Goal: Task Accomplishment & Management: Complete application form

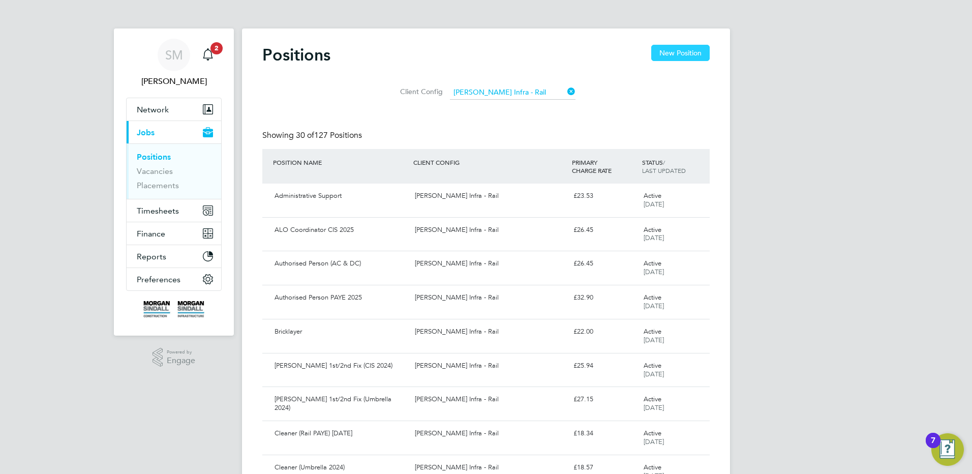
drag, startPoint x: 685, startPoint y: 51, endPoint x: 693, endPoint y: 54, distance: 9.2
click at [685, 51] on button "New Position" at bounding box center [680, 53] width 58 height 16
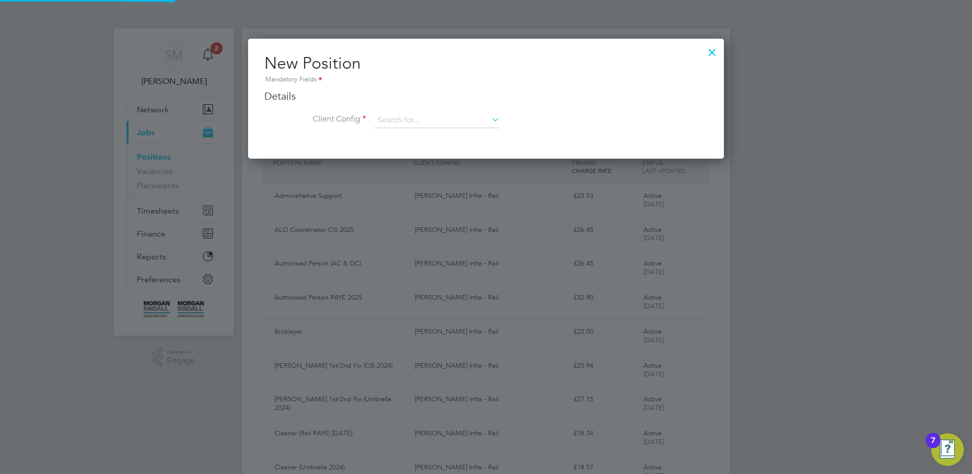
scroll to position [120, 476]
click at [422, 99] on h3 "Details" at bounding box center [485, 95] width 443 height 13
click at [424, 114] on input at bounding box center [437, 120] width 126 height 15
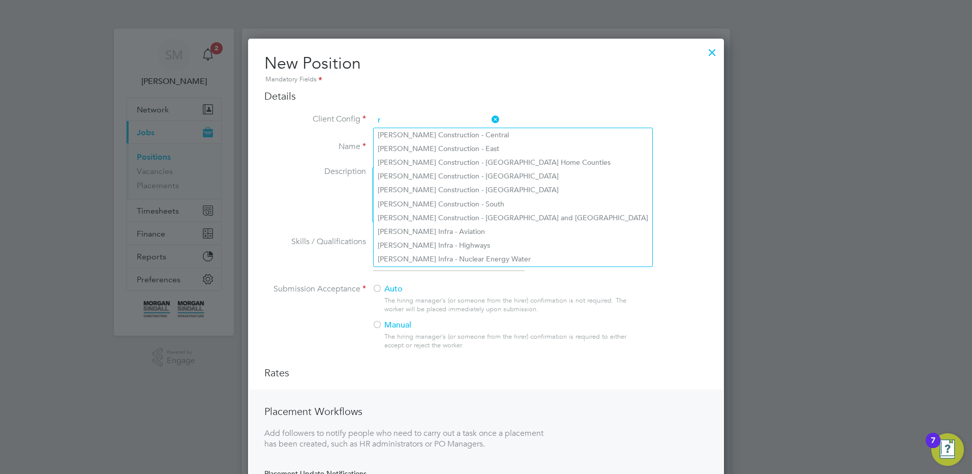
scroll to position [546, 476]
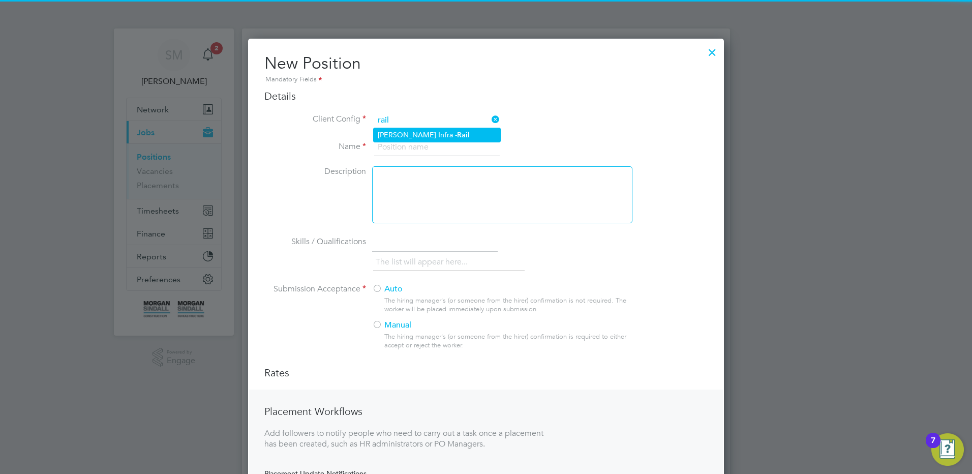
click at [460, 138] on b "Rail" at bounding box center [463, 135] width 13 height 9
type input "[PERSON_NAME] Infra - Rail"
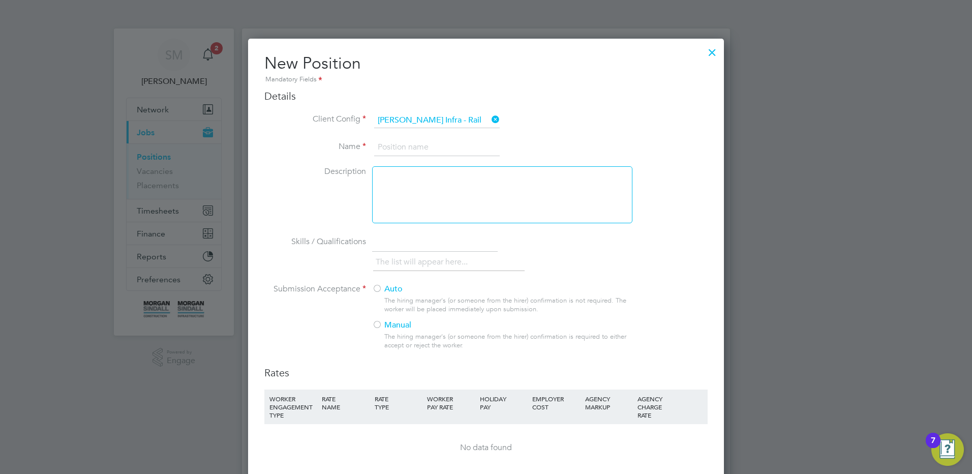
scroll to position [665, 476]
click at [444, 151] on input at bounding box center [437, 147] width 126 height 18
type input "HV Assessor"
click at [381, 288] on div at bounding box center [377, 289] width 10 height 10
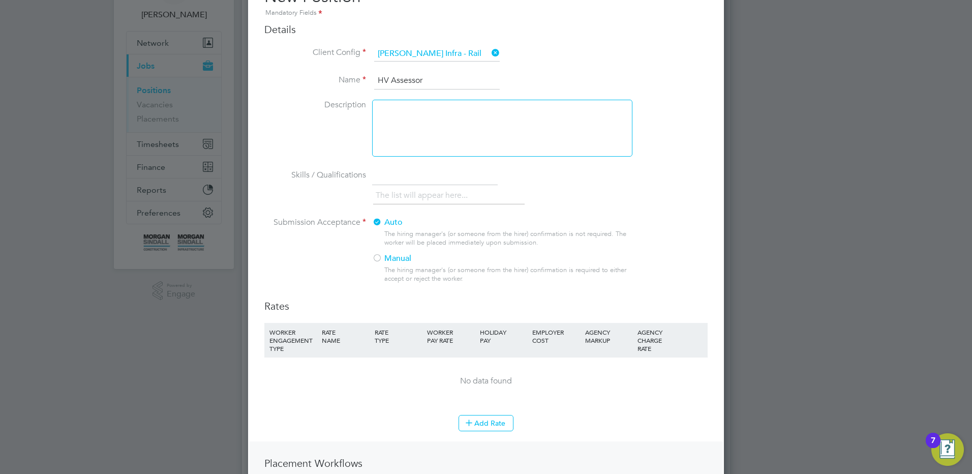
scroll to position [203, 0]
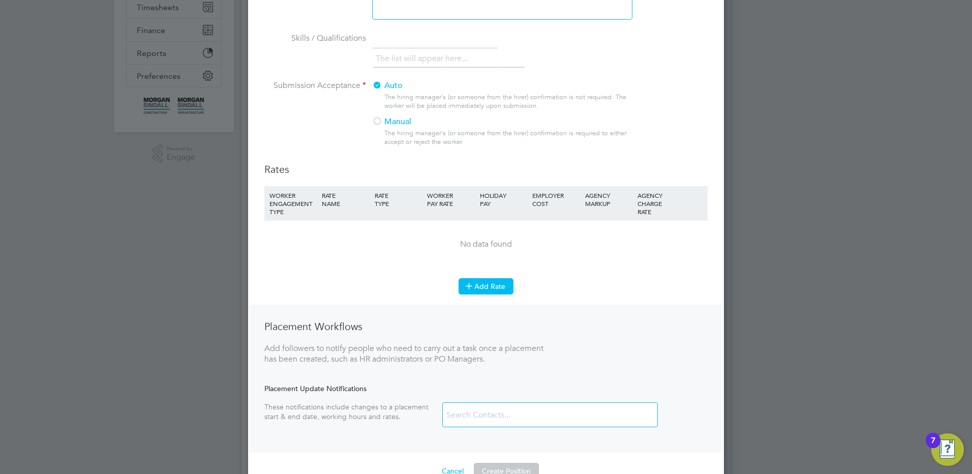
click at [498, 281] on button "Add Rate" at bounding box center [485, 286] width 55 height 16
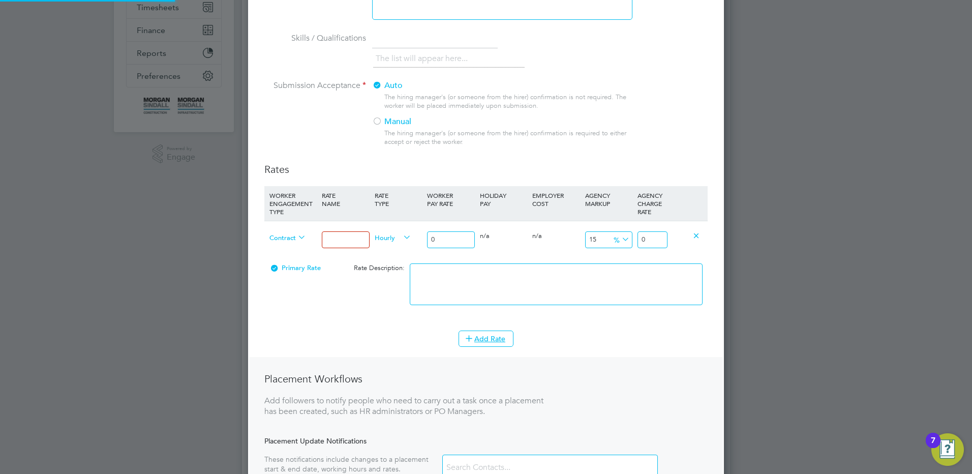
scroll to position [717, 476]
click at [296, 239] on icon at bounding box center [296, 237] width 0 height 14
click at [288, 234] on span "Contract" at bounding box center [287, 236] width 37 height 11
click at [283, 258] on li "PAYE" at bounding box center [287, 261] width 45 height 13
click at [336, 243] on input at bounding box center [345, 239] width 47 height 17
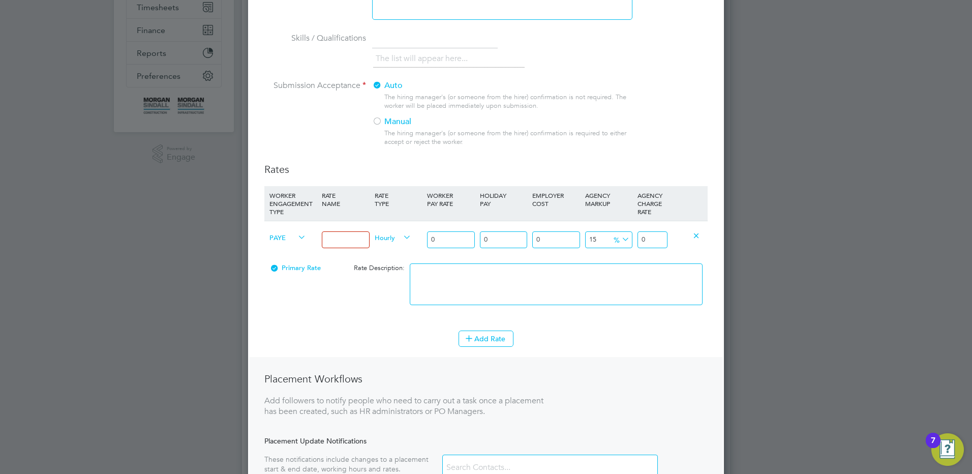
type input "Mon - Fri days"
click at [378, 236] on div "PAYE Mon - Fri days Hourly 0 0 n/a 0 n/a 15 0 % 0" at bounding box center [485, 240] width 443 height 38
type input "3"
type input "3.45"
type input "30"
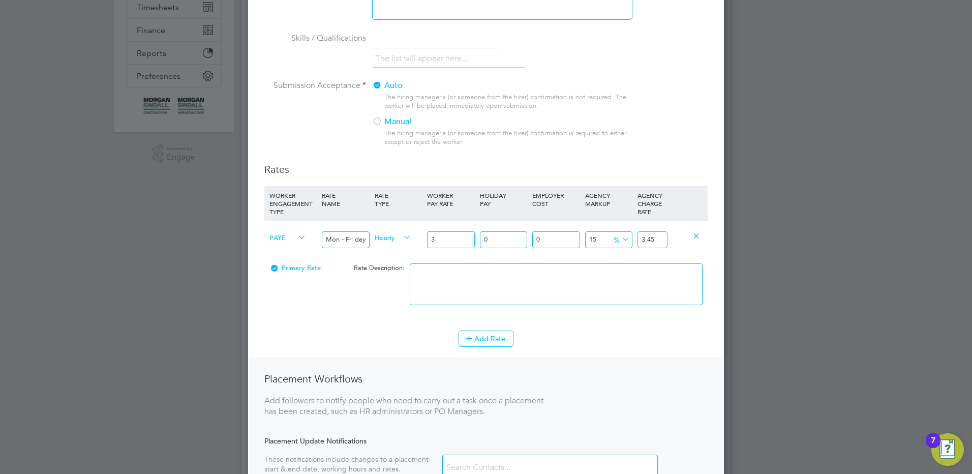
type input "34.5"
type input "30.00"
drag, startPoint x: 645, startPoint y: 239, endPoint x: 711, endPoint y: 236, distance: 65.7
click at [711, 236] on div "New Position Mandatory Fields Details Client Config [PERSON_NAME] Infra - Rail …" at bounding box center [486, 193] width 476 height 716
type input "-86.66666666666667"
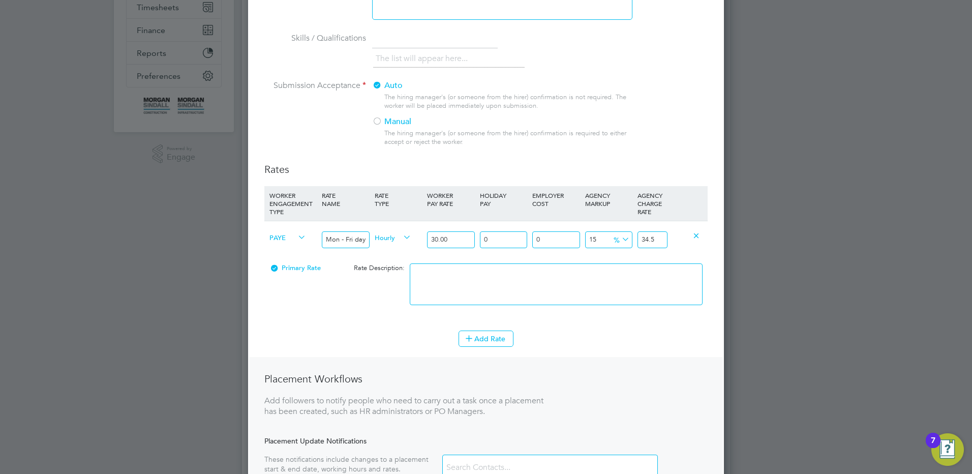
type input "4"
type input "46.666666666666664"
type input "44"
type input "49.333333333333336"
type input "44.8"
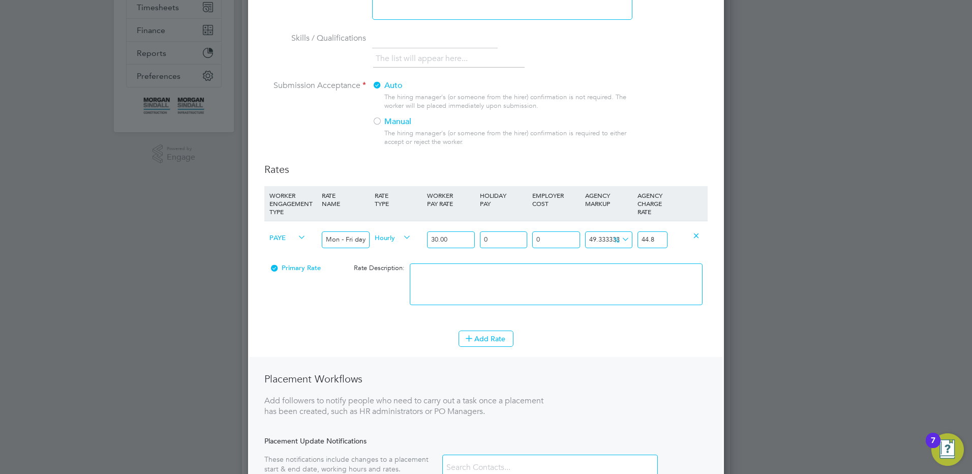
type input "49.53333333333333"
type input "44.86"
click at [606, 279] on textarea at bounding box center [556, 284] width 293 height 42
type textarea "Mon - Fri days"
click at [499, 339] on button "Add Rate" at bounding box center [485, 338] width 55 height 16
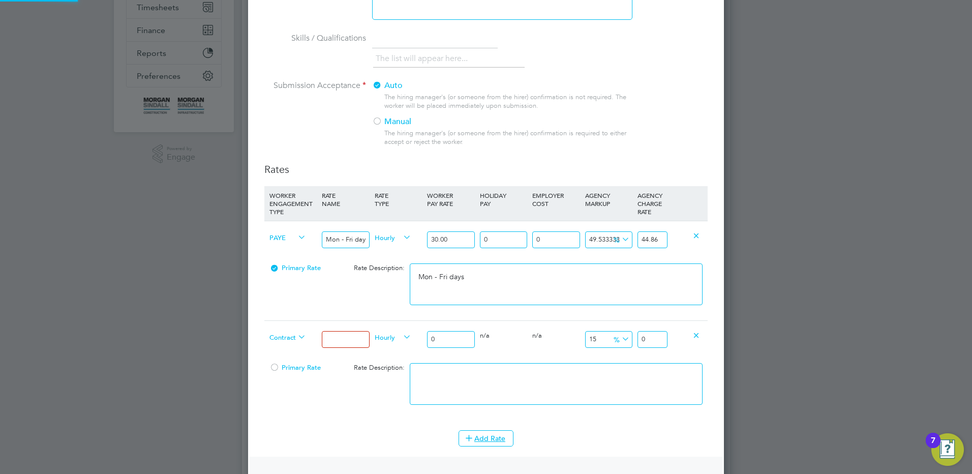
scroll to position [817, 476]
click at [277, 337] on span "Contract" at bounding box center [287, 336] width 37 height 11
click at [287, 360] on li "PAYE" at bounding box center [287, 361] width 45 height 13
click at [343, 336] on input at bounding box center [345, 339] width 47 height 17
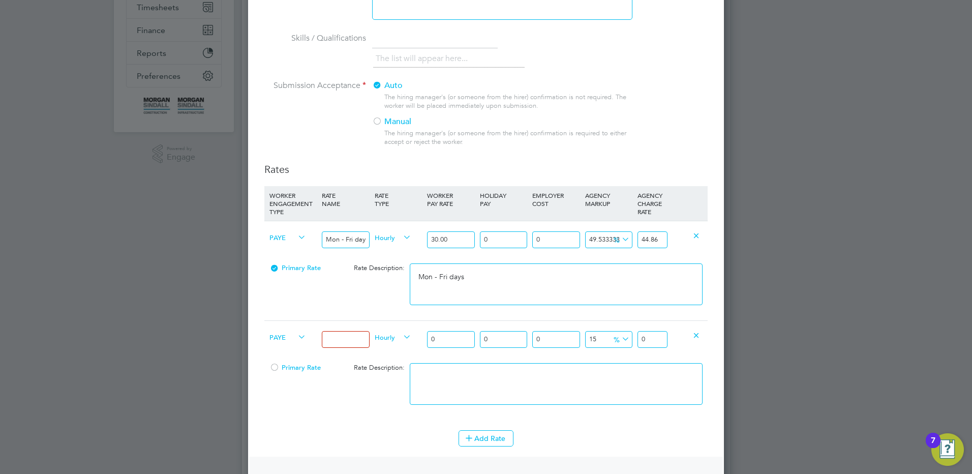
type input "Mon - Fri nights"
drag, startPoint x: 441, startPoint y: 339, endPoint x: 349, endPoint y: 329, distance: 92.0
click at [349, 329] on div "PAYE Mon - Fri nights Hourly 0 0 n/a 0 n/a 15 0 % 0" at bounding box center [485, 339] width 443 height 38
type input "3"
type input "3.45"
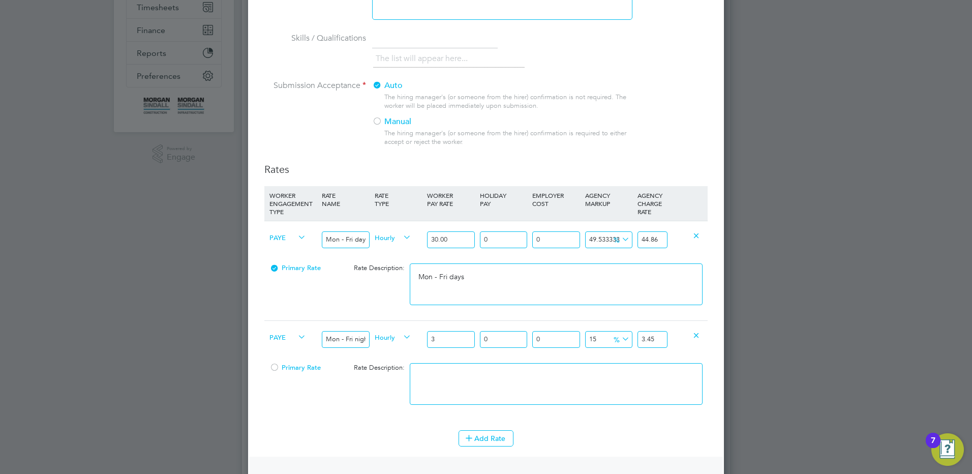
type input "33"
type input "37.95"
type input "33.00"
drag, startPoint x: 641, startPoint y: 341, endPoint x: 675, endPoint y: 327, distance: 36.7
click at [675, 327] on div "PAYE Mon - Fri nights Hourly 33.00 0 n/a 0 n/a 15 4.95 % 37.95" at bounding box center [485, 339] width 443 height 38
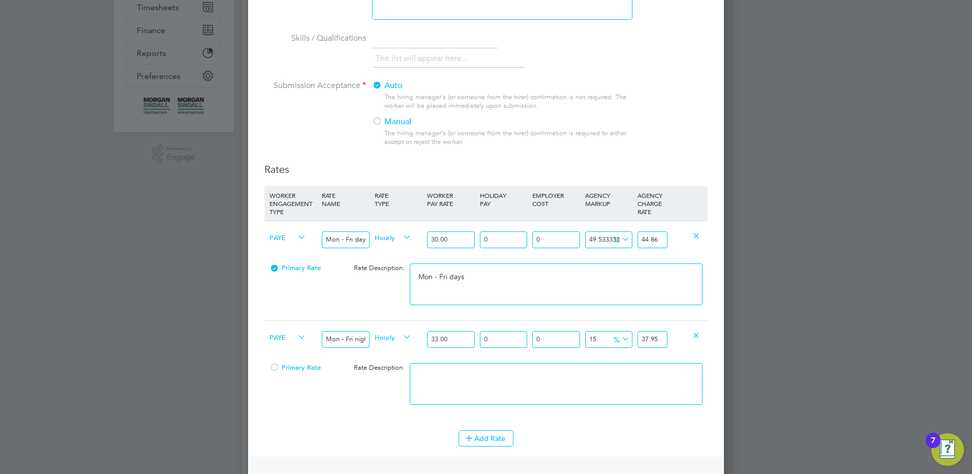
type input "-87.87878787878788"
type input "49"
type input "49.39393939393939"
type input "49.3"
type input "49.54545454545455"
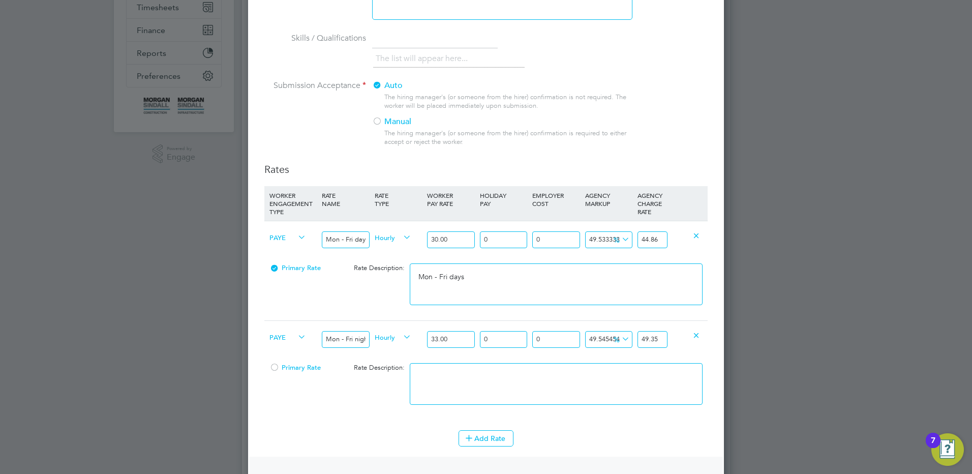
type input "49.35"
click at [566, 395] on textarea at bounding box center [556, 384] width 293 height 42
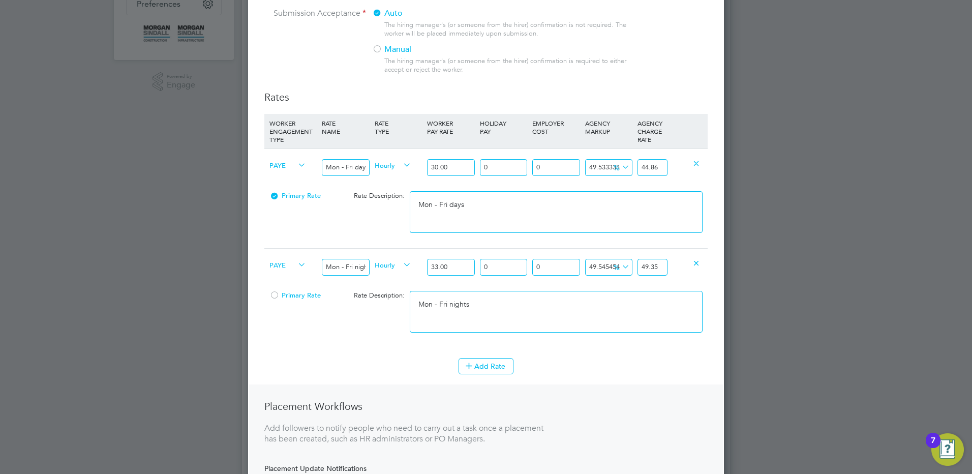
scroll to position [356, 0]
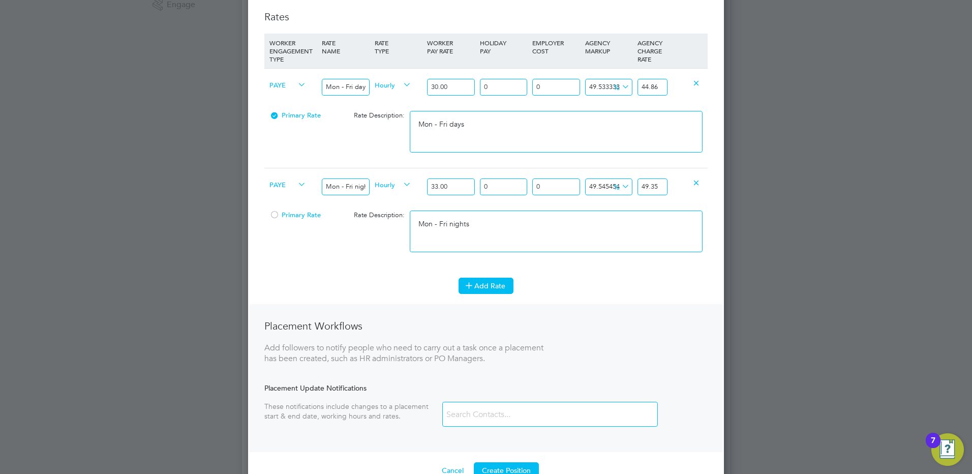
type textarea "Mon - Fri nights"
click at [476, 284] on button "Add Rate" at bounding box center [485, 285] width 55 height 16
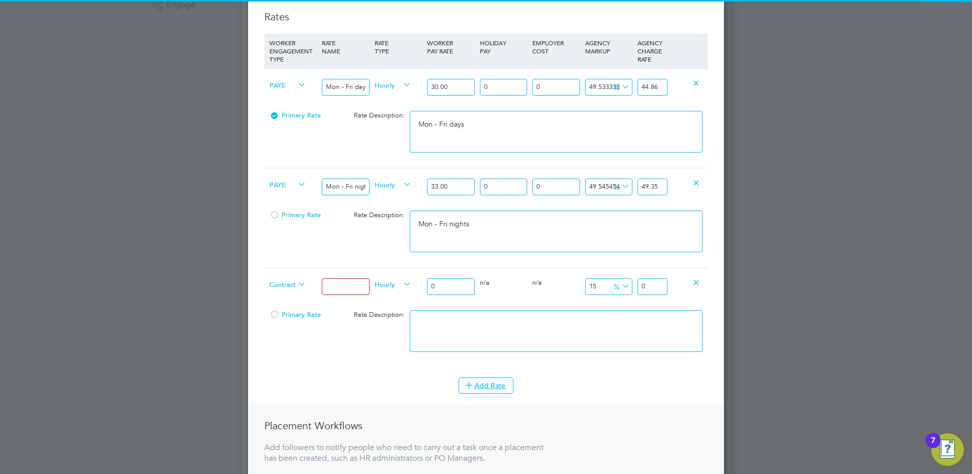
click at [296, 287] on icon at bounding box center [296, 284] width 0 height 14
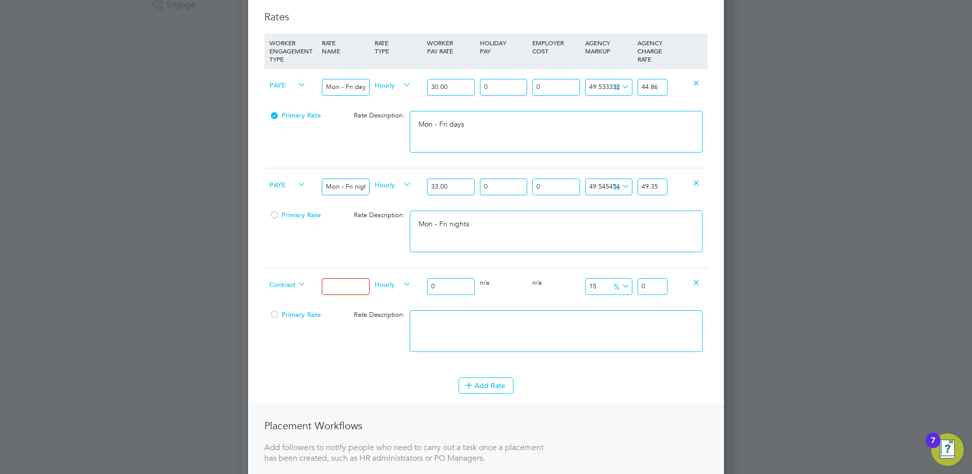
drag, startPoint x: 296, startPoint y: 275, endPoint x: 294, endPoint y: 289, distance: 14.5
click at [296, 275] on div "Contract" at bounding box center [293, 285] width 52 height 35
click at [294, 288] on span "Contract" at bounding box center [287, 283] width 37 height 11
click at [289, 305] on li "PAYE" at bounding box center [287, 308] width 45 height 13
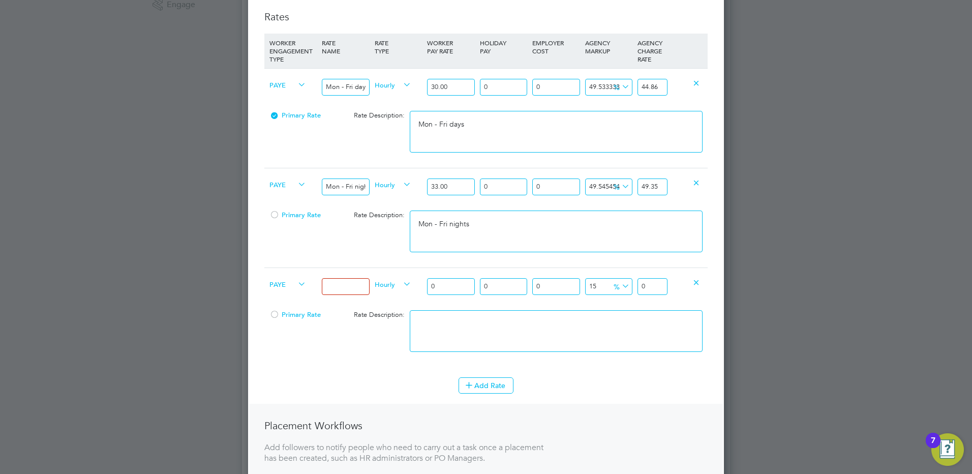
drag, startPoint x: 338, startPoint y: 283, endPoint x: 342, endPoint y: 288, distance: 5.9
click at [338, 283] on input at bounding box center [345, 286] width 47 height 17
type input "Weekends Fri 18:00pm - Mon 06:00am"
drag, startPoint x: 450, startPoint y: 287, endPoint x: 414, endPoint y: 282, distance: 36.4
click at [414, 282] on div "PAYE Weekends Fri 18:00pm - Mon 06:00am Hourly 0 0 n/a 0 n/a 15 0 % 0" at bounding box center [485, 286] width 443 height 38
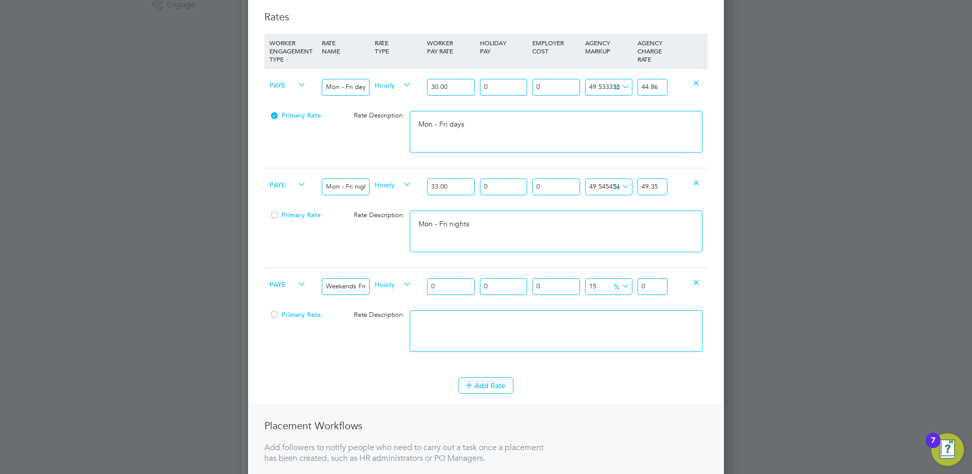
type input "3"
type input "3.45"
type input "34"
type input "39.1"
type input "34.5"
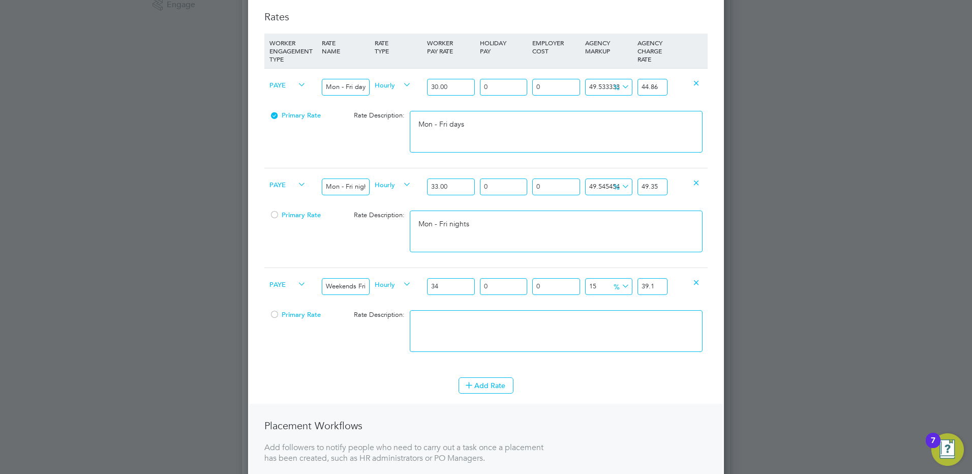
type input "39.675"
type input "34.50"
drag, startPoint x: 642, startPoint y: 286, endPoint x: 675, endPoint y: 284, distance: 33.1
click at [675, 284] on div "PAYE Weekends Fri 18:00pm - Mon 06:00am Hourly 34.50 0 n/a 0 n/a 15 5.175 % 39.…" at bounding box center [485, 286] width 443 height 38
type input "-85.5072463768116"
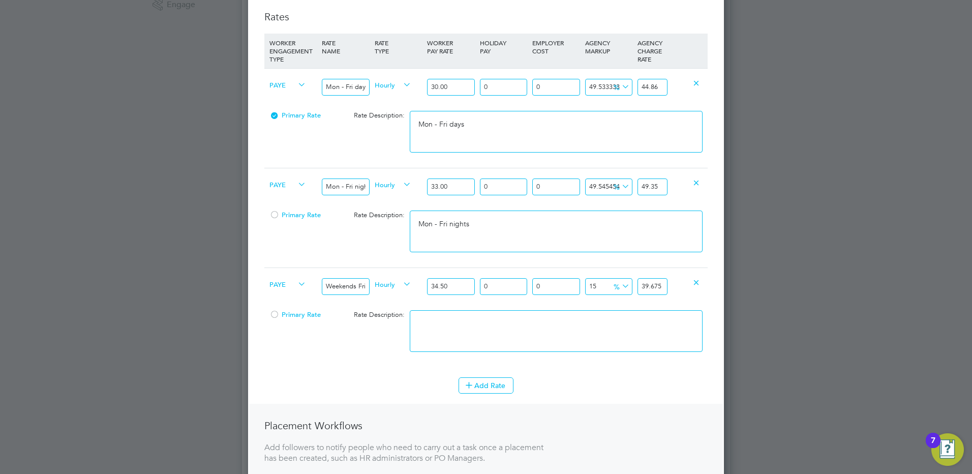
type input "5"
type input "47.82608695652174"
type input "51"
type input "49.27536231884058"
type input "51.5"
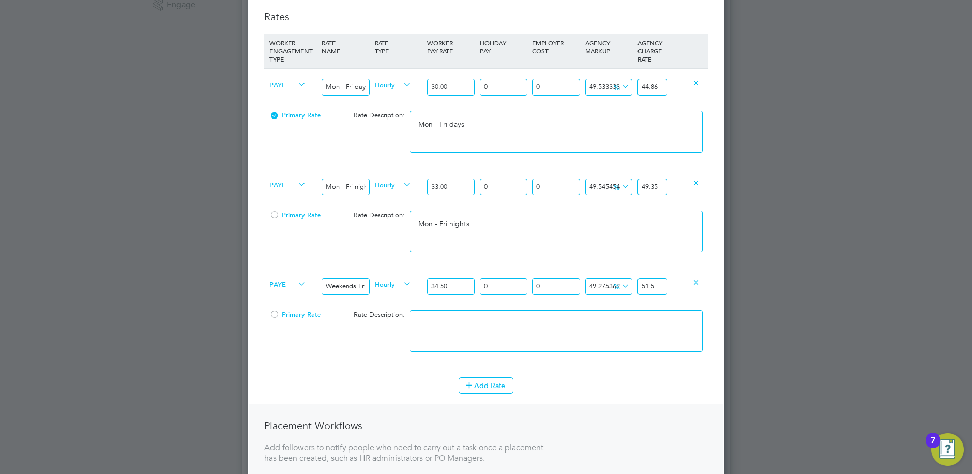
type input "49.53623188405797"
type input "51.589999999999996"
drag, startPoint x: 652, startPoint y: 284, endPoint x: 734, endPoint y: 280, distance: 81.9
click at [726, 282] on div "Positions New Position Client Config [PERSON_NAME] Infra - Rail Showing 30 of 1…" at bounding box center [486, 285] width 488 height 1224
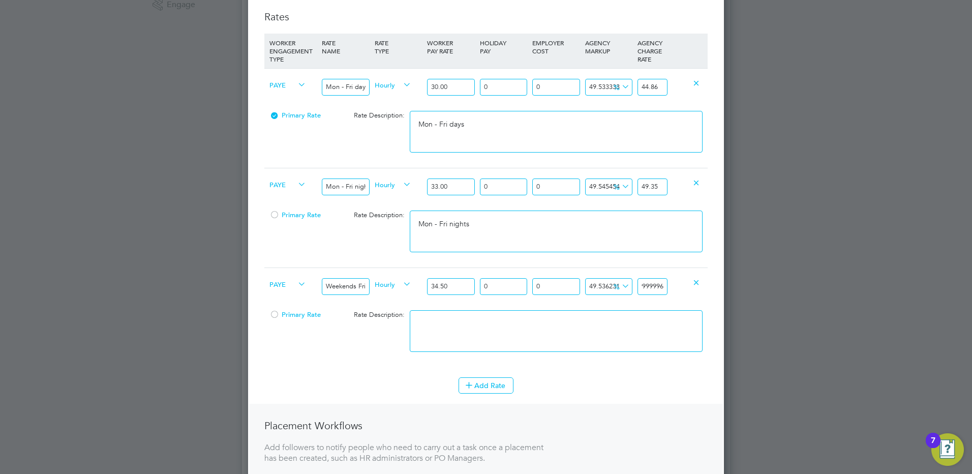
type input "49.27536231884058"
type input "51.5"
type input "49.53623188405797"
type input "51.589999999999996"
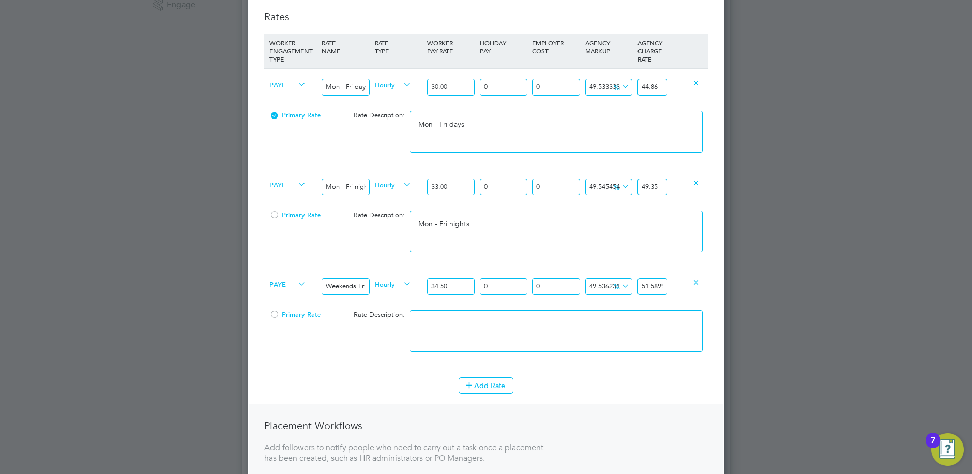
click at [628, 331] on textarea at bounding box center [556, 331] width 293 height 42
paste textarea "Weekends Fri 18:00pm - Mon 06:00am"
type textarea "Weekends Fri 18:00pm - Mon 06:00am"
click at [477, 392] on button "Add Rate" at bounding box center [485, 385] width 55 height 16
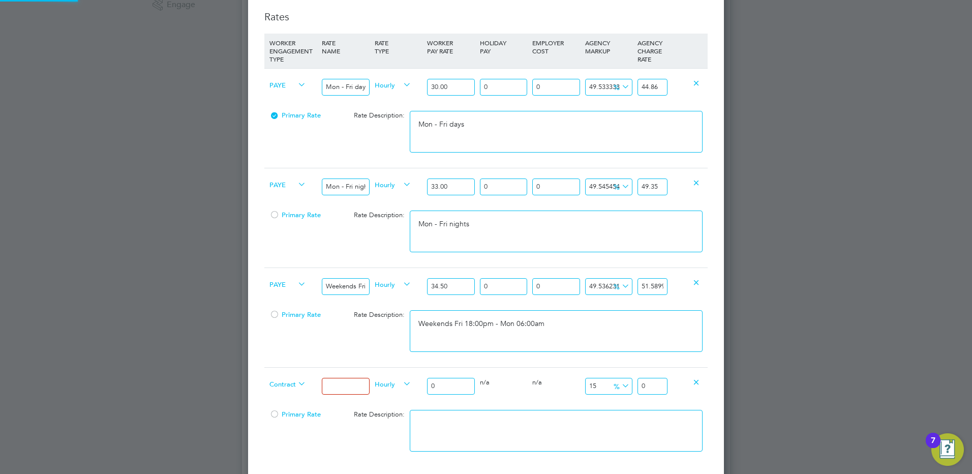
scroll to position [1015, 476]
click at [284, 378] on span "Contract" at bounding box center [287, 383] width 37 height 11
click at [282, 403] on li "PAYE" at bounding box center [287, 407] width 45 height 13
click at [345, 388] on input at bounding box center [345, 386] width 47 height 17
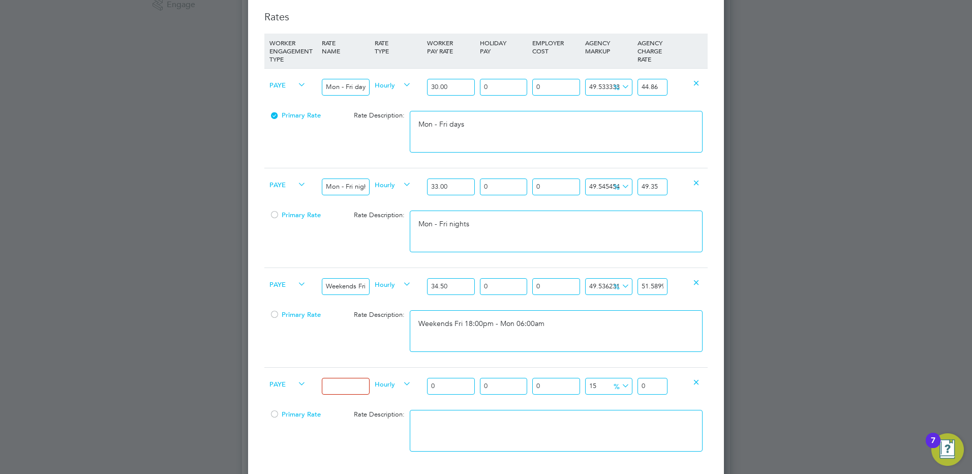
type input "Bank hols"
drag, startPoint x: 443, startPoint y: 382, endPoint x: 416, endPoint y: 382, distance: 26.9
click at [417, 382] on div "PAYE Bank hols Hourly 0 0 n/a 0 n/a 15 0 % 0" at bounding box center [485, 386] width 443 height 38
type input "3"
type input "3.45"
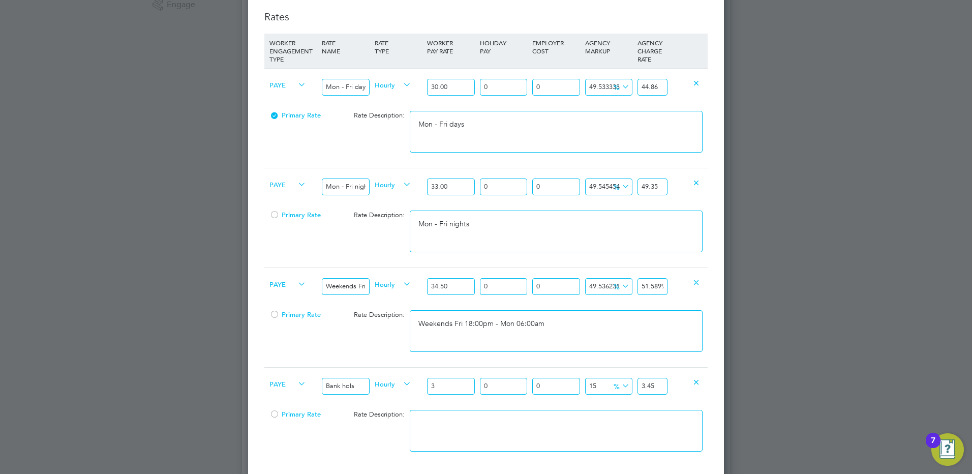
type input "39"
type input "44.85"
type input "393"
type input "451.95"
type input "39"
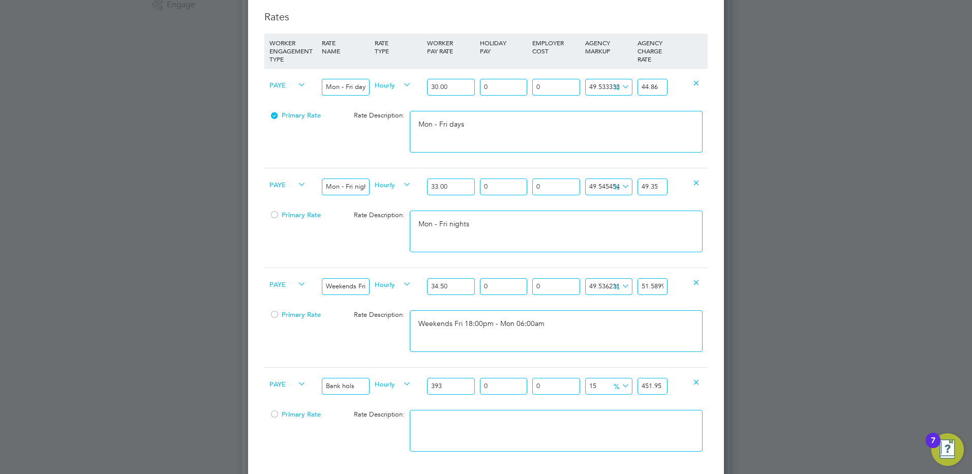
type input "44.85"
type input "39.9"
type input "45.885"
type input "39.90"
drag, startPoint x: 723, startPoint y: 377, endPoint x: 730, endPoint y: 375, distance: 7.6
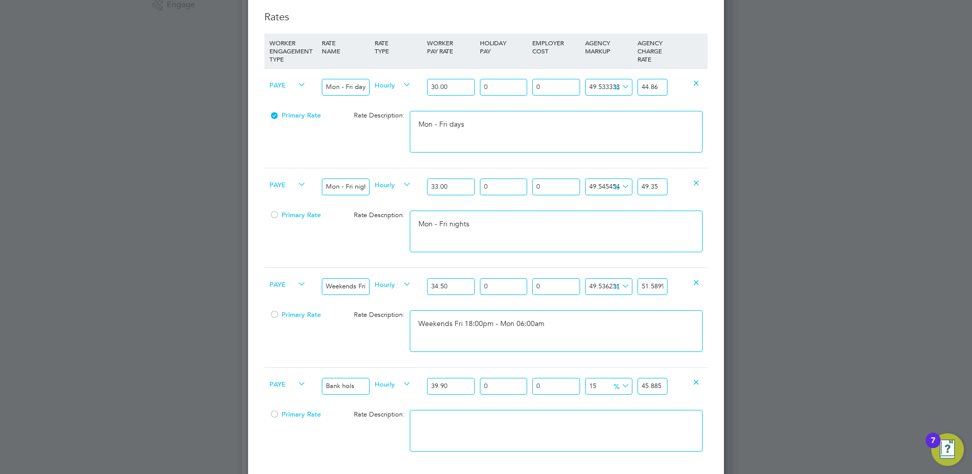
click at [729, 375] on div "Positions New Position Client Config [PERSON_NAME] Infra - Rail Showing 30 of 1…" at bounding box center [486, 285] width 488 height 1224
type input "-84.9624060150376"
type input "6"
type input "70.42606516290726"
type input "68"
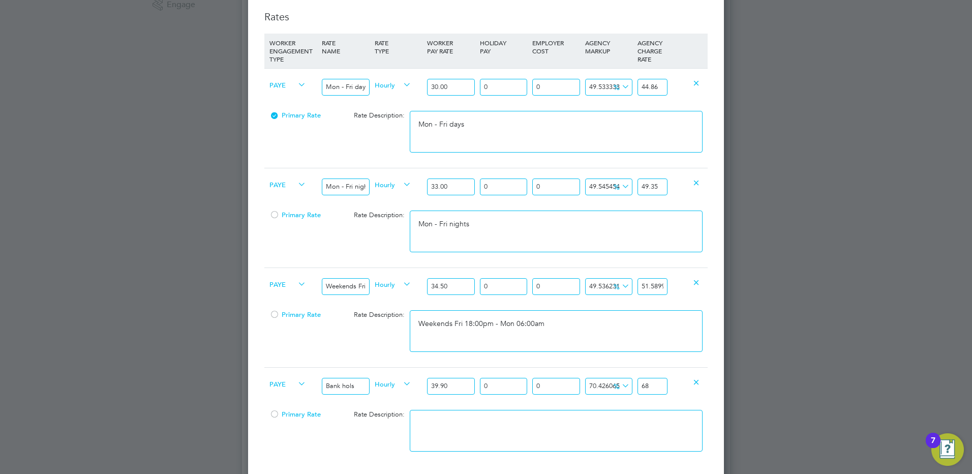
type input "71.9298245614035"
type input "68.6"
type input "71.97994987468671"
type input "68.61999999999999"
click at [517, 429] on textarea at bounding box center [556, 431] width 293 height 42
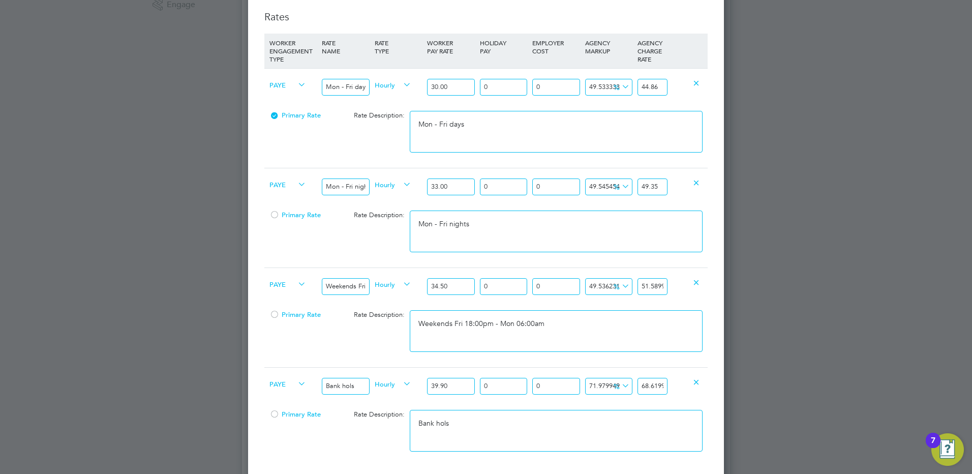
scroll to position [610, 0]
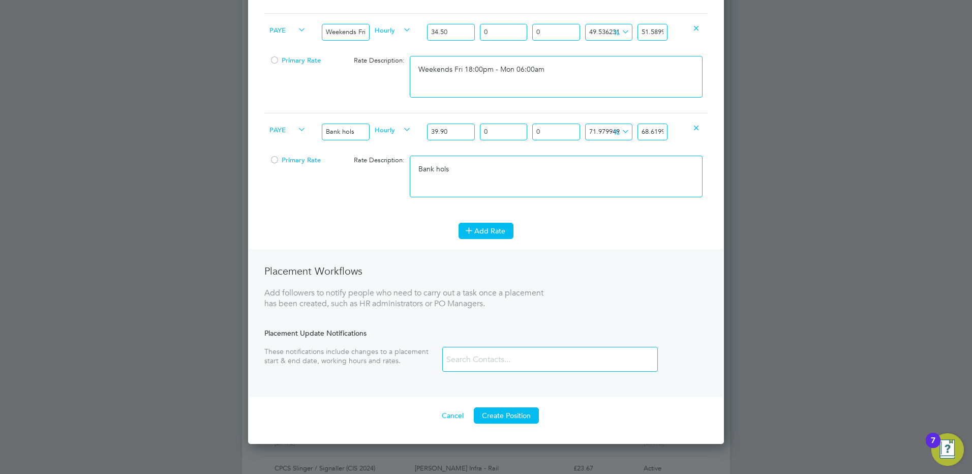
type textarea "Bank hols"
click at [496, 228] on button "Add Rate" at bounding box center [485, 231] width 55 height 16
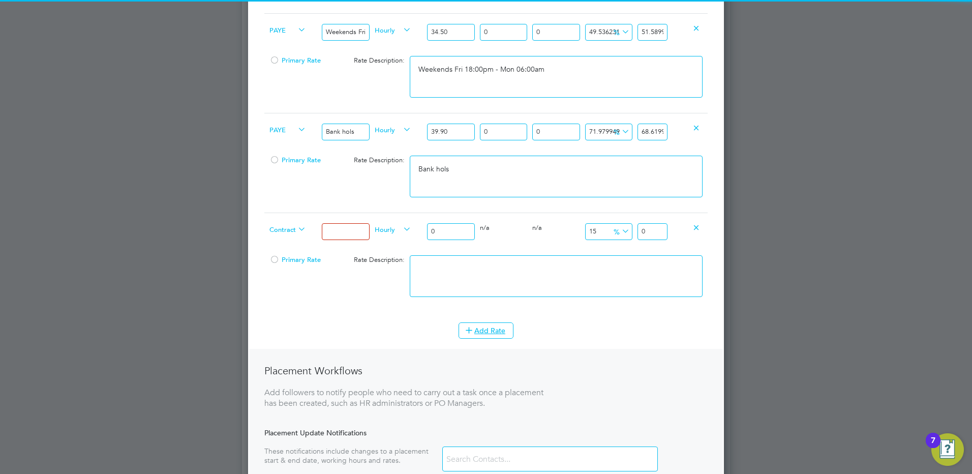
click at [283, 231] on span "Contract" at bounding box center [287, 228] width 37 height 11
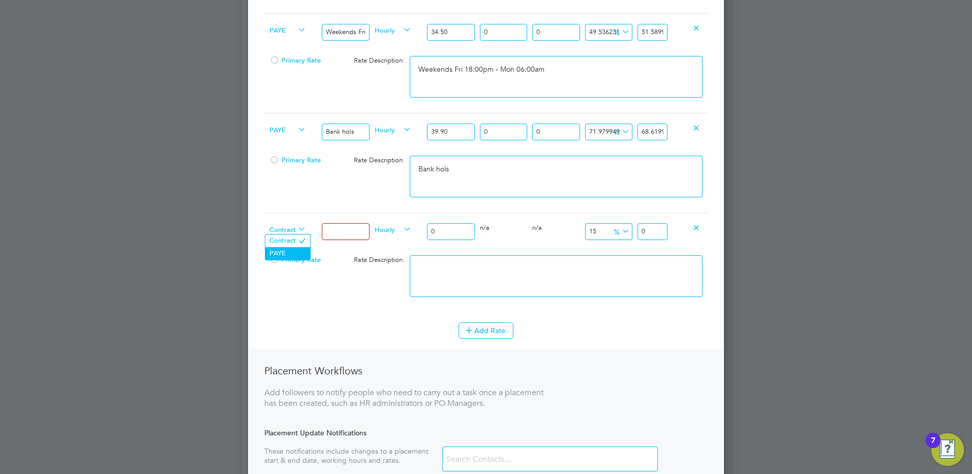
click at [287, 252] on li "PAYE" at bounding box center [287, 253] width 45 height 13
click at [343, 234] on input at bounding box center [345, 231] width 47 height 17
type input "Xmas & New Year"
drag, startPoint x: 431, startPoint y: 229, endPoint x: 416, endPoint y: 229, distance: 15.3
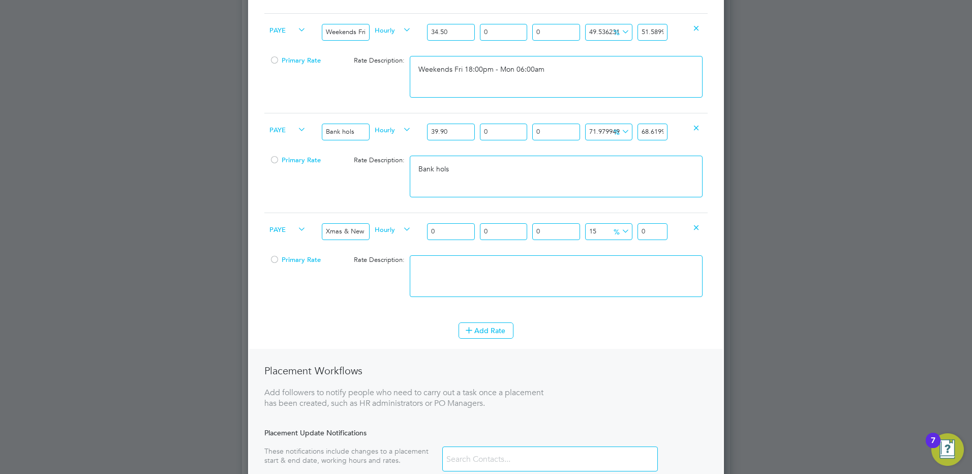
click at [416, 230] on div "PAYE Xmas & New Year Hourly 0 0 n/a 0 n/a 15 0 % 0" at bounding box center [485, 231] width 443 height 38
type input "6"
type input "6.9"
type input "60"
type input "69"
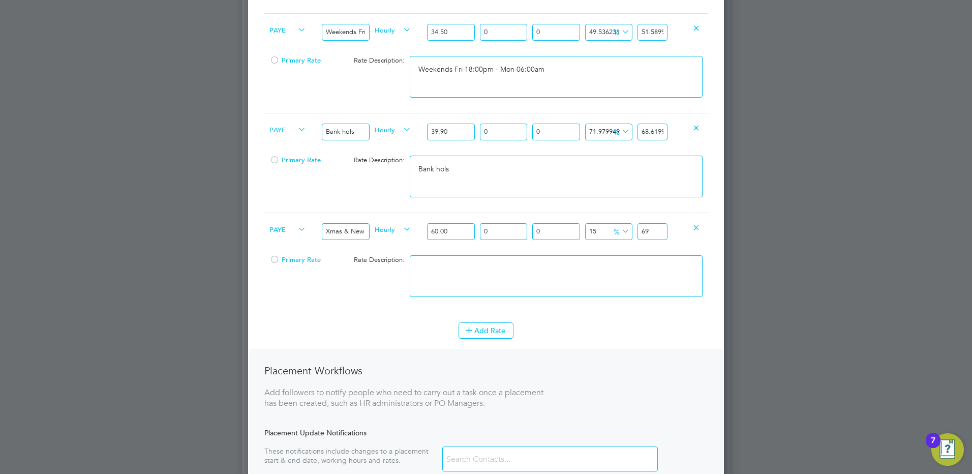
type input "60.00"
click at [0, 248] on html "SM [PERSON_NAME] Notifications 2 Applications: Network Team Members Businesses …" at bounding box center [486, 24] width 972 height 1269
drag, startPoint x: 653, startPoint y: 231, endPoint x: 604, endPoint y: 228, distance: 48.9
click at [604, 228] on div "PAYE Xmas & New Year Hourly 60.00 0 n/a 0 n/a 15 9 % 69" at bounding box center [485, 231] width 443 height 38
type input "-86.66666666666667"
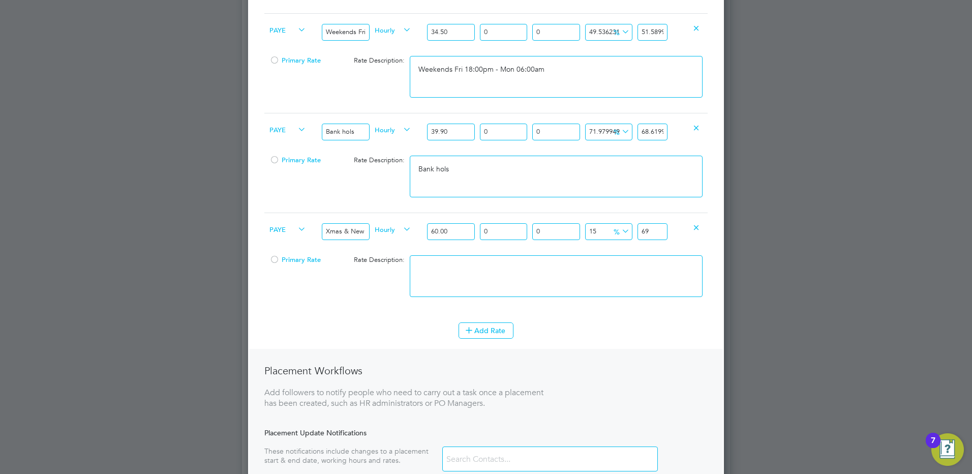
type input "8"
type input "48.333333333333336"
type input "89"
type input "49.5"
type input "89.7"
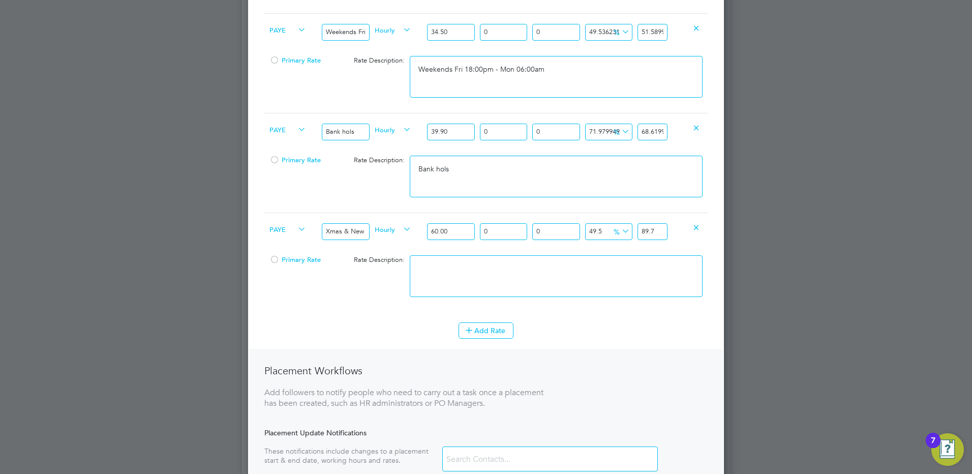
type input "49.53333333333333"
type input "89.72"
click at [585, 286] on textarea at bounding box center [556, 276] width 293 height 42
type textarea "Xmas & New Year"
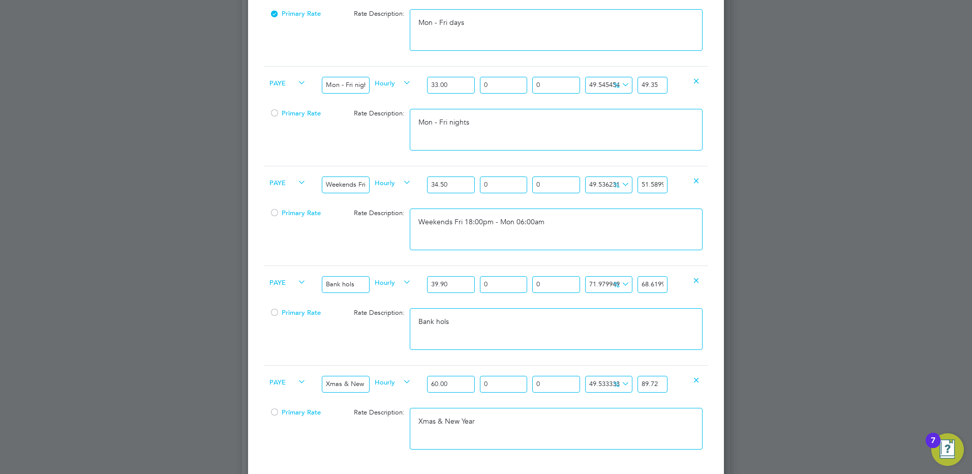
scroll to position [0, 39]
drag, startPoint x: 653, startPoint y: 283, endPoint x: 684, endPoint y: 282, distance: 30.5
click at [682, 283] on div "PAYE Bank hols Hourly 39.90 0 n/a 0 n/a 71.97994987468671 28.71999999999999 % 6…" at bounding box center [485, 284] width 443 height 38
type input "68.61999999999999"
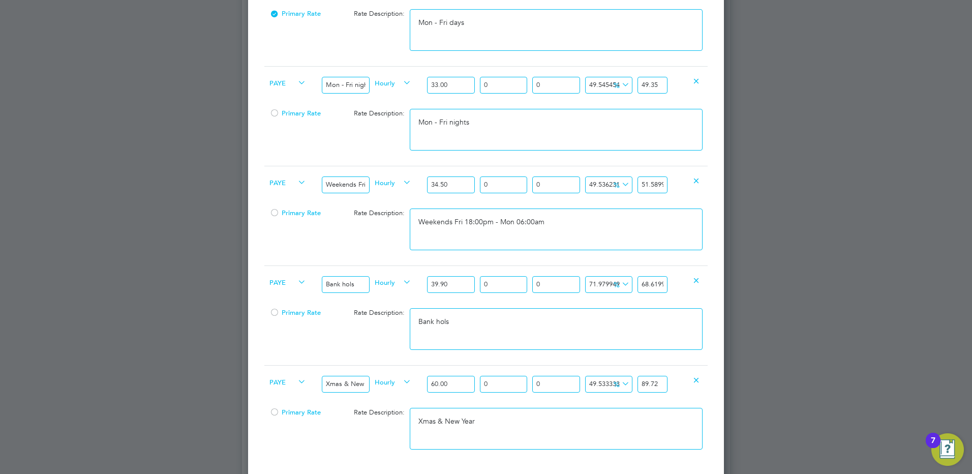
click at [639, 189] on input "51.589999999999996" at bounding box center [652, 184] width 30 height 17
drag, startPoint x: 654, startPoint y: 183, endPoint x: 739, endPoint y: 186, distance: 85.4
click at [730, 186] on div "Positions New Position Client Config [PERSON_NAME] Infra - Rail Showing 30 of 1…" at bounding box center [486, 183] width 488 height 1224
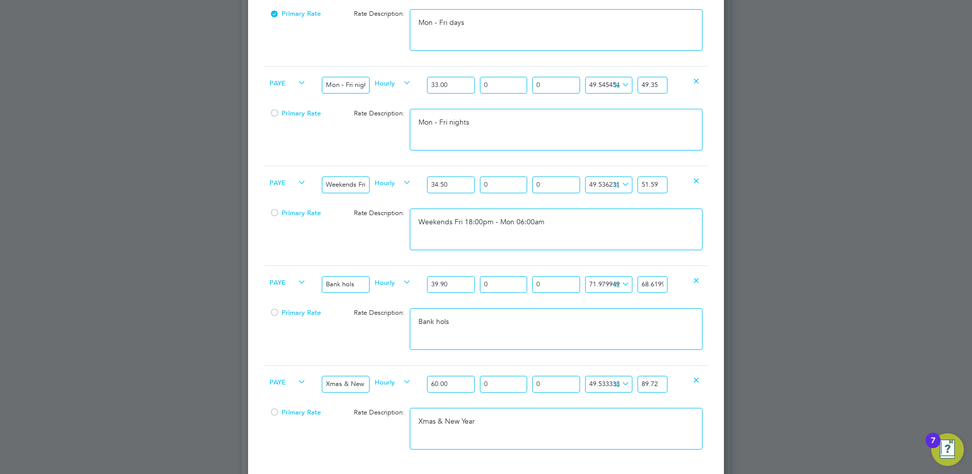
type input "51.589999999999996"
click at [348, 166] on div "PAYE Weekends Fri 18:00pm - Mon 06:00am Hourly 34.50 0 n/a 0 n/a 49.53623188405…" at bounding box center [485, 185] width 443 height 38
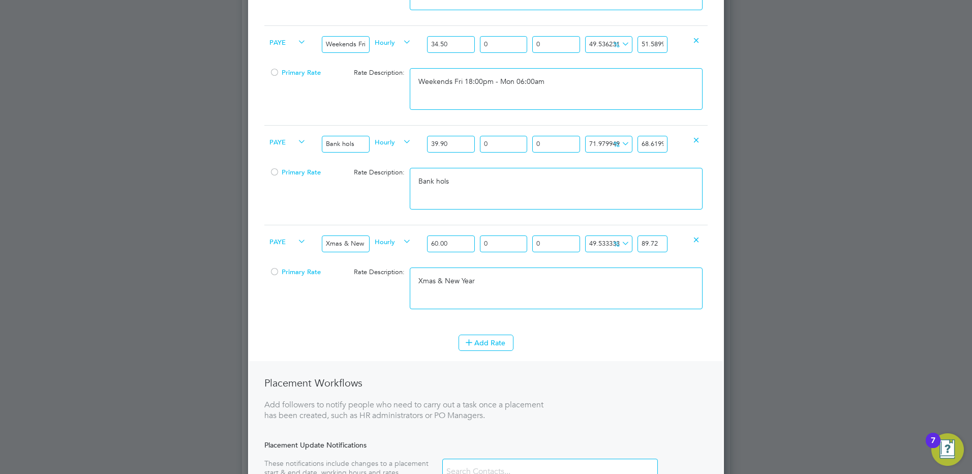
scroll to position [795, 0]
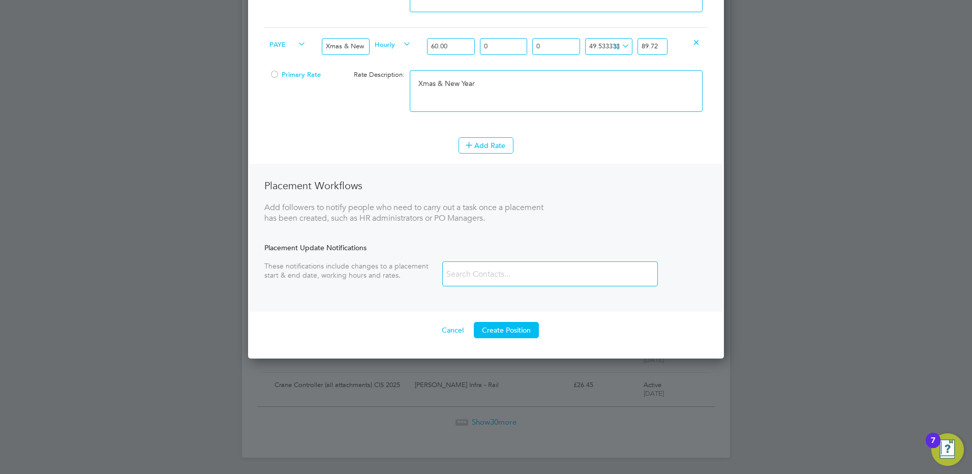
click at [515, 331] on button "Create Position" at bounding box center [506, 330] width 65 height 16
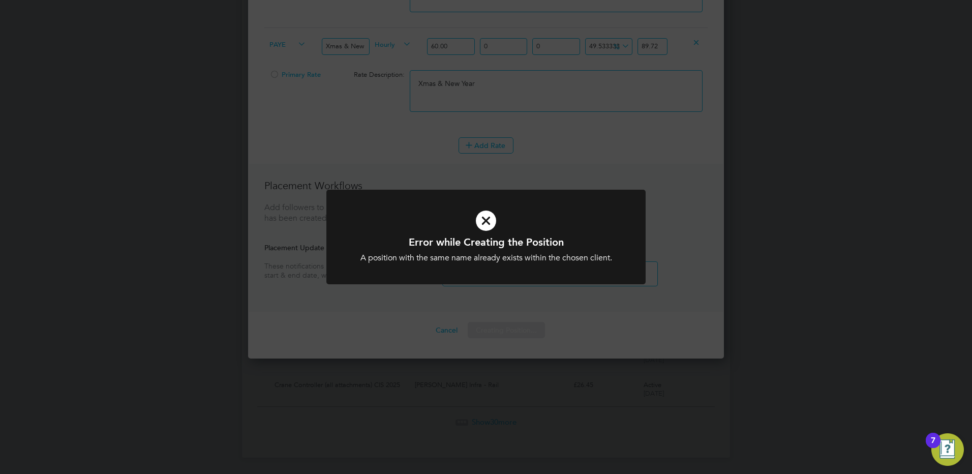
click at [582, 241] on h1 "Error while Creating the Position" at bounding box center [486, 241] width 264 height 13
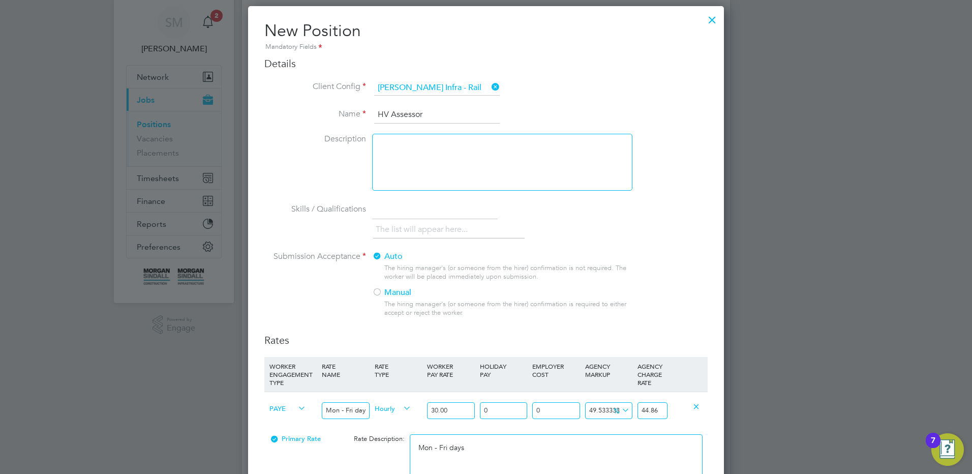
scroll to position [0, 0]
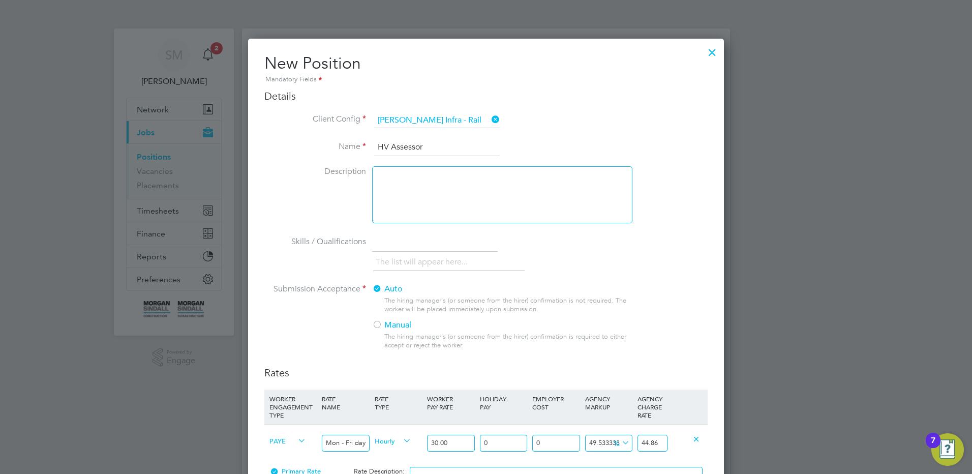
click at [444, 145] on input "HV Assessor" at bounding box center [437, 147] width 126 height 18
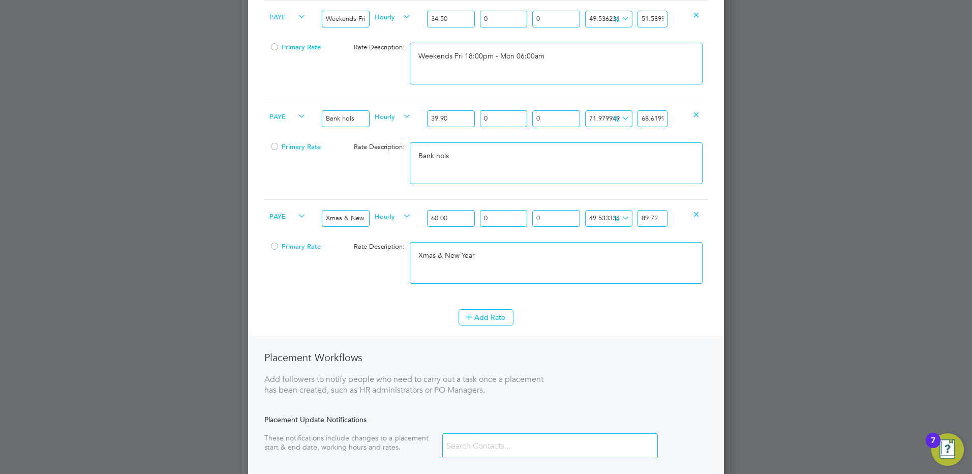
scroll to position [795, 0]
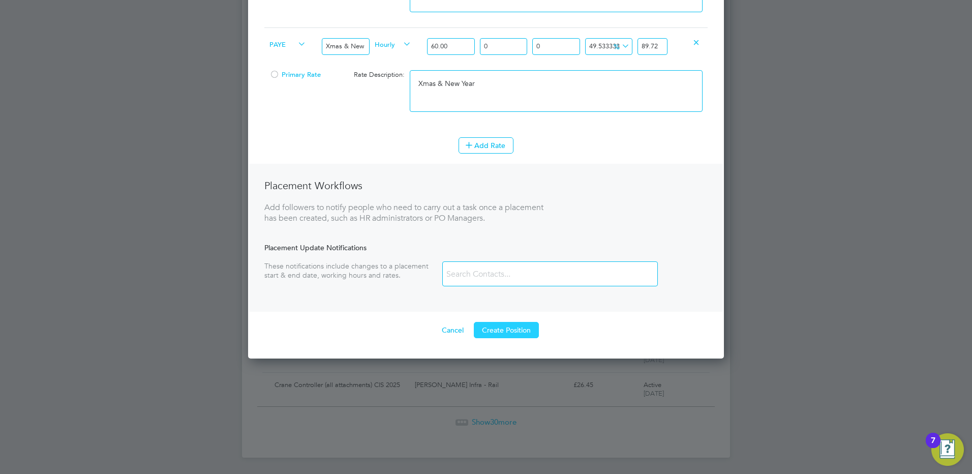
type input "HV Assessor PAYE 2025"
click at [526, 322] on button "Create Position" at bounding box center [506, 330] width 65 height 16
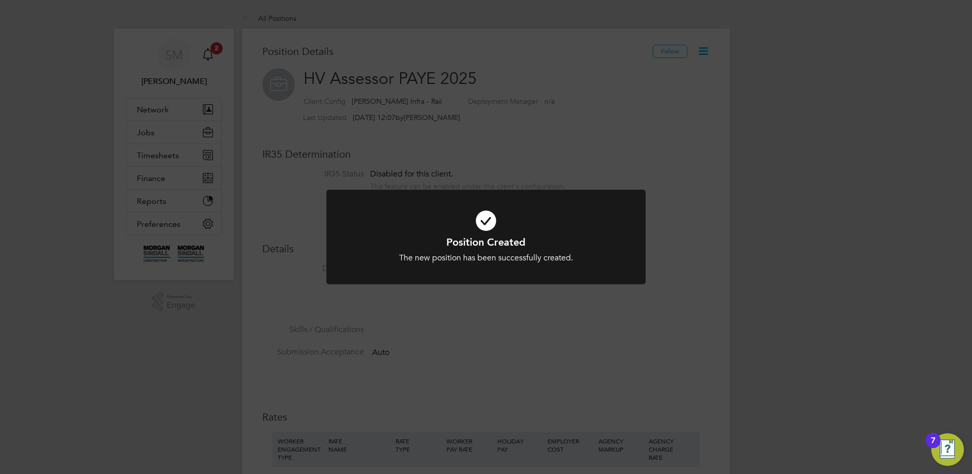
drag, startPoint x: 525, startPoint y: 150, endPoint x: 394, endPoint y: 69, distance: 154.3
click at [522, 151] on div "Position Created The new position has been successfully created. Cancel Okay" at bounding box center [486, 237] width 972 height 474
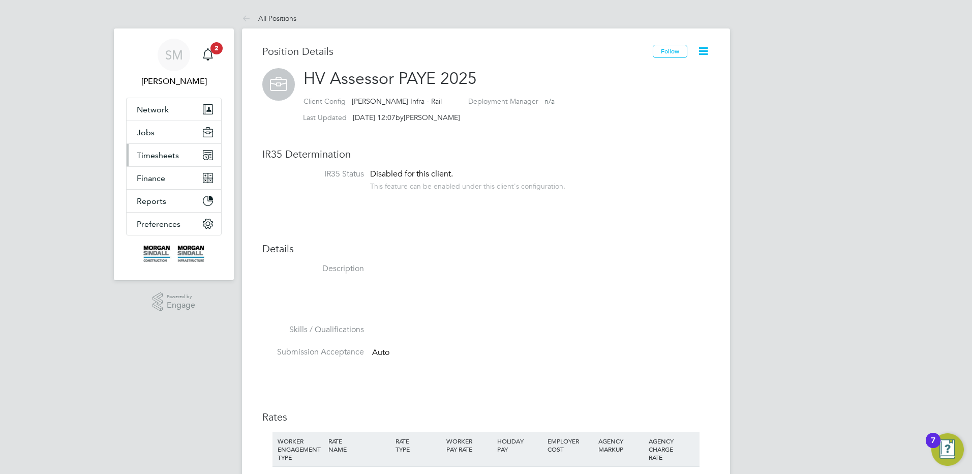
drag, startPoint x: 154, startPoint y: 152, endPoint x: 253, endPoint y: 138, distance: 100.1
click at [155, 152] on span "Timesheets" at bounding box center [158, 155] width 42 height 10
click at [179, 132] on button "Jobs" at bounding box center [174, 132] width 95 height 22
click at [142, 129] on span "Jobs" at bounding box center [146, 133] width 18 height 10
drag, startPoint x: 186, startPoint y: 132, endPoint x: 221, endPoint y: 135, distance: 34.7
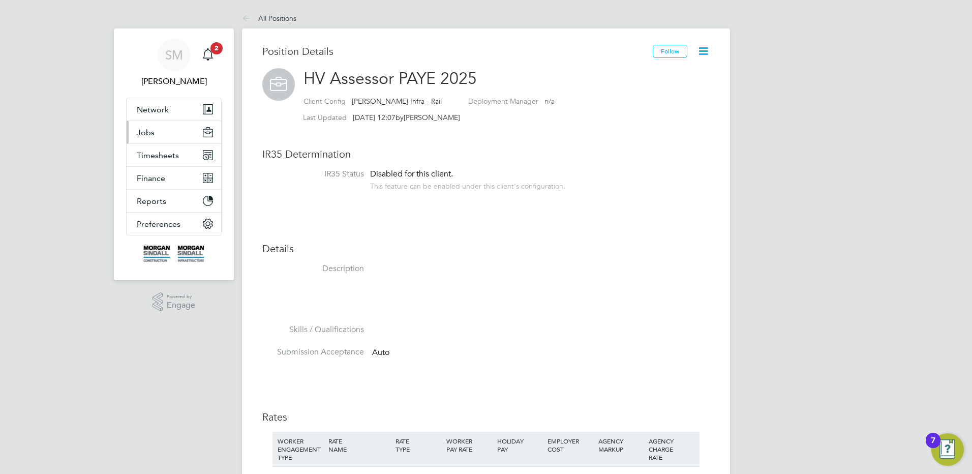
click at [187, 132] on button "Jobs" at bounding box center [174, 132] width 95 height 22
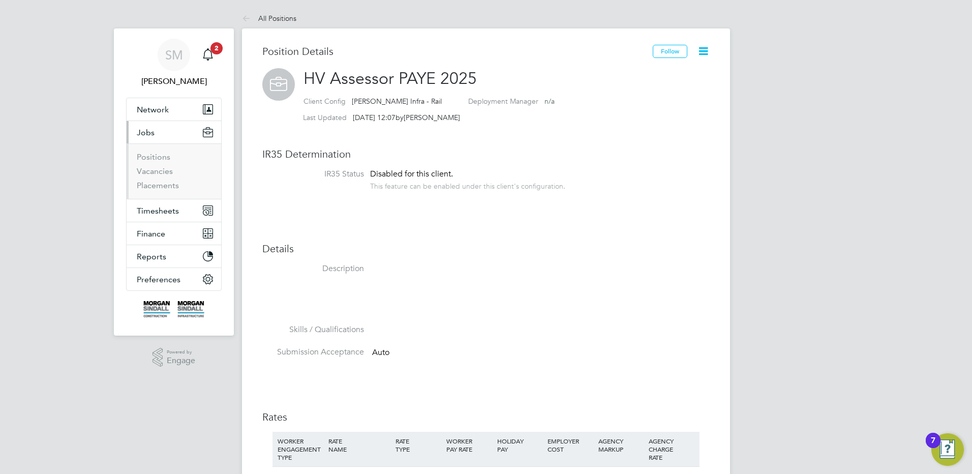
click at [172, 153] on li "Positions" at bounding box center [175, 159] width 76 height 14
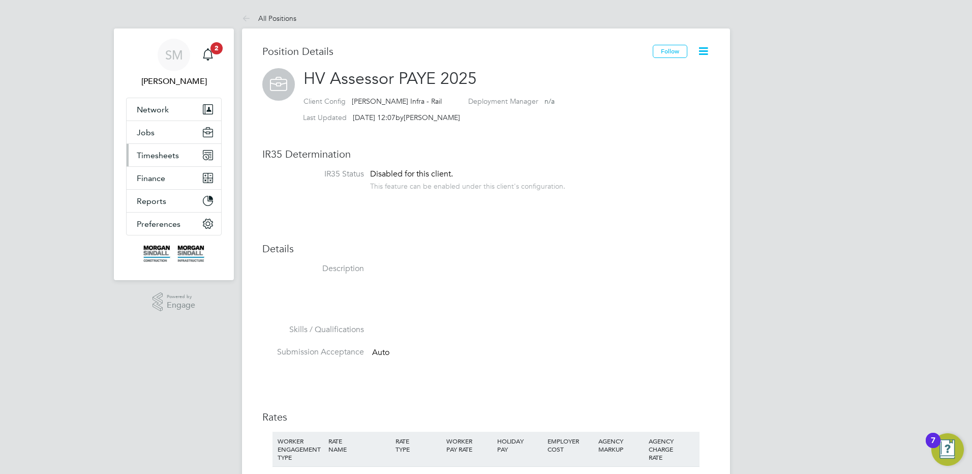
click at [152, 158] on span "Timesheets" at bounding box center [158, 155] width 42 height 10
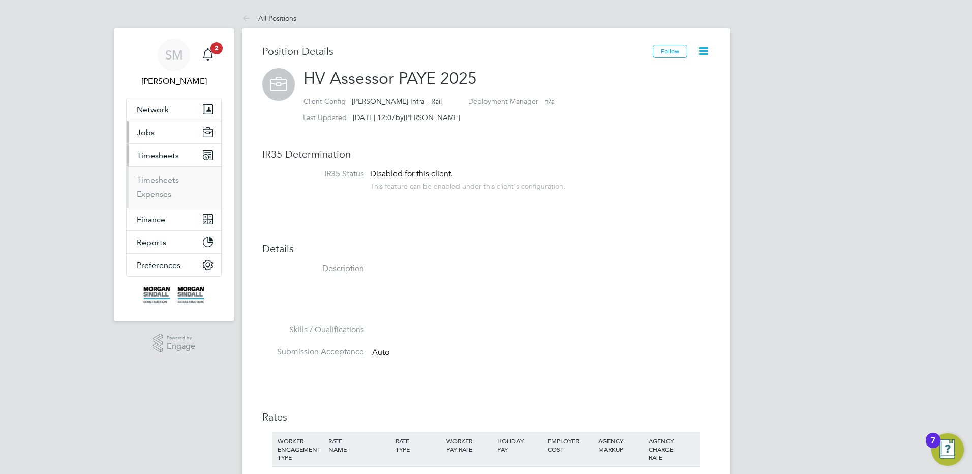
click at [144, 130] on span "Jobs" at bounding box center [146, 133] width 18 height 10
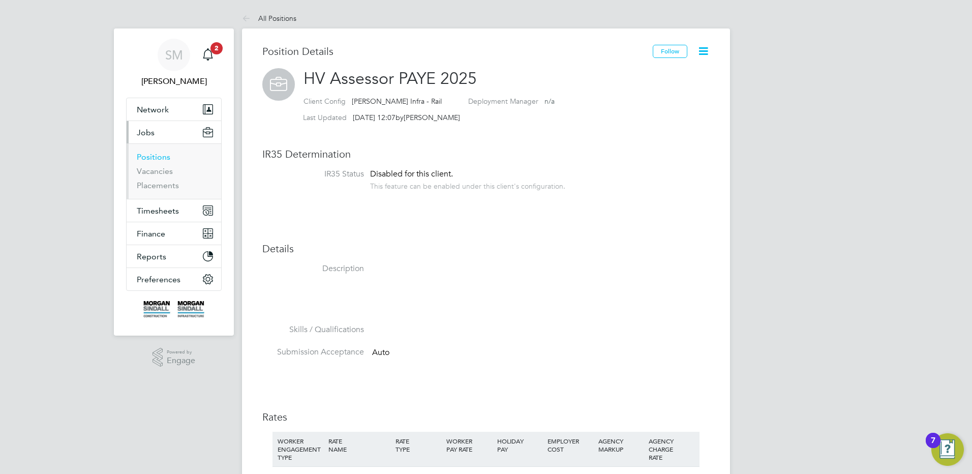
click at [154, 152] on link "Positions" at bounding box center [154, 157] width 34 height 10
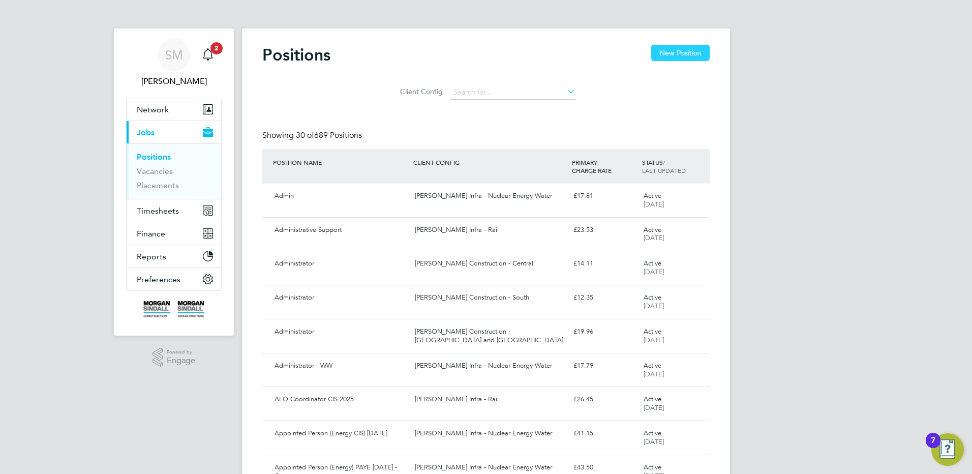
click at [679, 55] on button "New Position" at bounding box center [680, 53] width 58 height 16
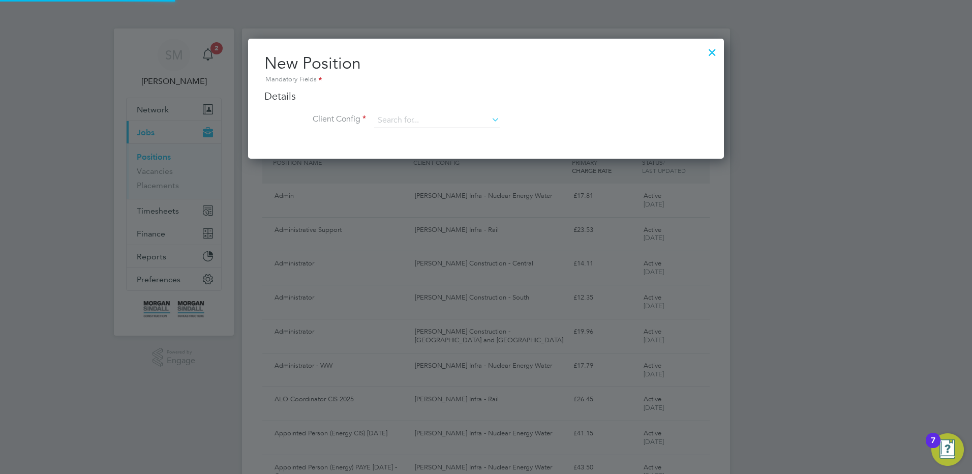
scroll to position [120, 476]
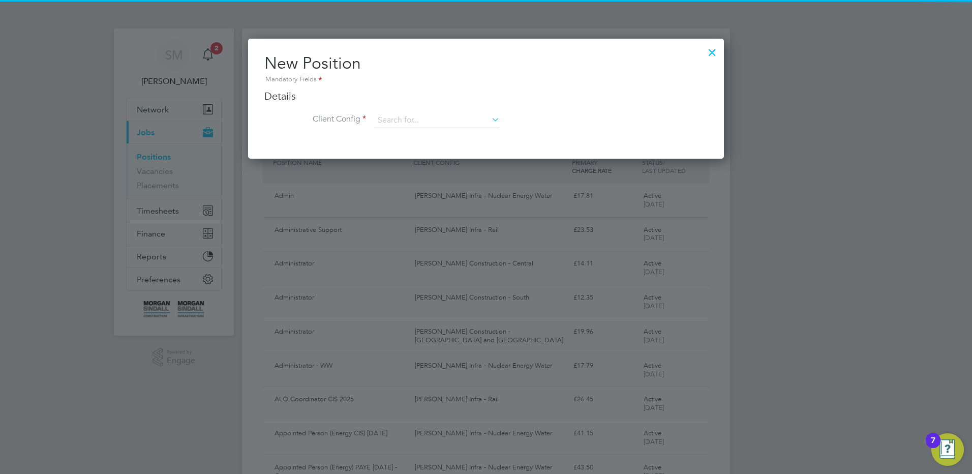
click at [370, 130] on li "Client Config" at bounding box center [485, 125] width 443 height 25
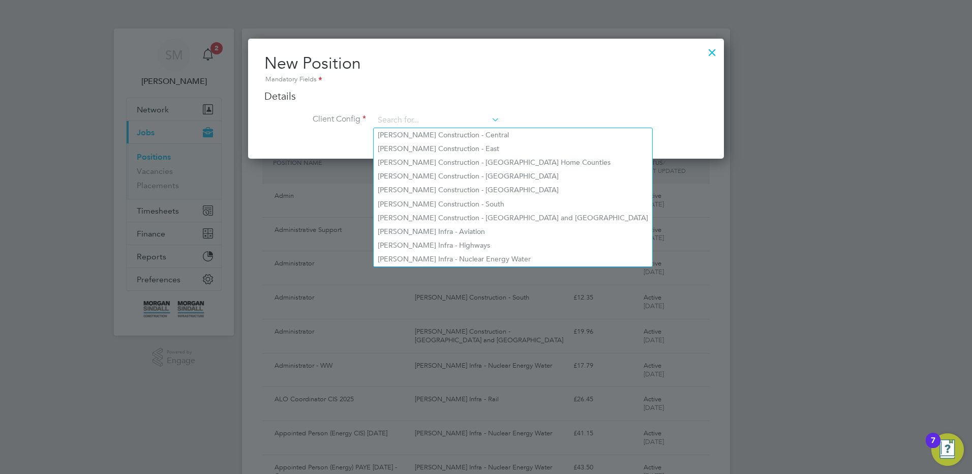
click at [448, 89] on h3 "Details" at bounding box center [485, 95] width 443 height 13
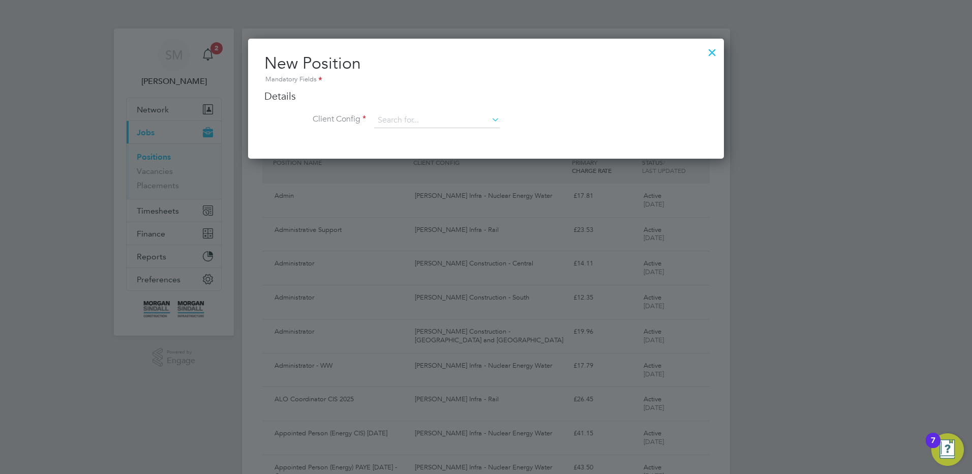
click at [398, 132] on li "Client Config" at bounding box center [485, 125] width 443 height 25
click at [399, 121] on input at bounding box center [437, 120] width 126 height 15
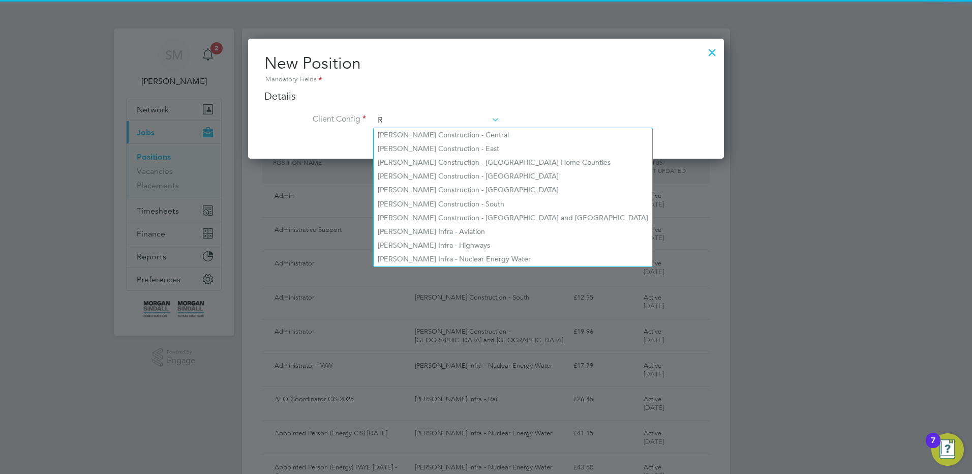
scroll to position [546, 476]
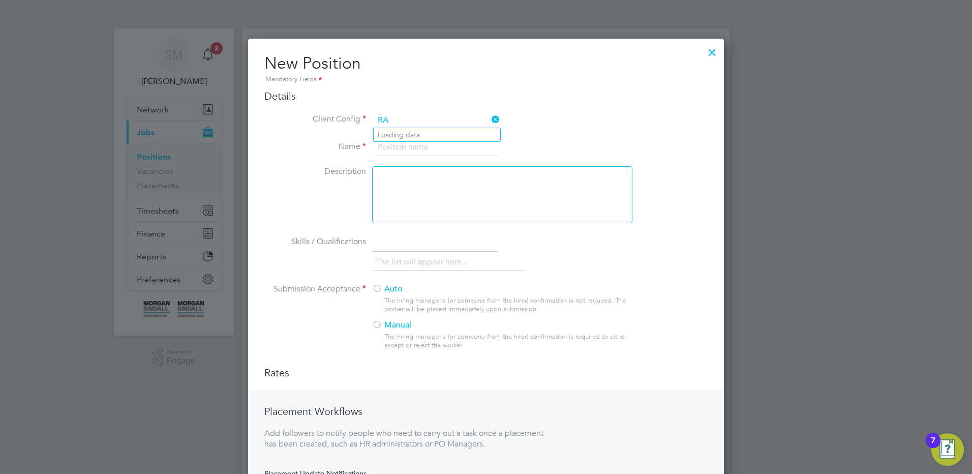
type input "R"
click at [434, 137] on li "[PERSON_NAME] Infra - Rail" at bounding box center [437, 135] width 127 height 14
type input "[PERSON_NAME] Infra - Rail"
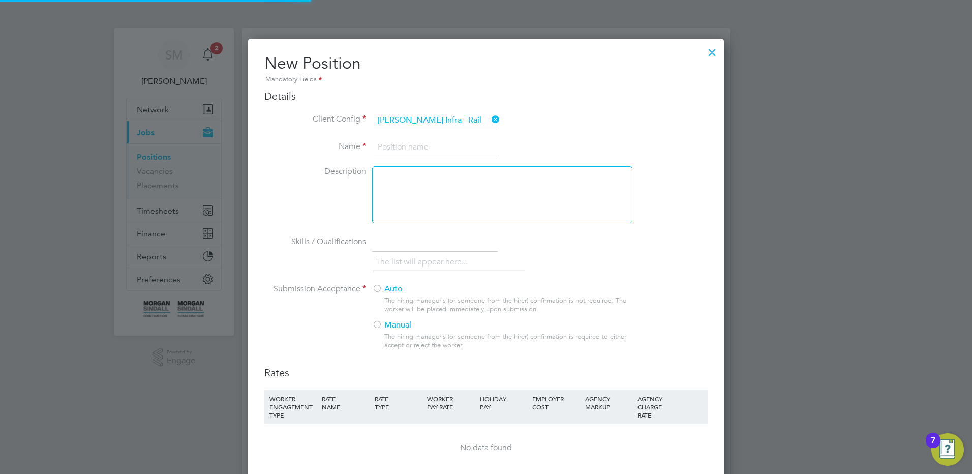
drag, startPoint x: 393, startPoint y: 142, endPoint x: 397, endPoint y: 140, distance: 5.2
click at [394, 142] on input at bounding box center [437, 147] width 126 height 18
drag, startPoint x: 437, startPoint y: 110, endPoint x: 408, endPoint y: 152, distance: 51.5
click at [438, 111] on ng-form "Details Client Config [PERSON_NAME] Infra - Rail Name Description Skills / Qual…" at bounding box center [485, 385] width 443 height 593
click at [401, 158] on li "Name" at bounding box center [485, 152] width 443 height 28
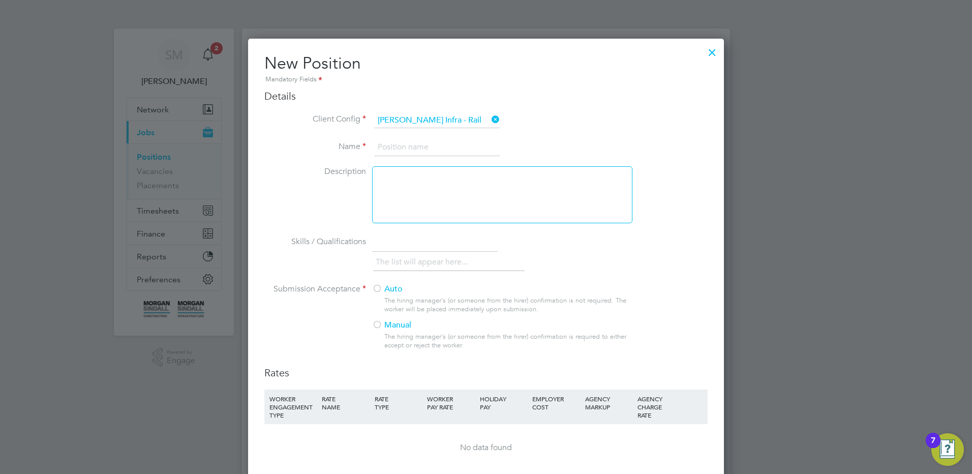
click at [411, 144] on input at bounding box center [437, 147] width 126 height 18
type input "HV Competent Person PAYE 2025"
click at [377, 288] on div at bounding box center [377, 289] width 10 height 10
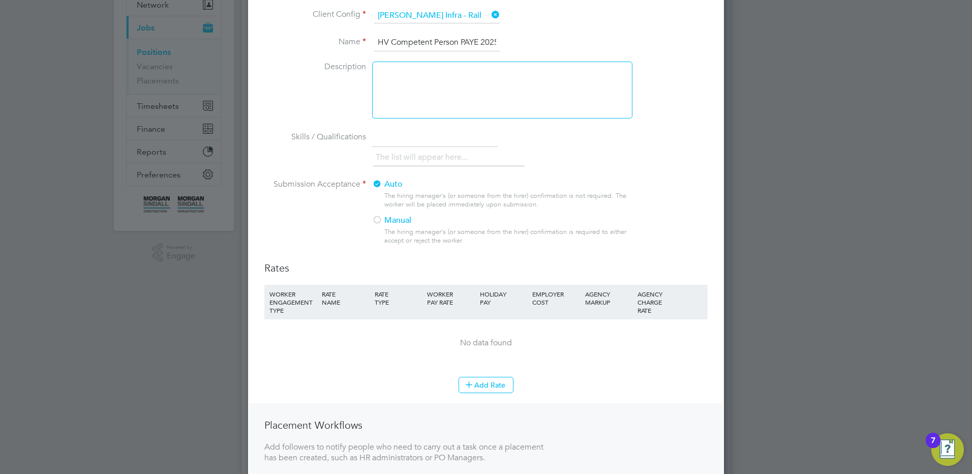
scroll to position [203, 0]
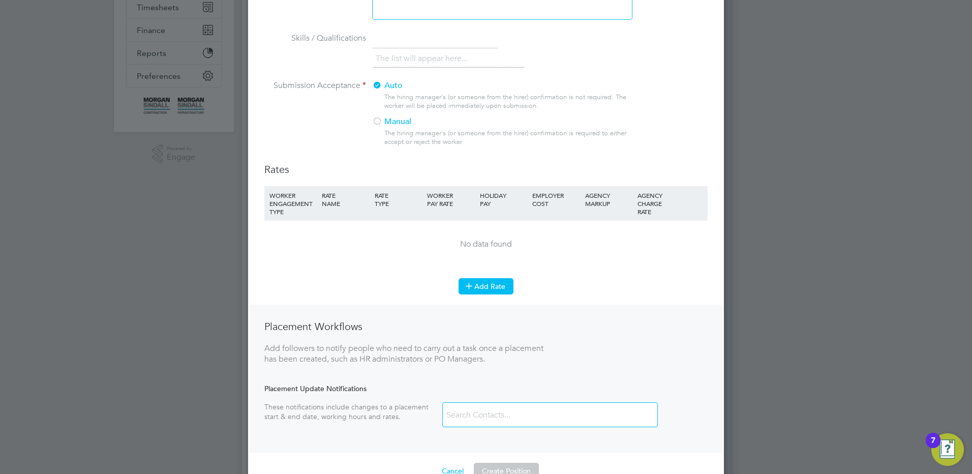
drag, startPoint x: 516, startPoint y: 289, endPoint x: 498, endPoint y: 285, distance: 18.4
click at [515, 289] on div "Add Rate" at bounding box center [485, 286] width 443 height 16
click at [497, 285] on button "Add Rate" at bounding box center [485, 286] width 55 height 16
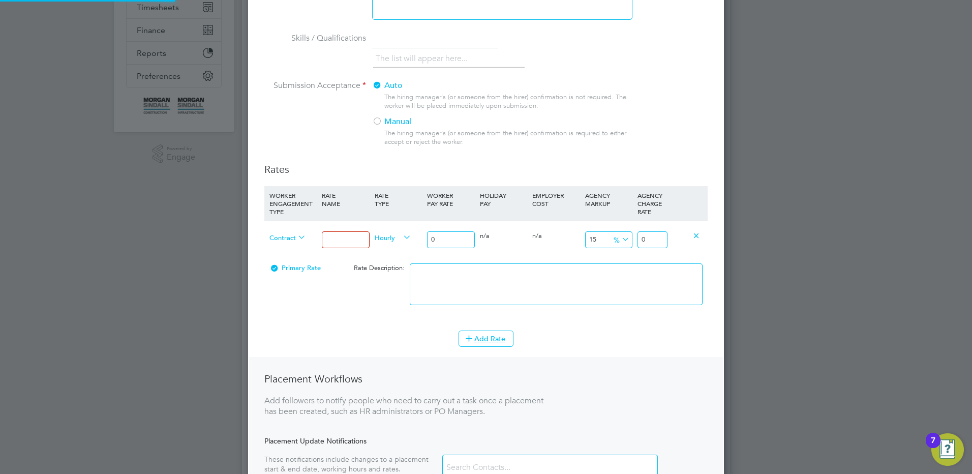
click at [289, 248] on div "Contract" at bounding box center [293, 238] width 52 height 35
click at [291, 240] on span "Contract" at bounding box center [287, 236] width 37 height 11
click at [297, 261] on li "PAYE" at bounding box center [287, 261] width 45 height 13
click at [374, 241] on div "Hourly" at bounding box center [398, 238] width 52 height 35
drag, startPoint x: 338, startPoint y: 242, endPoint x: 367, endPoint y: 244, distance: 29.0
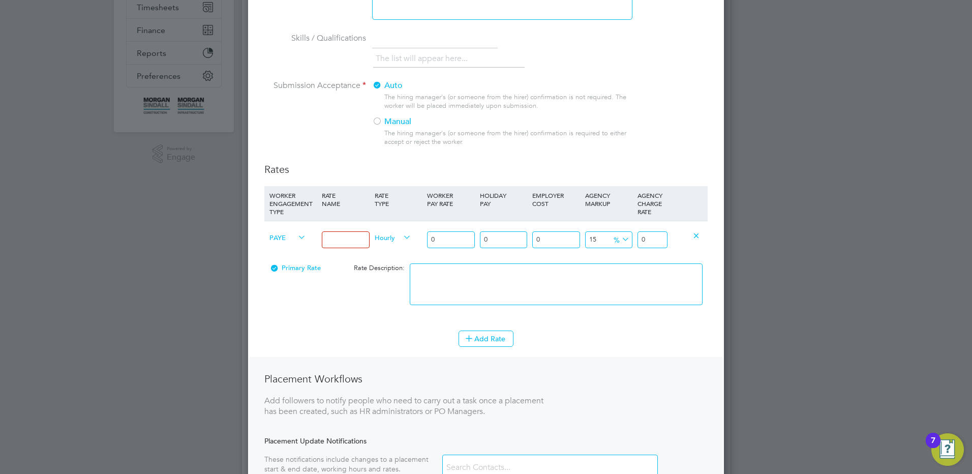
click at [337, 242] on input at bounding box center [345, 239] width 47 height 17
type input "Mon - Fri days"
drag, startPoint x: 446, startPoint y: 234, endPoint x: 456, endPoint y: 236, distance: 10.0
click at [447, 234] on input "0" at bounding box center [450, 239] width 47 height 17
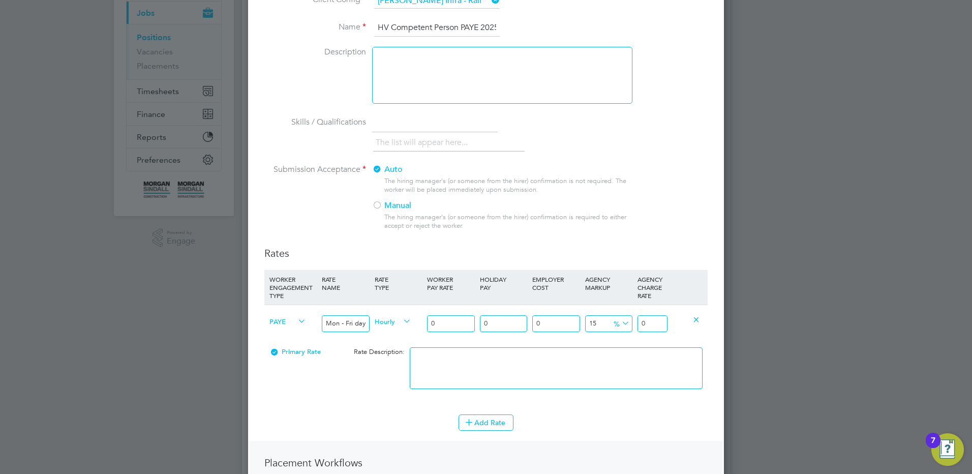
scroll to position [0, 0]
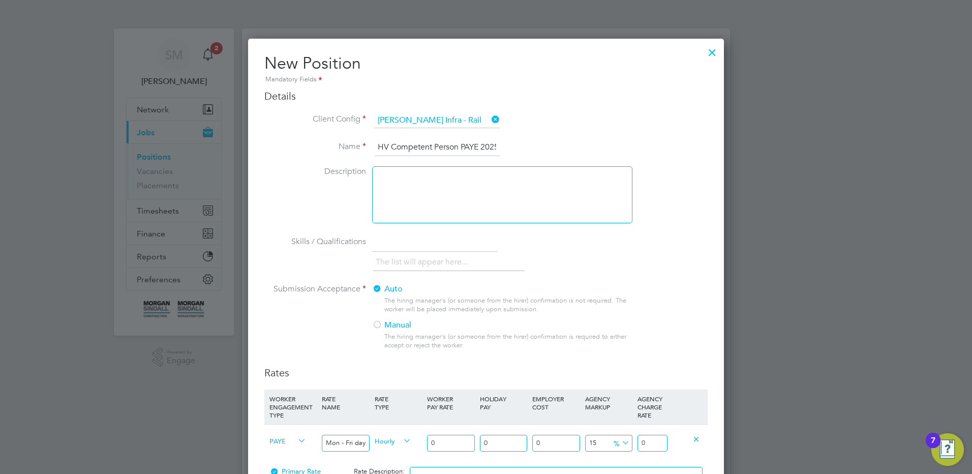
drag, startPoint x: 456, startPoint y: 150, endPoint x: 600, endPoint y: 150, distance: 143.8
click at [600, 150] on li "Name HV Competent Person PAYE 2025" at bounding box center [485, 152] width 443 height 28
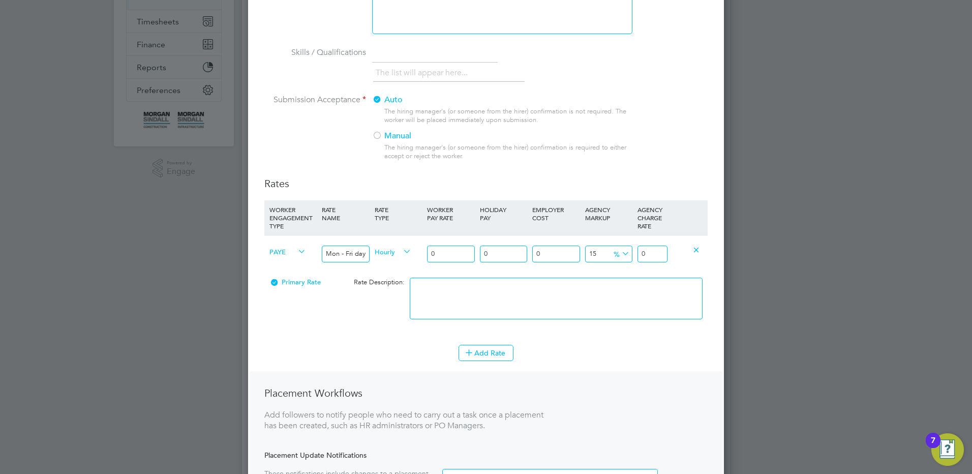
scroll to position [254, 0]
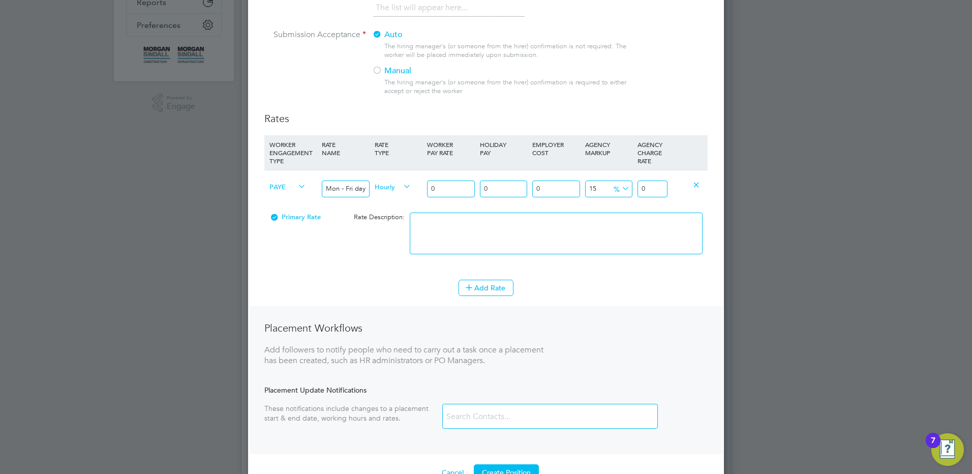
click at [457, 190] on input "0" at bounding box center [450, 188] width 47 height 17
drag, startPoint x: 447, startPoint y: 188, endPoint x: 419, endPoint y: 184, distance: 28.1
click at [420, 185] on div "PAYE Mon - Fri days Hourly 0 0 n/a 0 n/a 15 0 % 0" at bounding box center [485, 189] width 443 height 38
type input "2"
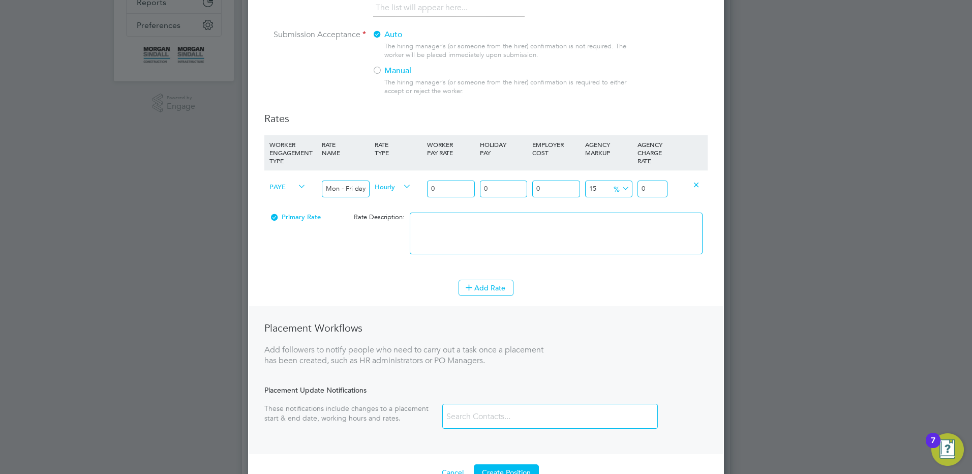
type input "2.3"
type input "20"
type input "23"
type input "20.00"
drag, startPoint x: 652, startPoint y: 189, endPoint x: 645, endPoint y: 189, distance: 6.1
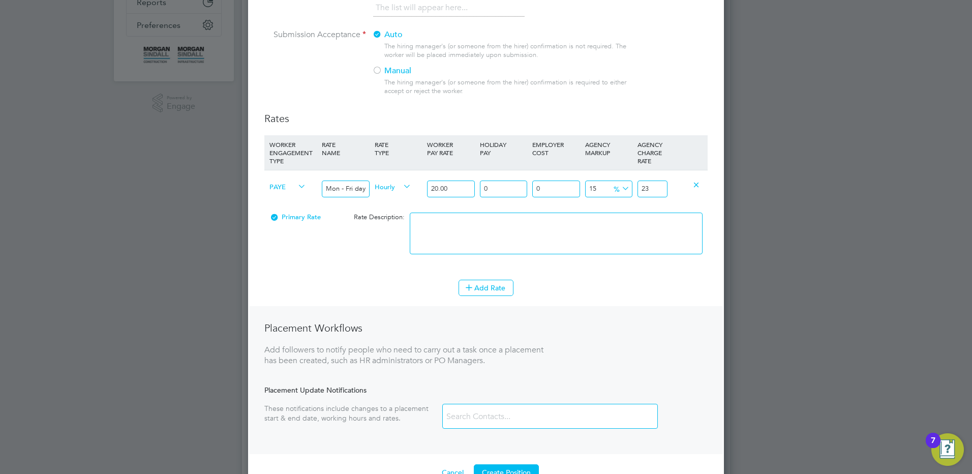
click at [645, 189] on input "23" at bounding box center [652, 188] width 30 height 17
type input "45"
type input "29"
type input "49.5"
type input "29.9"
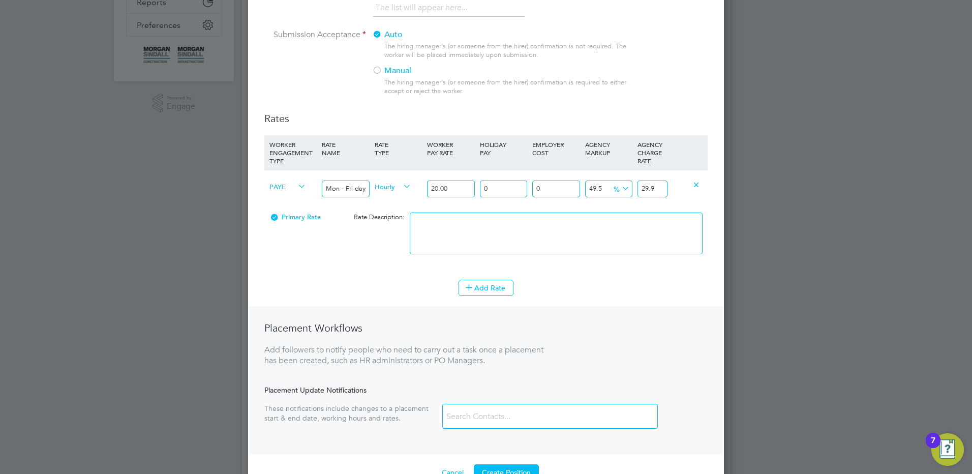
type input "49.55"
type input "29.91"
click at [603, 228] on textarea at bounding box center [556, 233] width 293 height 42
type textarea "Mon - Fri days"
click at [480, 290] on button "Add Rate" at bounding box center [485, 288] width 55 height 16
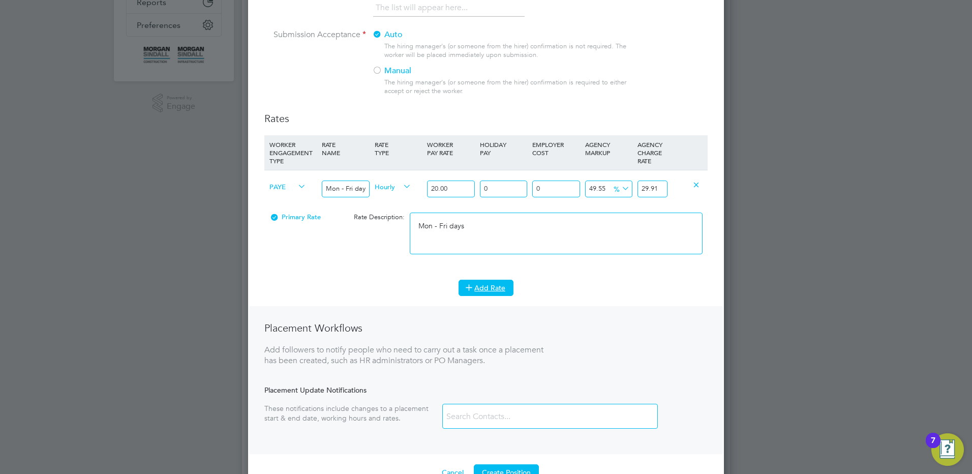
scroll to position [817, 476]
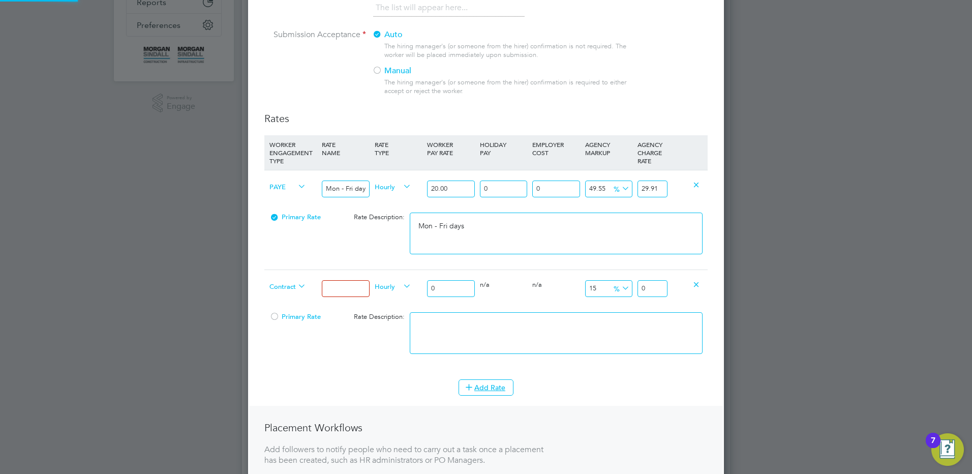
click at [291, 285] on span "Contract" at bounding box center [287, 285] width 37 height 11
click at [295, 311] on li "PAYE" at bounding box center [287, 310] width 45 height 13
drag, startPoint x: 330, startPoint y: 289, endPoint x: 339, endPoint y: 288, distance: 9.7
click at [330, 289] on input at bounding box center [345, 288] width 47 height 17
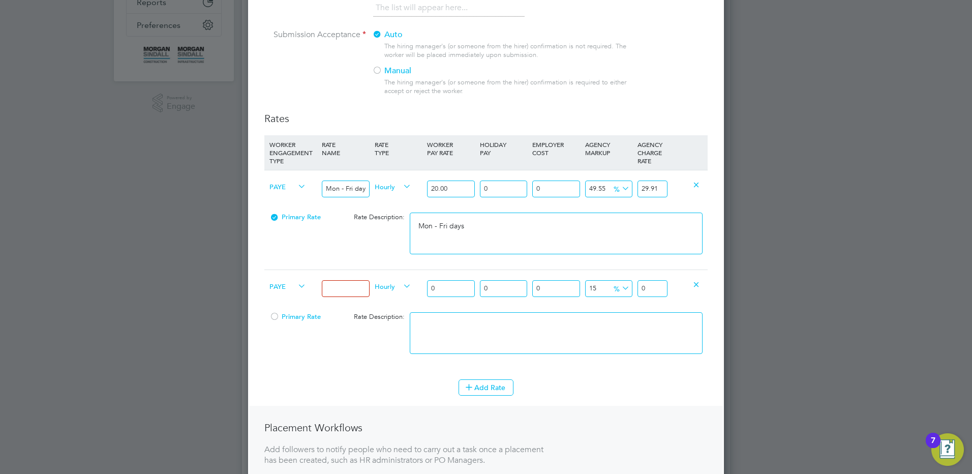
type input "Mon - Fri nights"
drag, startPoint x: 447, startPoint y: 287, endPoint x: 406, endPoint y: 287, distance: 40.7
click at [406, 287] on div "PAYE Mon - Fri nights Hourly 0 0 n/a 0 n/a 15 0 % 0" at bounding box center [485, 288] width 443 height 38
type input "2"
type input "2.3"
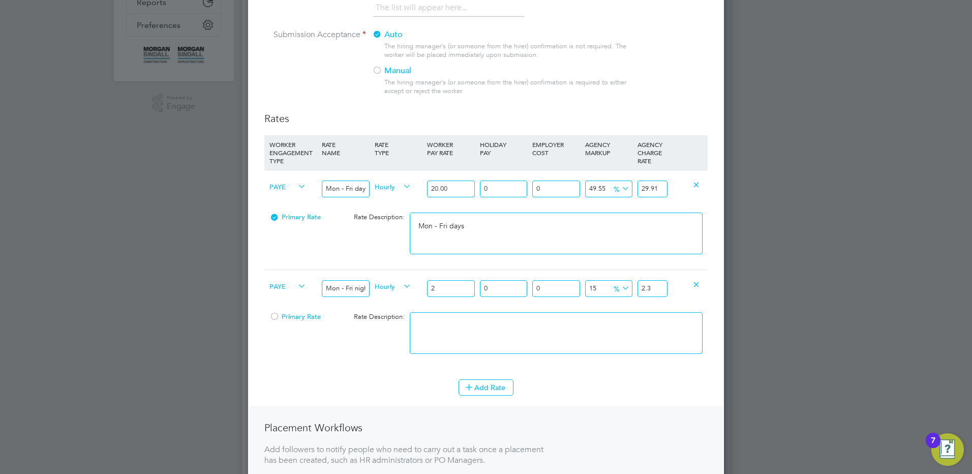
type input "22"
type input "25.3"
type input "22.00"
drag, startPoint x: 655, startPoint y: 290, endPoint x: 611, endPoint y: 282, distance: 44.6
click at [611, 282] on div "PAYE Mon - Fri nights Hourly 22.00 0 n/a 0 n/a 15 3.3 % 25.3" at bounding box center [485, 288] width 443 height 38
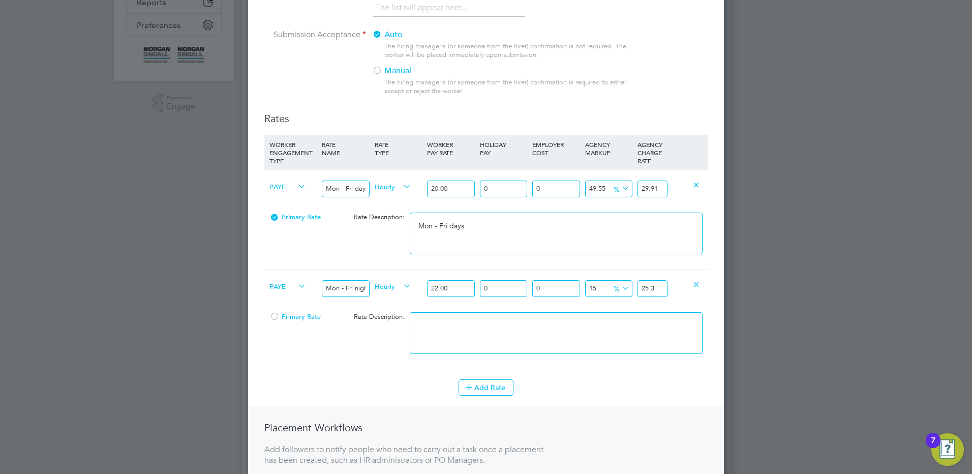
type input "-86.36363636363636"
type input "3"
type input "45.45454545454545"
type input "32"
type input "49.54545454545455"
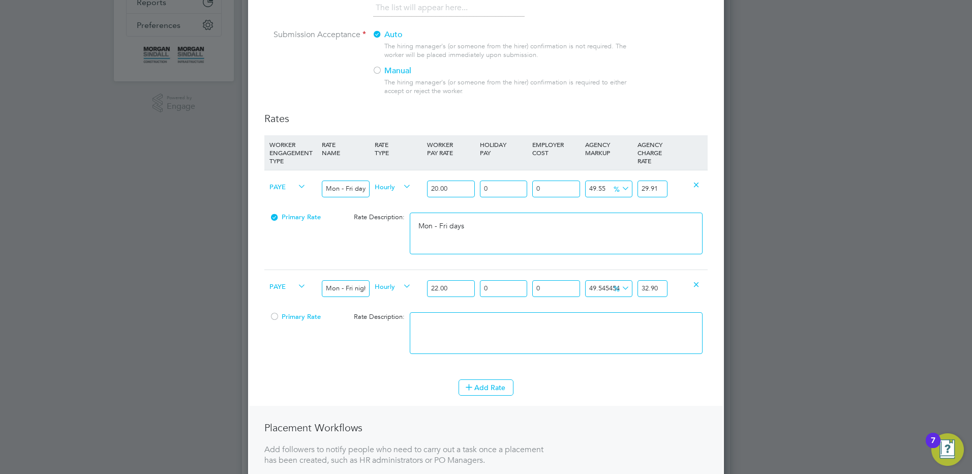
type input "32.90"
drag, startPoint x: 611, startPoint y: 282, endPoint x: 602, endPoint y: 295, distance: 16.4
drag, startPoint x: 602, startPoint y: 295, endPoint x: 528, endPoint y: 331, distance: 82.5
click at [528, 331] on textarea at bounding box center [556, 333] width 293 height 42
type textarea "Mon - Fri nights"
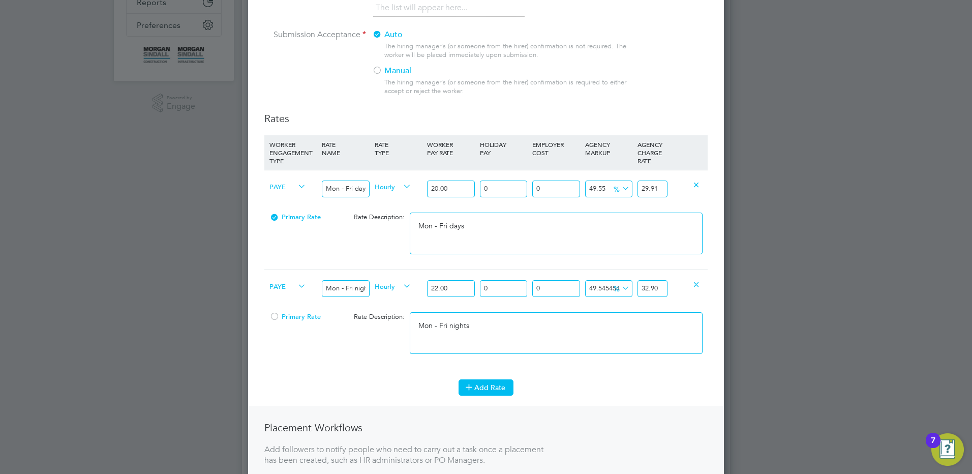
click at [499, 390] on button "Add Rate" at bounding box center [485, 387] width 55 height 16
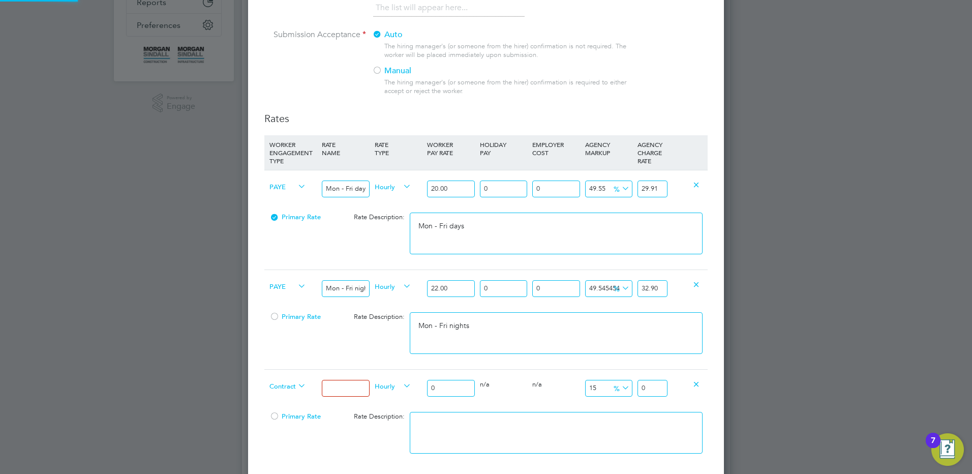
scroll to position [916, 476]
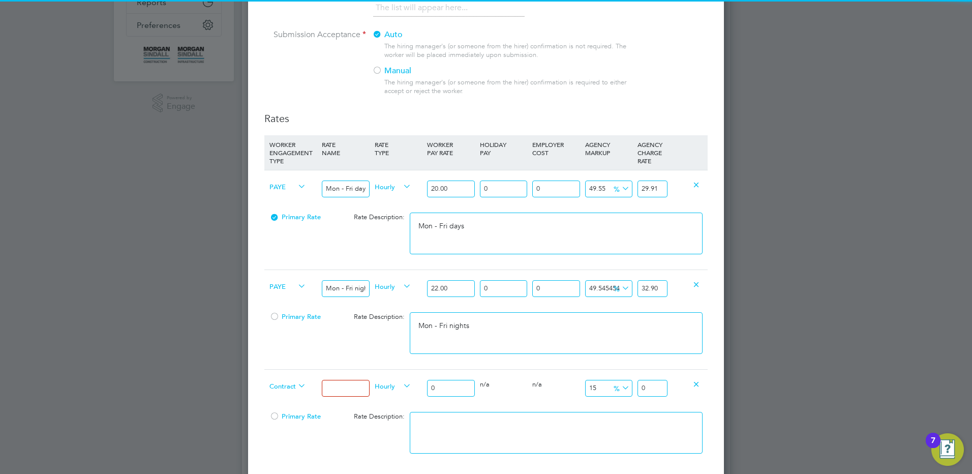
click at [291, 389] on span "Contract" at bounding box center [287, 385] width 37 height 11
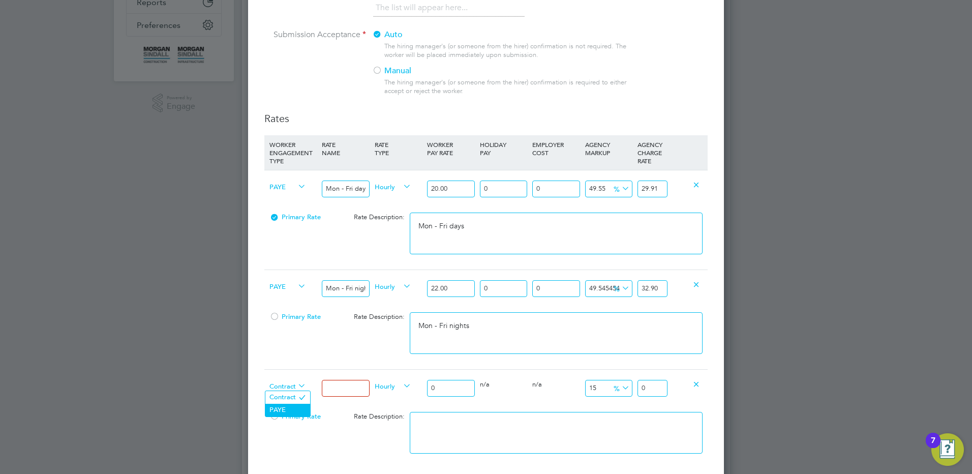
click at [283, 404] on li "PAYE" at bounding box center [287, 410] width 45 height 13
click at [324, 382] on input at bounding box center [345, 388] width 47 height 17
type input "Weekends Fri 18:00pm - Mon 06:00am"
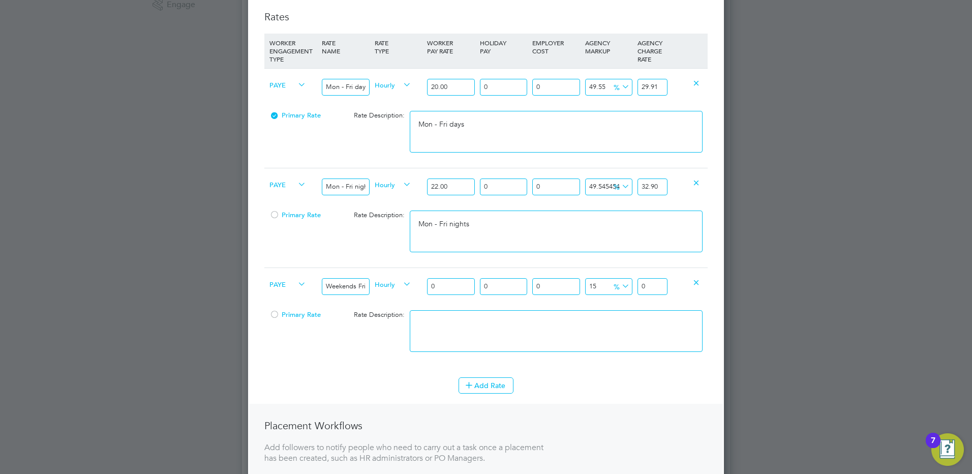
drag, startPoint x: 441, startPoint y: 282, endPoint x: 402, endPoint y: 282, distance: 38.6
click at [402, 283] on div "PAYE Weekends Fri 18:00pm - Mon 06:00am Hourly 0 0 n/a 0 n/a 15 0 % 0" at bounding box center [485, 286] width 443 height 38
type input "2"
type input "2.3"
type input "23"
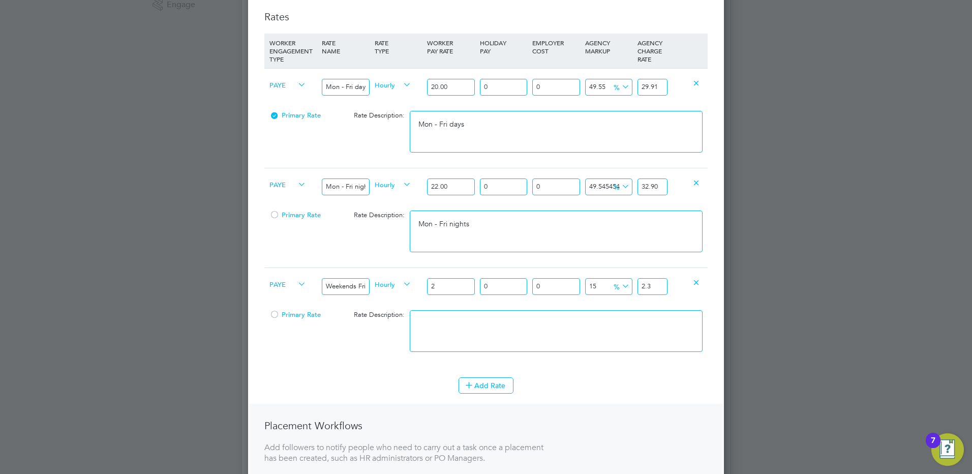
type input "26.45"
type input "23.00"
drag, startPoint x: 636, startPoint y: 287, endPoint x: 683, endPoint y: 286, distance: 46.3
click at [683, 286] on div "PAYE Weekends Fri 18:00pm - Mon 06:00am Hourly 23.00 0 n/a 0 n/a 15 3.45 % 26.45" at bounding box center [485, 286] width 443 height 38
drag, startPoint x: 683, startPoint y: 286, endPoint x: 649, endPoint y: 285, distance: 33.6
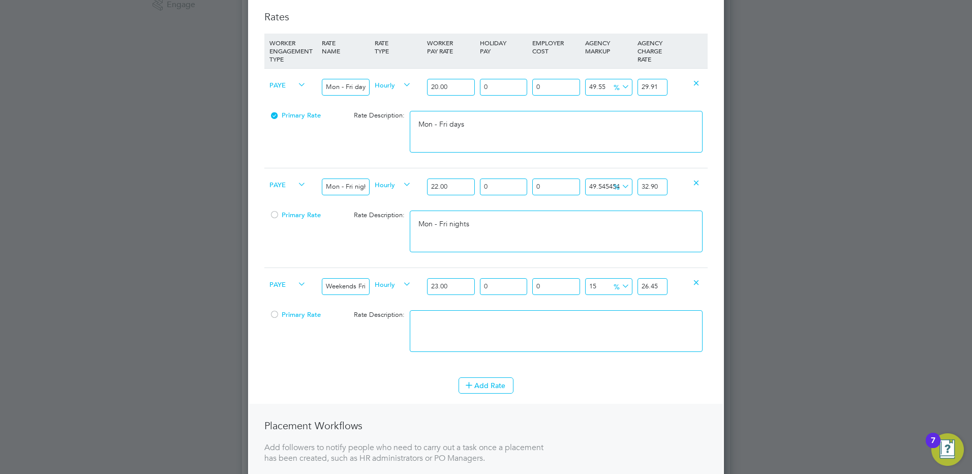
click at [649, 285] on input "26.45" at bounding box center [652, 286] width 30 height 17
drag, startPoint x: 664, startPoint y: 287, endPoint x: 613, endPoint y: 281, distance: 51.2
click at [626, 284] on div "PAYE Weekends Fri 18:00pm - Mon 06:00am Hourly 23.00 0 n/a 0 n/a 15 3.45 % 26.45" at bounding box center [485, 286] width 443 height 38
type input "-86.95652173913044"
type input "3"
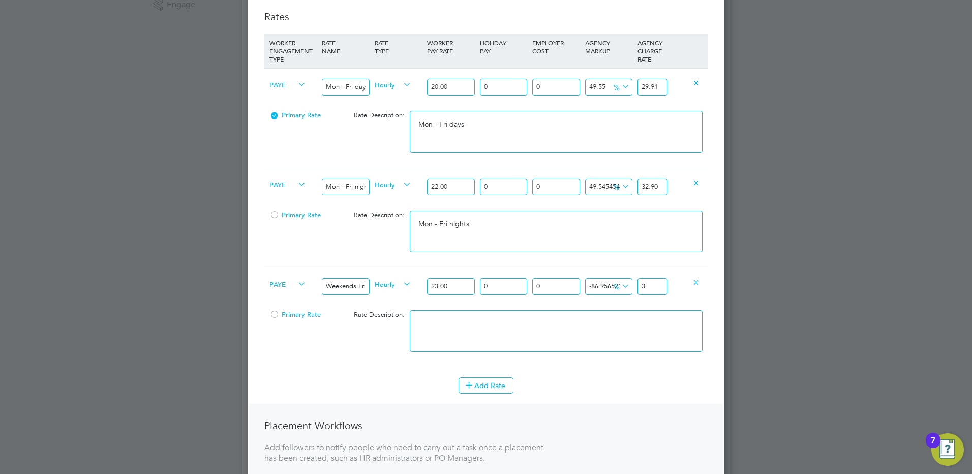
type input "47.82608695652174"
type input "34"
type input "49.130434782608695"
type input "34.3"
type input "49.52173913043478"
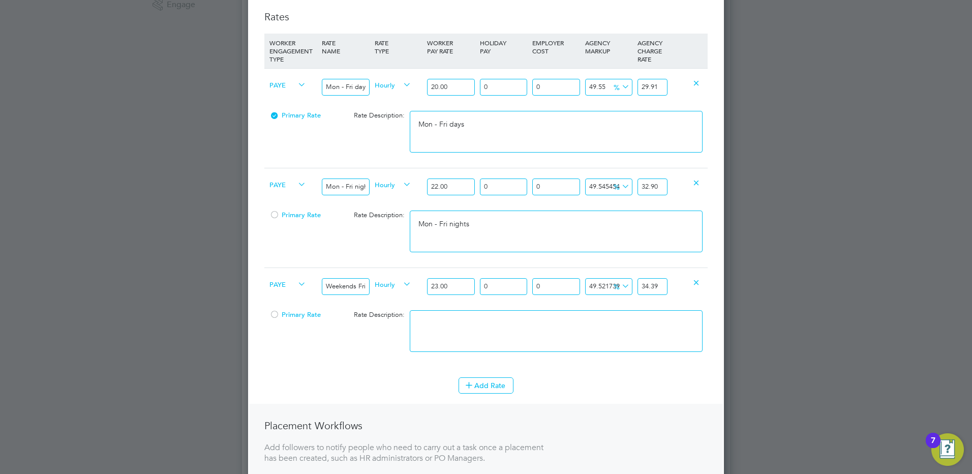
type input "34.39"
click at [510, 326] on textarea at bounding box center [556, 331] width 293 height 42
paste textarea "Weekends Fri 18:00pm - Mon 06:00am"
type textarea "Weekends Fri 18:00pm - Mon 06:00am"
click at [486, 394] on li "Add Rate" at bounding box center [485, 390] width 443 height 26
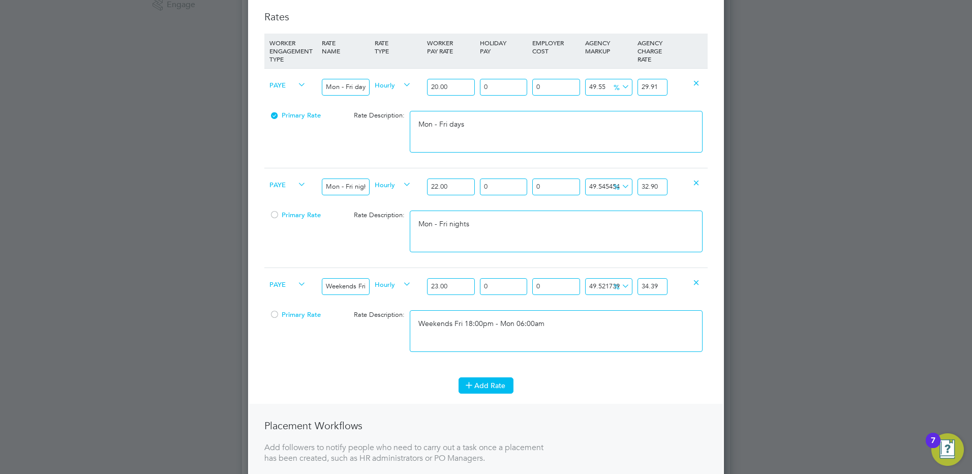
click at [485, 391] on button "Add Rate" at bounding box center [485, 385] width 55 height 16
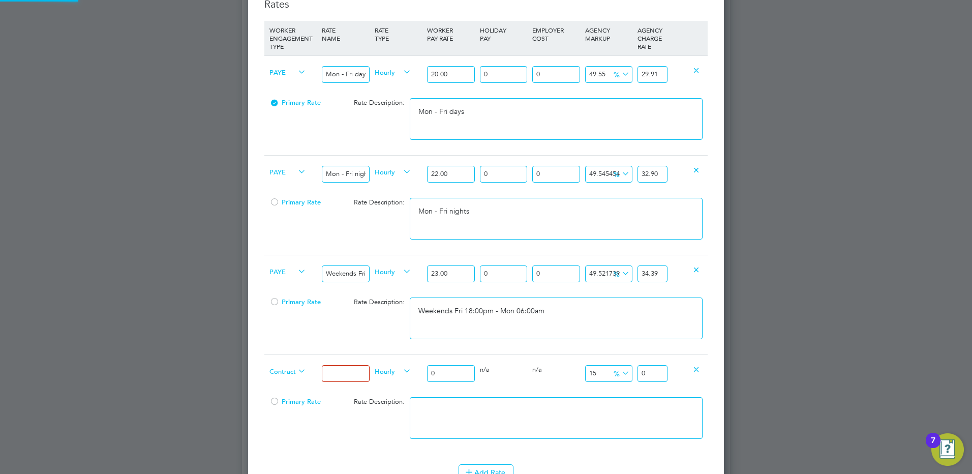
scroll to position [457, 0]
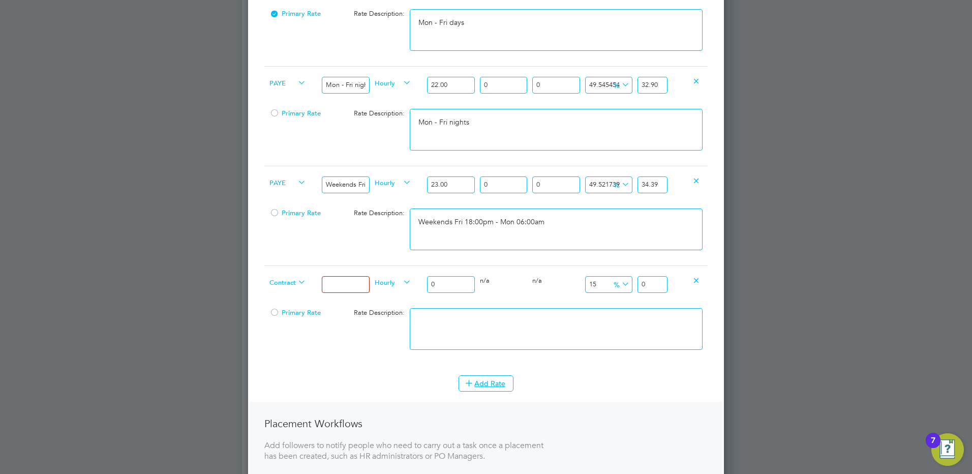
click at [288, 280] on span "Contract" at bounding box center [287, 281] width 37 height 11
click at [284, 303] on li "PAYE" at bounding box center [287, 306] width 45 height 13
click at [335, 282] on input at bounding box center [345, 284] width 47 height 17
type input "Bank hols"
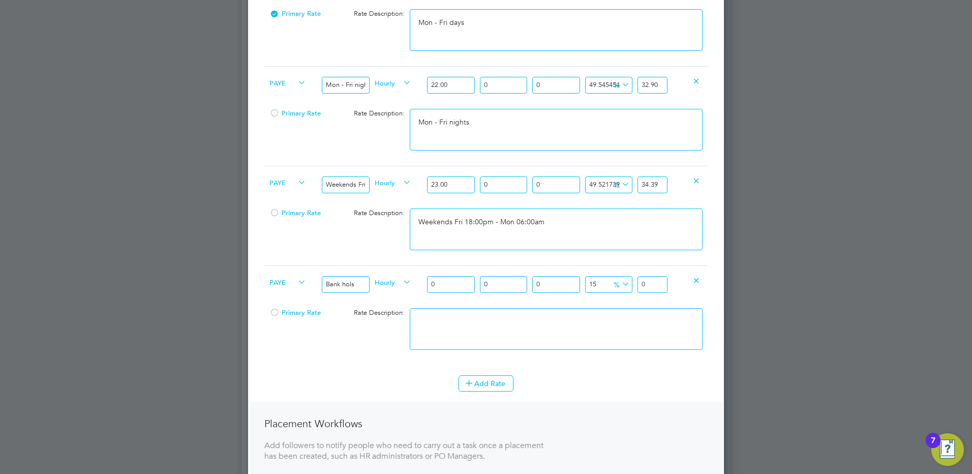
drag, startPoint x: 438, startPoint y: 280, endPoint x: 390, endPoint y: 280, distance: 47.3
click at [390, 280] on div "PAYE Bank hols Hourly 0 0 n/a 0 n/a 15 0 % 0" at bounding box center [485, 284] width 443 height 38
type input "2"
type input "2.3"
type input "26"
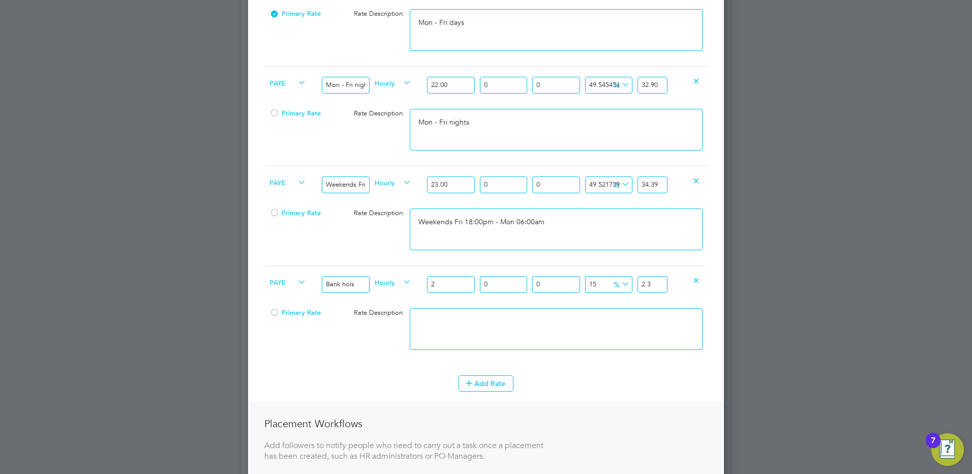
type input "29.9"
type input "26.6"
type input "30.59"
type input "26.60"
drag, startPoint x: 658, startPoint y: 284, endPoint x: 610, endPoint y: 280, distance: 48.5
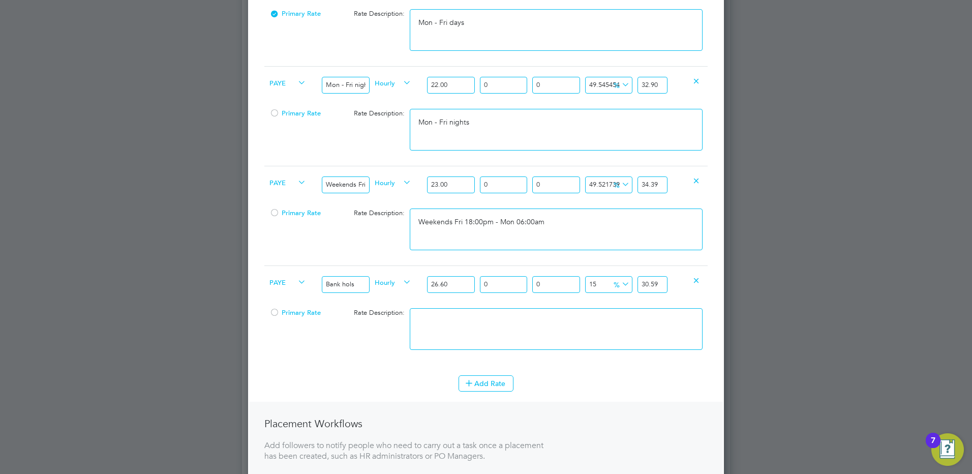
click at [610, 281] on div "PAYE Bank hols Hourly 26.60 0 n/a 0 n/a 15 3.99 % 30.59" at bounding box center [485, 284] width 443 height 38
type input "-84.9624060150376"
type input "4"
type input "69.17293233082707"
type input "45"
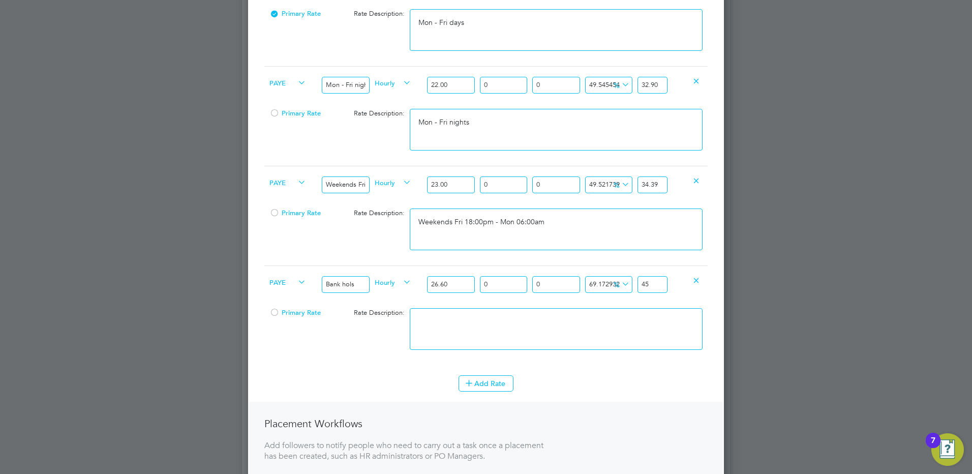
type input "71.80451127819549"
type input "45.7"
type input "71.95488721804512"
type input "45.74"
click at [516, 333] on textarea at bounding box center [556, 329] width 293 height 42
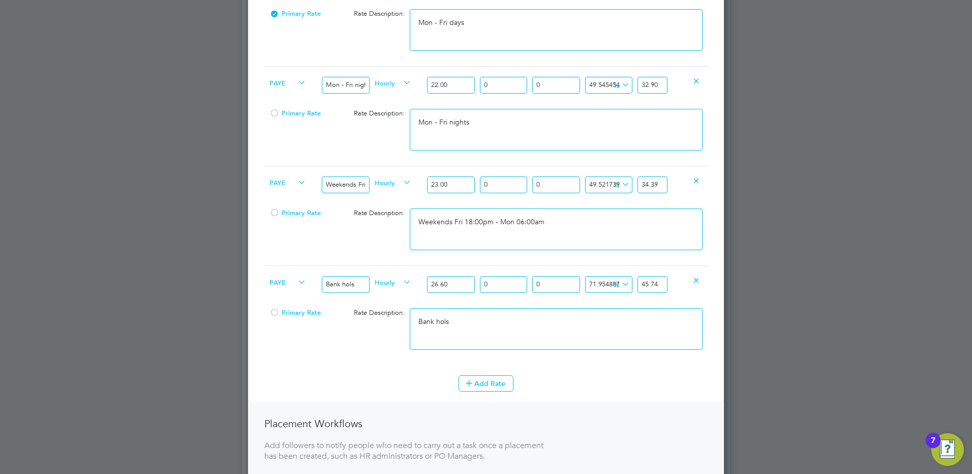
type textarea "Bank hols"
click at [480, 392] on li "Add Rate" at bounding box center [485, 388] width 443 height 26
click at [485, 379] on button "Add Rate" at bounding box center [485, 383] width 55 height 16
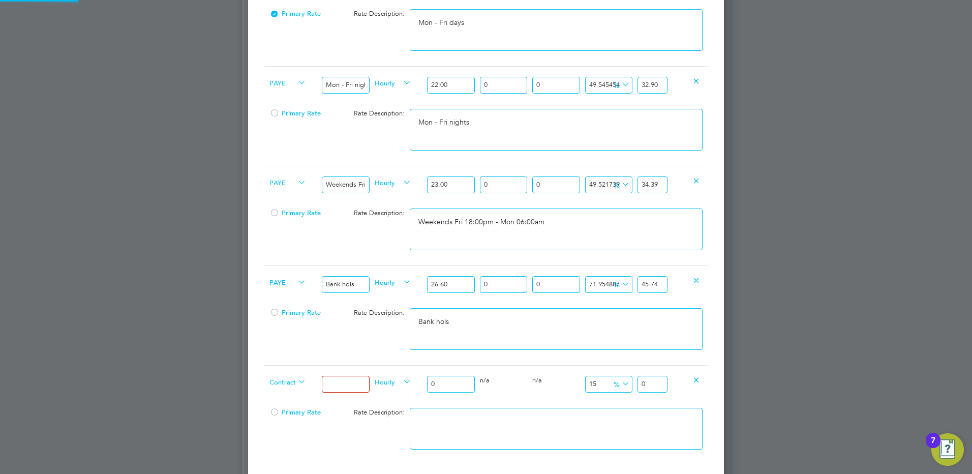
scroll to position [1115, 476]
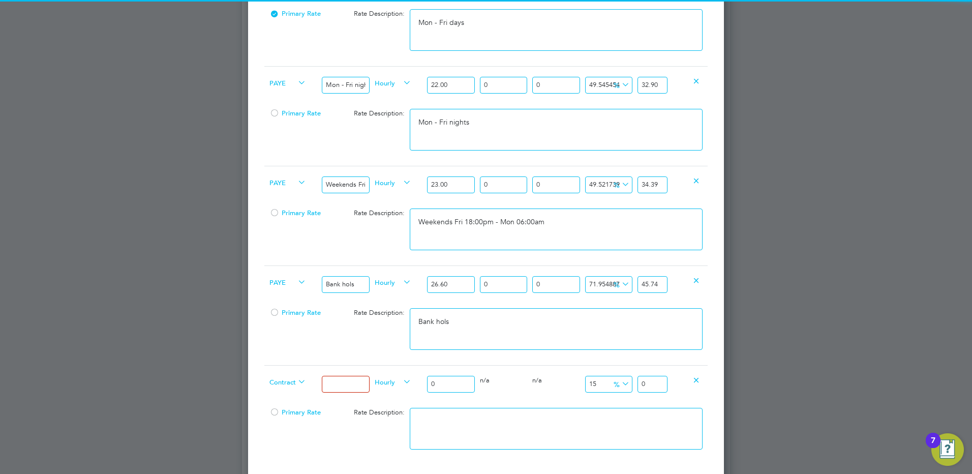
click at [294, 381] on span "Contract" at bounding box center [287, 381] width 37 height 11
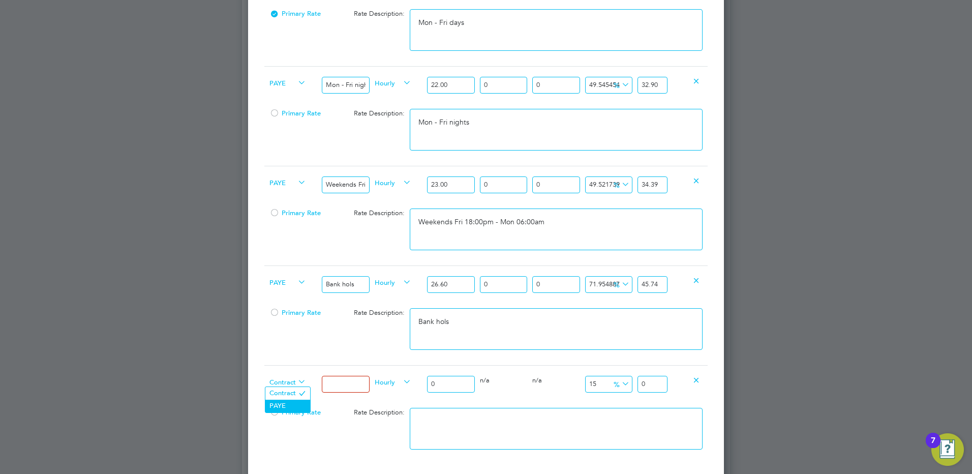
click at [297, 404] on li "PAYE" at bounding box center [287, 405] width 45 height 13
click at [359, 377] on input at bounding box center [345, 384] width 47 height 17
type input "Xmas & New Year"
click at [415, 371] on div "PAYE Xmas & New Year Hourly 0 0 n/a 0 n/a 15 0 % 0" at bounding box center [485, 384] width 443 height 38
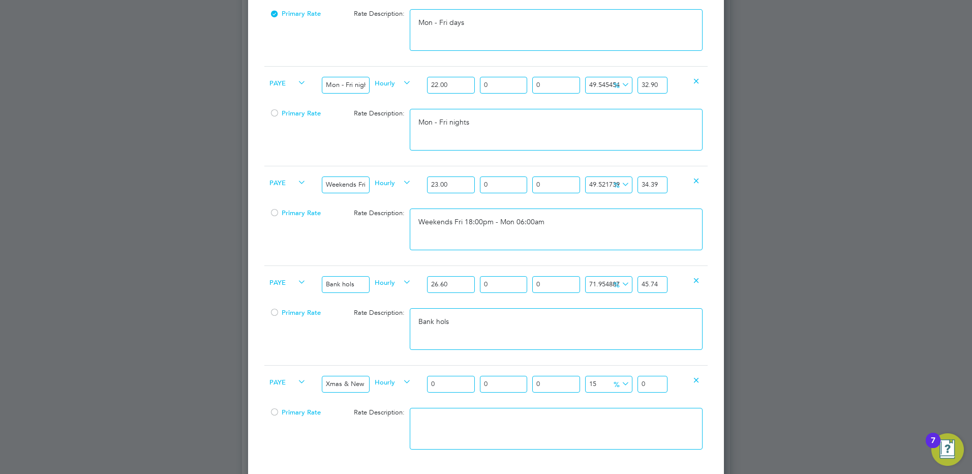
type input "4"
type input "4.6"
type input "40"
type input "46"
type input "40.00"
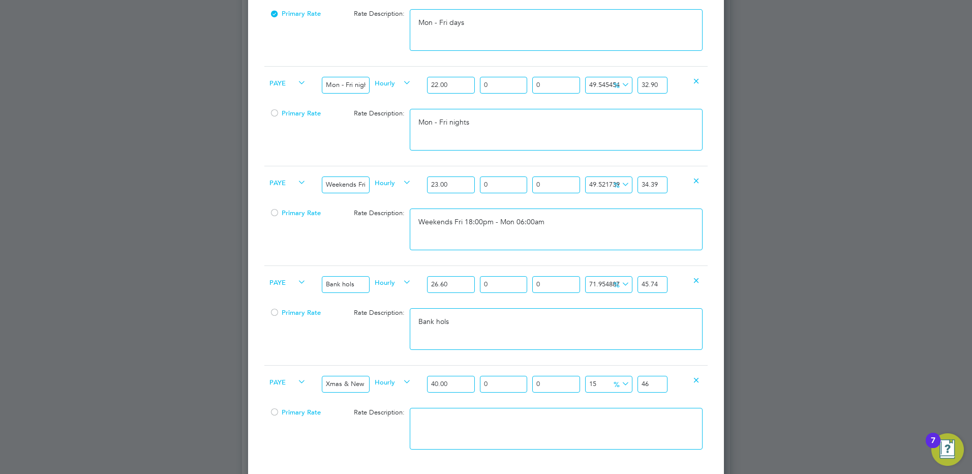
drag, startPoint x: 651, startPoint y: 386, endPoint x: 631, endPoint y: 379, distance: 20.6
click at [632, 379] on div "PAYE Xmas & New Year Hourly 40.00 0 n/a 0 n/a 15 6 % 46" at bounding box center [485, 384] width 443 height 38
type input "-87.5"
type input "5"
type input "47.5"
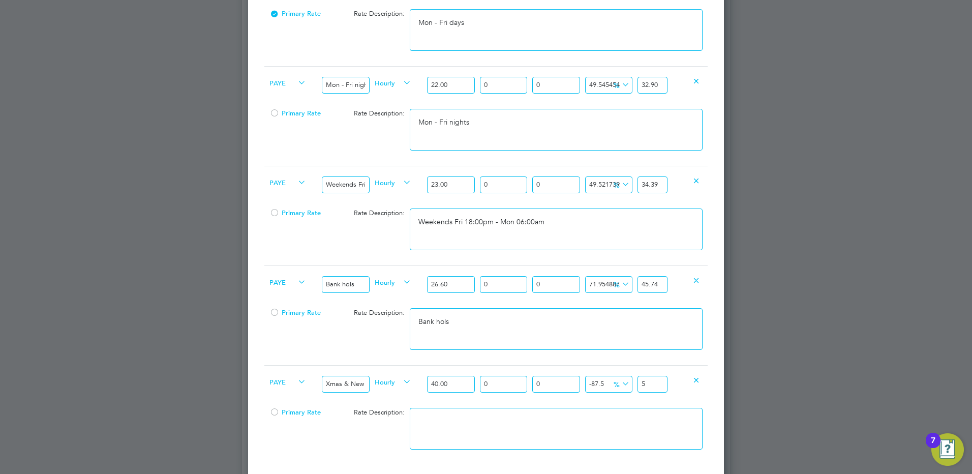
type input "59"
type input "49.5"
type input "59.8"
type input "49.55"
type input "59.82"
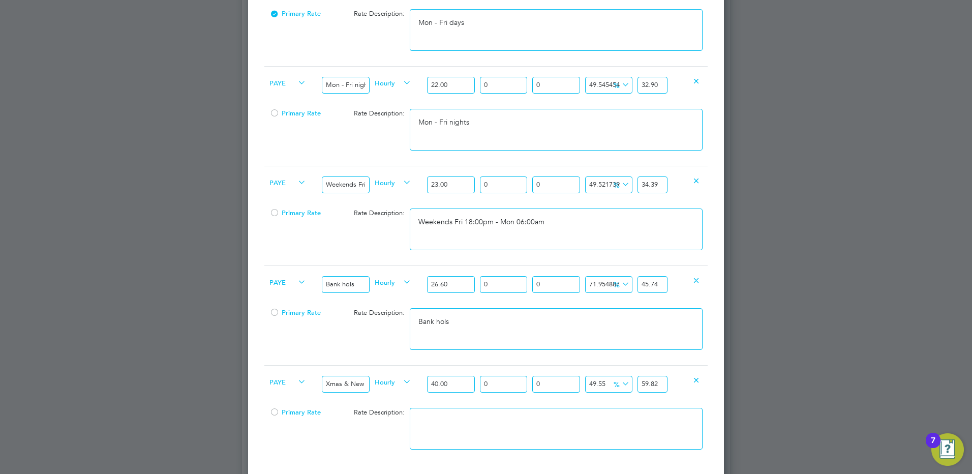
click at [537, 431] on textarea at bounding box center [556, 429] width 293 height 42
type textarea "A"
type textarea "Xmas & New Year"
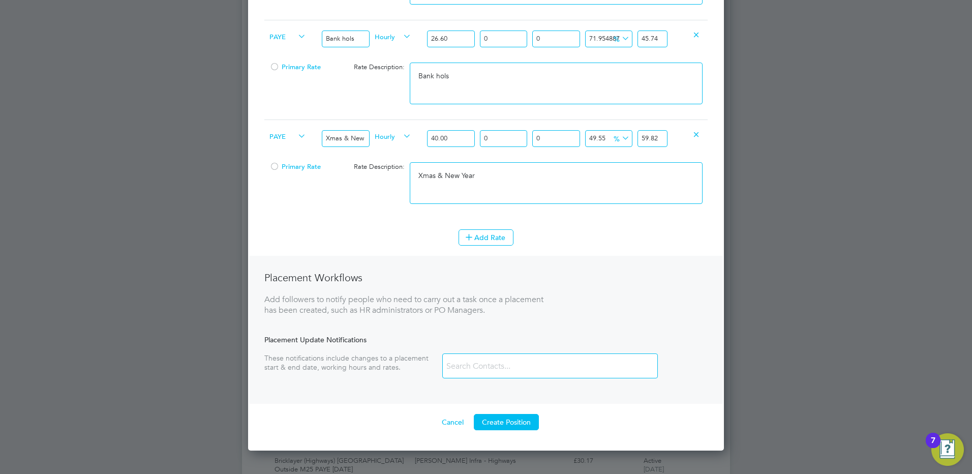
scroll to position [712, 0]
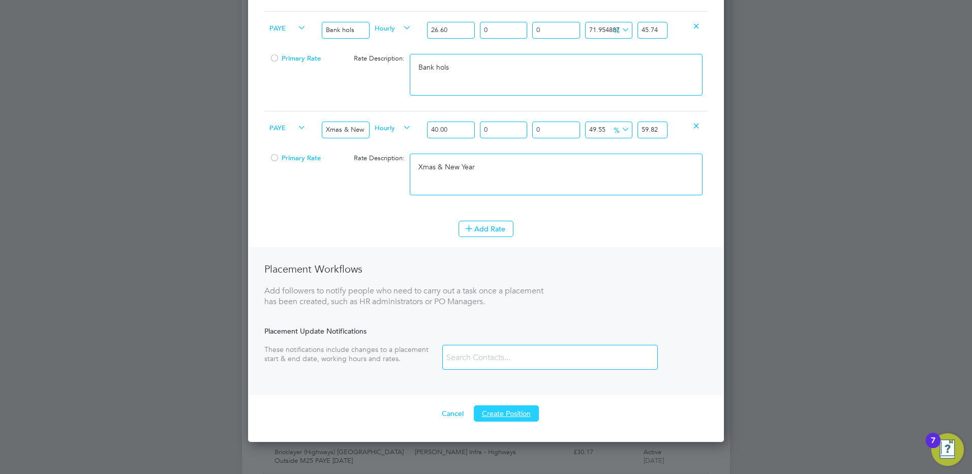
click at [509, 408] on button "Create Position" at bounding box center [506, 413] width 65 height 16
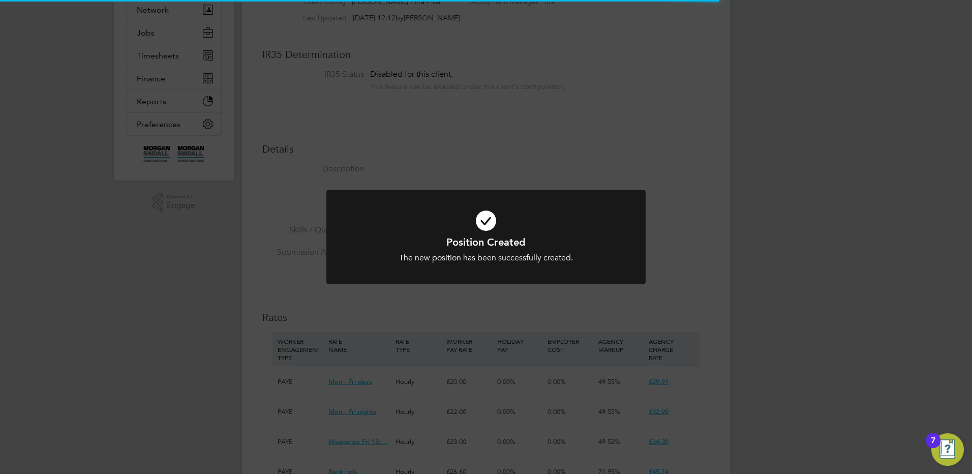
scroll to position [30, 68]
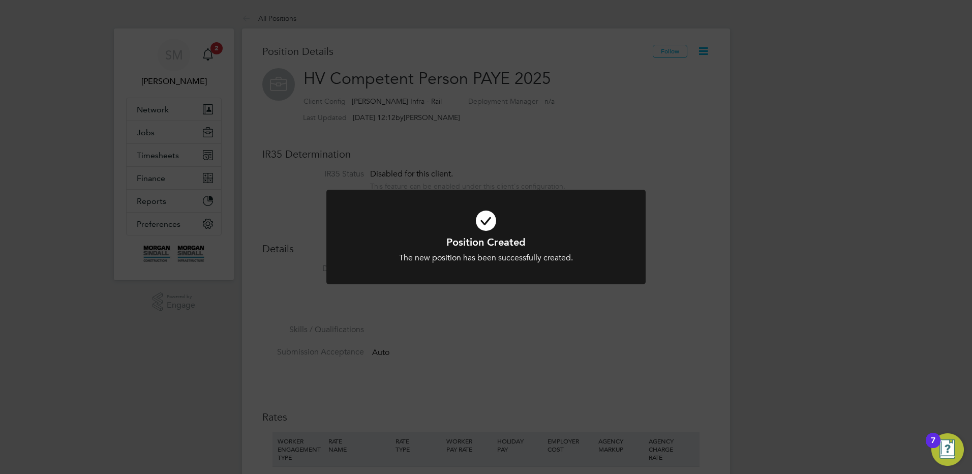
click at [166, 302] on div "Position Created The new position has been successfully created. Cancel Okay" at bounding box center [486, 237] width 972 height 474
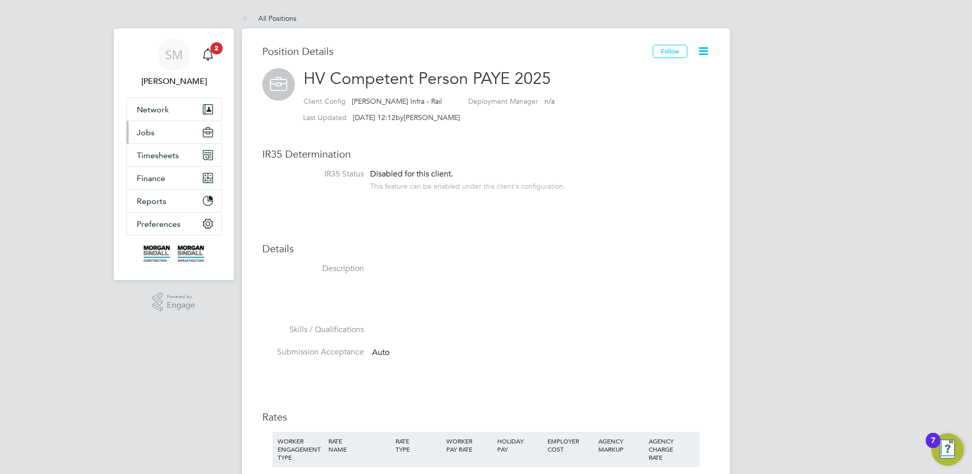
click at [184, 129] on button "Jobs" at bounding box center [174, 132] width 95 height 22
click at [137, 128] on span "Jobs" at bounding box center [146, 133] width 18 height 10
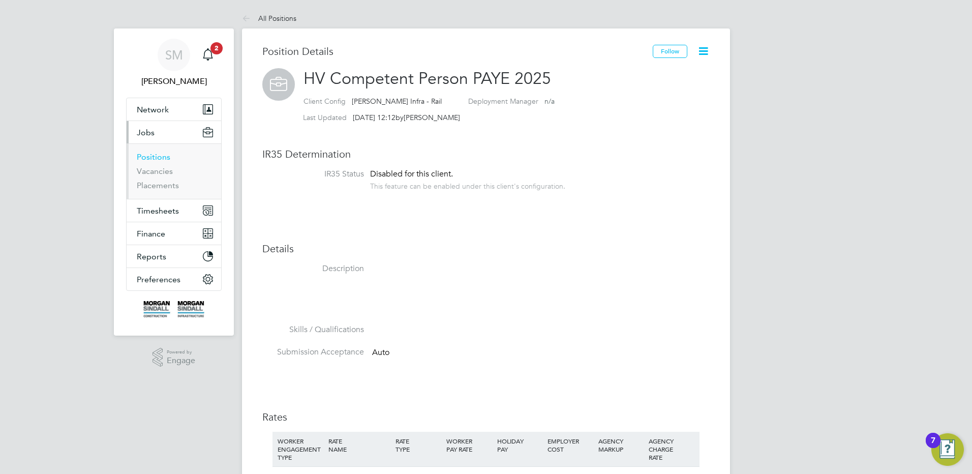
click at [167, 158] on link "Positions" at bounding box center [154, 157] width 34 height 10
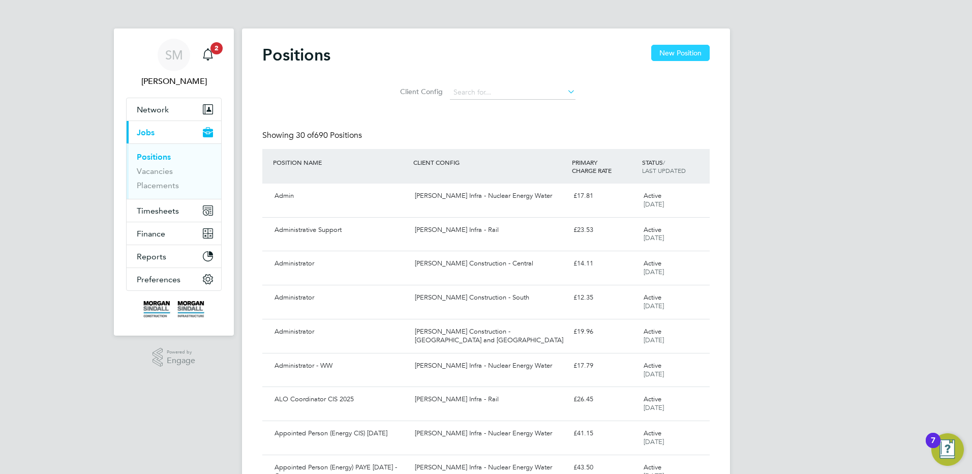
click at [663, 51] on button "New Position" at bounding box center [680, 53] width 58 height 16
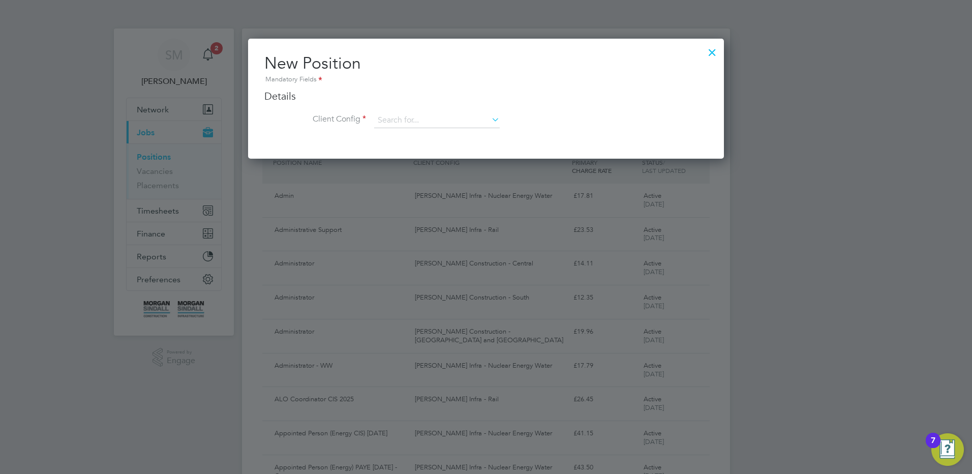
scroll to position [120, 476]
click at [450, 115] on input at bounding box center [437, 120] width 126 height 15
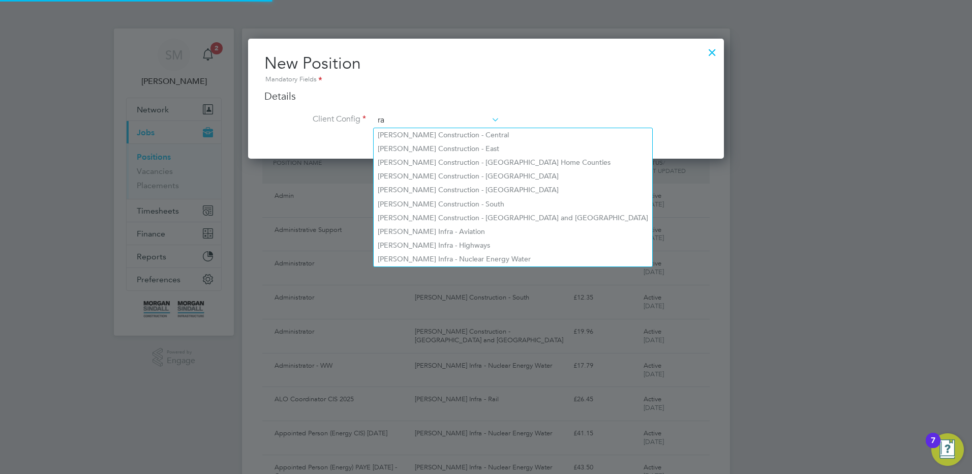
scroll to position [546, 476]
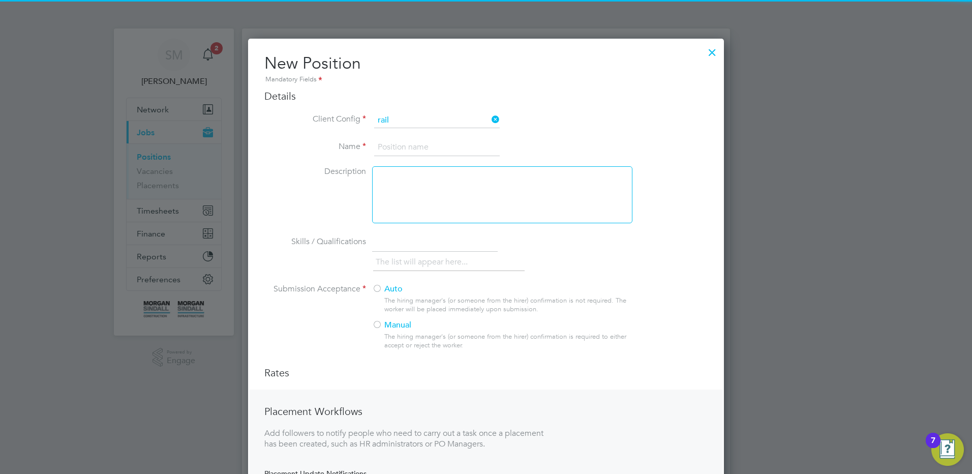
click at [447, 137] on li "[PERSON_NAME] Infra - Rail" at bounding box center [437, 135] width 127 height 14
type input "[PERSON_NAME] Infra - Rail"
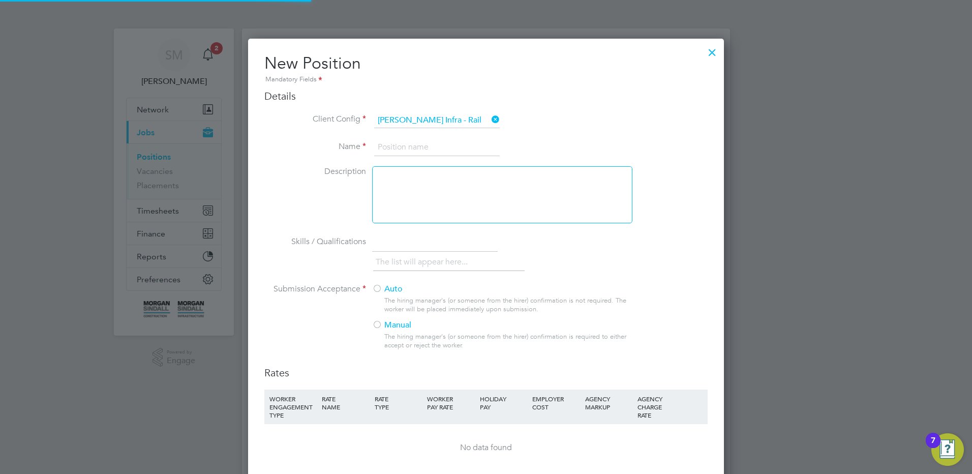
click at [404, 146] on input at bounding box center [437, 147] width 126 height 18
click at [424, 150] on input at bounding box center [437, 147] width 126 height 18
type input "Strapman ([PERSON_NAME]) PAYE 2025"
click at [379, 292] on div at bounding box center [377, 289] width 10 height 10
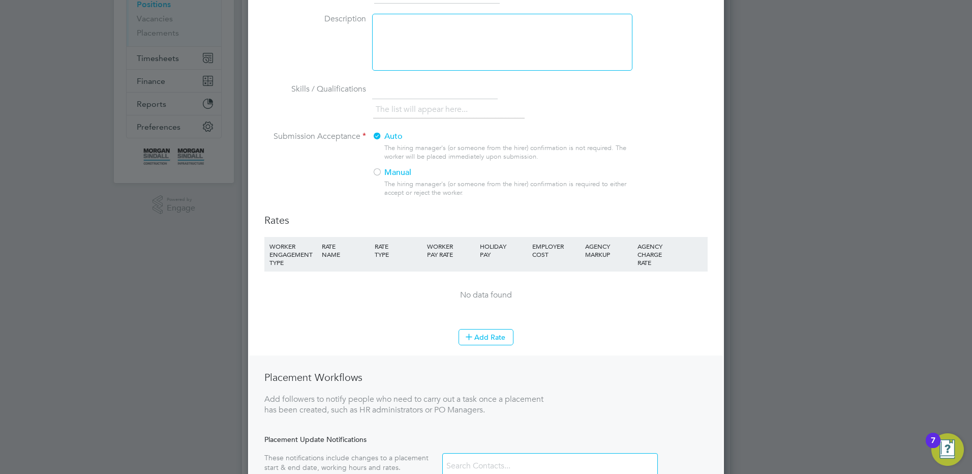
click at [487, 327] on li "WORKER ENGAGEMENT TYPE RATE NAME RATE TYPE WORKER PAY RATE HOLIDAY PAY EMPLOYER…" at bounding box center [485, 283] width 443 height 92
click at [478, 348] on li "Add Rate" at bounding box center [485, 342] width 443 height 26
click at [479, 338] on button "Add Rate" at bounding box center [485, 337] width 55 height 16
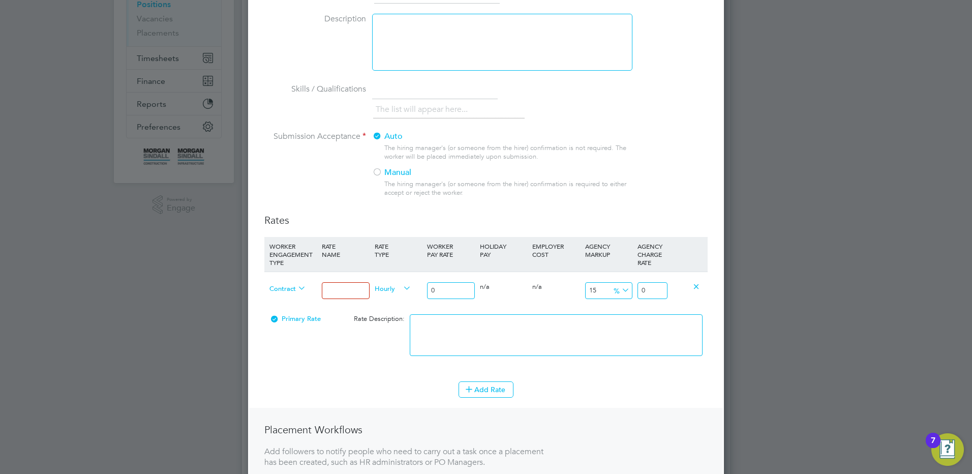
click at [340, 289] on input at bounding box center [345, 290] width 47 height 17
click at [278, 287] on span "Contract" at bounding box center [287, 287] width 37 height 11
click at [290, 310] on li "PAYE" at bounding box center [287, 312] width 45 height 13
click at [346, 293] on input at bounding box center [345, 290] width 47 height 17
type input "Mon - Fri days"
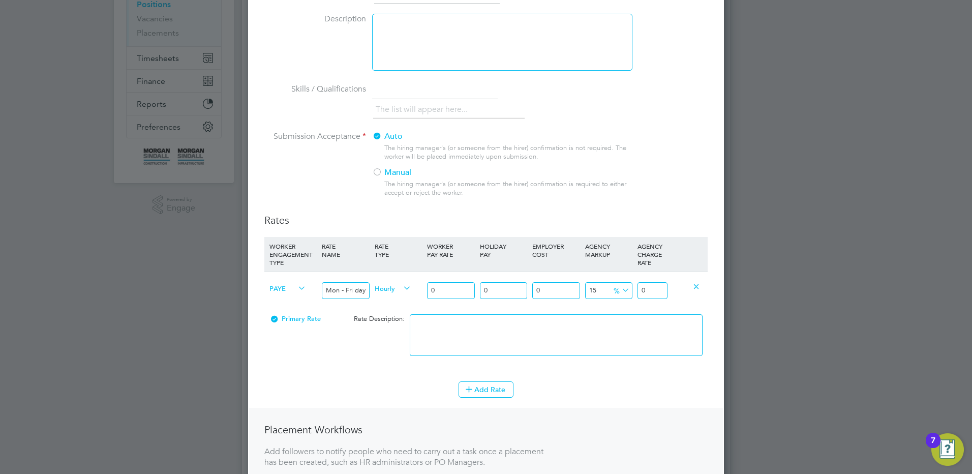
drag, startPoint x: 437, startPoint y: 293, endPoint x: 431, endPoint y: 293, distance: 5.6
click at [431, 293] on input "0" at bounding box center [450, 290] width 47 height 17
type input "1"
type input "1.15"
type input "18"
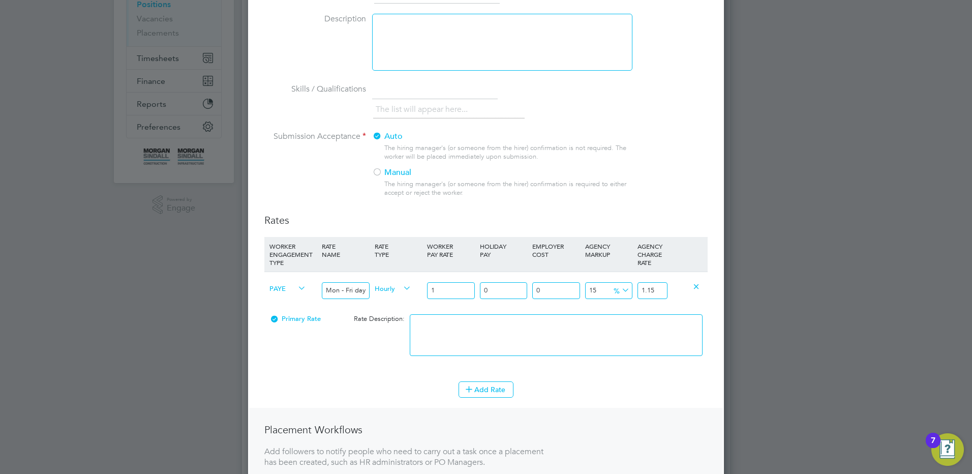
type input "20.7"
type input "18.5"
type input "21.275"
type input "18.50"
drag, startPoint x: 645, startPoint y: 289, endPoint x: 744, endPoint y: 290, distance: 99.1
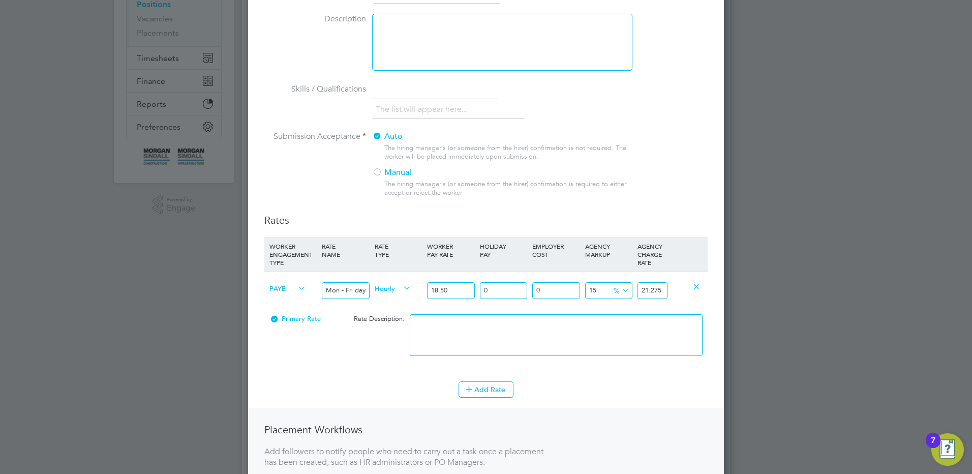
type input "45.945945945945944"
type input "27"
type input "49.189189189189186"
type input "27.6"
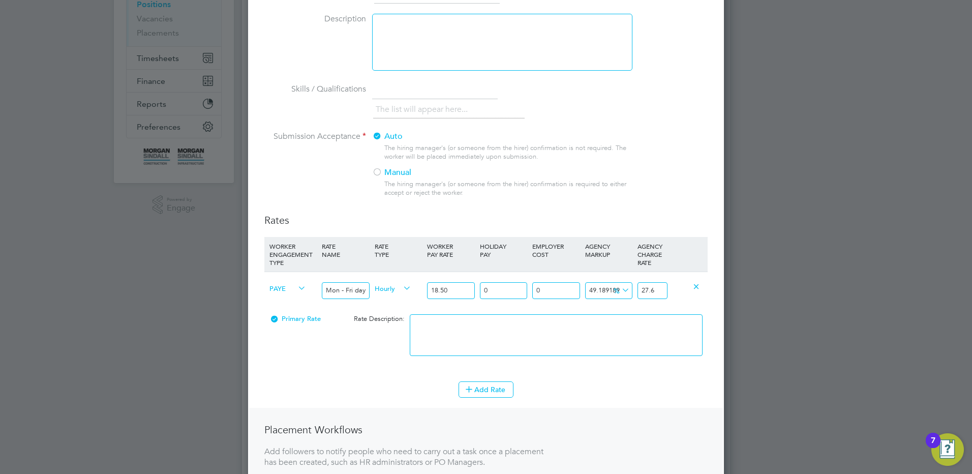
type input "49.513513513513516"
type input "27.66"
click at [452, 332] on textarea at bounding box center [556, 335] width 293 height 42
type textarea "m"
type textarea "N"
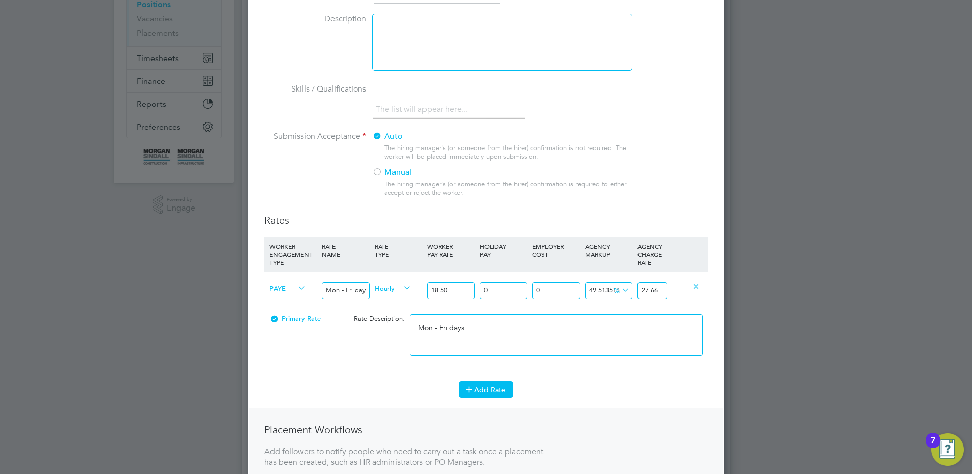
type textarea "Mon - Fri days"
click at [487, 391] on button "Add Rate" at bounding box center [485, 389] width 55 height 16
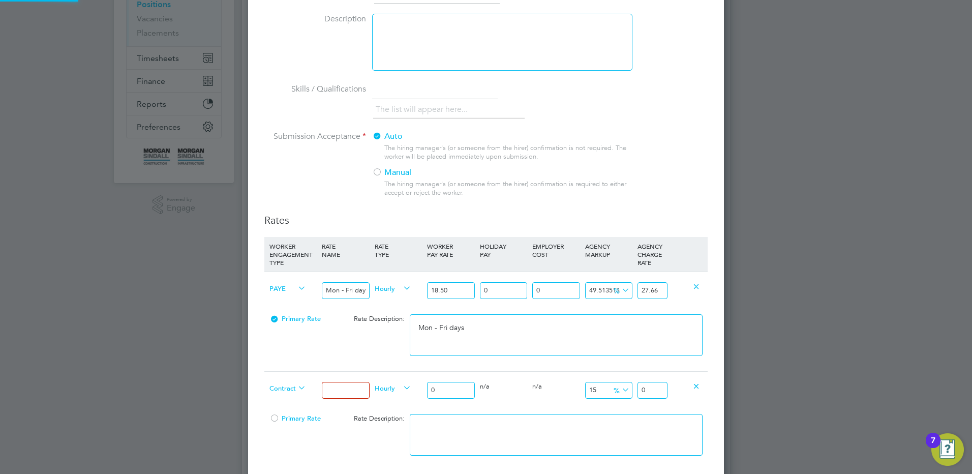
click at [324, 392] on input at bounding box center [345, 390] width 47 height 17
click at [266, 386] on div "Contract Hourly 0 0 n/a 0 n/a 15 0 % 0" at bounding box center [485, 390] width 443 height 38
click at [294, 388] on span "Contract" at bounding box center [287, 387] width 37 height 11
click at [280, 410] on li "PAYE" at bounding box center [287, 412] width 45 height 13
click at [348, 382] on input at bounding box center [345, 390] width 47 height 17
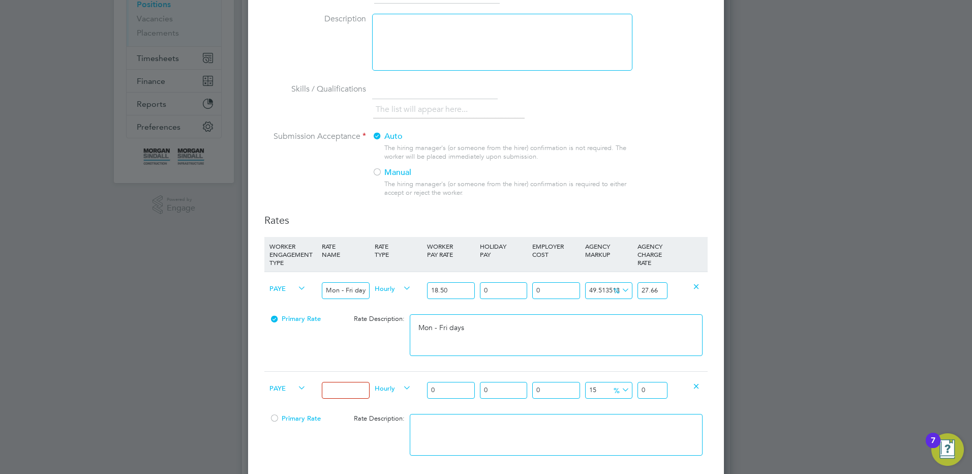
type input "Mon - Fri nights"
drag, startPoint x: 451, startPoint y: 390, endPoint x: 417, endPoint y: 389, distance: 34.1
click at [418, 389] on div "PAYE Mon - Fri nights Hourly 0 0 n/a 0 n/a 15 0 % 0" at bounding box center [485, 390] width 443 height 38
type input "2"
type input "2.3"
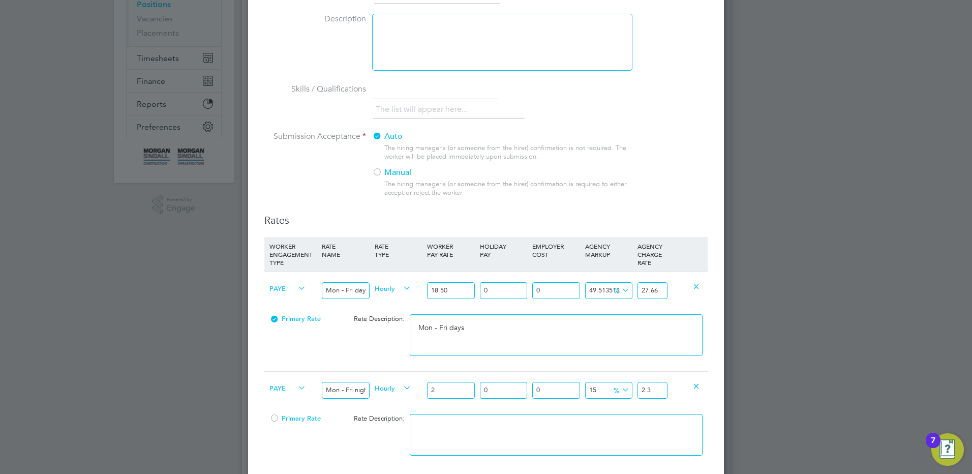
type input "20"
type input "23"
type input "20.3"
type input "23.345"
type input "20.35"
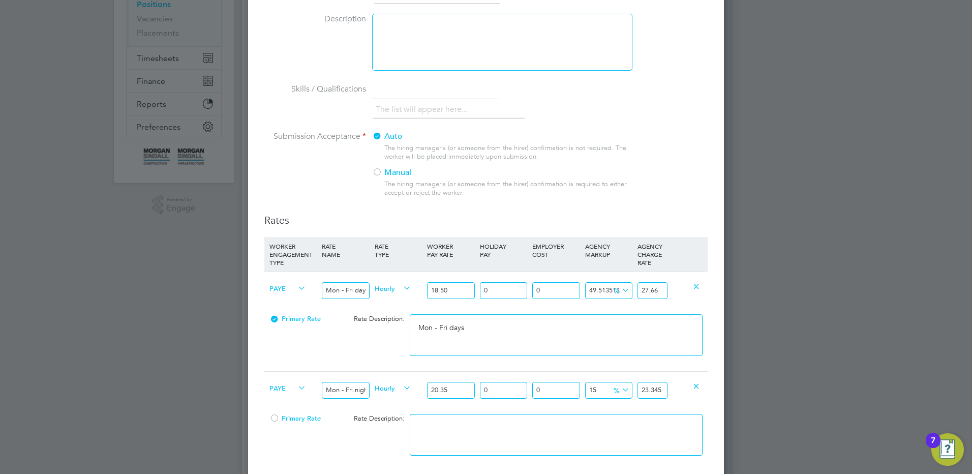
type input "23.4025"
type input "20.35"
drag, startPoint x: 638, startPoint y: 388, endPoint x: 719, endPoint y: 375, distance: 82.0
click at [718, 375] on div "New Position Mandatory Fields Details Client Config [PERSON_NAME] Infra - Rail …" at bounding box center [486, 294] width 476 height 816
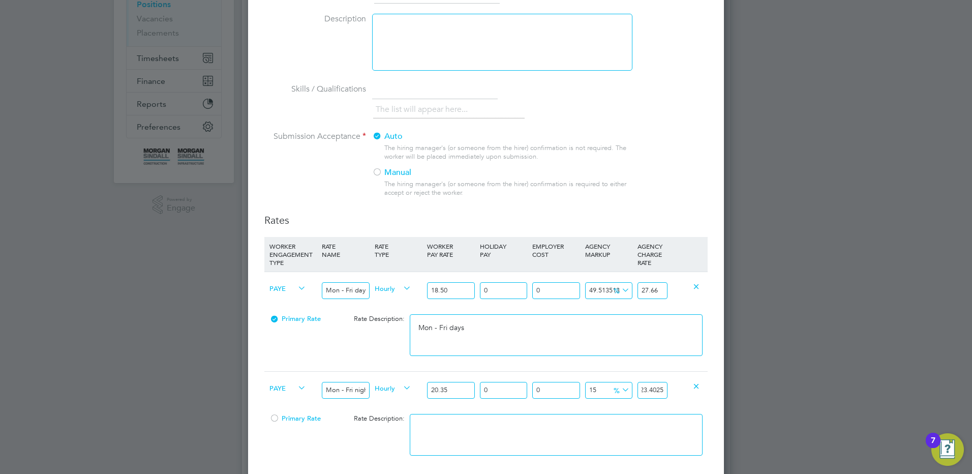
type input "-85.25798525798525"
type input "3"
type input "47.42014742014742"
type input "30"
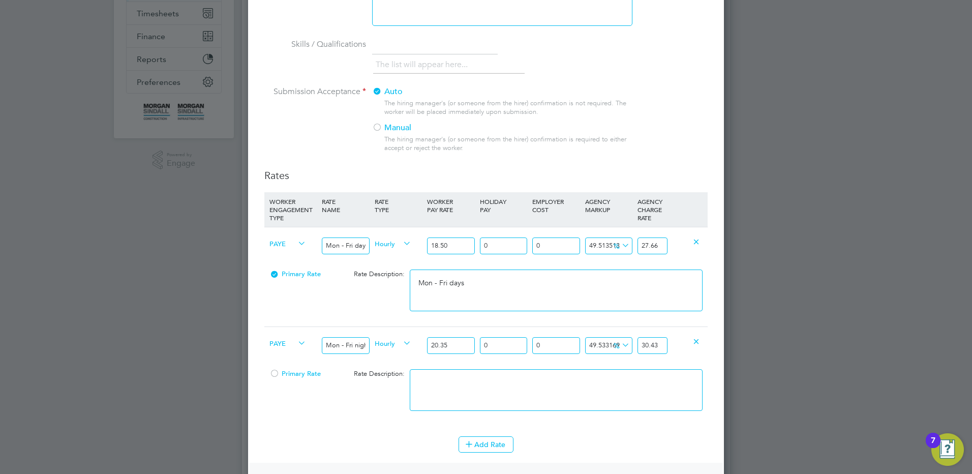
scroll to position [254, 0]
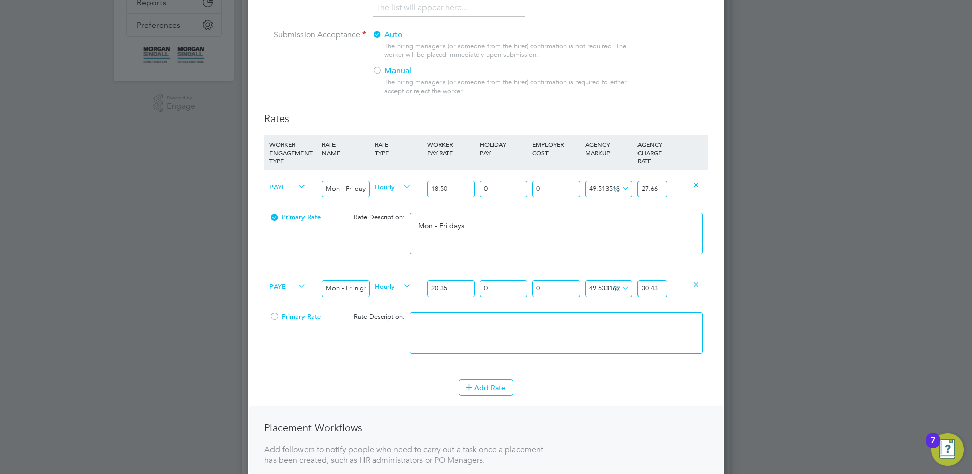
click at [462, 342] on textarea at bounding box center [556, 333] width 293 height 42
click at [473, 385] on icon at bounding box center [469, 387] width 8 height 8
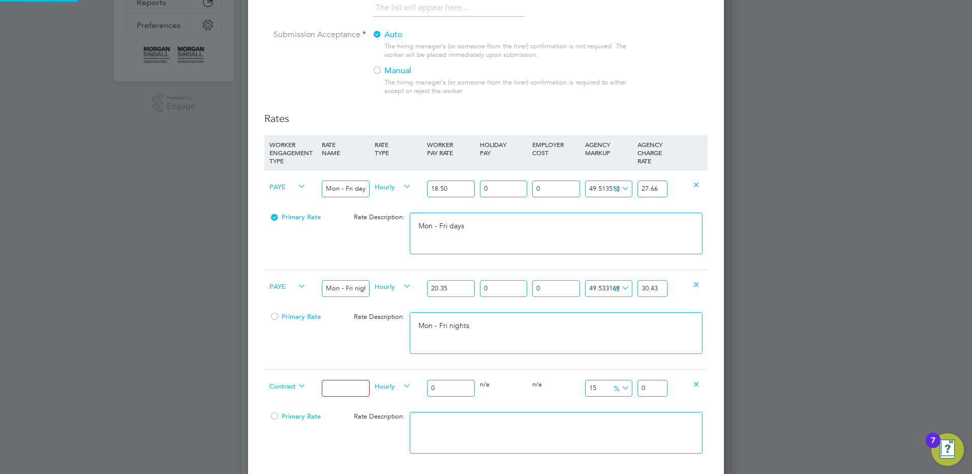
click at [282, 391] on div "Positions New Position Client Config Showing 30 of 690 Positions POSITION NAME …" at bounding box center [486, 411] width 488 height 1275
click at [287, 405] on li "PAYE" at bounding box center [287, 410] width 45 height 13
click at [330, 391] on input at bounding box center [345, 388] width 47 height 17
drag, startPoint x: 445, startPoint y: 392, endPoint x: 397, endPoint y: 381, distance: 48.6
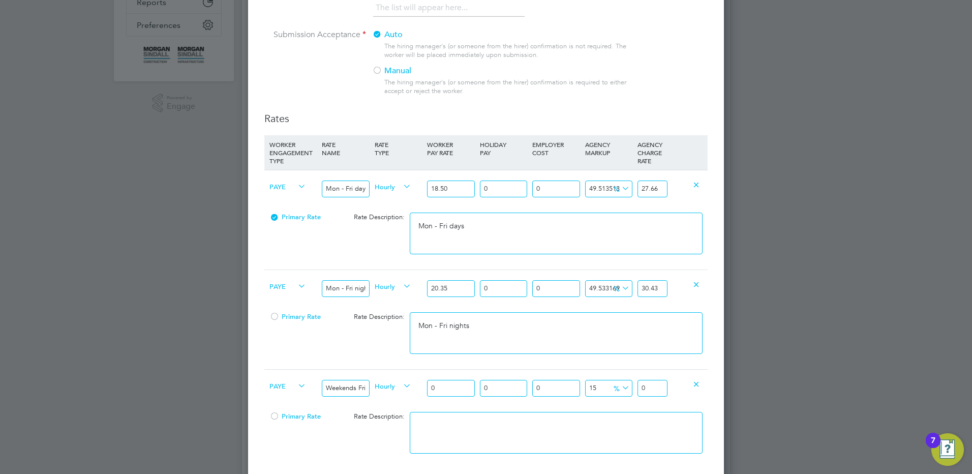
click at [399, 382] on div "PAYE Weekends Fri 18:00pm - Mon 06:00am Hourly 0 0 n/a 0 n/a 15 0 % 0" at bounding box center [485, 388] width 443 height 38
drag, startPoint x: 644, startPoint y: 386, endPoint x: 750, endPoint y: 386, distance: 106.2
click at [730, 386] on div "Positions New Position Client Config Showing 30 of 690 Positions POSITION NAME …" at bounding box center [486, 411] width 488 height 1275
click at [575, 405] on div "0 n/a" at bounding box center [556, 387] width 52 height 37
click at [546, 427] on textarea at bounding box center [556, 433] width 293 height 42
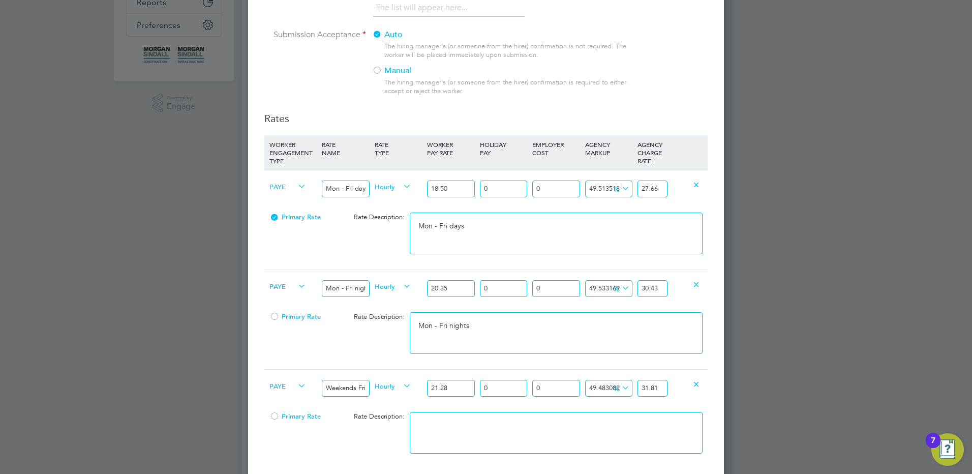
paste textarea "Weekends Fri 18:00pm - Mon 06:00am"
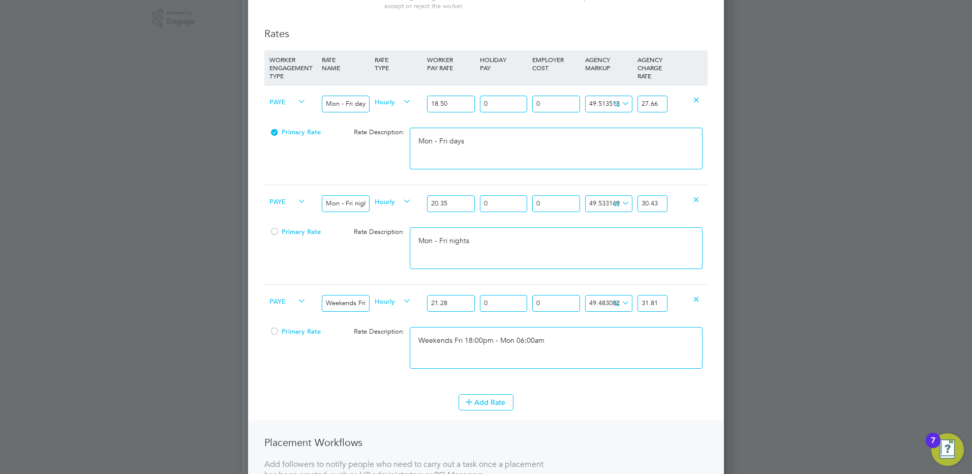
scroll to position [508, 0]
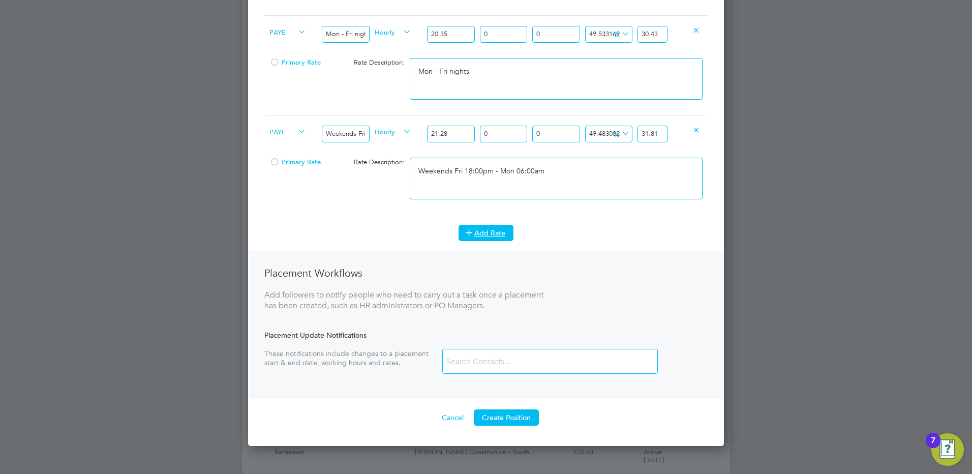
click at [480, 232] on button "Add Rate" at bounding box center [485, 233] width 55 height 16
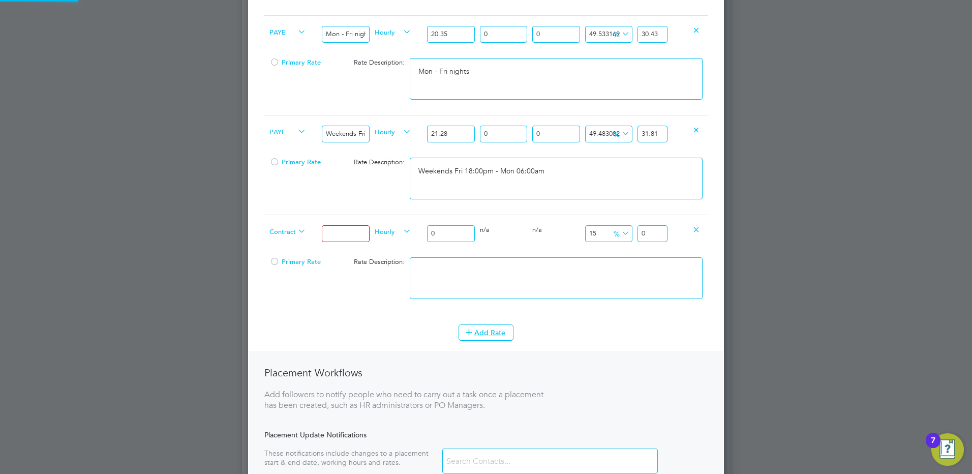
click at [295, 229] on span "Contract" at bounding box center [287, 230] width 37 height 11
click at [300, 253] on li "PAYE" at bounding box center [287, 255] width 45 height 13
click at [346, 236] on input at bounding box center [345, 233] width 47 height 17
click at [404, 219] on div "PAYE Bank hols Hourly 0 0 n/a 0 n/a 15 0 % 0" at bounding box center [485, 233] width 443 height 38
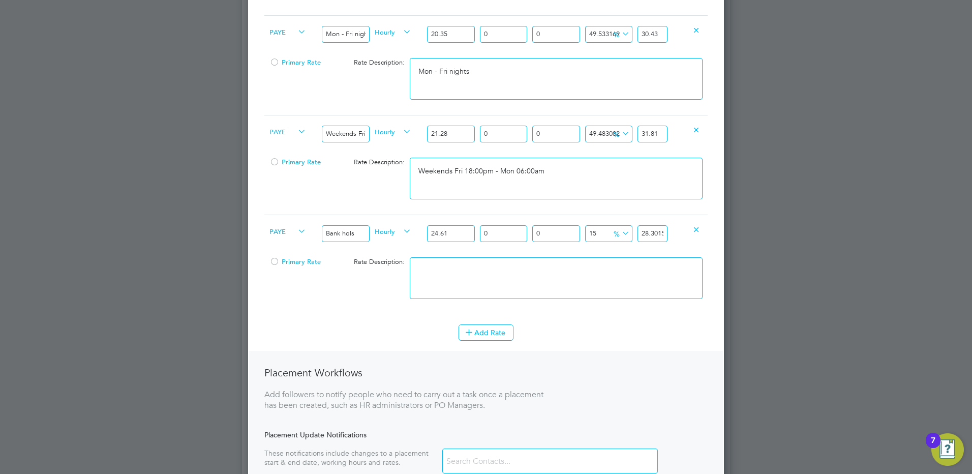
drag, startPoint x: 691, startPoint y: 228, endPoint x: 779, endPoint y: 216, distance: 88.8
click at [730, 216] on div "Positions New Position Client Config Showing 30 of 690 Positions POSITION NAME …" at bounding box center [486, 157] width 488 height 1275
click at [519, 268] on textarea at bounding box center [556, 278] width 293 height 42
click at [487, 326] on button "Add Rate" at bounding box center [485, 332] width 55 height 16
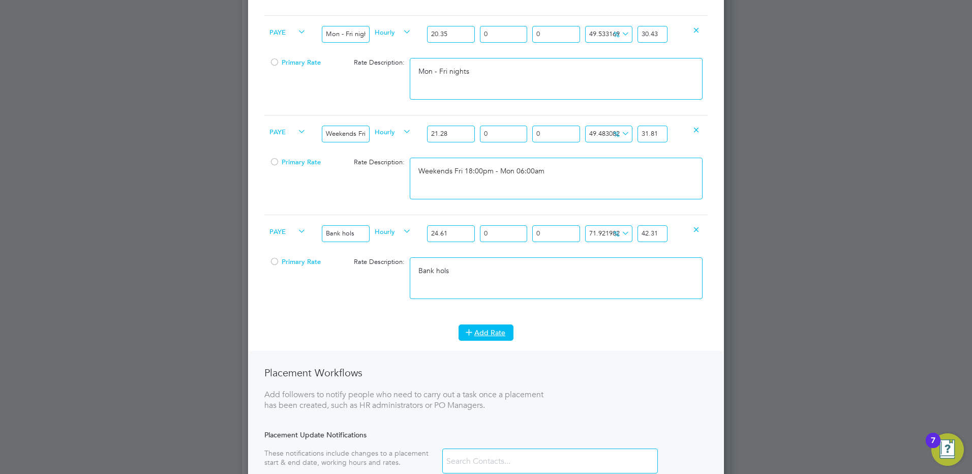
scroll to position [1115, 476]
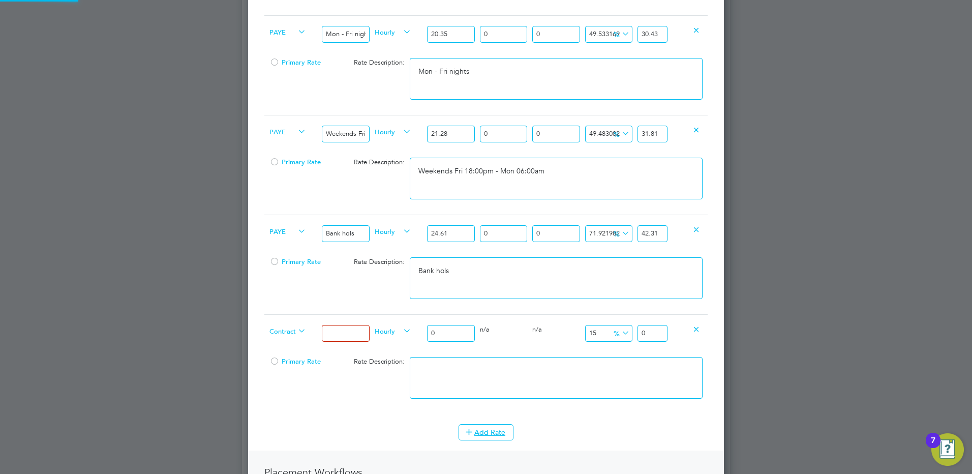
drag, startPoint x: 296, startPoint y: 328, endPoint x: 301, endPoint y: 348, distance: 20.0
click at [296, 329] on icon at bounding box center [296, 331] width 0 height 14
click at [287, 330] on span "Contract" at bounding box center [287, 330] width 37 height 11
click at [286, 352] on li "PAYE" at bounding box center [287, 355] width 45 height 13
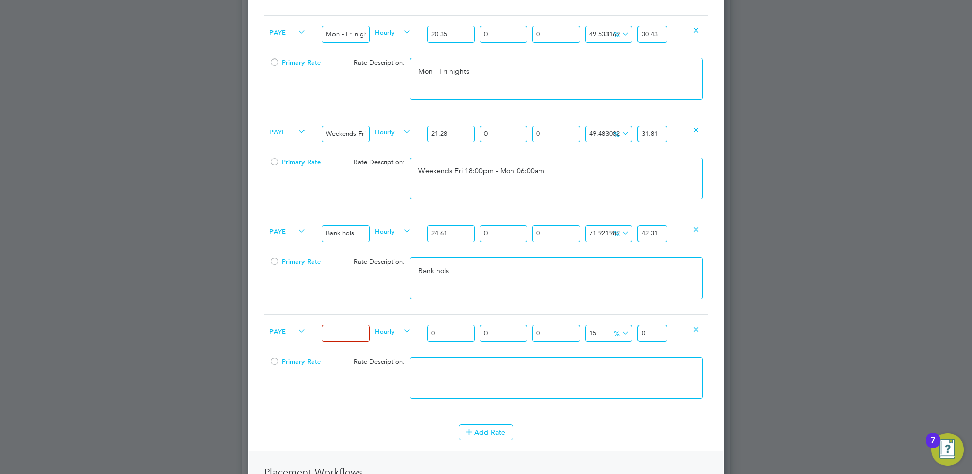
click at [342, 339] on input at bounding box center [345, 333] width 47 height 17
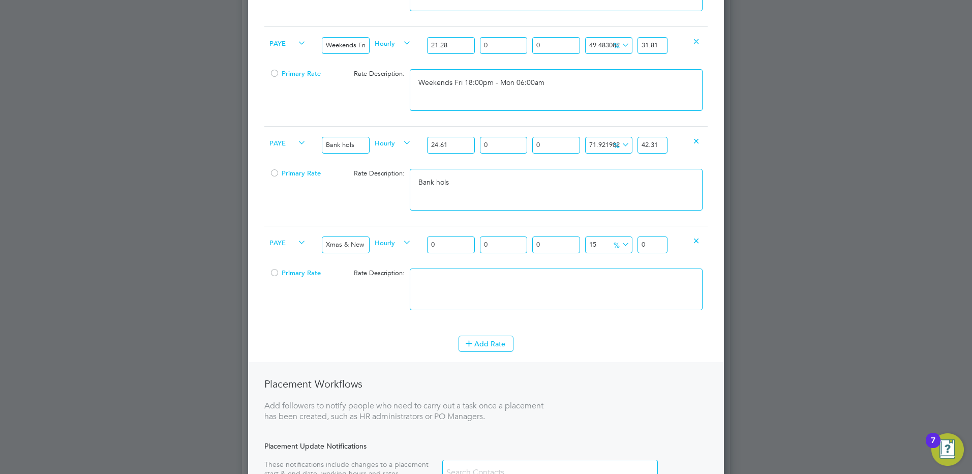
scroll to position [661, 0]
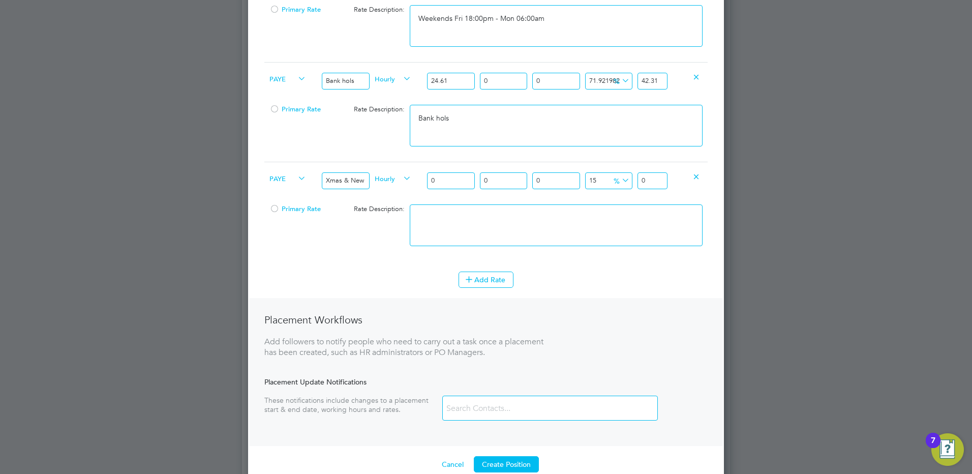
drag, startPoint x: 443, startPoint y: 183, endPoint x: 417, endPoint y: 179, distance: 25.7
click at [417, 179] on div "PAYE Xmas & New Year Hourly 0 0 n/a 0 n/a 15 0 % 0" at bounding box center [485, 181] width 443 height 38
click at [583, 174] on div "PAYE Xmas & New Year Hourly 37.00 0 n/a 0 n/a 15 5.55 % 42.55" at bounding box center [485, 181] width 443 height 38
click at [484, 226] on textarea at bounding box center [556, 225] width 293 height 42
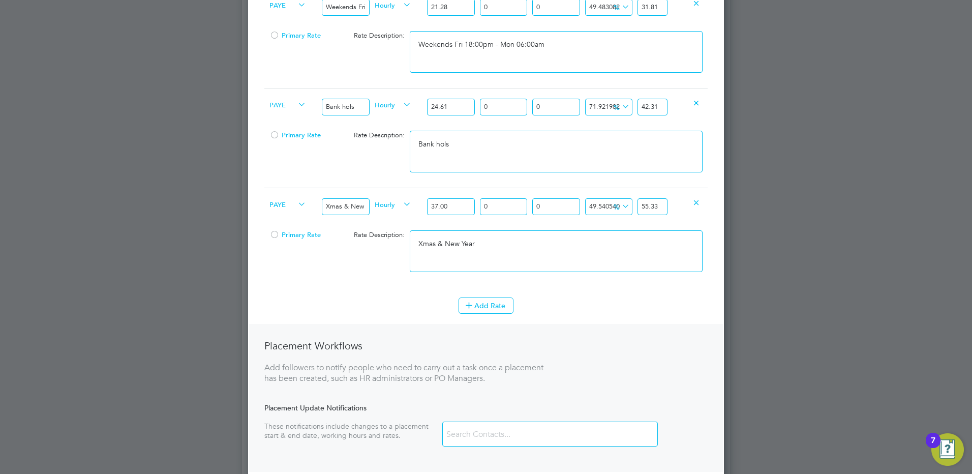
scroll to position [762, 0]
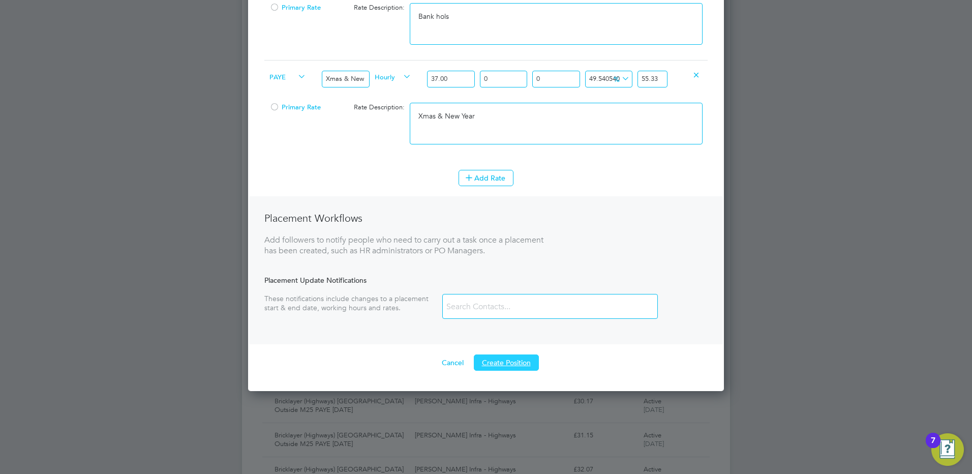
click at [510, 365] on button "Create Position" at bounding box center [506, 362] width 65 height 16
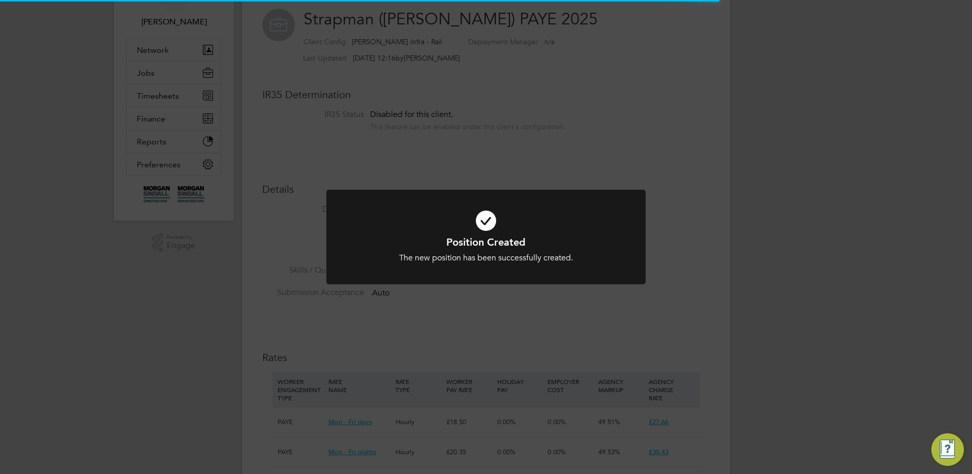
scroll to position [30, 68]
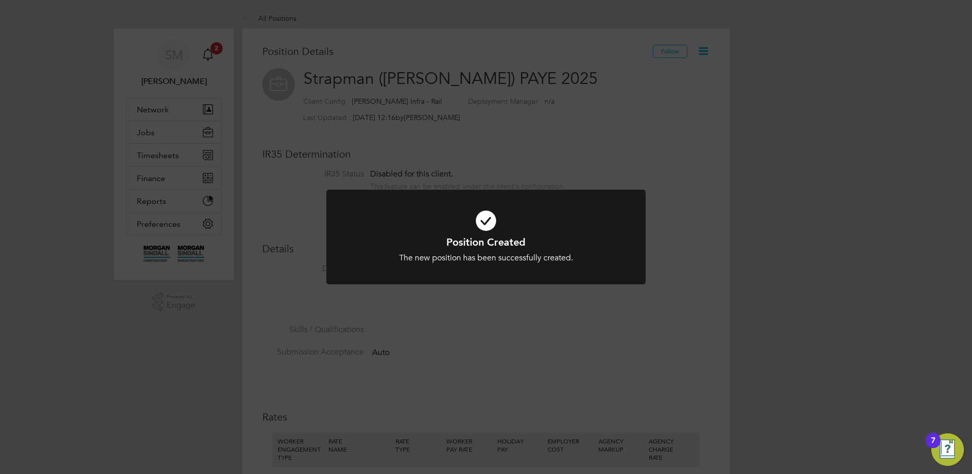
click at [156, 140] on div "Position Created The new position has been successfully created. Cancel Okay" at bounding box center [486, 237] width 972 height 474
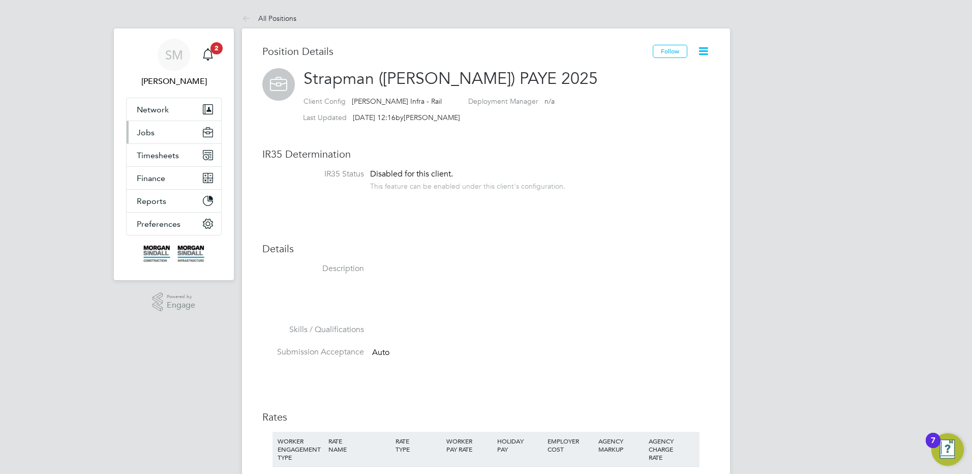
click at [159, 134] on button "Jobs" at bounding box center [174, 132] width 95 height 22
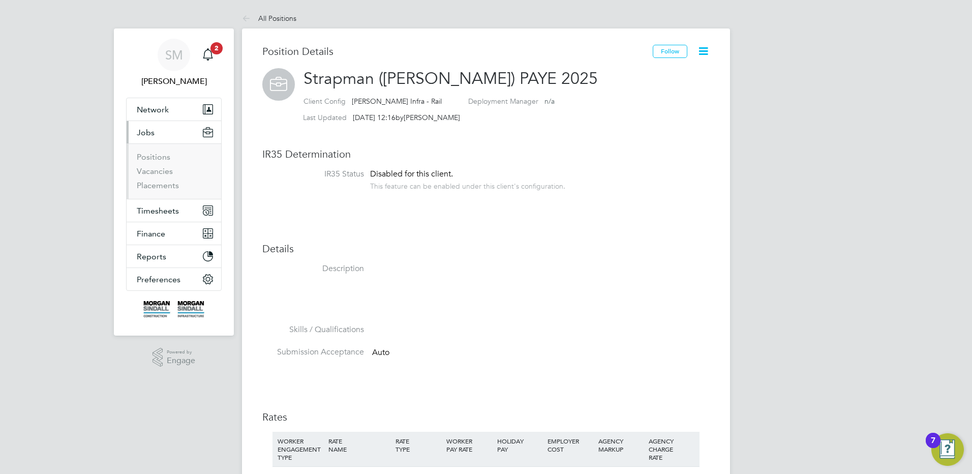
click at [171, 163] on li "Positions" at bounding box center [175, 159] width 76 height 14
click at [163, 157] on link "Positions" at bounding box center [154, 157] width 34 height 10
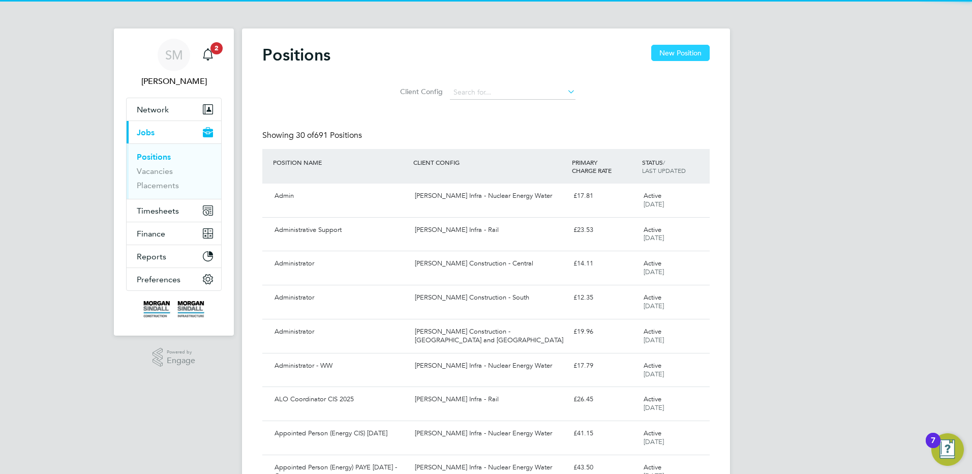
click at [670, 57] on button "New Position" at bounding box center [680, 53] width 58 height 16
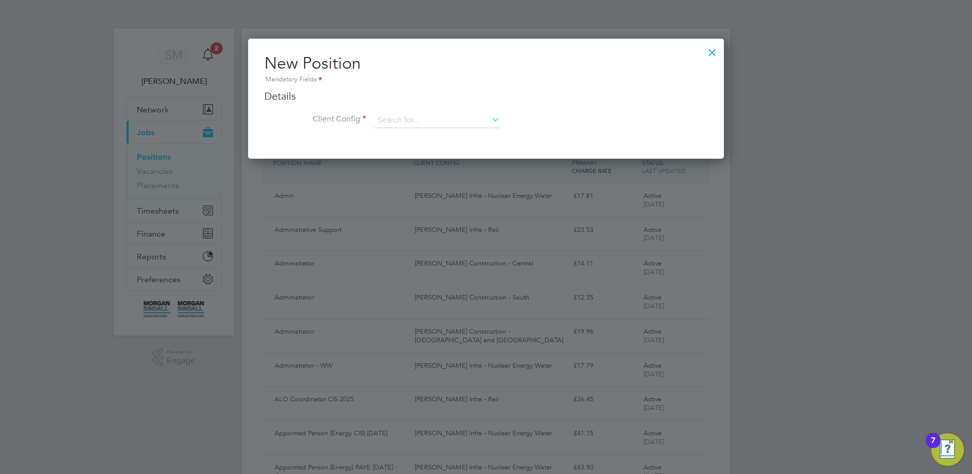
scroll to position [120, 476]
click at [398, 128] on li "Client Config" at bounding box center [485, 125] width 443 height 25
click at [407, 120] on input at bounding box center [437, 120] width 126 height 15
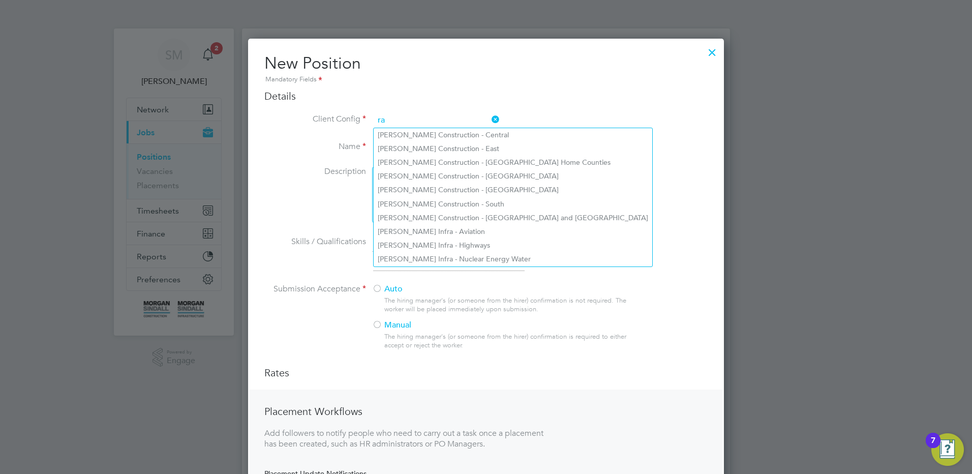
scroll to position [546, 476]
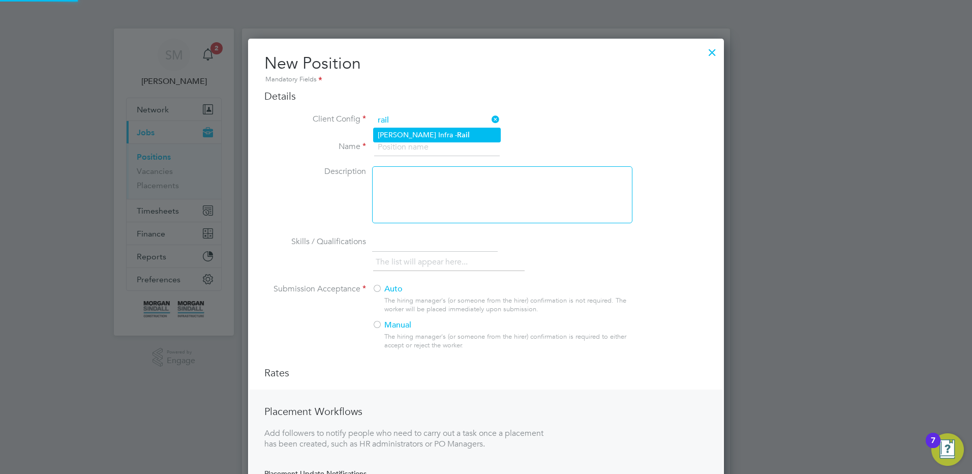
click at [410, 138] on li "[PERSON_NAME] Infra - Rail" at bounding box center [437, 135] width 127 height 14
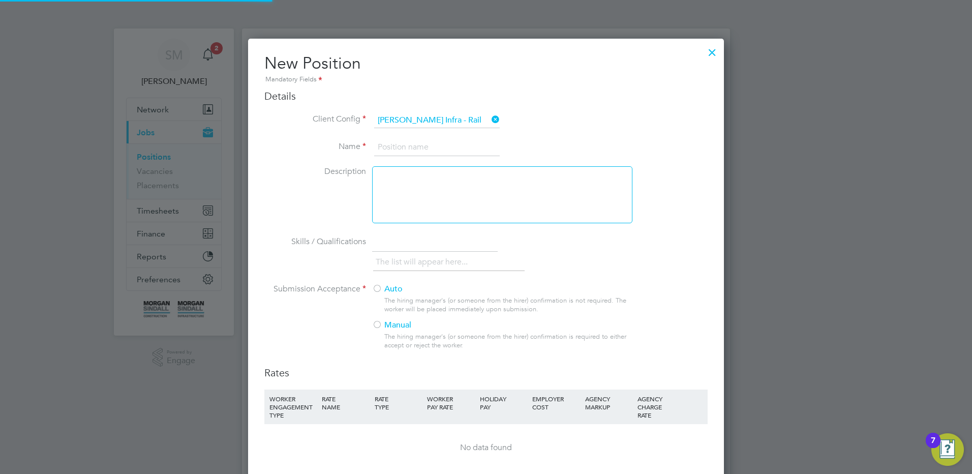
scroll to position [665, 476]
click at [428, 144] on input at bounding box center [437, 147] width 126 height 18
click at [393, 283] on li "Skills / Qualifications The list will appear here..." at bounding box center [485, 258] width 443 height 50
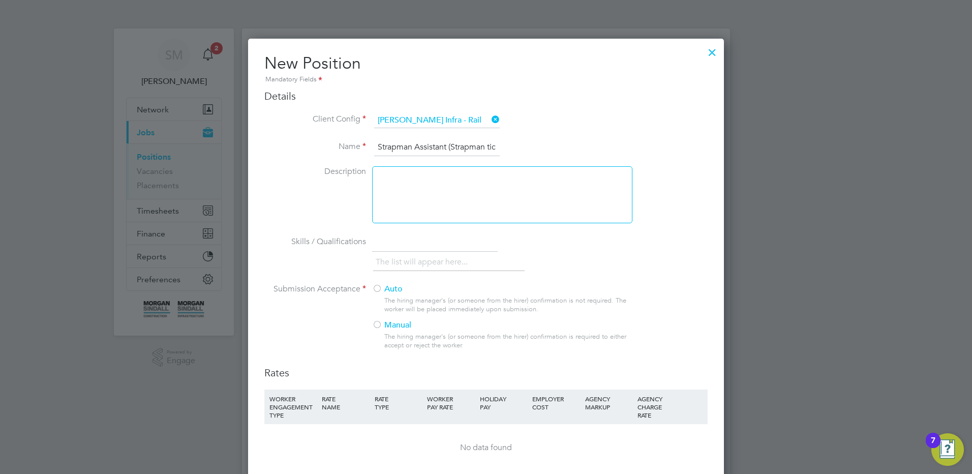
click at [389, 291] on label "Auto" at bounding box center [498, 289] width 252 height 11
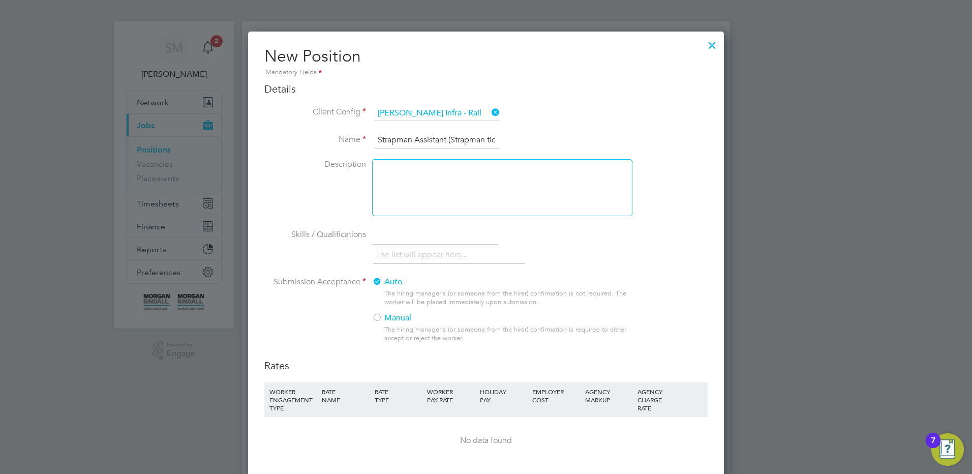
scroll to position [254, 0]
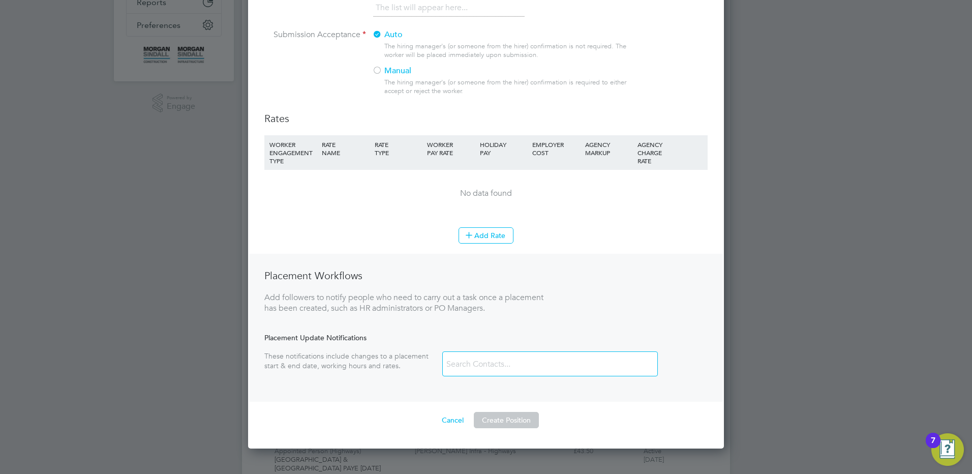
click at [507, 255] on div "Placement Workflows Add followers to notify people who need to carry out a task…" at bounding box center [486, 328] width 474 height 148
click at [501, 237] on button "Add Rate" at bounding box center [485, 235] width 55 height 16
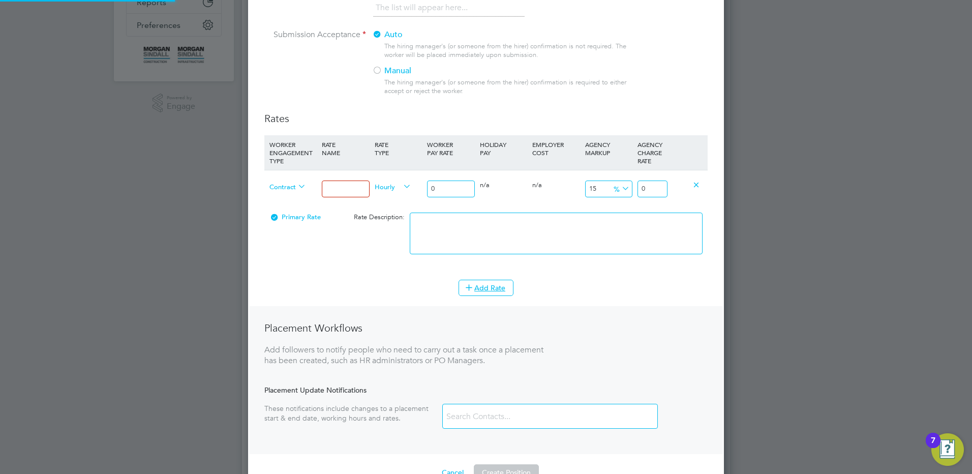
click at [324, 189] on input at bounding box center [345, 188] width 47 height 17
click at [280, 188] on span "Contract" at bounding box center [287, 185] width 37 height 11
click at [296, 208] on li "PAYE" at bounding box center [287, 210] width 45 height 13
click at [352, 189] on input at bounding box center [345, 188] width 47 height 17
click at [398, 182] on span "Hourly" at bounding box center [393, 185] width 37 height 11
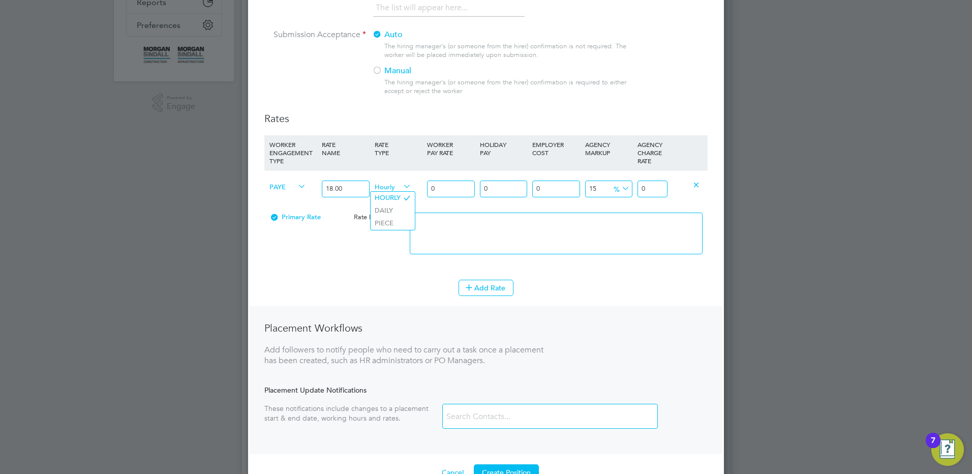
click at [357, 165] on div "WORKER ENGAGEMENT TYPE RATE NAME RATE TYPE WORKER PAY RATE HOLIDAY PAY EMPLOYER…" at bounding box center [485, 152] width 443 height 35
click at [448, 188] on input "0" at bounding box center [450, 188] width 47 height 17
click at [458, 188] on input "0" at bounding box center [450, 188] width 47 height 17
drag, startPoint x: 346, startPoint y: 187, endPoint x: 37, endPoint y: 179, distance: 308.6
click at [242, 167] on div "Positions New Position Client Config Showing 30 of 691 Positions POSITION NAME …" at bounding box center [486, 411] width 488 height 1275
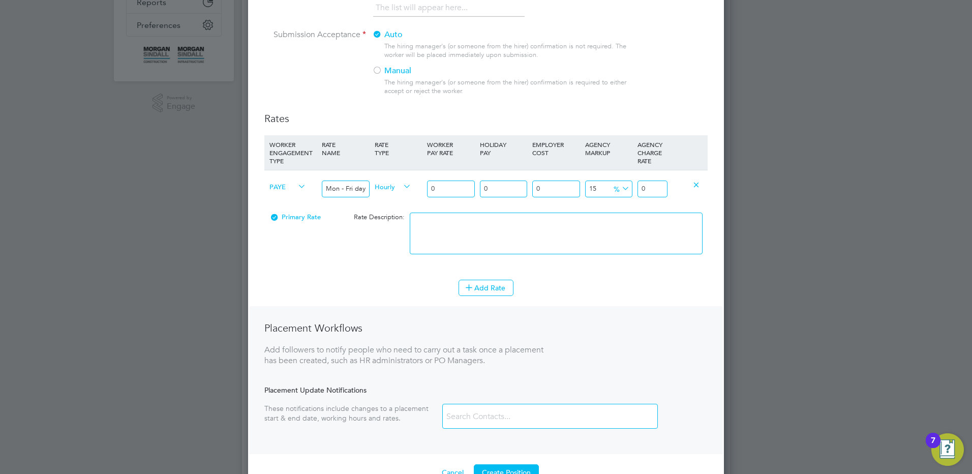
drag, startPoint x: 452, startPoint y: 180, endPoint x: 377, endPoint y: 190, distance: 76.3
click at [377, 189] on div "PAYE Mon - Fri days Hourly 0 0 n/a 0 n/a 15 0 % 0" at bounding box center [485, 189] width 443 height 38
drag, startPoint x: 645, startPoint y: 188, endPoint x: 663, endPoint y: 190, distance: 17.5
click at [663, 190] on input "20.7" at bounding box center [652, 188] width 30 height 17
click at [585, 231] on textarea at bounding box center [556, 233] width 293 height 42
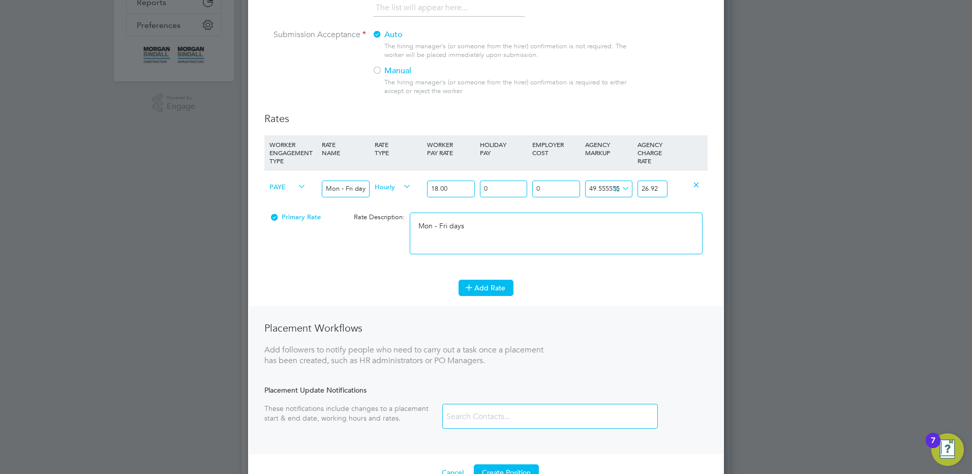
click at [512, 290] on button "Add Rate" at bounding box center [485, 288] width 55 height 16
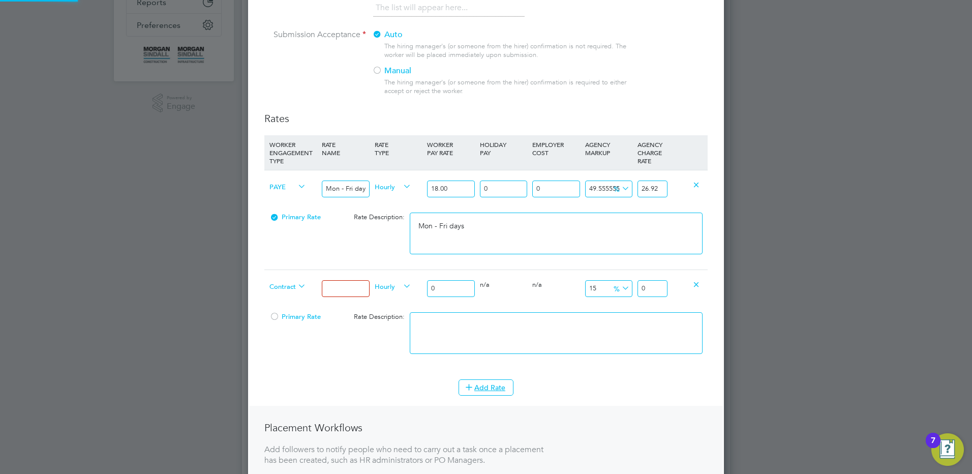
scroll to position [817, 476]
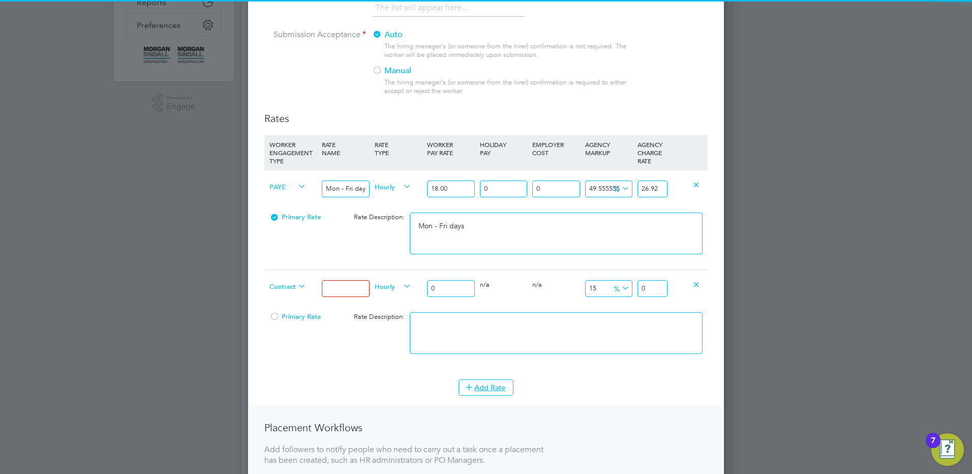
click at [281, 284] on span "Contract" at bounding box center [287, 285] width 37 height 11
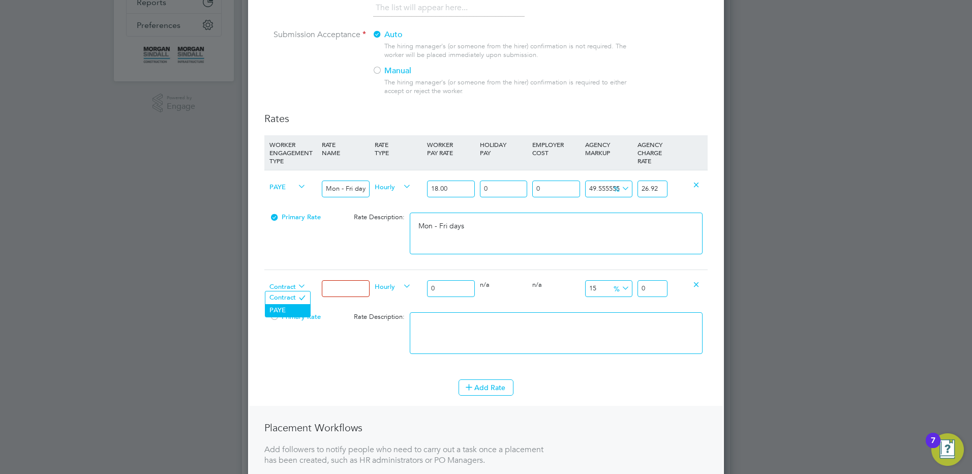
click at [281, 312] on li "PAYE" at bounding box center [287, 310] width 45 height 13
click at [329, 286] on input at bounding box center [345, 288] width 47 height 17
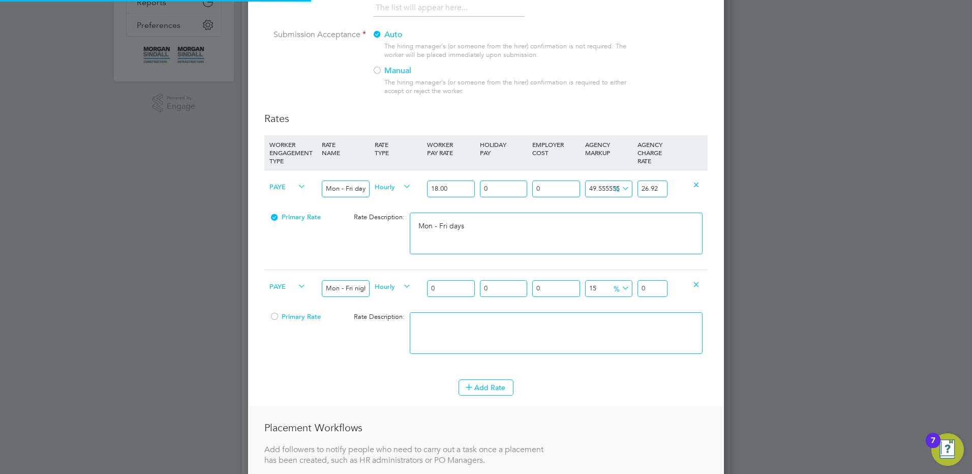
click at [448, 285] on input "0" at bounding box center [450, 288] width 47 height 17
drag, startPoint x: 441, startPoint y: 286, endPoint x: 411, endPoint y: 285, distance: 30.0
click at [412, 285] on div "PAYE Mon - Fri nights Hourly 0 0 n/a 0 n/a 15 0 % 0" at bounding box center [485, 288] width 443 height 38
drag, startPoint x: 647, startPoint y: 290, endPoint x: 712, endPoint y: 288, distance: 65.1
click at [712, 288] on div "New Position Mandatory Fields Details Client Config [PERSON_NAME] Infra - Rail …" at bounding box center [486, 193] width 476 height 816
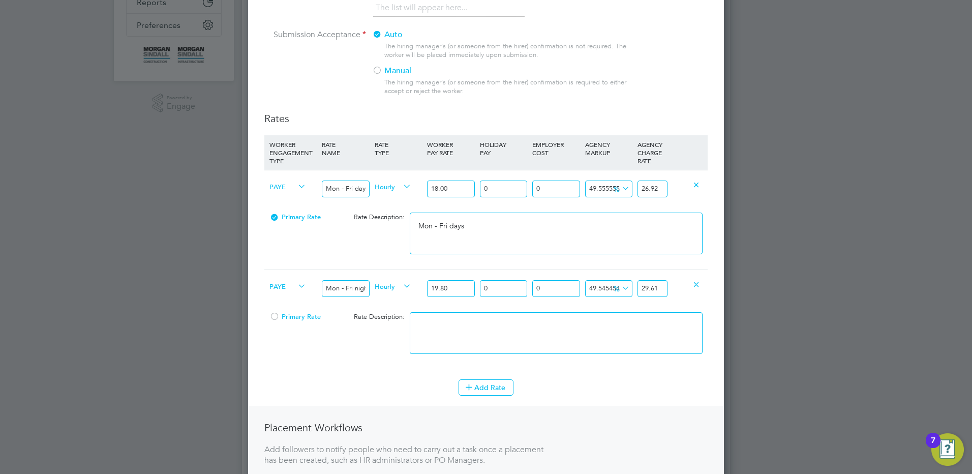
click at [615, 322] on textarea at bounding box center [556, 333] width 293 height 42
click at [510, 386] on button "Add Rate" at bounding box center [485, 387] width 55 height 16
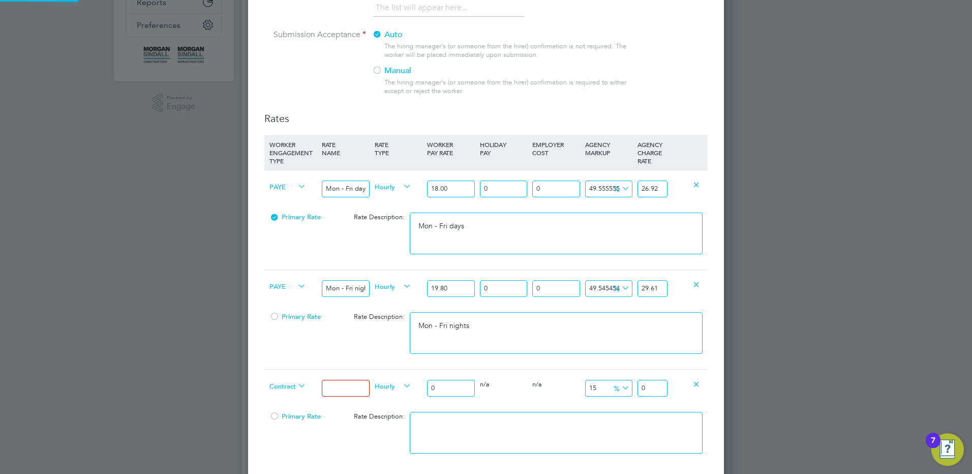
scroll to position [916, 476]
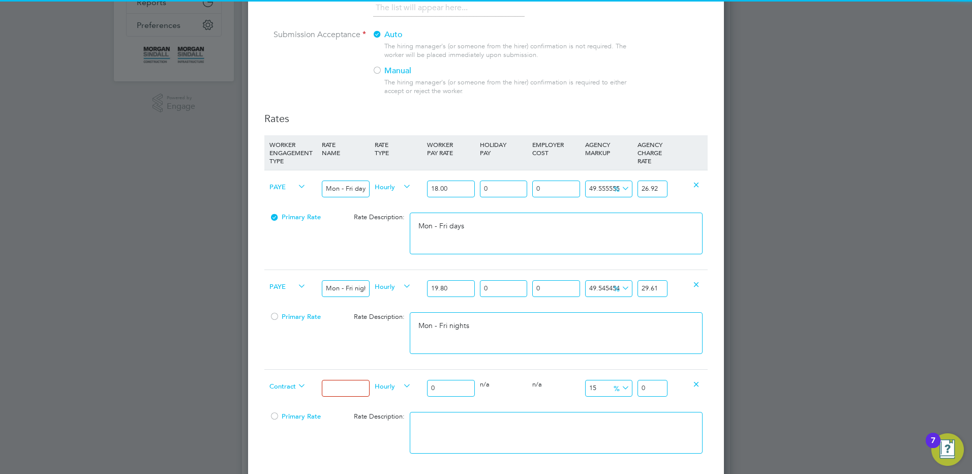
click at [296, 385] on icon at bounding box center [296, 386] width 0 height 14
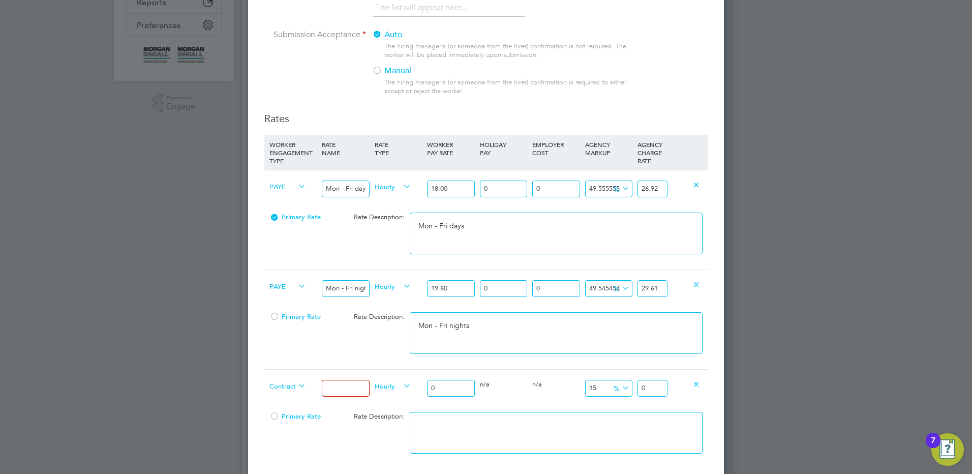
click at [287, 387] on span "Contract" at bounding box center [287, 385] width 37 height 11
click at [291, 407] on li "PAYE" at bounding box center [287, 410] width 45 height 13
click at [343, 389] on input at bounding box center [345, 388] width 47 height 17
drag, startPoint x: 455, startPoint y: 382, endPoint x: 416, endPoint y: 379, distance: 39.8
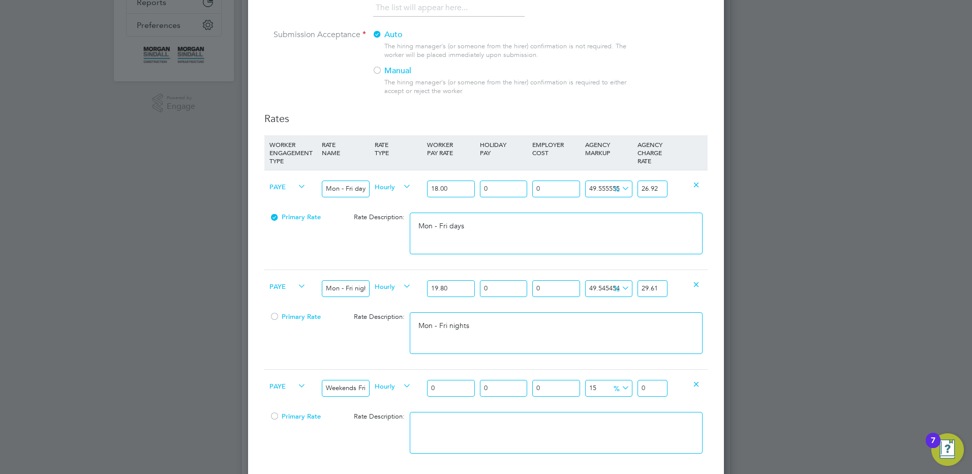
click at [421, 382] on div "PAYE Weekends Fri 18:00pm - Mon 06:00am Hourly 0 0 n/a 0 n/a 15 0 % 0" at bounding box center [485, 388] width 443 height 38
drag, startPoint x: 642, startPoint y: 388, endPoint x: 715, endPoint y: 389, distance: 72.7
click at [715, 388] on div "New Position Mandatory Fields Details Client Config [PERSON_NAME] Infra - Rail …" at bounding box center [486, 242] width 476 height 915
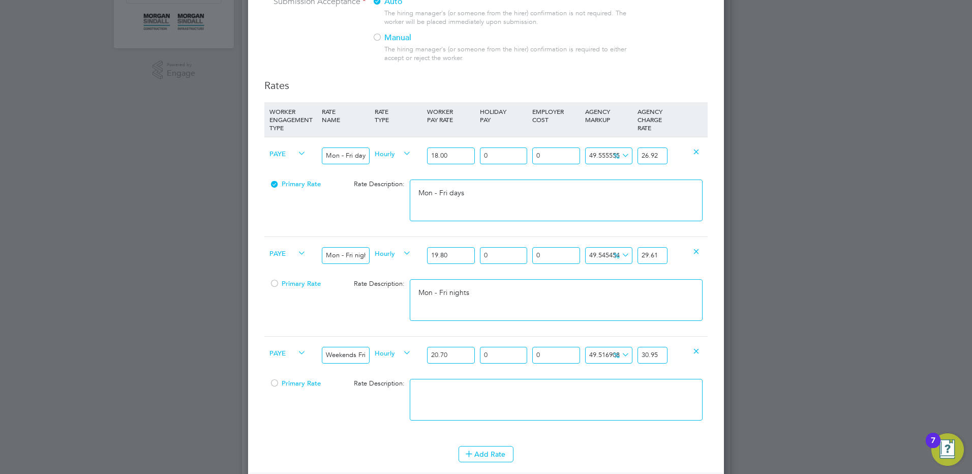
scroll to position [305, 0]
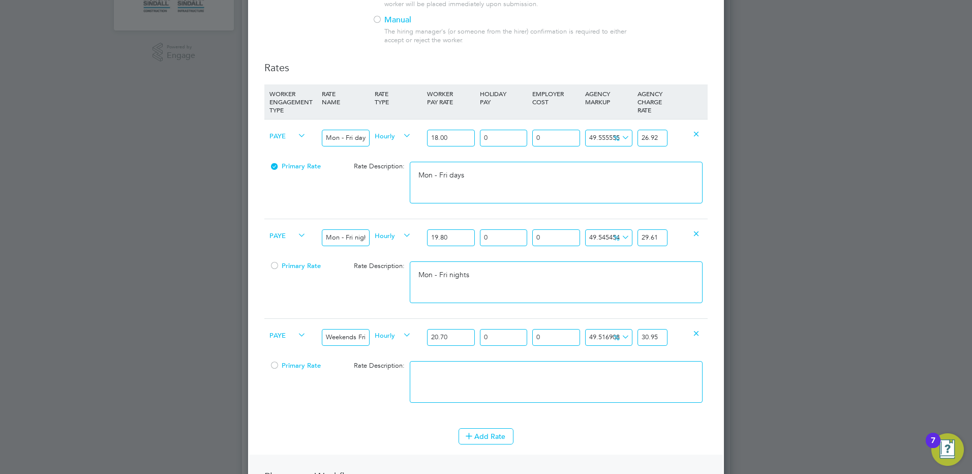
click at [477, 387] on textarea at bounding box center [556, 382] width 293 height 42
paste textarea "Weekends Fri 18:00pm - Mon 06:00am"
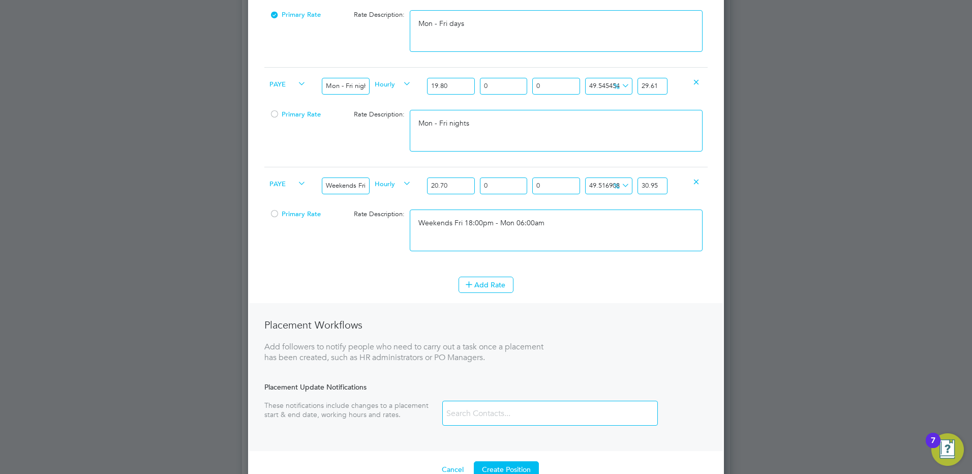
scroll to position [457, 0]
click at [472, 285] on icon at bounding box center [469, 283] width 8 height 8
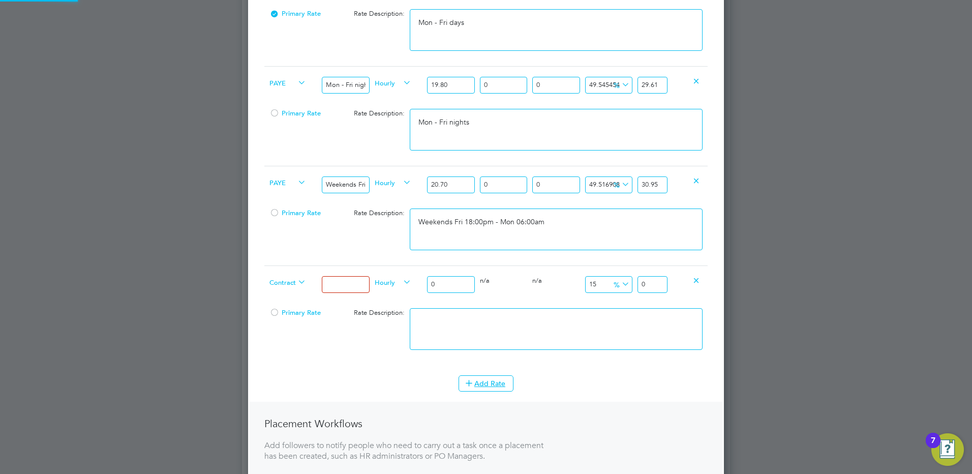
scroll to position [1015, 476]
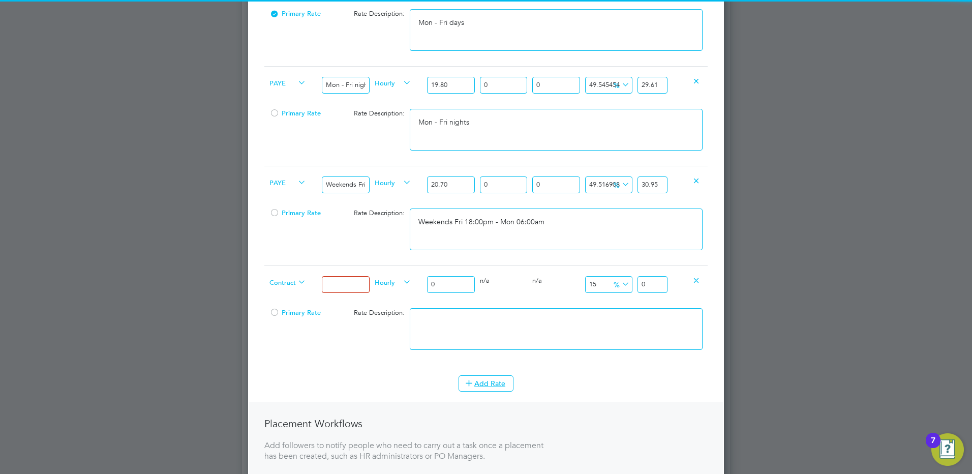
click at [282, 281] on span "Contract" at bounding box center [287, 281] width 37 height 11
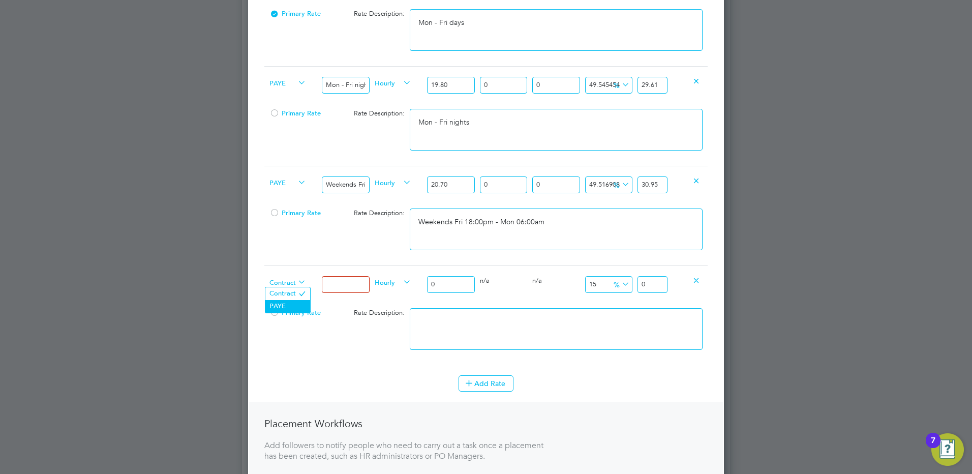
click at [287, 303] on li "PAYE" at bounding box center [287, 306] width 45 height 13
click at [325, 287] on input at bounding box center [345, 284] width 47 height 17
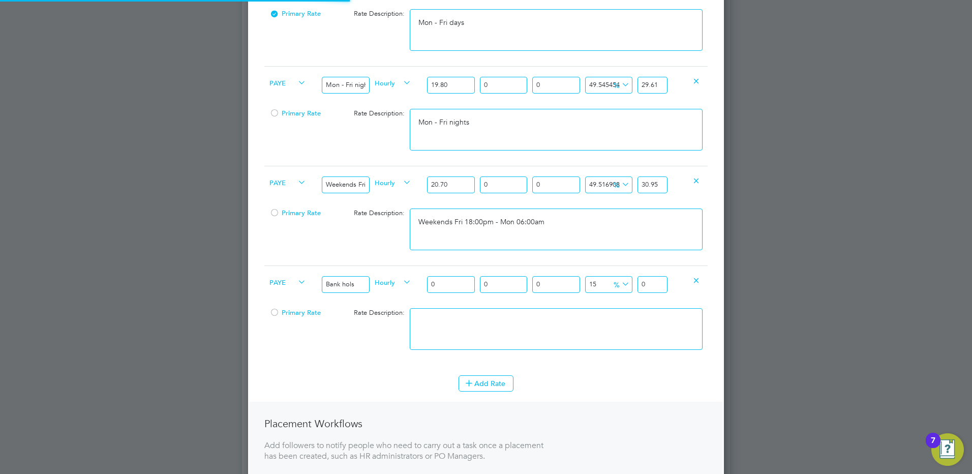
click at [478, 282] on div "0 n/a" at bounding box center [503, 284] width 52 height 37
click at [448, 287] on input "0" at bounding box center [450, 284] width 47 height 17
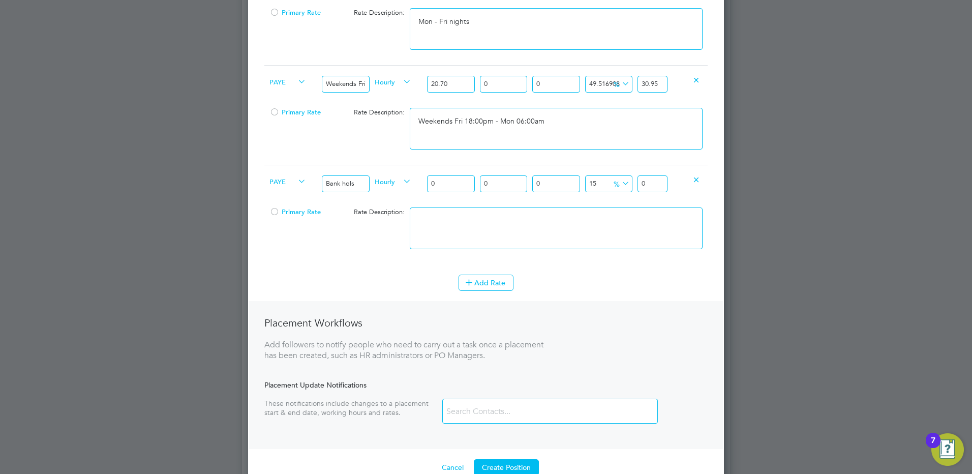
scroll to position [508, 0]
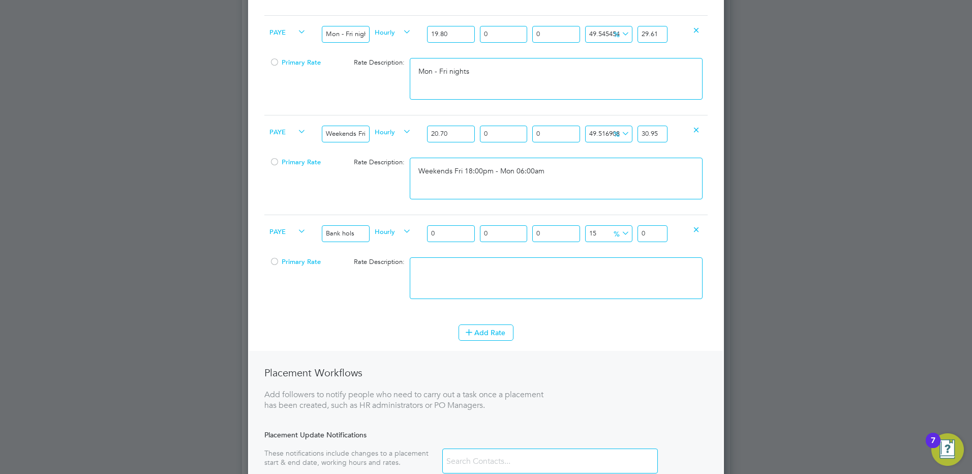
drag, startPoint x: 445, startPoint y: 234, endPoint x: 412, endPoint y: 234, distance: 33.0
click at [416, 234] on div "PAYE Bank hols Hourly 0 0 n/a 0 n/a 15 0 % 0" at bounding box center [485, 233] width 443 height 38
drag, startPoint x: 638, startPoint y: 231, endPoint x: 677, endPoint y: 231, distance: 39.1
click at [676, 231] on div "PAYE Bank hols Hourly 23.94 0 n/a 0 n/a 15 3.591 % 27.531" at bounding box center [485, 233] width 443 height 38
click at [452, 262] on textarea at bounding box center [556, 278] width 293 height 42
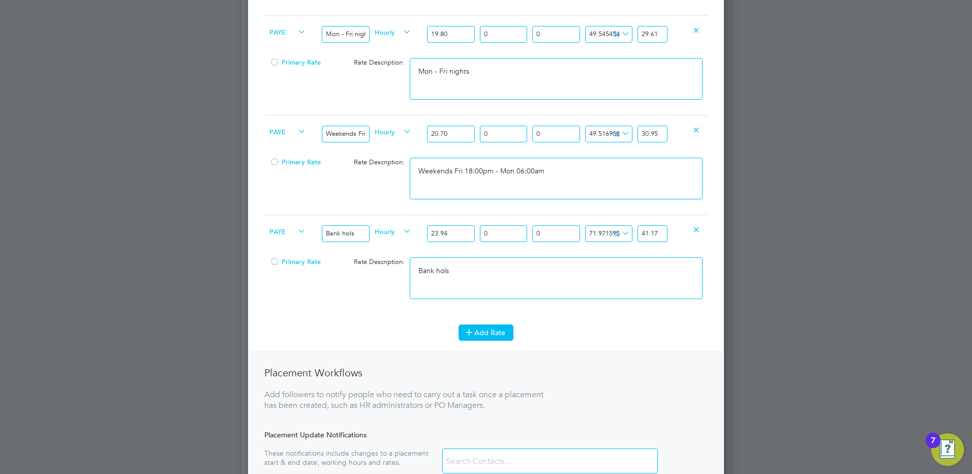
click at [500, 332] on button "Add Rate" at bounding box center [485, 332] width 55 height 16
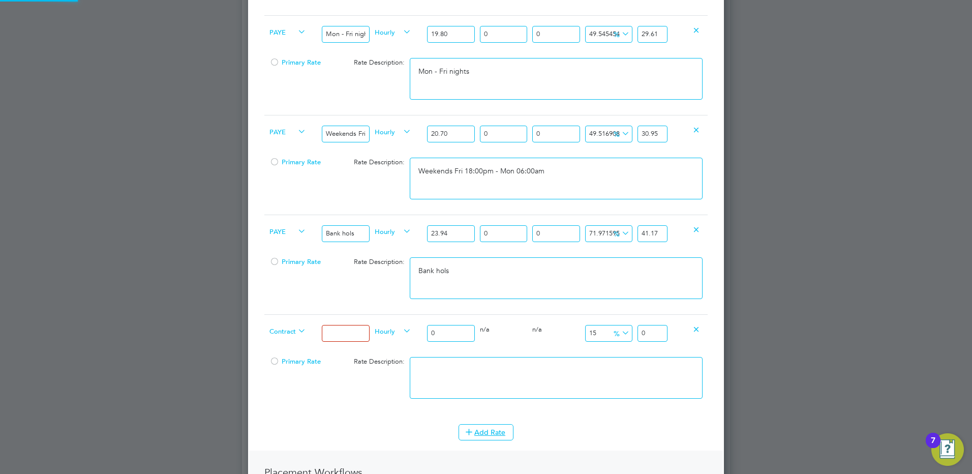
scroll to position [1115, 476]
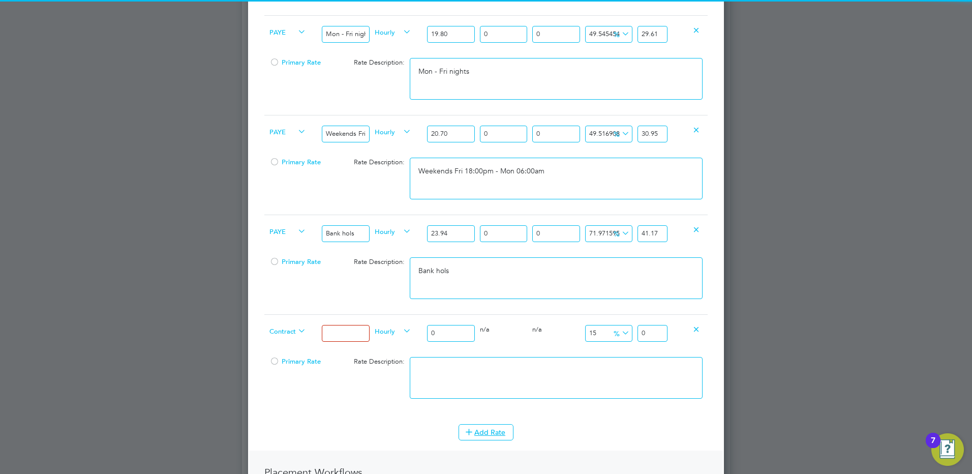
click at [292, 329] on span "Contract" at bounding box center [287, 330] width 37 height 11
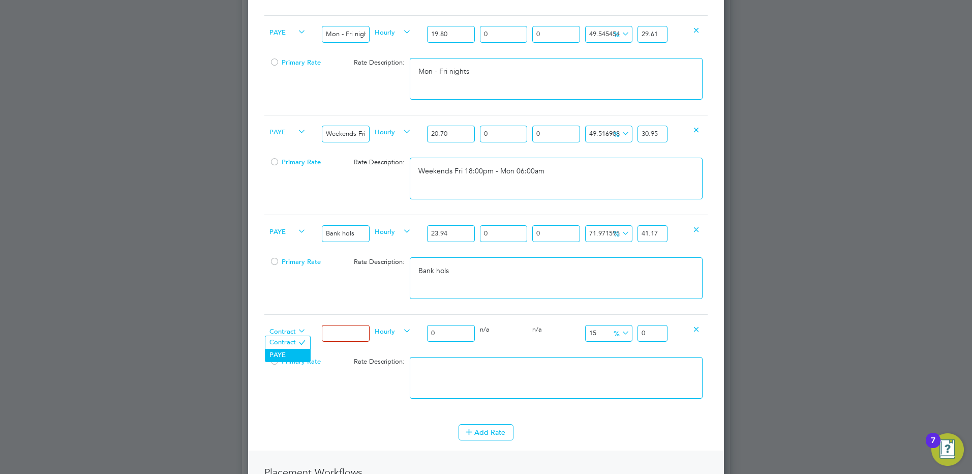
click at [283, 360] on li "PAYE" at bounding box center [287, 355] width 45 height 13
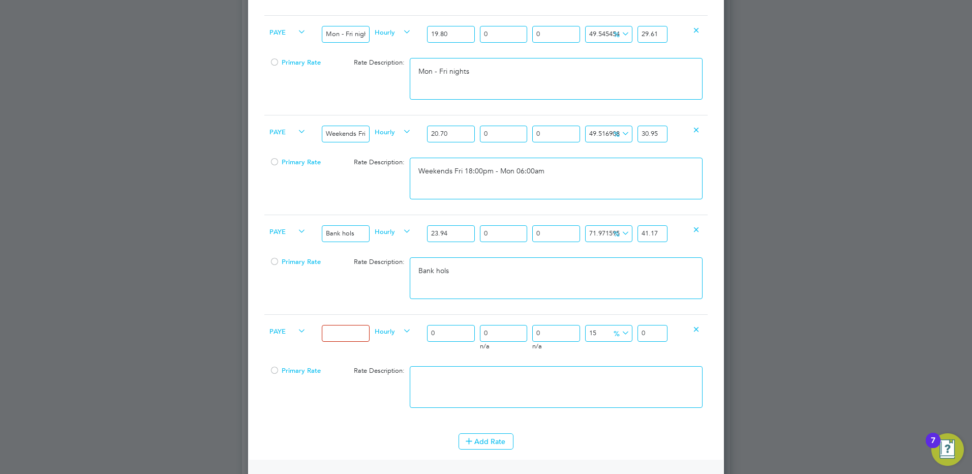
scroll to position [5, 5]
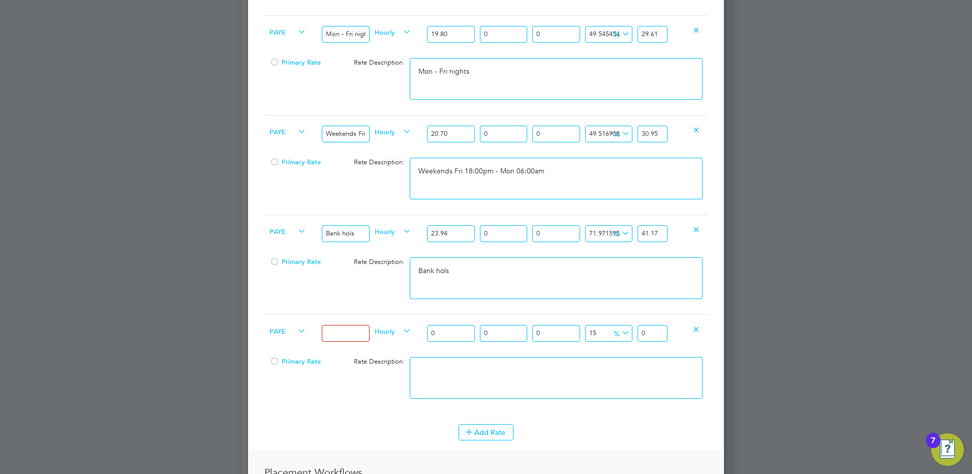
click at [334, 334] on input at bounding box center [345, 333] width 47 height 17
click at [377, 314] on div "PAYE Xmas & New Year Hourly 0 0 n/a 0 n/a 15 0 % 0" at bounding box center [485, 333] width 443 height 38
drag, startPoint x: 654, startPoint y: 330, endPoint x: 626, endPoint y: 335, distance: 28.3
click at [626, 335] on div "PAYE Xmas & New Year Hourly 36.00 0 n/a 0 n/a 15 5.4 % 41.4" at bounding box center [485, 333] width 443 height 38
click at [600, 366] on textarea at bounding box center [556, 378] width 293 height 42
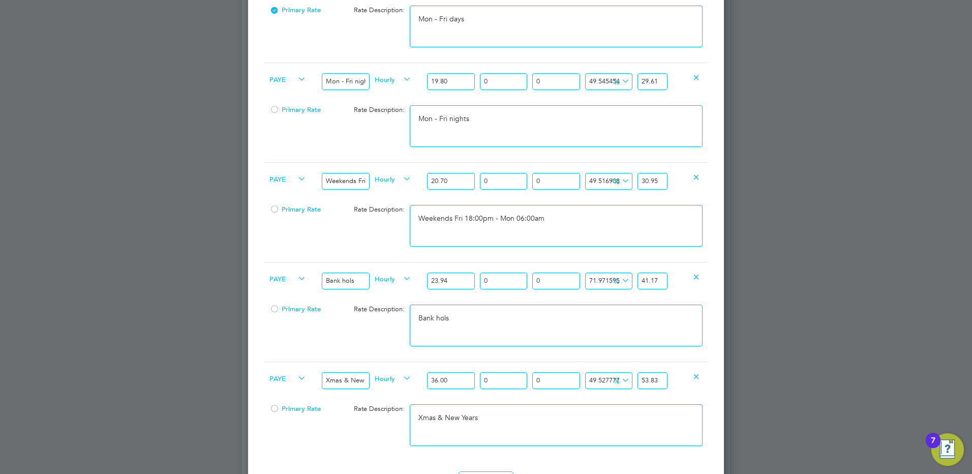
scroll to position [407, 0]
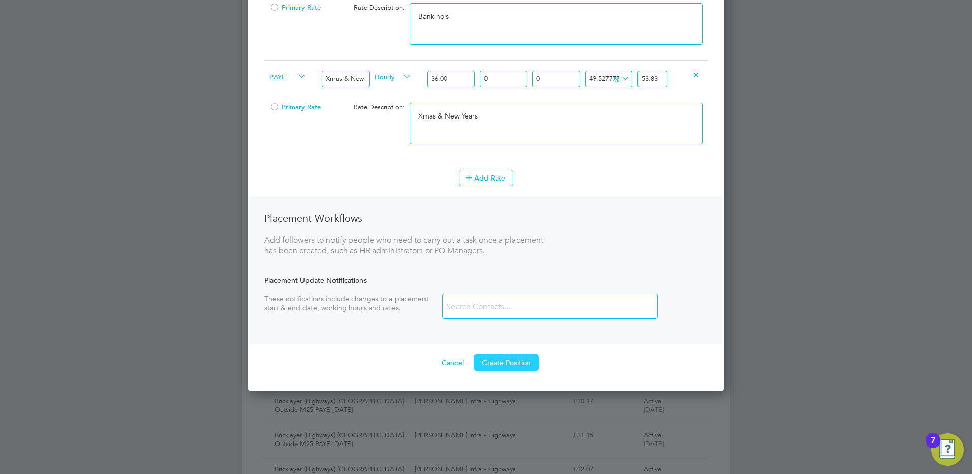
click at [511, 370] on button "Create Position" at bounding box center [506, 362] width 65 height 16
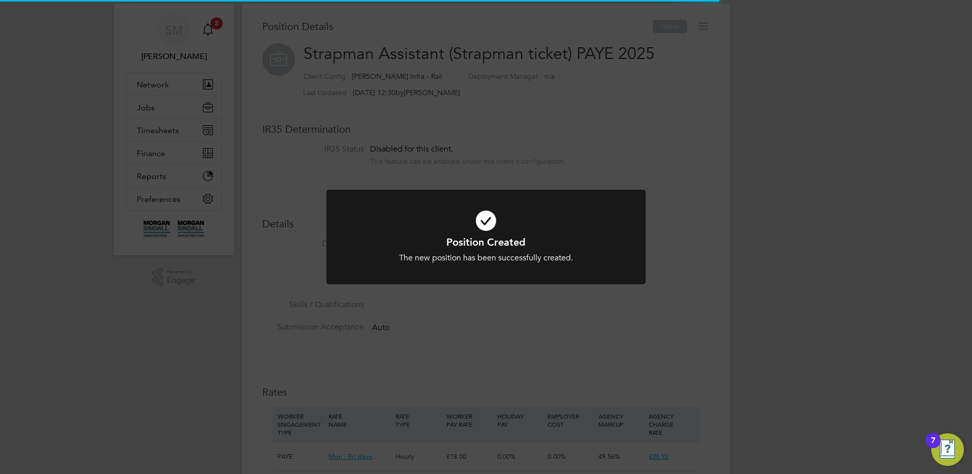
scroll to position [30, 68]
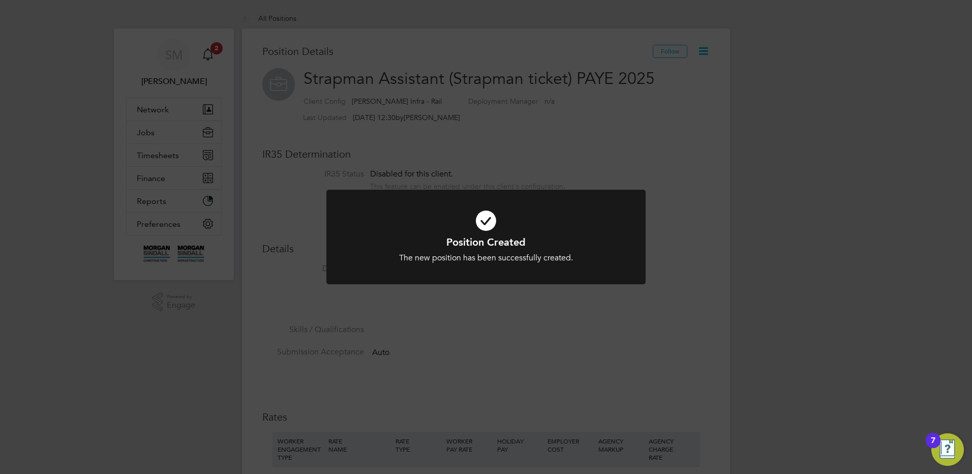
click at [288, 207] on div "Position Created The new position has been successfully created. Cancel Okay" at bounding box center [486, 237] width 972 height 474
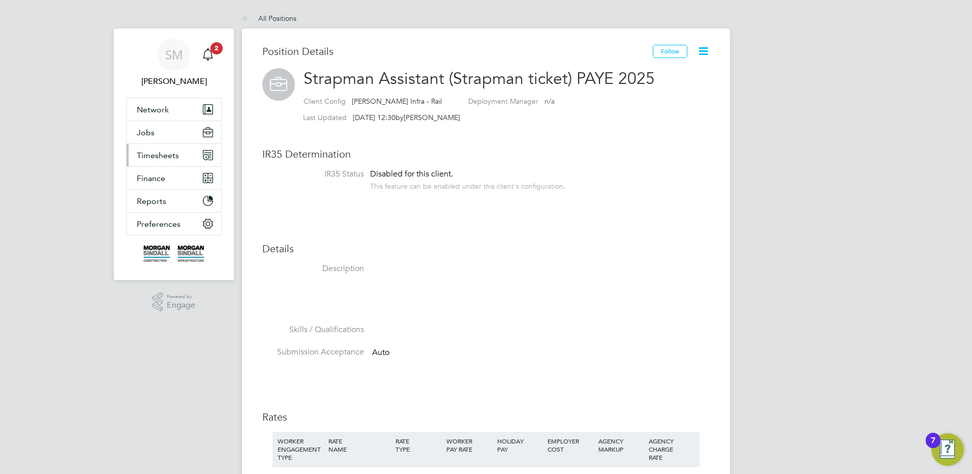
click at [167, 154] on span "Timesheets" at bounding box center [158, 155] width 42 height 10
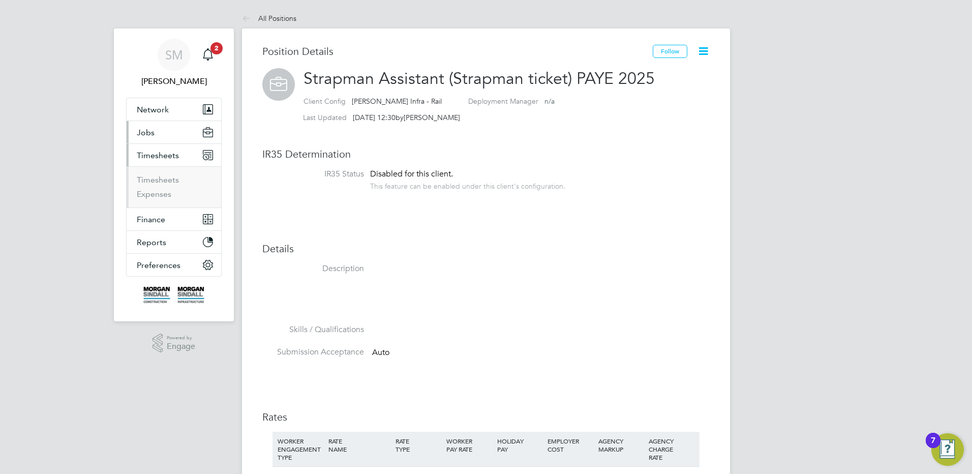
click at [163, 129] on button "Jobs" at bounding box center [174, 132] width 95 height 22
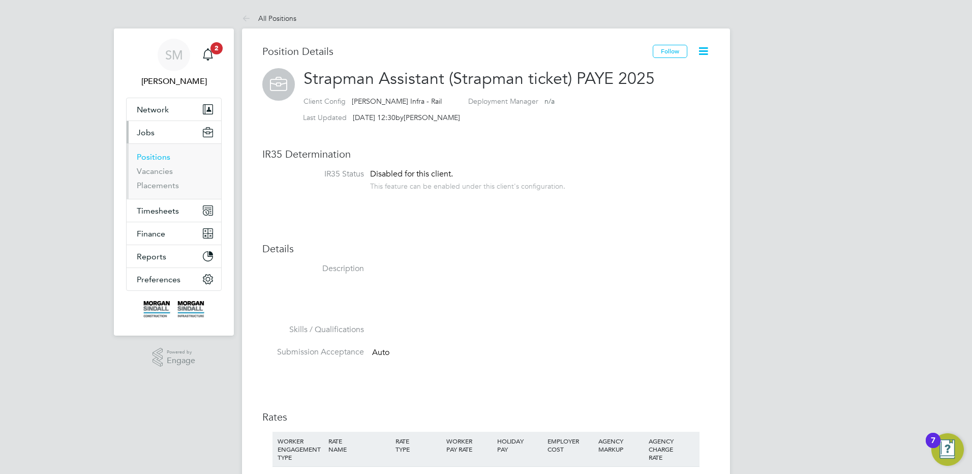
click at [166, 156] on link "Positions" at bounding box center [154, 157] width 34 height 10
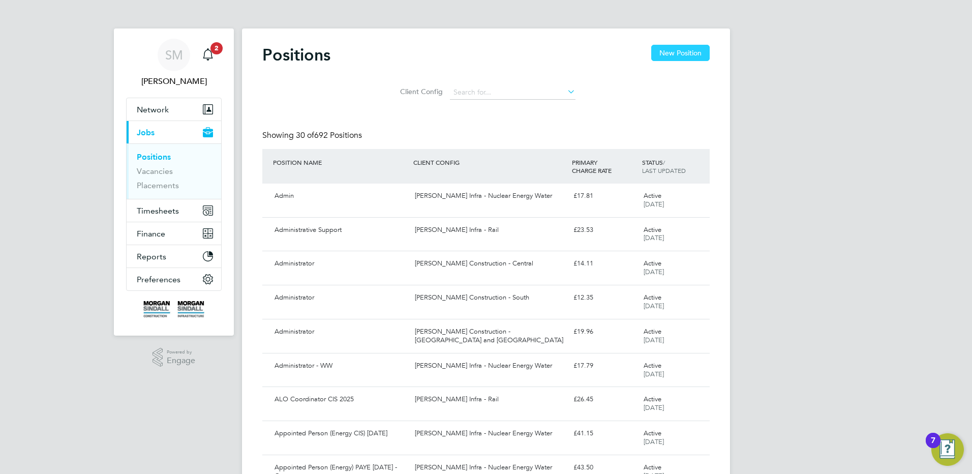
click at [692, 50] on button "New Position" at bounding box center [680, 53] width 58 height 16
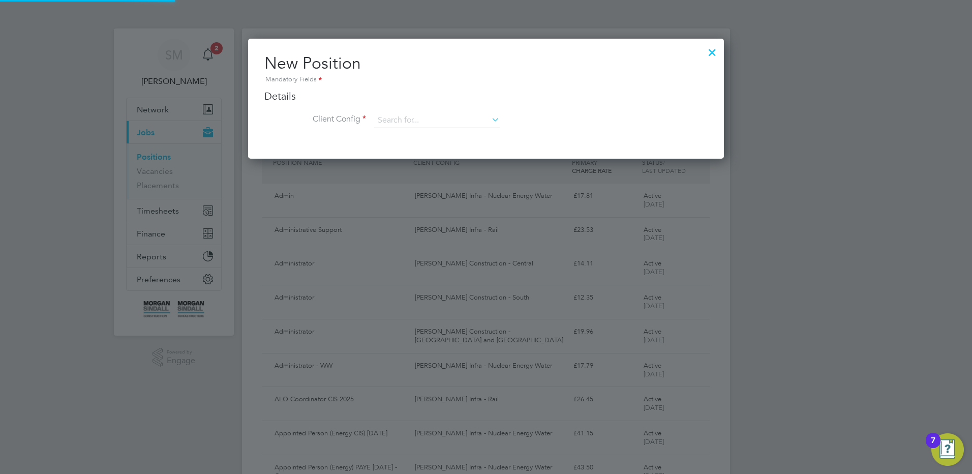
scroll to position [120, 476]
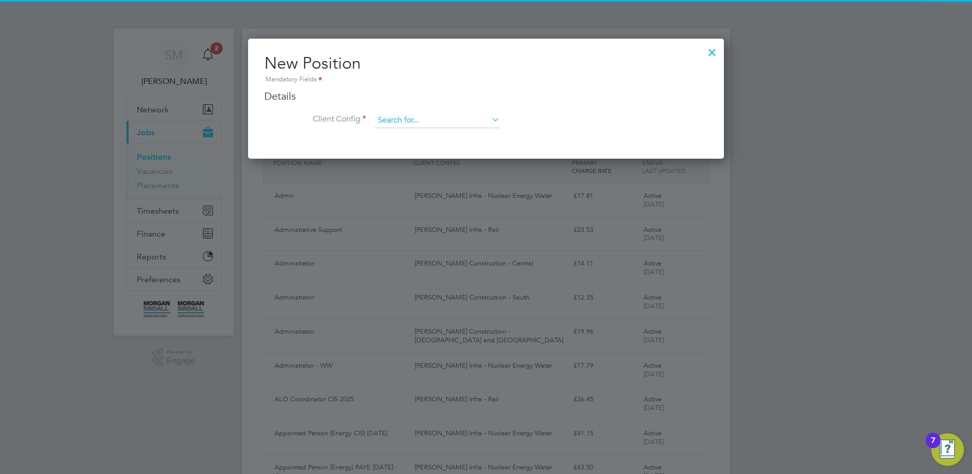
click at [436, 124] on input at bounding box center [437, 120] width 126 height 15
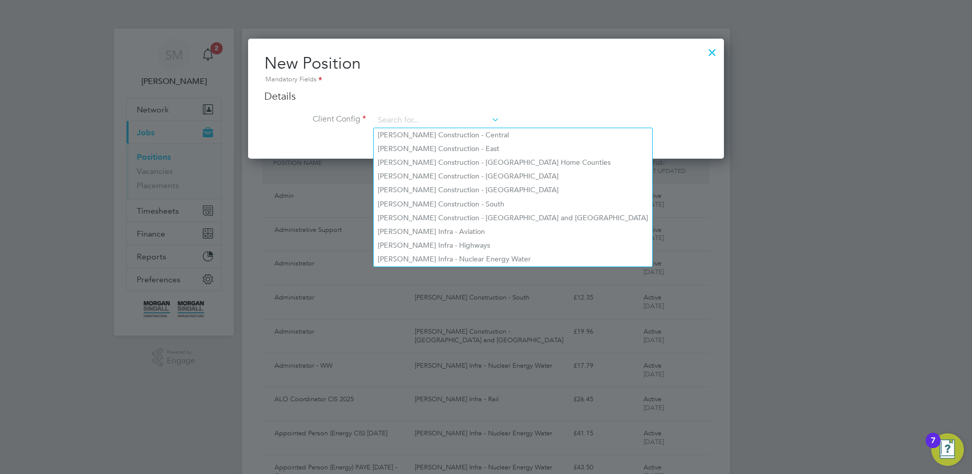
click at [386, 129] on li "[PERSON_NAME] Construction - Central" at bounding box center [513, 135] width 279 height 14
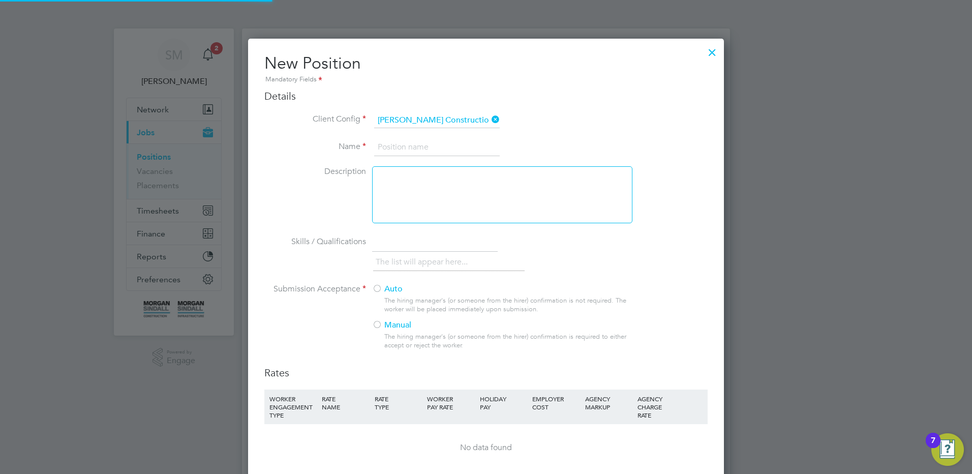
scroll to position [5, 5]
click at [489, 117] on icon at bounding box center [489, 119] width 0 height 14
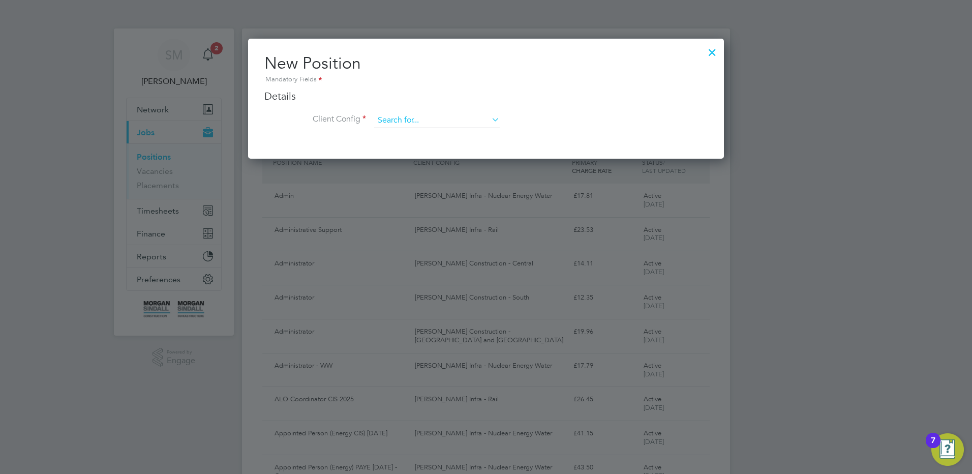
scroll to position [120, 476]
click at [438, 125] on input at bounding box center [437, 120] width 126 height 15
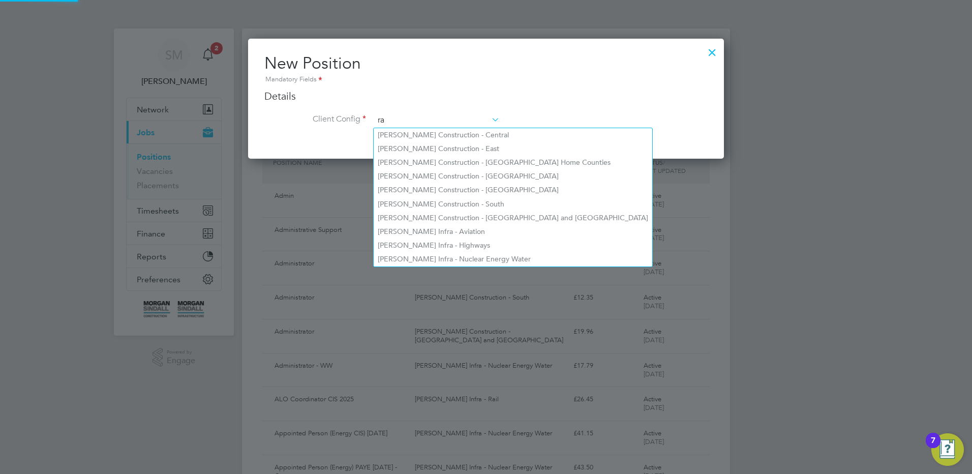
scroll to position [546, 476]
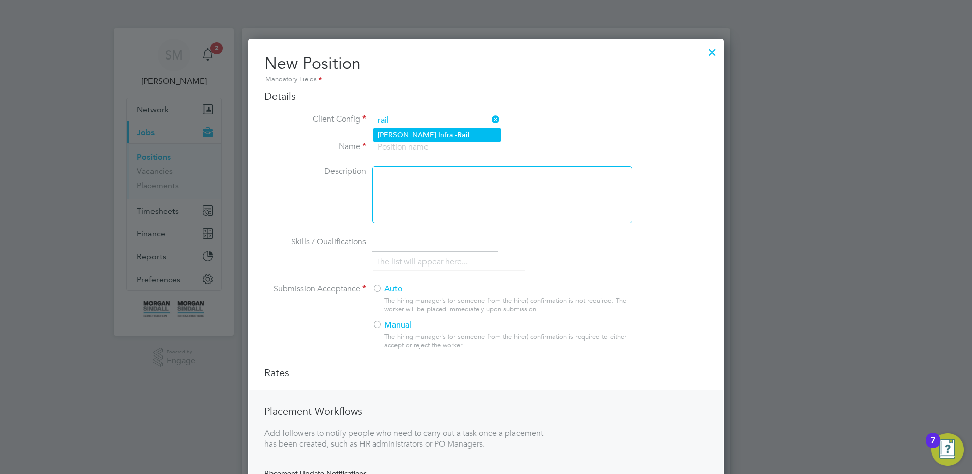
click at [434, 138] on li "[PERSON_NAME] Infra - Rail" at bounding box center [437, 135] width 127 height 14
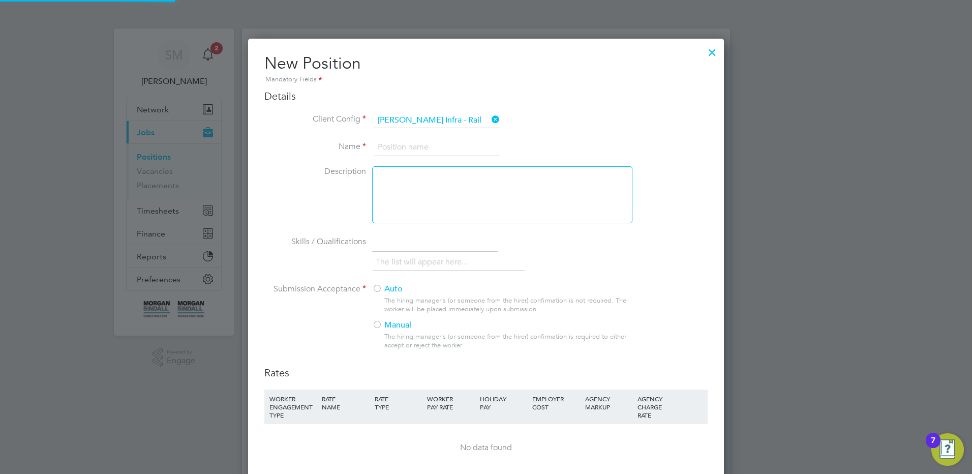
scroll to position [665, 476]
click at [435, 151] on input at bounding box center [437, 147] width 126 height 18
click at [406, 150] on input at bounding box center [437, 147] width 126 height 18
click at [383, 287] on label "Auto" at bounding box center [498, 289] width 252 height 11
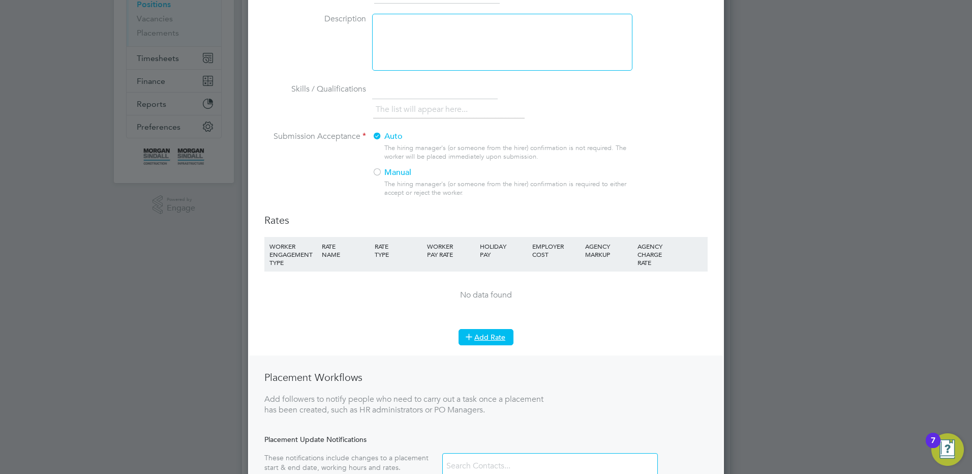
click at [482, 335] on button "Add Rate" at bounding box center [485, 337] width 55 height 16
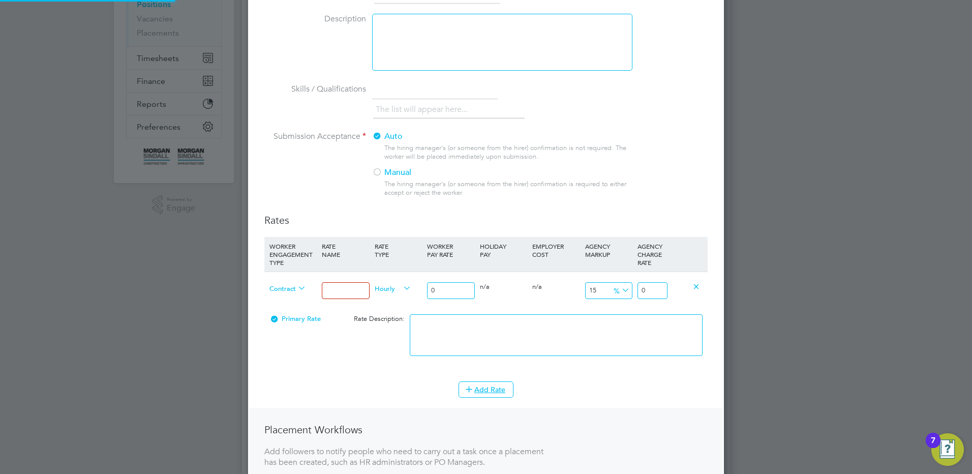
click at [287, 285] on span "Contract" at bounding box center [287, 287] width 37 height 11
click at [285, 305] on li "Contract" at bounding box center [287, 299] width 45 height 13
click at [290, 289] on span "Contract" at bounding box center [287, 287] width 37 height 11
click at [287, 311] on li "PAYE" at bounding box center [287, 312] width 45 height 13
click at [347, 286] on input at bounding box center [345, 290] width 47 height 17
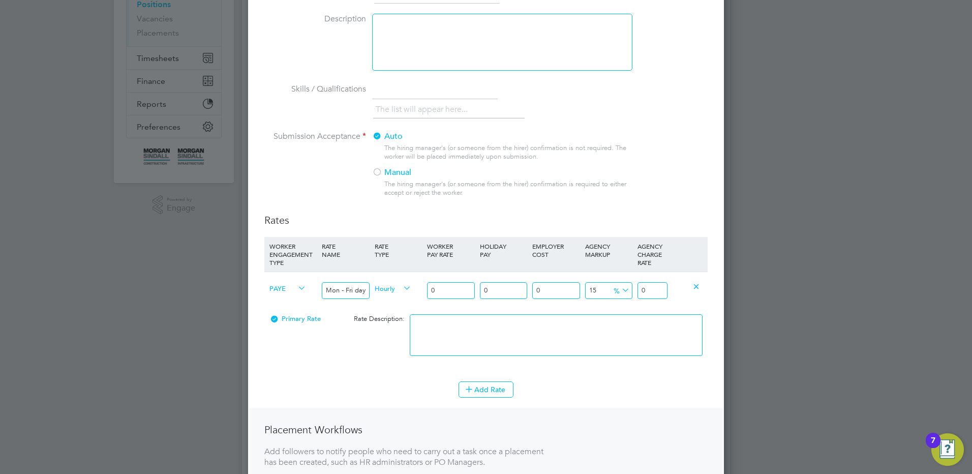
drag, startPoint x: 424, startPoint y: 288, endPoint x: 410, endPoint y: 282, distance: 15.2
click at [415, 285] on div "PAYE Mon - Fri days Hourly 0 0 n/a 0 n/a 15 0 % 0" at bounding box center [485, 290] width 443 height 38
drag, startPoint x: 643, startPoint y: 292, endPoint x: 707, endPoint y: 289, distance: 64.1
click at [707, 289] on div "New Position Mandatory Fields Details Client Config [PERSON_NAME] Infra - Rail …" at bounding box center [486, 244] width 476 height 716
click at [570, 312] on div at bounding box center [556, 340] width 298 height 62
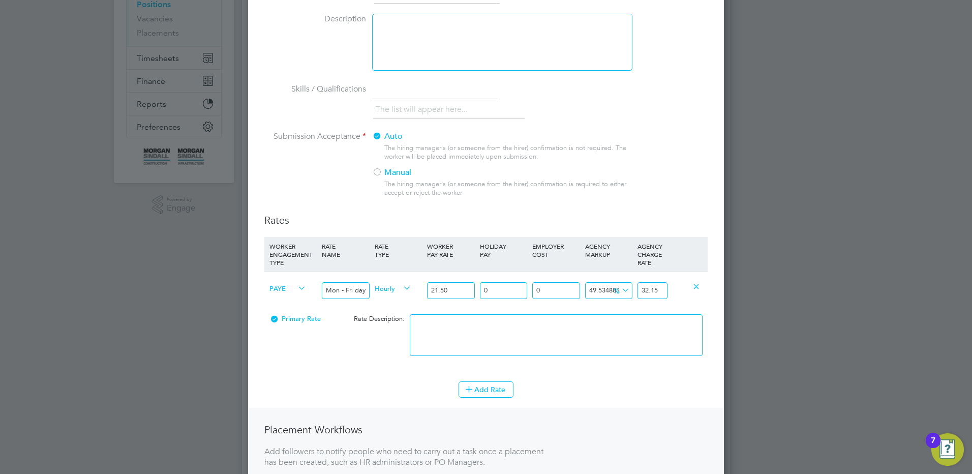
click at [339, 344] on div "Primary Rate Rate Description:" at bounding box center [485, 340] width 443 height 62
click at [460, 334] on textarea at bounding box center [556, 335] width 293 height 42
click at [493, 386] on button "Add Rate" at bounding box center [485, 389] width 55 height 16
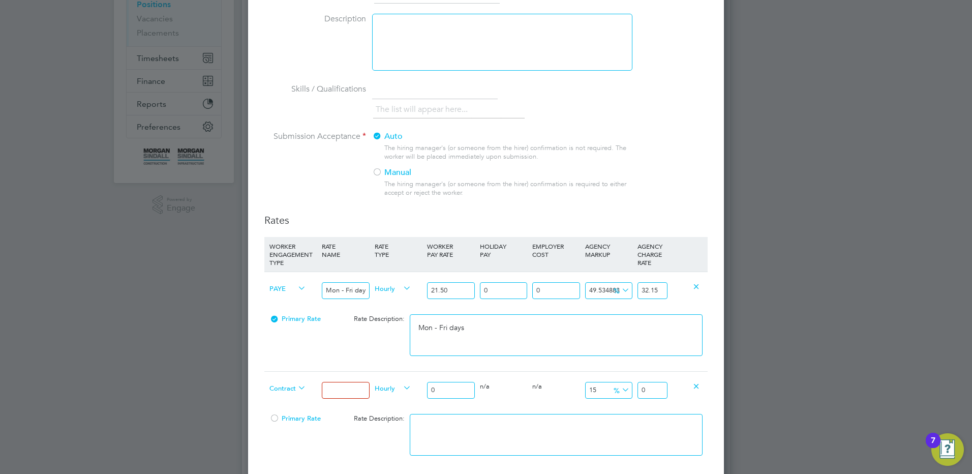
click at [283, 391] on span "Contract" at bounding box center [287, 387] width 37 height 11
click at [287, 387] on span "Contract" at bounding box center [287, 387] width 37 height 11
click at [284, 410] on li "PAYE" at bounding box center [287, 412] width 45 height 13
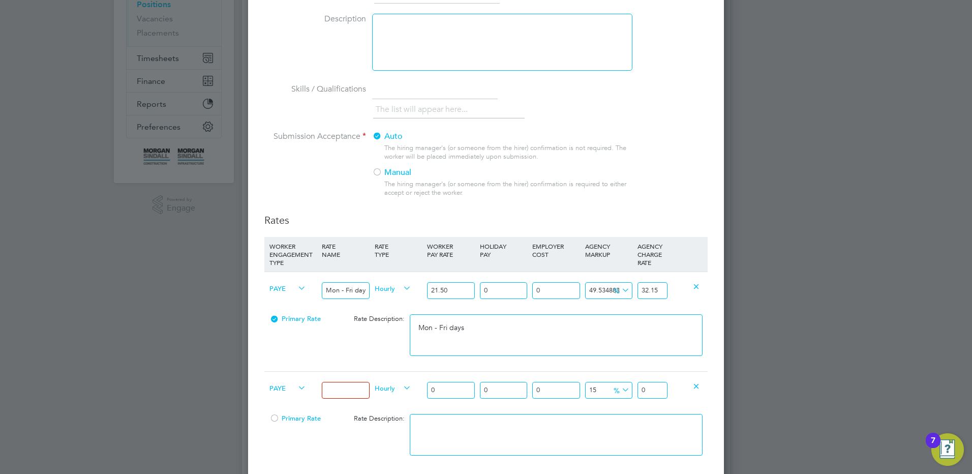
click at [338, 385] on input at bounding box center [345, 390] width 47 height 17
drag, startPoint x: 442, startPoint y: 388, endPoint x: 412, endPoint y: 381, distance: 30.3
click at [412, 381] on div "PAYE Mon - Fri nights Hourly 0 0 n/a 0 n/a 15 0 % 0" at bounding box center [485, 390] width 443 height 38
drag, startPoint x: 639, startPoint y: 386, endPoint x: 769, endPoint y: 377, distance: 129.9
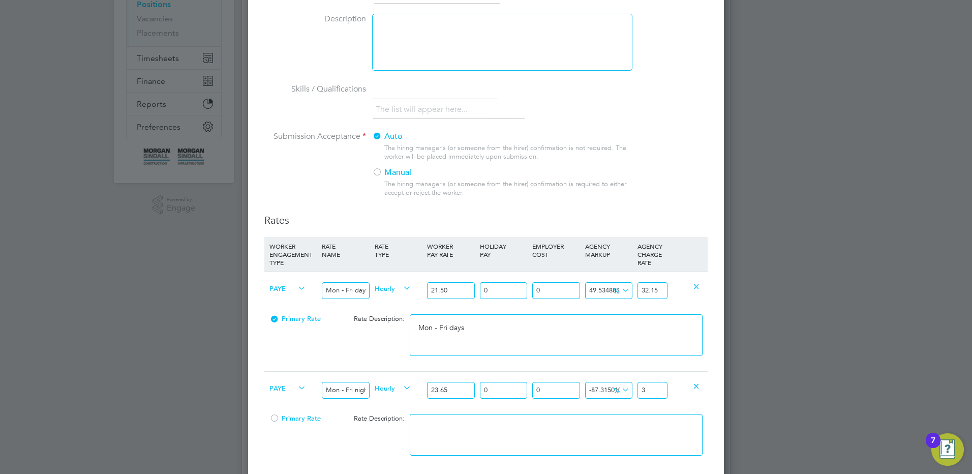
scroll to position [0, 0]
click at [450, 439] on textarea at bounding box center [556, 435] width 293 height 42
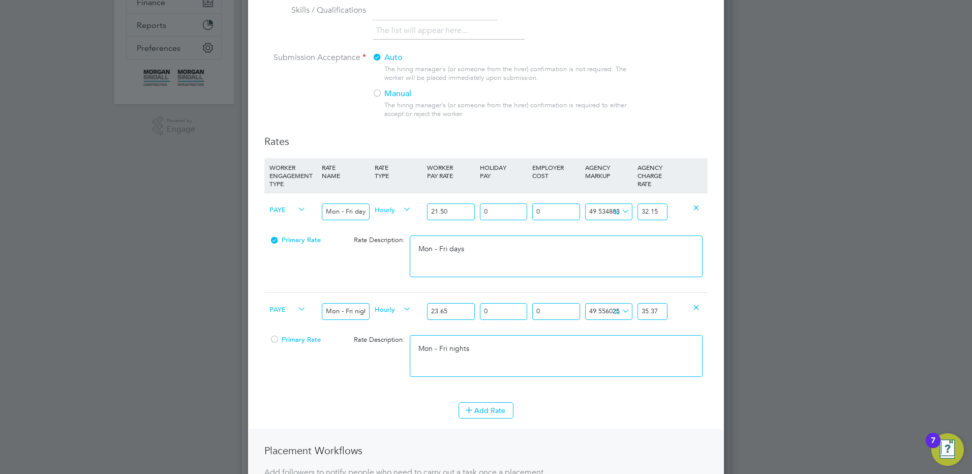
scroll to position [356, 0]
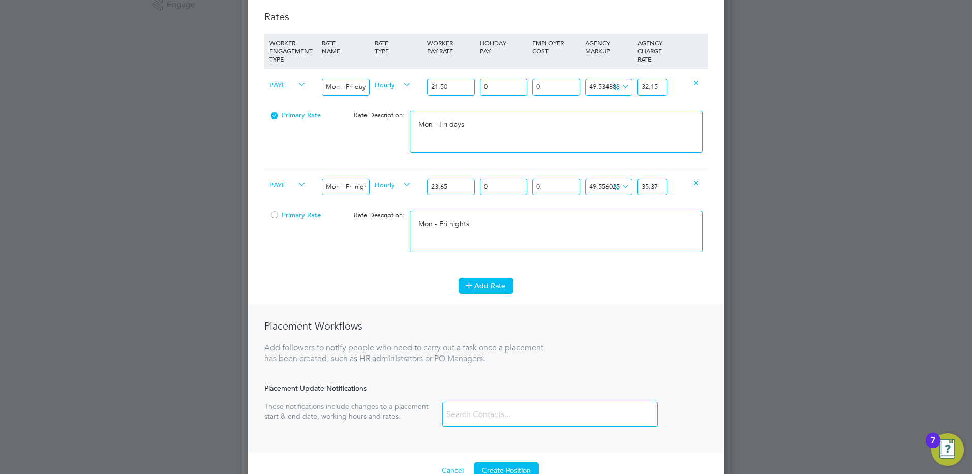
click at [477, 279] on button "Add Rate" at bounding box center [485, 285] width 55 height 16
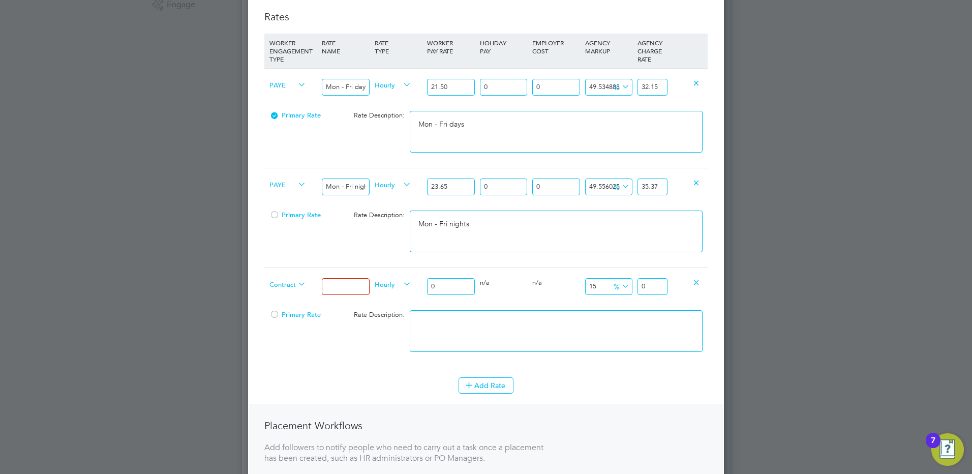
click at [292, 277] on div "Contract" at bounding box center [293, 285] width 52 height 35
click at [283, 281] on span "Contract" at bounding box center [287, 283] width 37 height 11
click at [282, 311] on li "PAYE" at bounding box center [287, 308] width 45 height 13
click at [345, 281] on input at bounding box center [345, 286] width 47 height 17
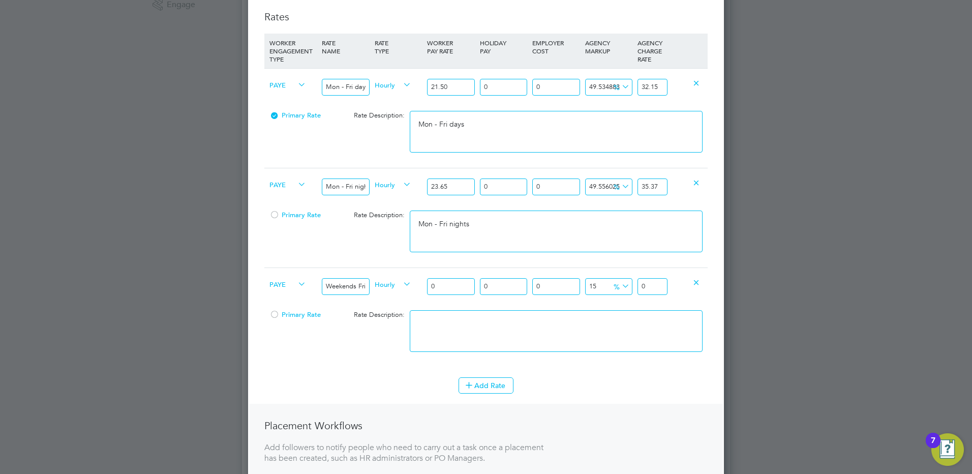
drag, startPoint x: 437, startPoint y: 287, endPoint x: 417, endPoint y: 283, distance: 20.3
click at [417, 283] on div "PAYE Weekends Fri 18:00pm - Mon 06:00am Hourly 0 0 n/a 0 n/a 15 0 % 0" at bounding box center [485, 286] width 443 height 38
drag, startPoint x: 643, startPoint y: 285, endPoint x: 719, endPoint y: 285, distance: 75.7
click at [719, 285] on div "New Position Mandatory Fields Details Client Config [PERSON_NAME] Infra - Rail …" at bounding box center [486, 140] width 476 height 915
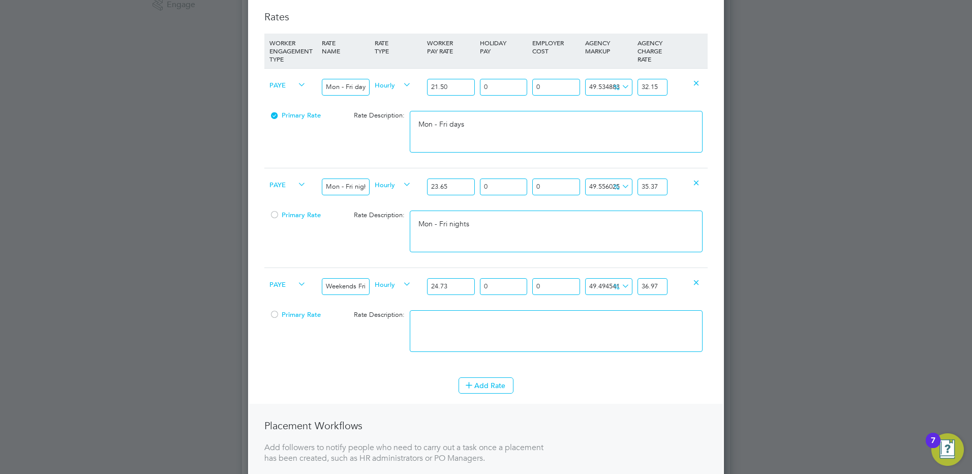
click at [492, 317] on textarea at bounding box center [556, 331] width 293 height 42
paste textarea "Weekends Fri 18:00pm - Mon 06:00am"
click at [504, 393] on button "Add Rate" at bounding box center [485, 385] width 55 height 16
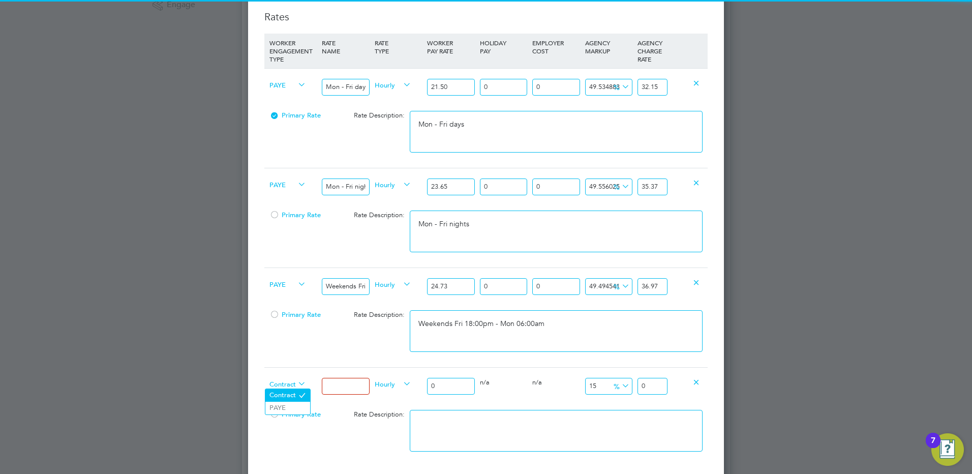
drag, startPoint x: 278, startPoint y: 384, endPoint x: 278, endPoint y: 398, distance: 13.7
click at [278, 385] on span "Contract" at bounding box center [287, 383] width 37 height 11
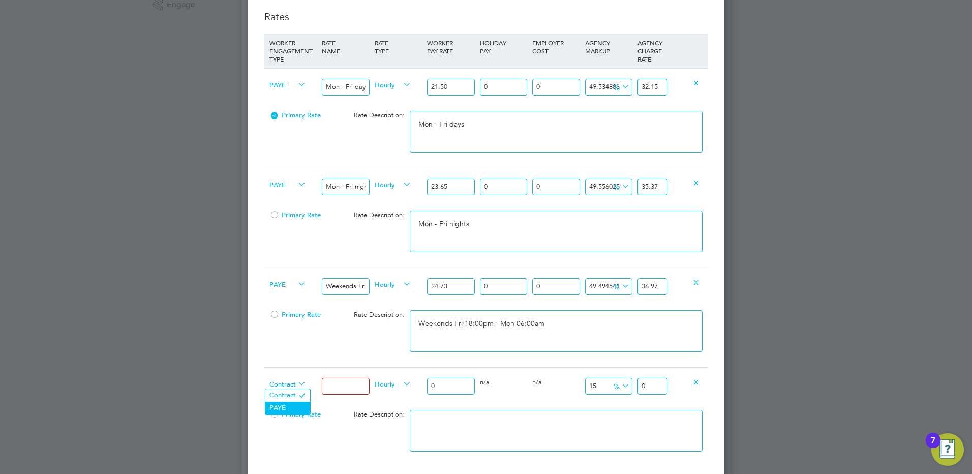
click at [275, 407] on li "PAYE" at bounding box center [287, 407] width 45 height 13
click at [344, 389] on input at bounding box center [345, 386] width 47 height 17
drag, startPoint x: 441, startPoint y: 384, endPoint x: 423, endPoint y: 384, distance: 17.8
click at [424, 384] on div "PAYE Bank hols Hourly 0 0 n/a 0 n/a 15 0 % 0" at bounding box center [485, 386] width 443 height 38
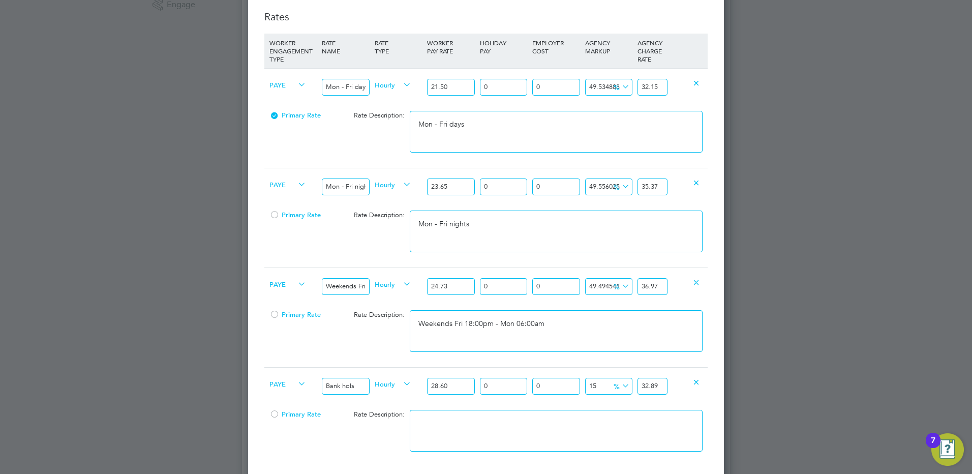
drag, startPoint x: 642, startPoint y: 383, endPoint x: 737, endPoint y: 384, distance: 94.5
click at [730, 384] on div "Positions New Position Client Config Showing 30 of 692 Positions POSITION NAME …" at bounding box center [486, 310] width 488 height 1275
drag, startPoint x: 550, startPoint y: 429, endPoint x: 541, endPoint y: 422, distance: 11.6
click at [547, 429] on textarea at bounding box center [556, 431] width 293 height 42
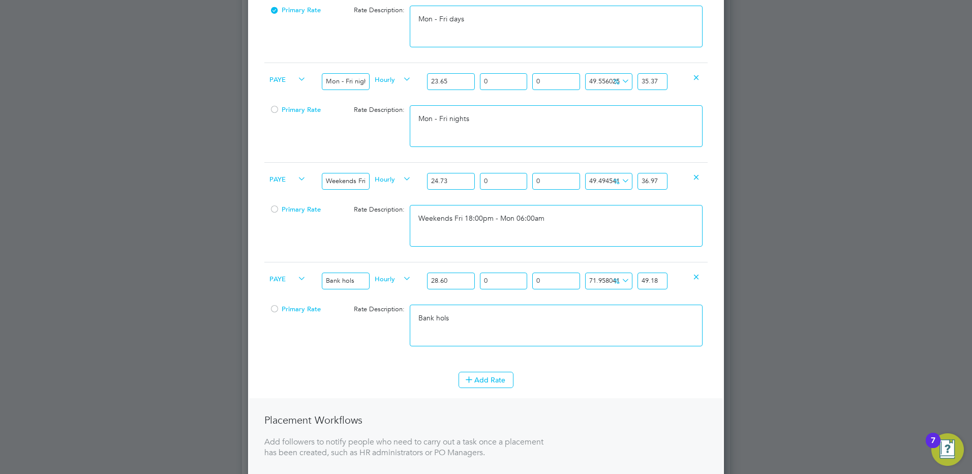
scroll to position [559, 0]
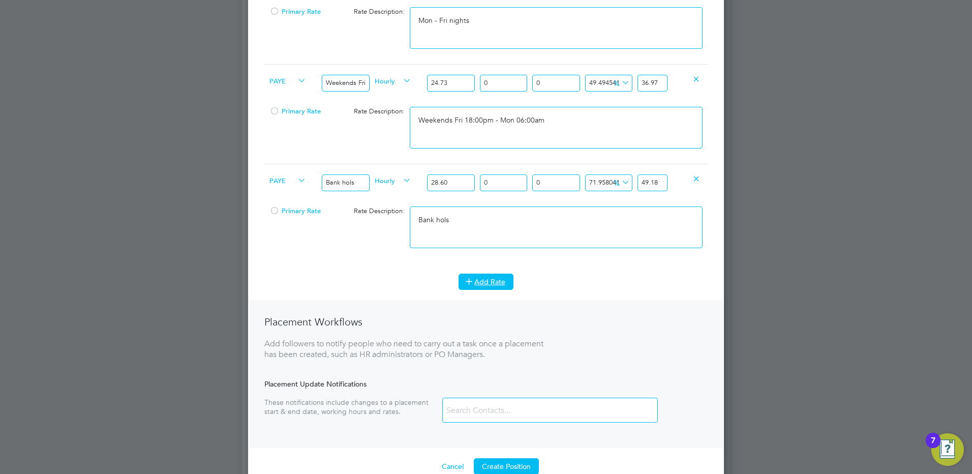
click at [488, 285] on button "Add Rate" at bounding box center [485, 281] width 55 height 16
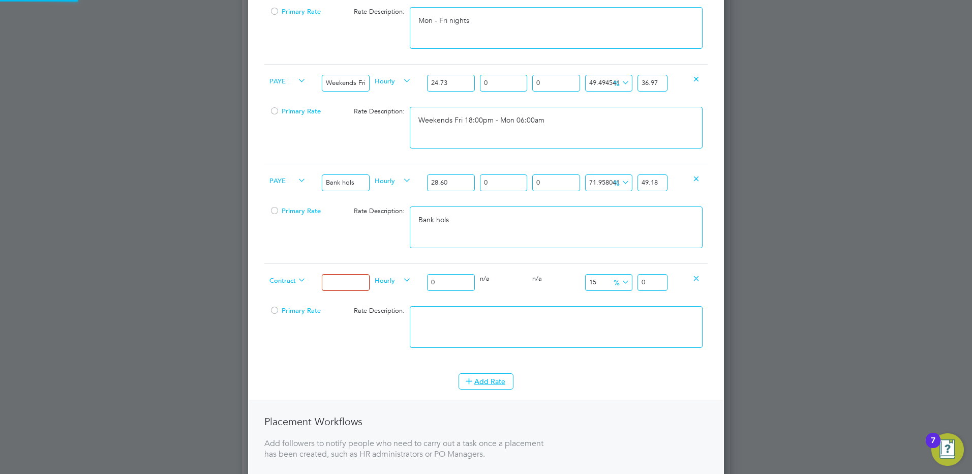
click at [272, 279] on span "Contract" at bounding box center [287, 279] width 37 height 11
click at [278, 305] on li "PAYE" at bounding box center [287, 304] width 45 height 13
click at [368, 281] on input at bounding box center [345, 282] width 47 height 17
drag, startPoint x: 444, startPoint y: 283, endPoint x: 411, endPoint y: 279, distance: 33.8
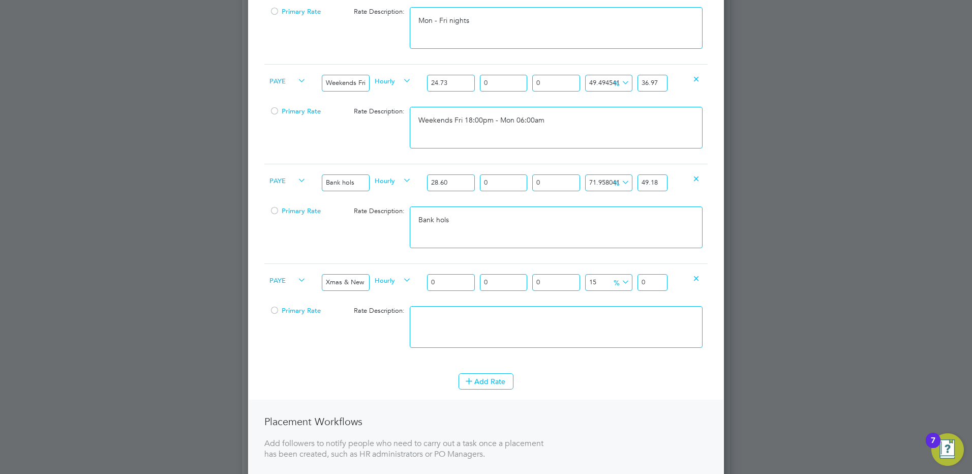
click at [411, 279] on div "PAYE Xmas & New Year Hourly 0 0 n/a 0 n/a 15 0 % 0" at bounding box center [485, 282] width 443 height 38
drag, startPoint x: 641, startPoint y: 279, endPoint x: 809, endPoint y: 271, distance: 167.9
click at [730, 272] on div "Positions New Position Client Config Showing 30 of 692 Positions POSITION NAME …" at bounding box center [486, 106] width 488 height 1275
click at [555, 327] on textarea at bounding box center [556, 327] width 293 height 42
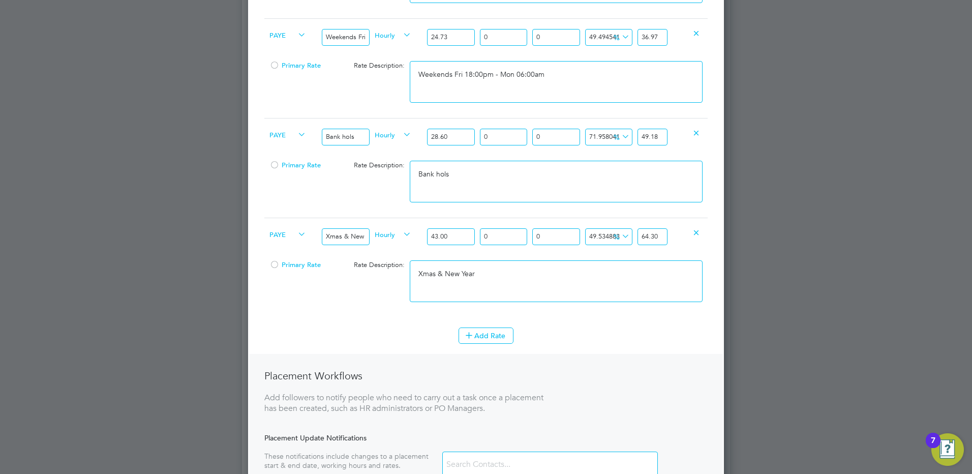
scroll to position [762, 0]
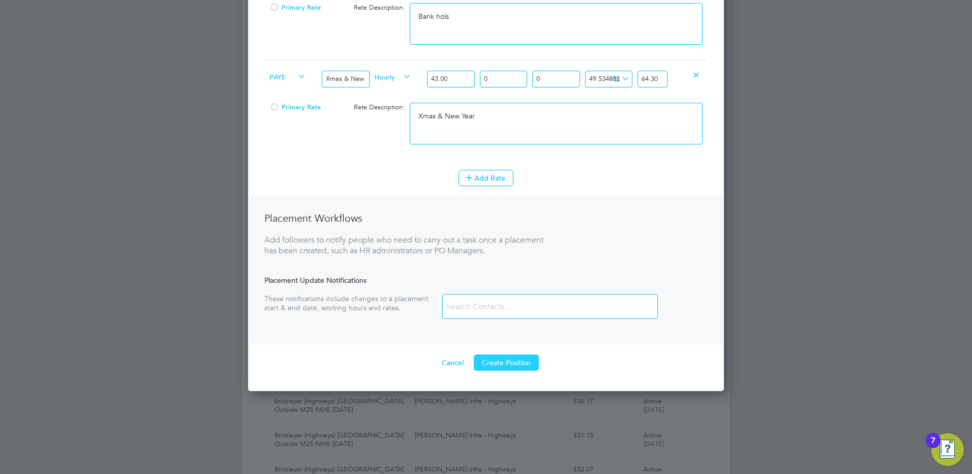
click at [503, 363] on button "Create Position" at bounding box center [506, 362] width 65 height 16
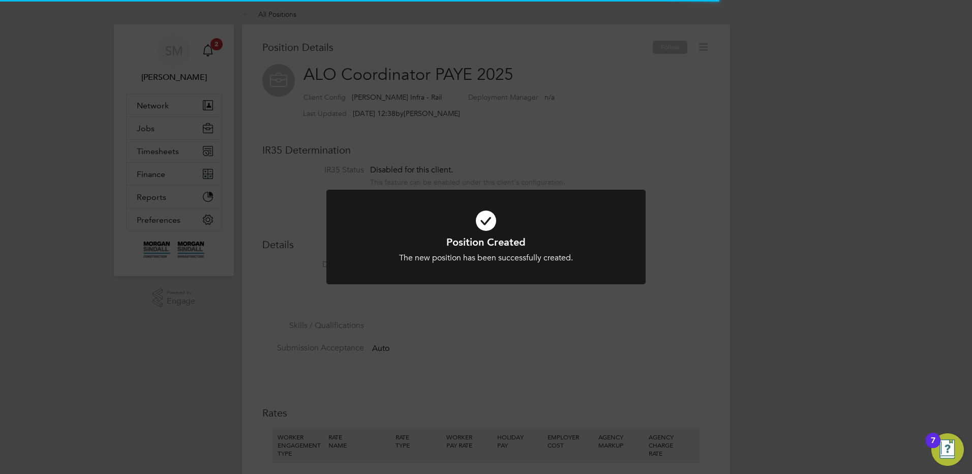
scroll to position [5, 5]
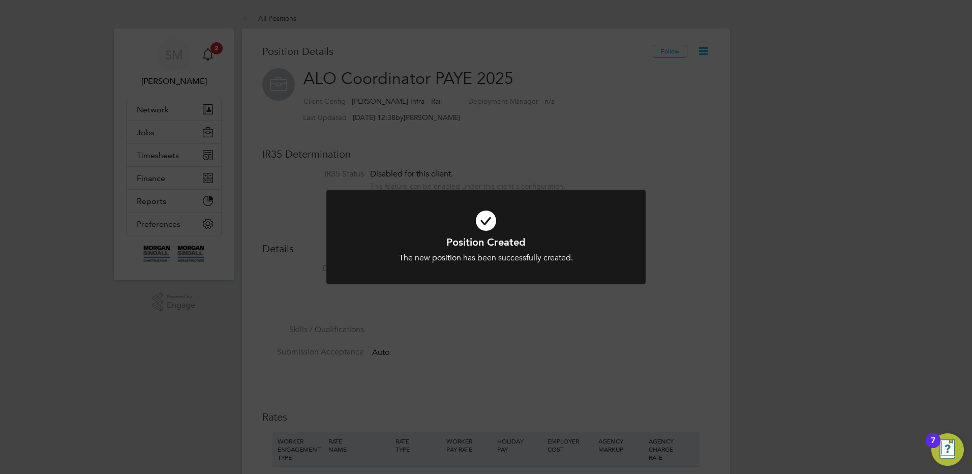
click at [273, 122] on div "Position Created The new position has been successfully created. Cancel Okay" at bounding box center [486, 237] width 972 height 474
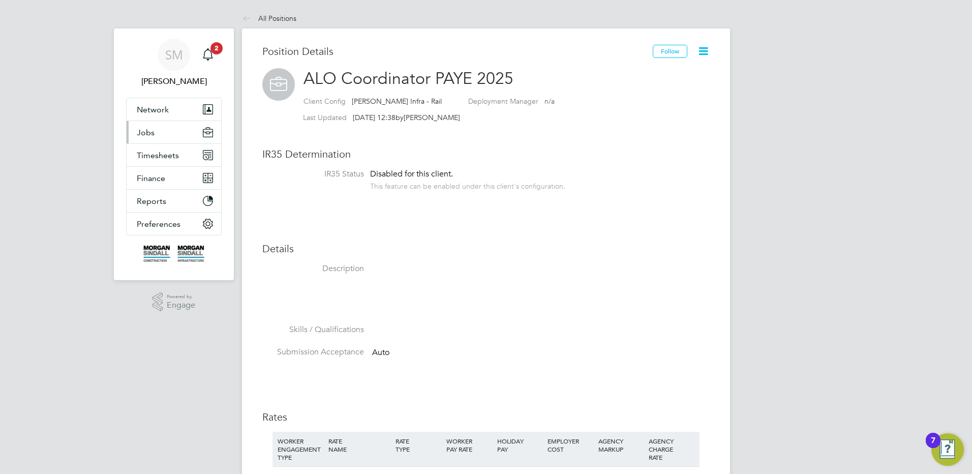
click at [151, 141] on button "Jobs" at bounding box center [174, 132] width 95 height 22
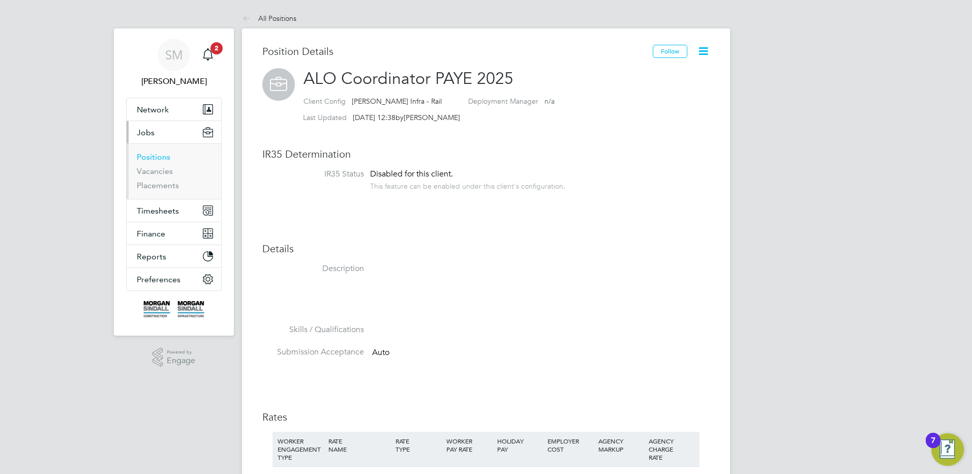
click at [156, 159] on link "Positions" at bounding box center [154, 157] width 34 height 10
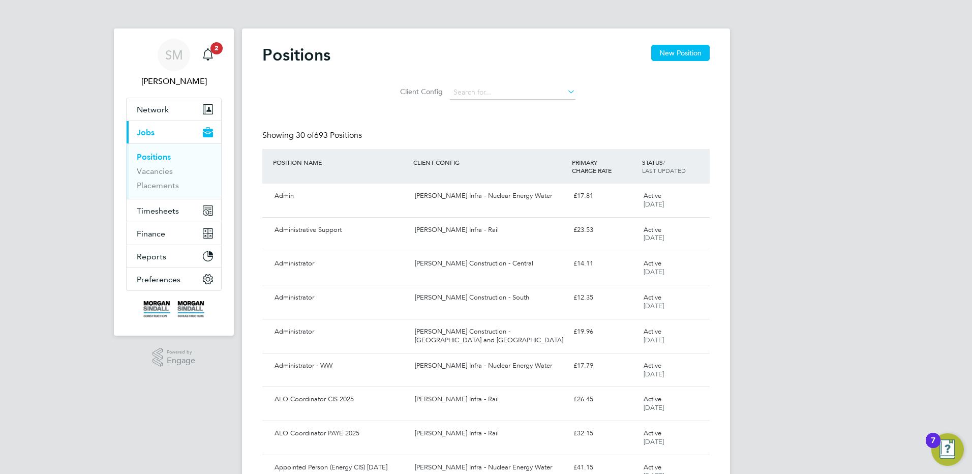
click at [155, 158] on link "Positions" at bounding box center [154, 157] width 34 height 10
click at [685, 56] on button "New Position" at bounding box center [680, 53] width 58 height 16
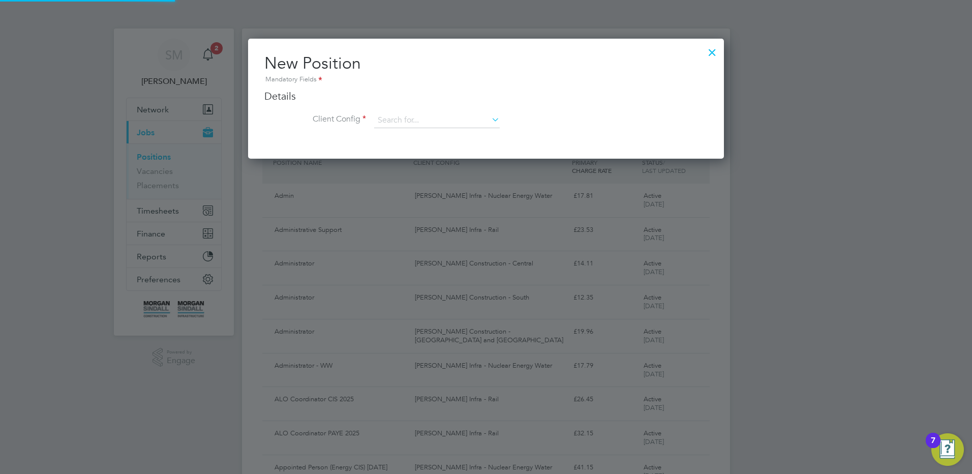
scroll to position [120, 476]
click at [415, 114] on input at bounding box center [437, 120] width 126 height 15
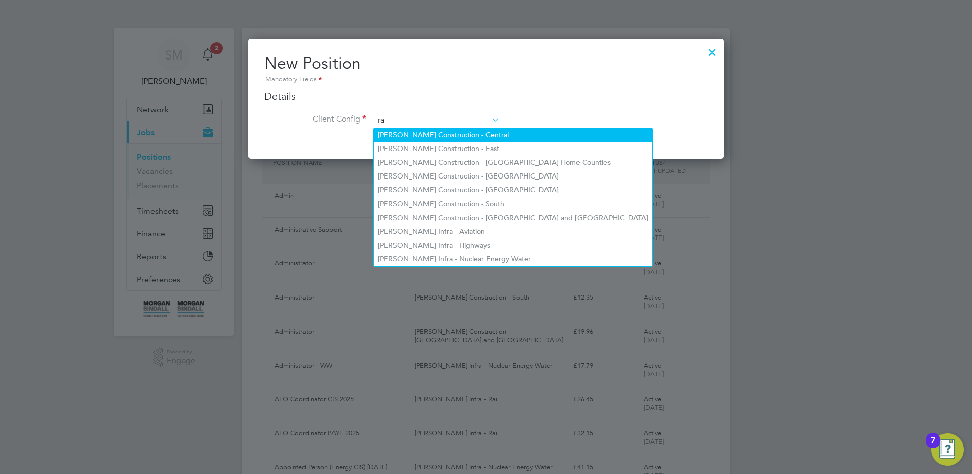
scroll to position [546, 476]
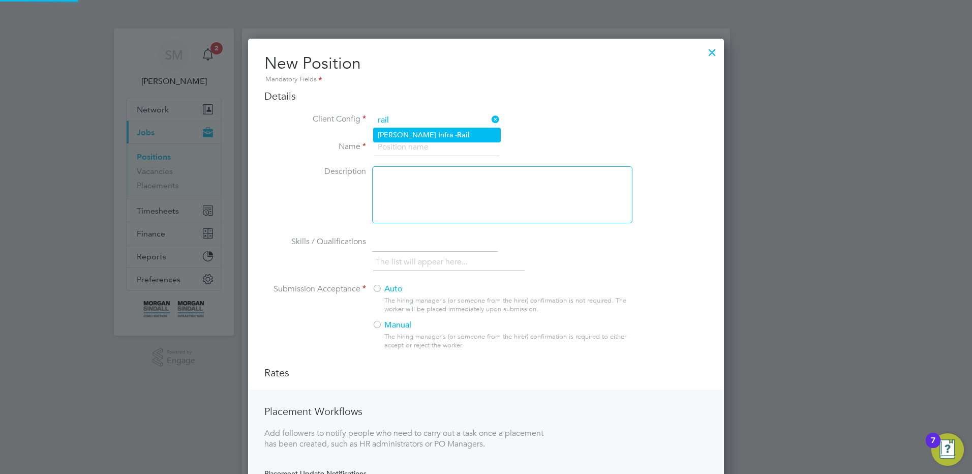
click at [419, 131] on li "[PERSON_NAME] Infra - Rail" at bounding box center [437, 135] width 127 height 14
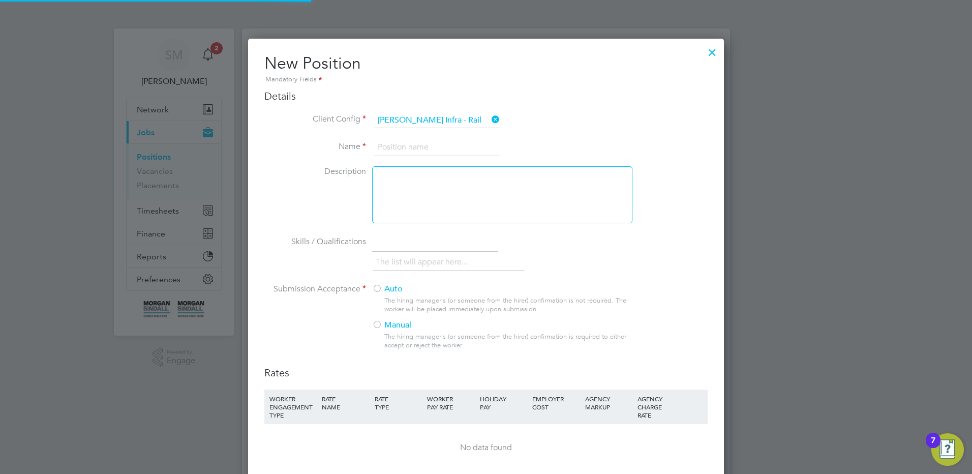
scroll to position [665, 476]
drag, startPoint x: 426, startPoint y: 143, endPoint x: 422, endPoint y: 148, distance: 6.6
click at [423, 147] on input at bounding box center [437, 147] width 126 height 18
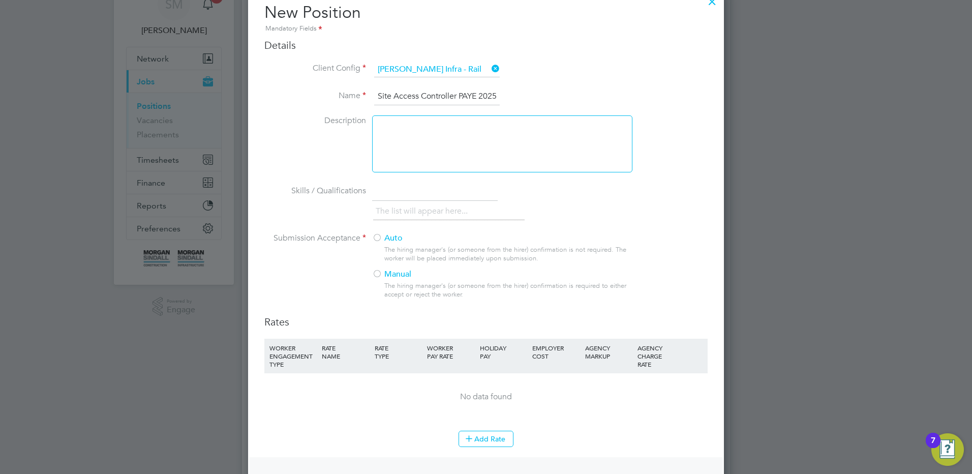
click at [386, 241] on label "Auto" at bounding box center [498, 238] width 252 height 11
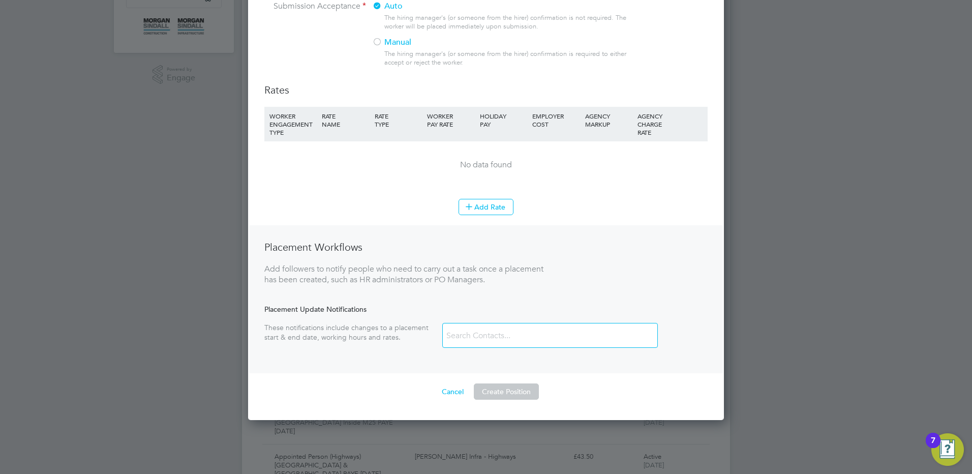
scroll to position [305, 0]
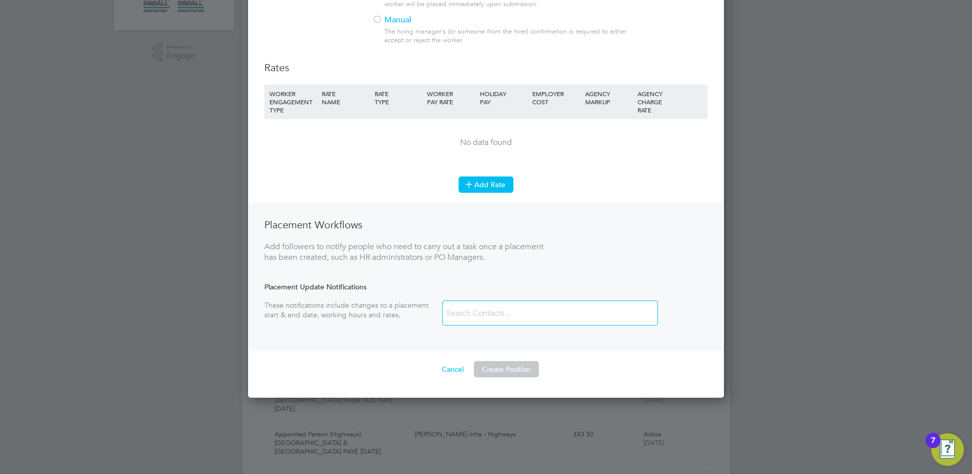
click at [477, 178] on button "Add Rate" at bounding box center [485, 184] width 55 height 16
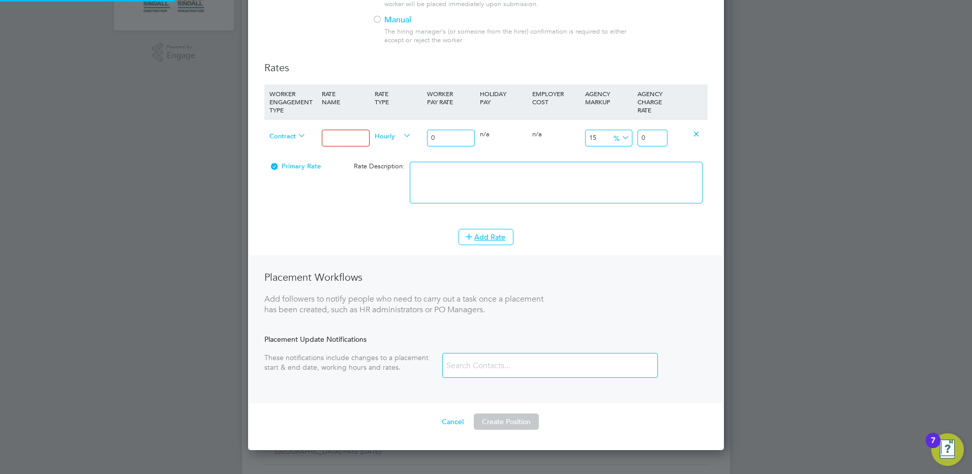
scroll to position [717, 476]
click at [323, 133] on input at bounding box center [345, 138] width 47 height 17
click at [281, 138] on span "Contract" at bounding box center [287, 135] width 37 height 11
click at [281, 161] on li "PAYE" at bounding box center [287, 159] width 45 height 13
drag, startPoint x: 346, startPoint y: 137, endPoint x: 413, endPoint y: 137, distance: 66.6
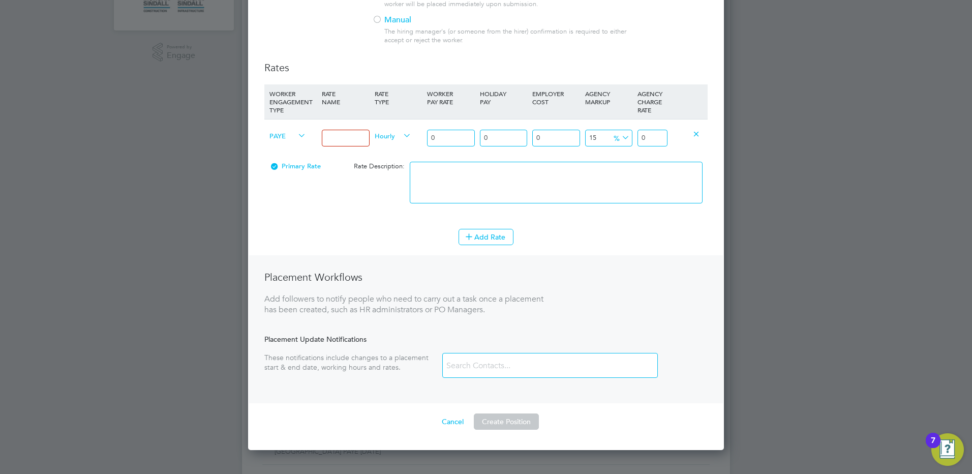
click at [346, 137] on input at bounding box center [345, 138] width 47 height 17
click at [334, 142] on input at bounding box center [345, 138] width 47 height 17
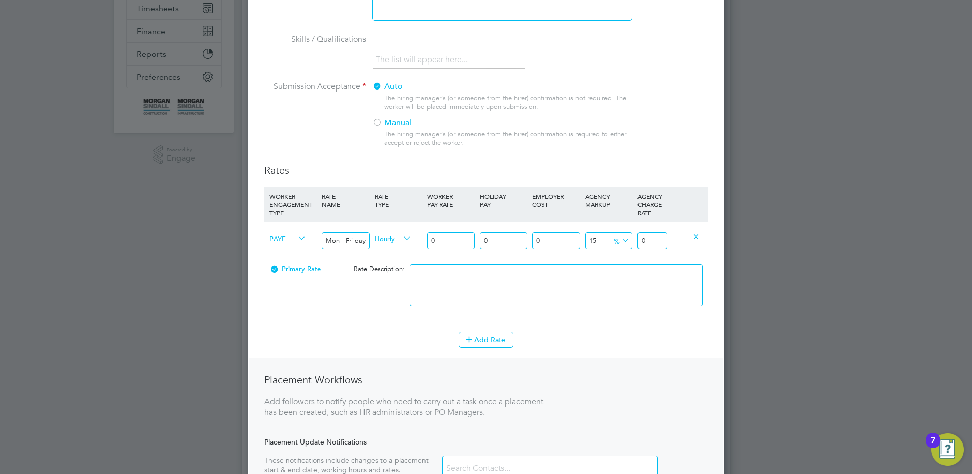
scroll to position [203, 0]
drag, startPoint x: 442, startPoint y: 242, endPoint x: 395, endPoint y: 226, distance: 49.7
click at [396, 230] on div "PAYE Mon - Fri days Hourly 0 0 n/a 0 n/a 15 0 % 0" at bounding box center [485, 240] width 443 height 38
drag, startPoint x: 643, startPoint y: 242, endPoint x: 744, endPoint y: 233, distance: 100.5
click at [730, 234] on div "Positions New Position Client Config Showing 30 of 693 Positions POSITION NAME …" at bounding box center [486, 462] width 488 height 1275
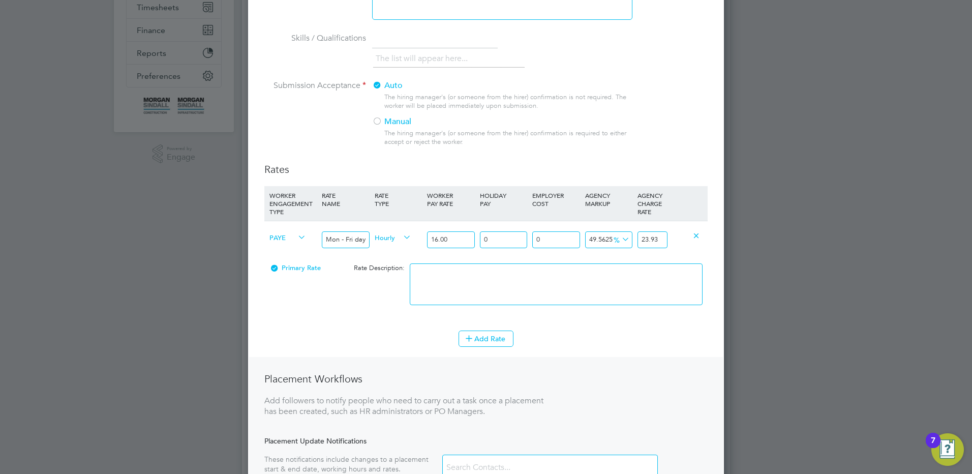
click at [545, 274] on textarea at bounding box center [556, 284] width 293 height 42
click at [455, 341] on div "Add Rate" at bounding box center [485, 338] width 443 height 16
click at [473, 342] on icon at bounding box center [469, 338] width 8 height 8
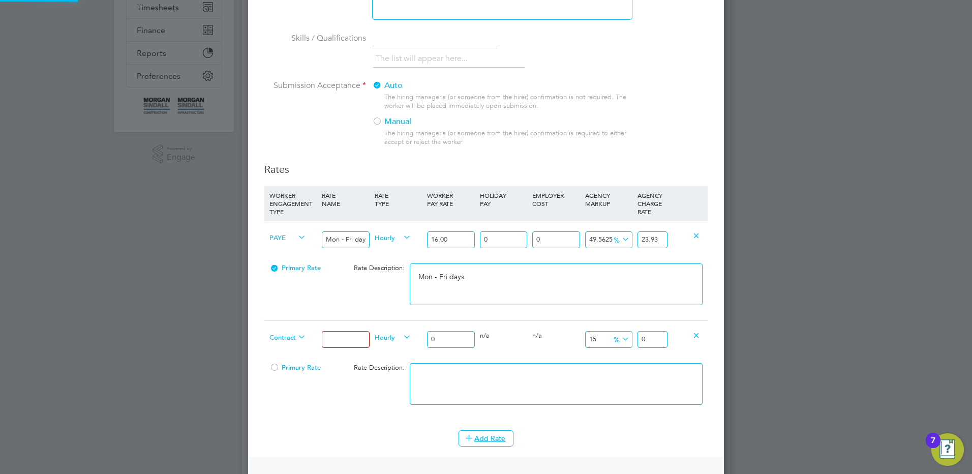
click at [286, 329] on div "Contract" at bounding box center [293, 338] width 52 height 35
click at [286, 340] on span "Contract" at bounding box center [287, 336] width 37 height 11
click at [287, 359] on li "PAYE" at bounding box center [287, 361] width 45 height 13
click at [333, 341] on input at bounding box center [345, 339] width 47 height 17
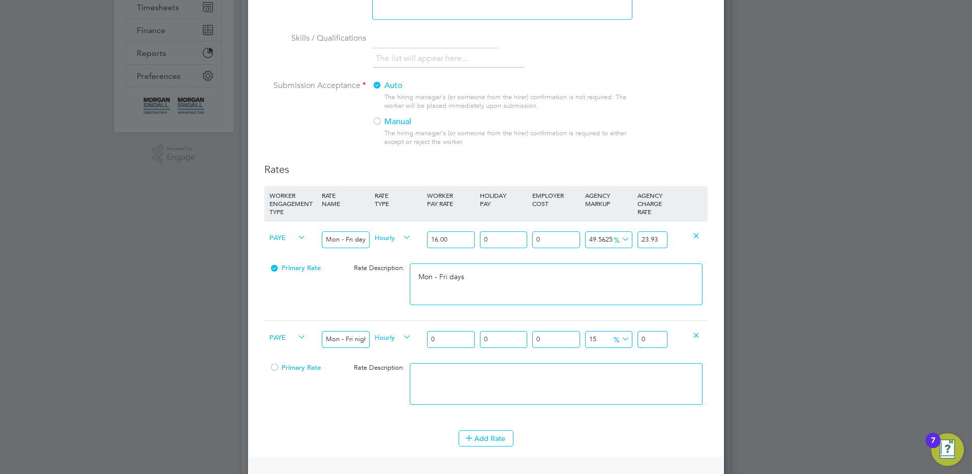
drag, startPoint x: 452, startPoint y: 343, endPoint x: 425, endPoint y: 336, distance: 27.7
click at [426, 336] on div "0" at bounding box center [450, 339] width 52 height 37
drag, startPoint x: 646, startPoint y: 337, endPoint x: 692, endPoint y: 337, distance: 46.2
click at [688, 337] on div "PAYE Mon - Fri nights Hourly 17.60 0 n/a 0 n/a 15 2.64 % 20.24" at bounding box center [485, 339] width 443 height 38
click at [524, 394] on textarea at bounding box center [556, 384] width 293 height 42
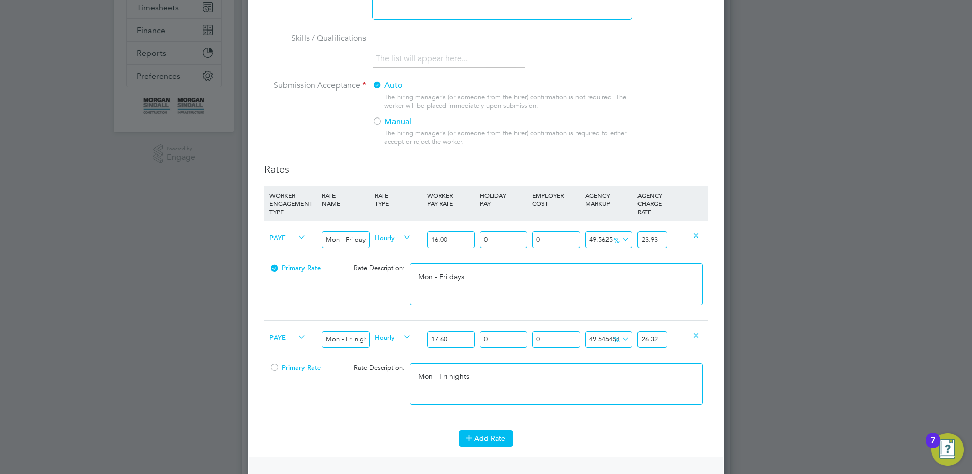
click at [465, 441] on icon at bounding box center [469, 438] width 8 height 8
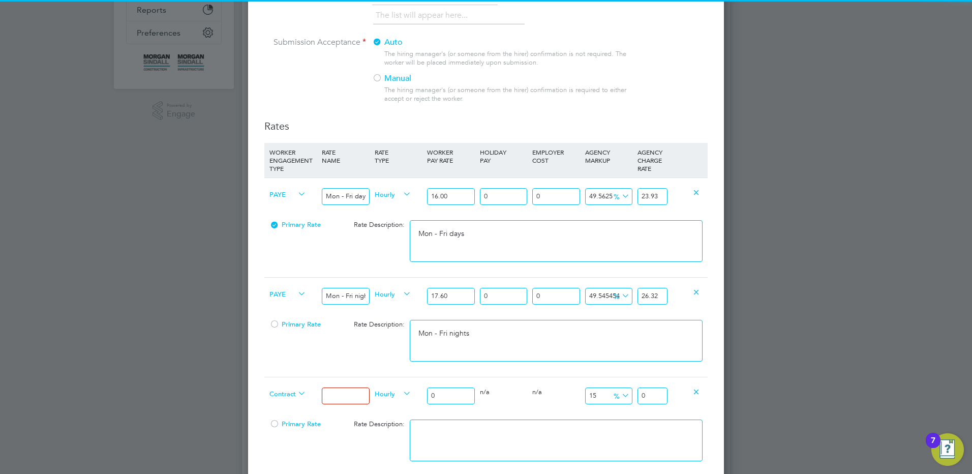
scroll to position [305, 0]
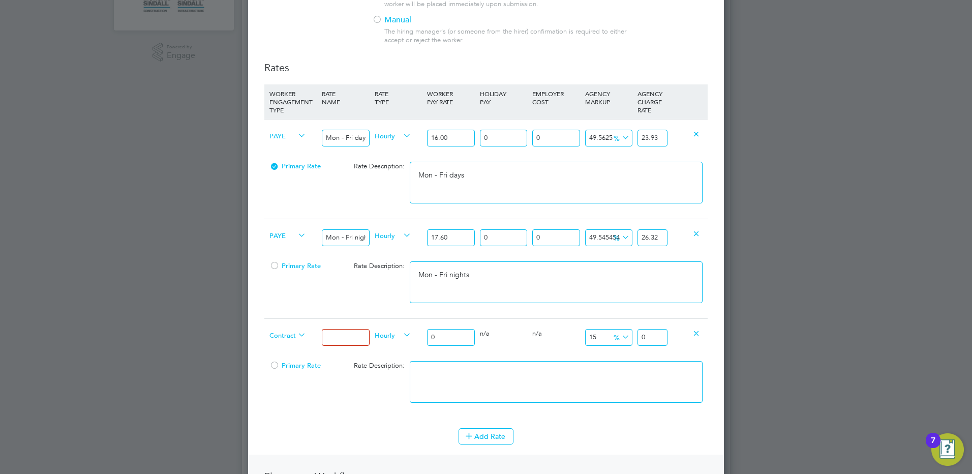
click at [286, 339] on div "Positions New Position Client Config Showing 30 of 693 Positions POSITION NAME …" at bounding box center [486, 361] width 488 height 1275
click at [287, 355] on li "PAYE" at bounding box center [287, 359] width 45 height 13
drag, startPoint x: 342, startPoint y: 329, endPoint x: 345, endPoint y: 343, distance: 13.5
click at [342, 329] on input at bounding box center [345, 337] width 47 height 17
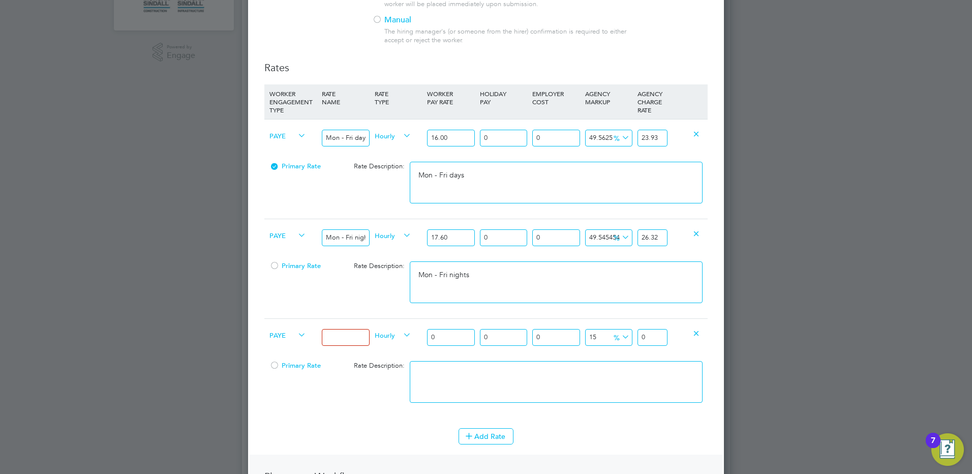
click at [345, 343] on input at bounding box center [345, 337] width 47 height 17
drag, startPoint x: 456, startPoint y: 336, endPoint x: 429, endPoint y: 335, distance: 27.0
click at [429, 335] on input "0" at bounding box center [450, 337] width 47 height 17
drag, startPoint x: 644, startPoint y: 336, endPoint x: 695, endPoint y: 338, distance: 50.4
click at [695, 338] on div "PAYE Weekends Fri 18:00pm - Mon 06:00am Hourly 18.40 0 n/a 0 n/a 15 2.76 % 21.16" at bounding box center [485, 337] width 443 height 38
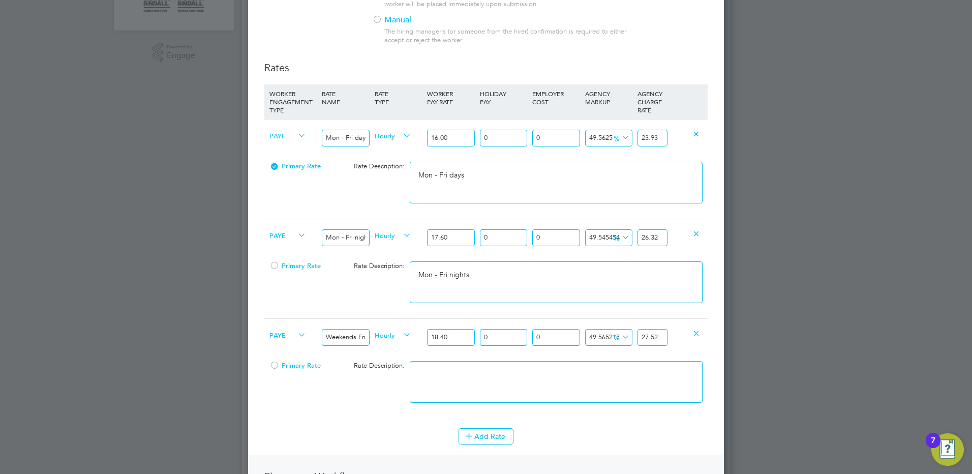
click at [561, 372] on textarea at bounding box center [556, 382] width 293 height 42
paste textarea "Weekends Fri 18:00pm - Mon 06:00am"
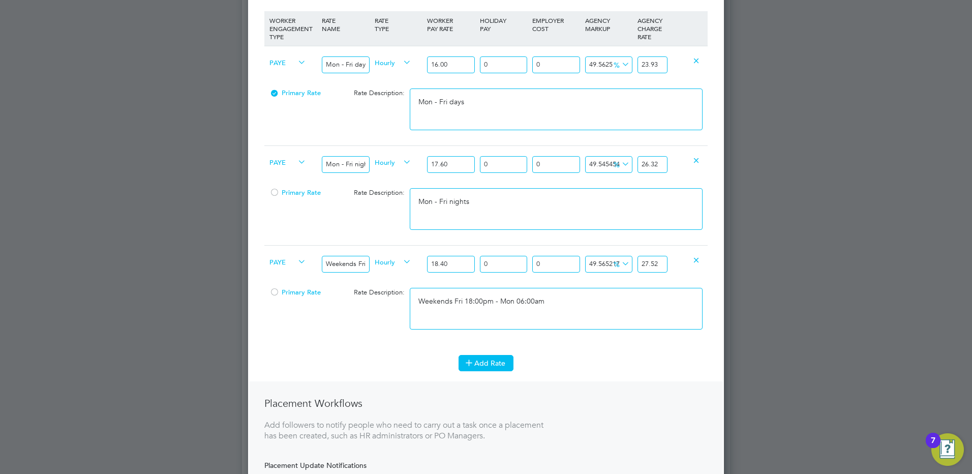
scroll to position [407, 0]
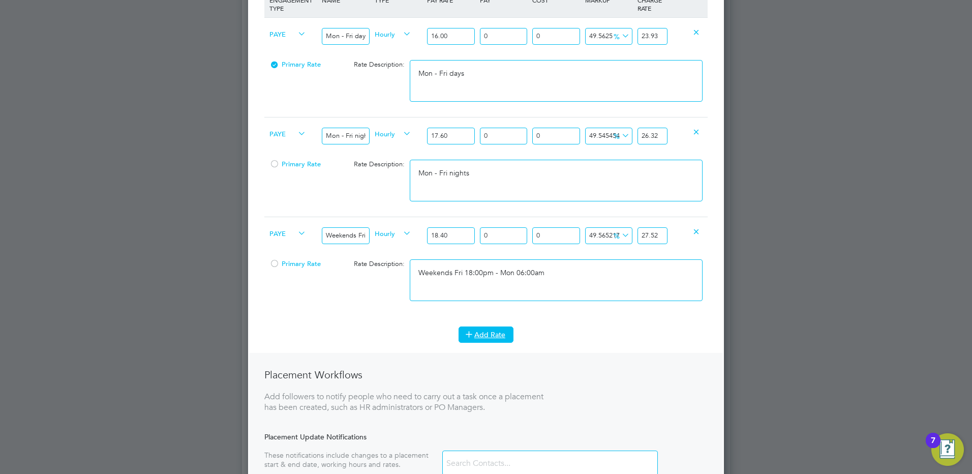
click at [492, 336] on button "Add Rate" at bounding box center [485, 334] width 55 height 16
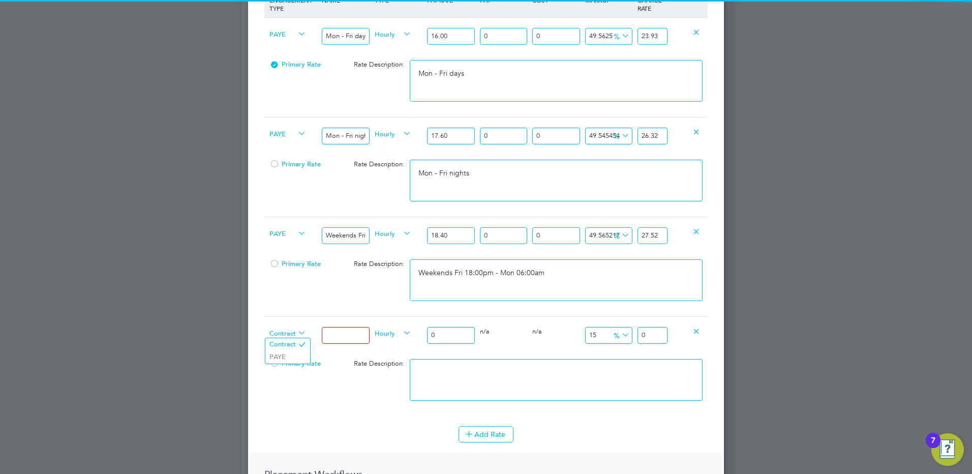
click at [291, 333] on span "Contract" at bounding box center [287, 332] width 37 height 11
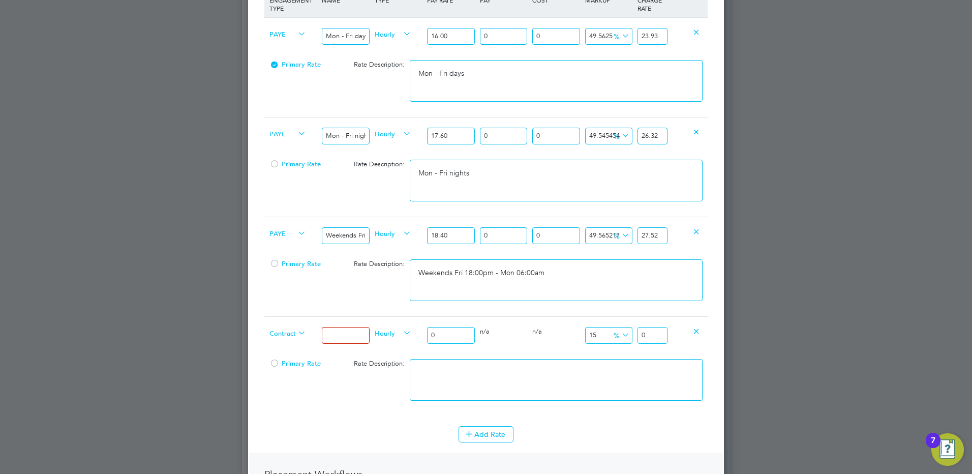
click at [280, 357] on li "PAYE" at bounding box center [287, 357] width 45 height 13
click at [355, 334] on input at bounding box center [345, 335] width 47 height 17
drag, startPoint x: 456, startPoint y: 338, endPoint x: 383, endPoint y: 325, distance: 74.4
click at [383, 323] on div "PAYE Bank hols Hourly 0 0 n/a 0 n/a 15 0 % 0" at bounding box center [485, 335] width 443 height 38
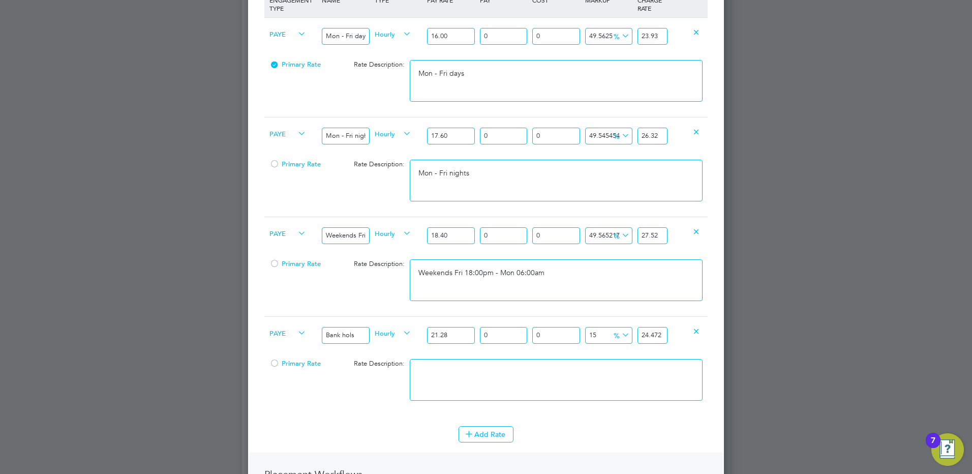
drag, startPoint x: 640, startPoint y: 333, endPoint x: 767, endPoint y: 332, distance: 127.1
click at [730, 331] on div "Positions New Position Client Config Showing 30 of 693 Positions POSITION NAME …" at bounding box center [486, 259] width 488 height 1275
click at [592, 381] on textarea at bounding box center [556, 380] width 293 height 42
drag, startPoint x: 492, startPoint y: 436, endPoint x: 440, endPoint y: 394, distance: 67.2
click at [492, 437] on button "Add Rate" at bounding box center [485, 434] width 55 height 16
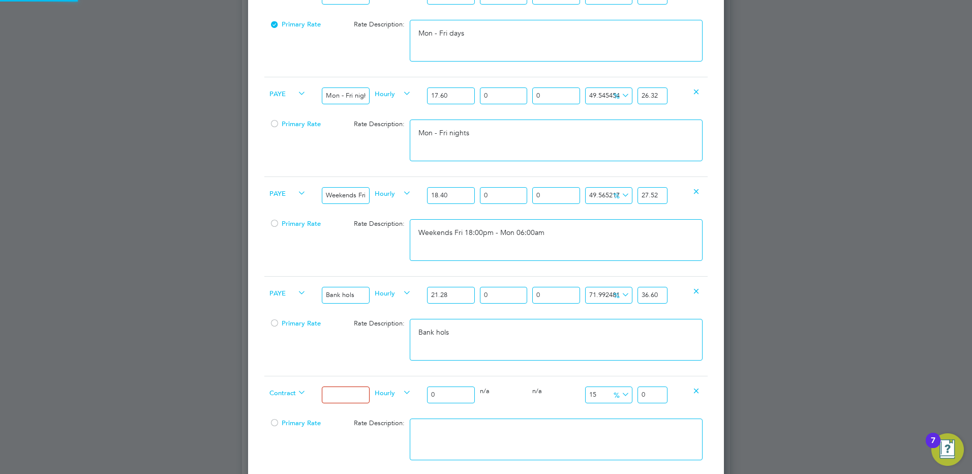
scroll to position [457, 0]
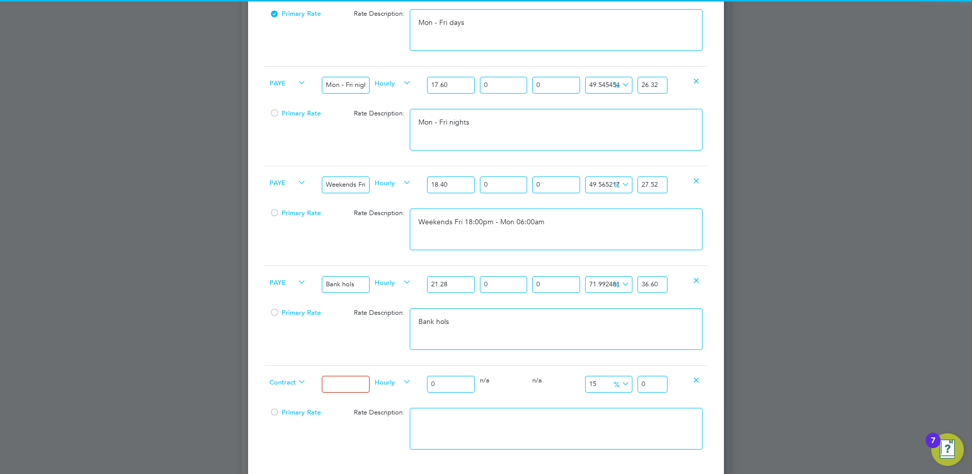
click at [273, 382] on span "Contract" at bounding box center [287, 381] width 37 height 11
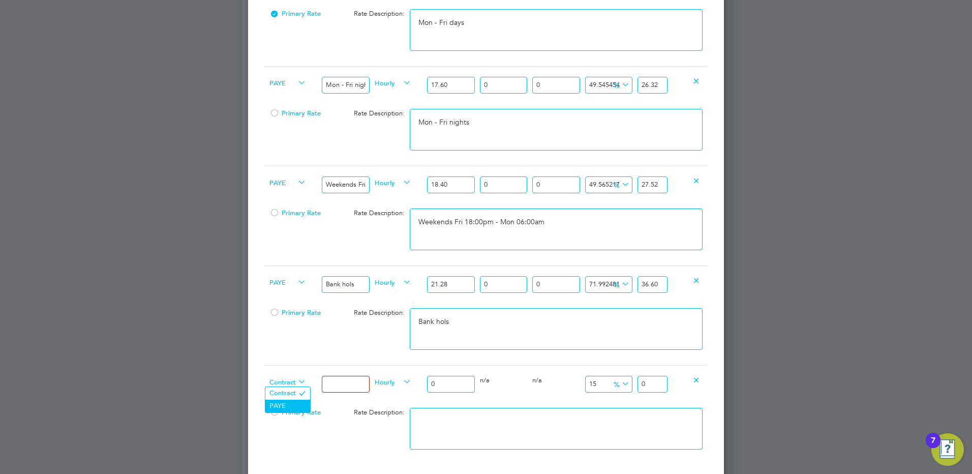
click at [284, 400] on li "PAYE" at bounding box center [287, 405] width 45 height 13
click at [340, 376] on input at bounding box center [345, 384] width 47 height 17
click at [343, 384] on input at bounding box center [345, 384] width 47 height 17
drag, startPoint x: 439, startPoint y: 386, endPoint x: 410, endPoint y: 384, distance: 29.0
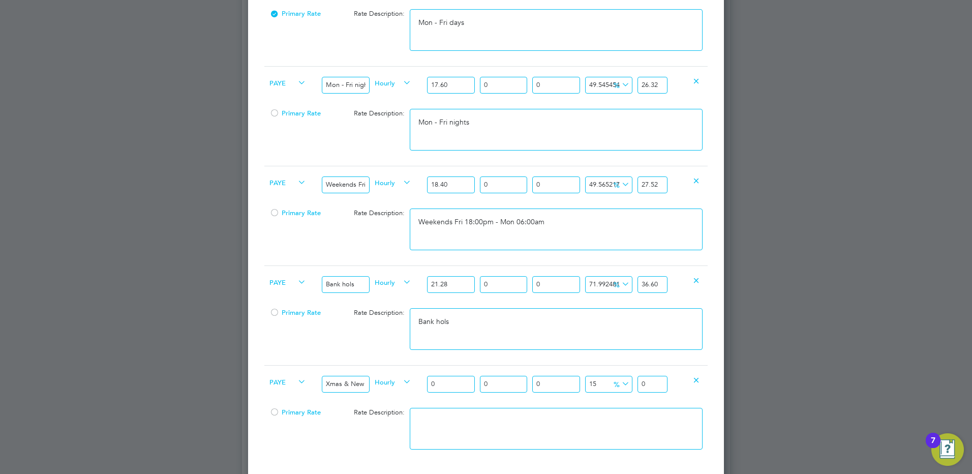
click at [413, 384] on div "PAYE Xmas & New Year Hourly 0 0 n/a 0 n/a 15 0 % 0" at bounding box center [485, 384] width 443 height 38
drag, startPoint x: 641, startPoint y: 382, endPoint x: 778, endPoint y: 391, distance: 136.5
click at [730, 391] on div "Positions New Position Client Config Showing 30 of 693 Positions POSITION NAME …" at bounding box center [486, 208] width 488 height 1275
click at [629, 425] on textarea at bounding box center [556, 429] width 293 height 42
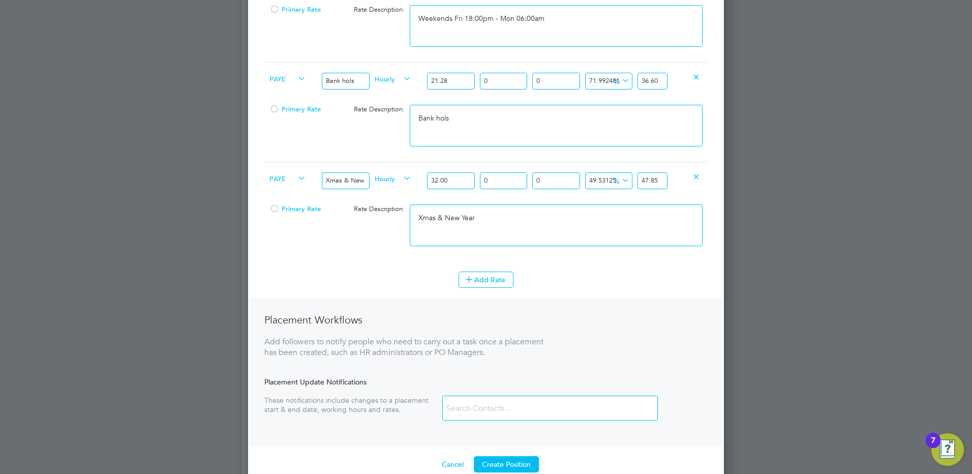
scroll to position [762, 0]
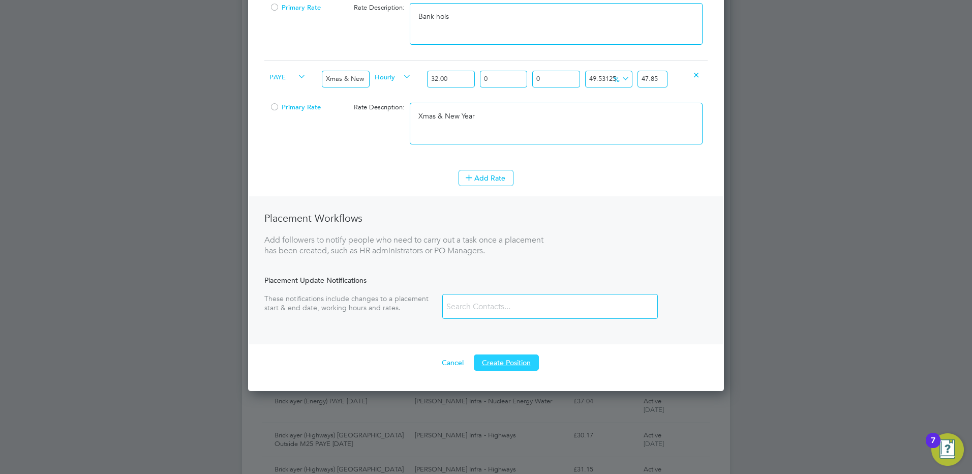
click at [499, 360] on button "Create Position" at bounding box center [506, 362] width 65 height 16
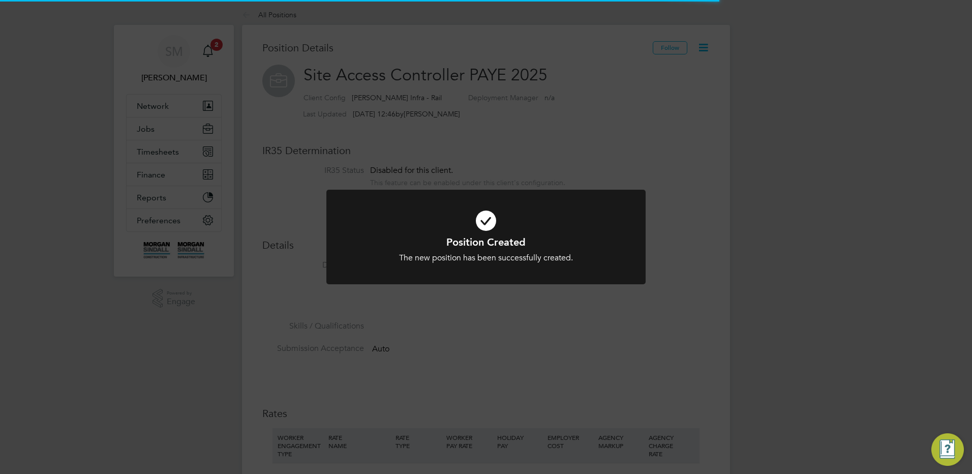
scroll to position [30, 68]
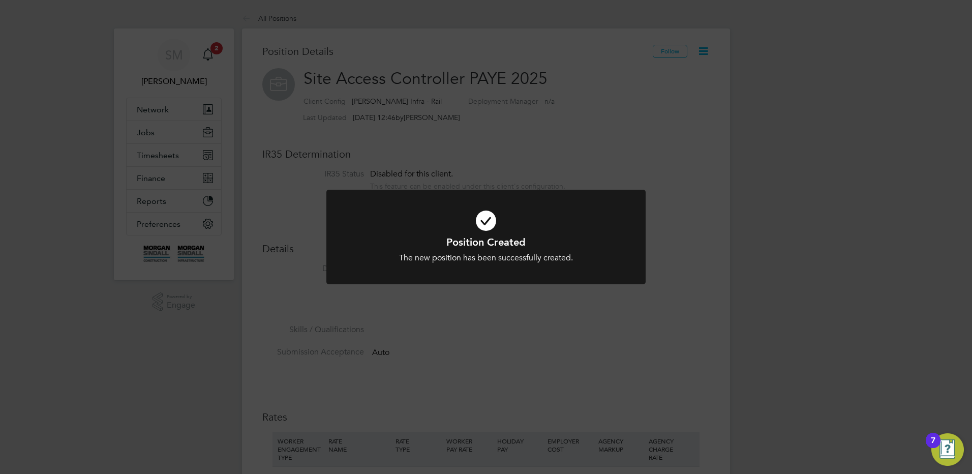
click at [145, 162] on div "Position Created The new position has been successfully created. Cancel Okay" at bounding box center [486, 237] width 972 height 474
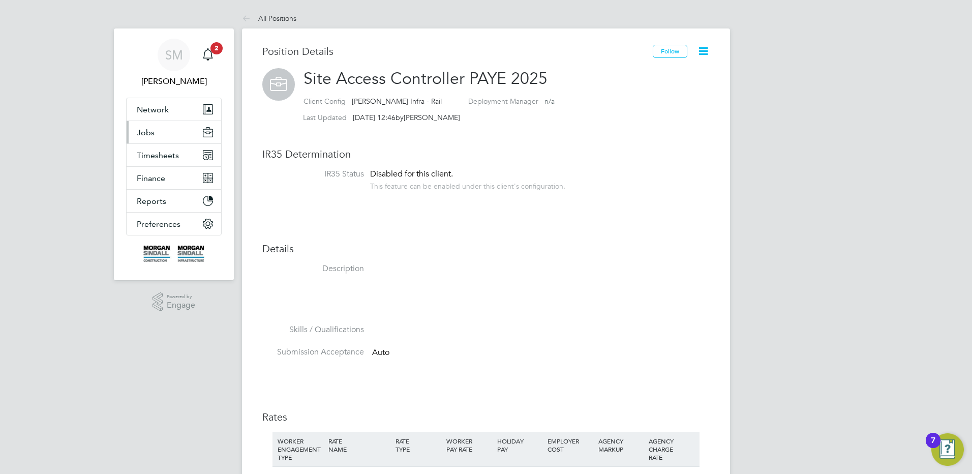
click at [165, 133] on button "Jobs" at bounding box center [174, 132] width 95 height 22
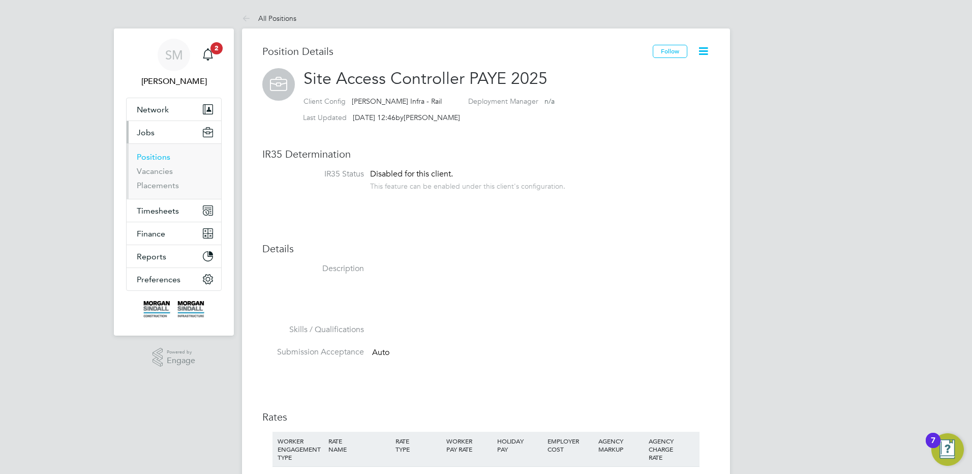
click at [157, 154] on link "Positions" at bounding box center [154, 157] width 34 height 10
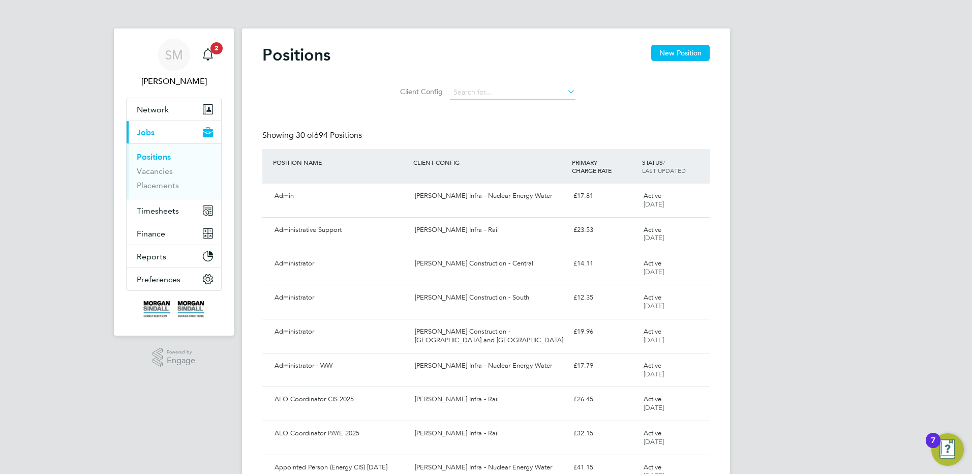
click at [675, 53] on button "New Position" at bounding box center [680, 53] width 58 height 16
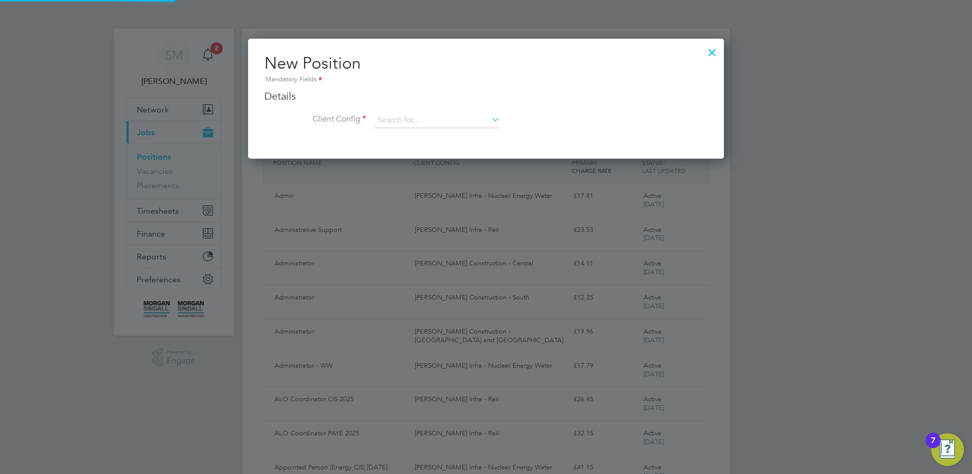
scroll to position [120, 476]
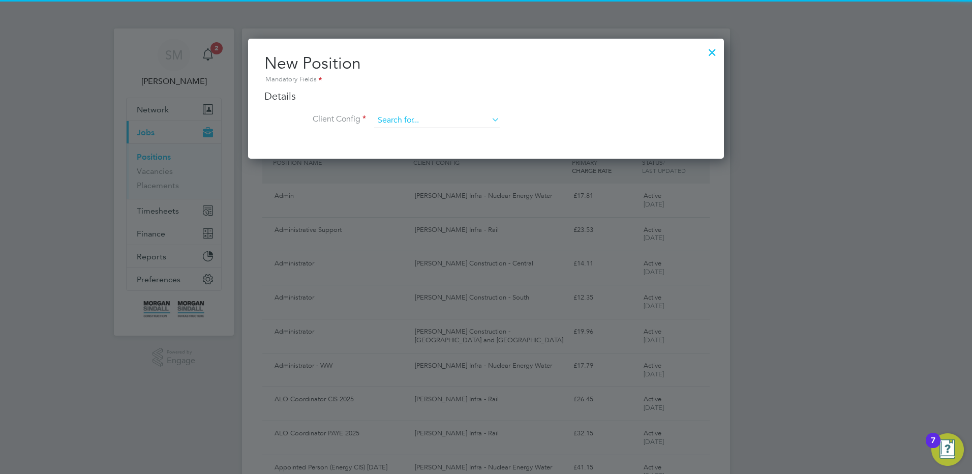
click at [444, 118] on input at bounding box center [437, 120] width 126 height 15
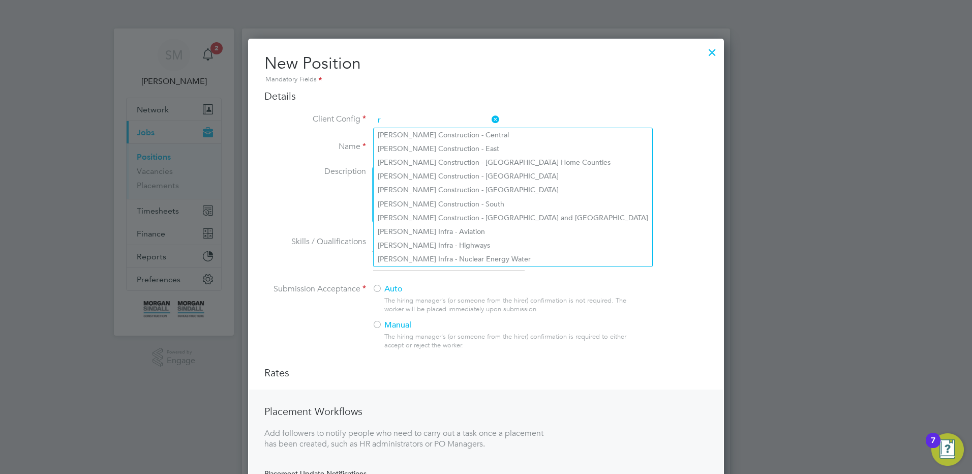
scroll to position [546, 476]
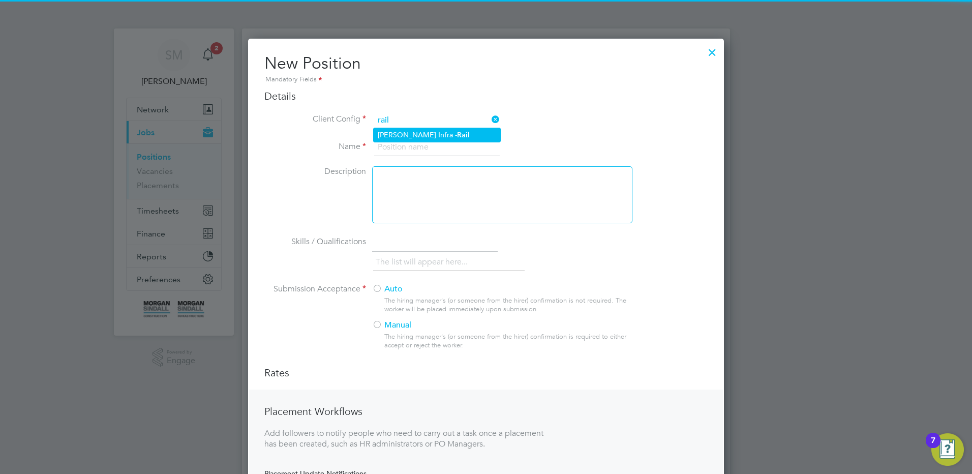
click at [429, 130] on li "[PERSON_NAME] Infra - Rail" at bounding box center [437, 135] width 127 height 14
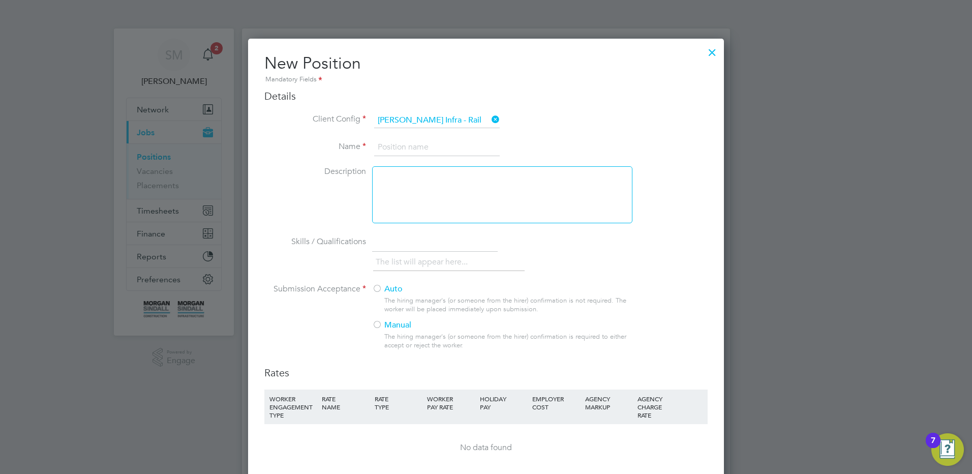
scroll to position [665, 476]
click at [406, 125] on input "[PERSON_NAME] Infra - Rail" at bounding box center [437, 120] width 126 height 15
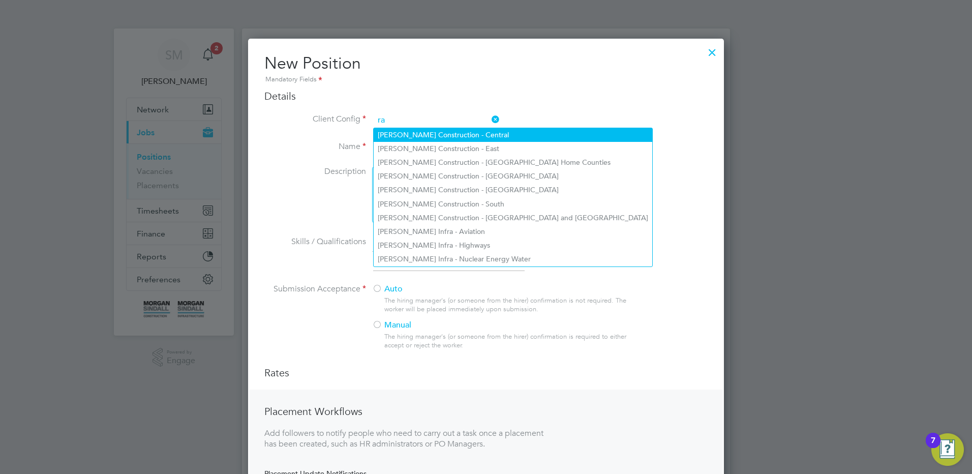
scroll to position [546, 476]
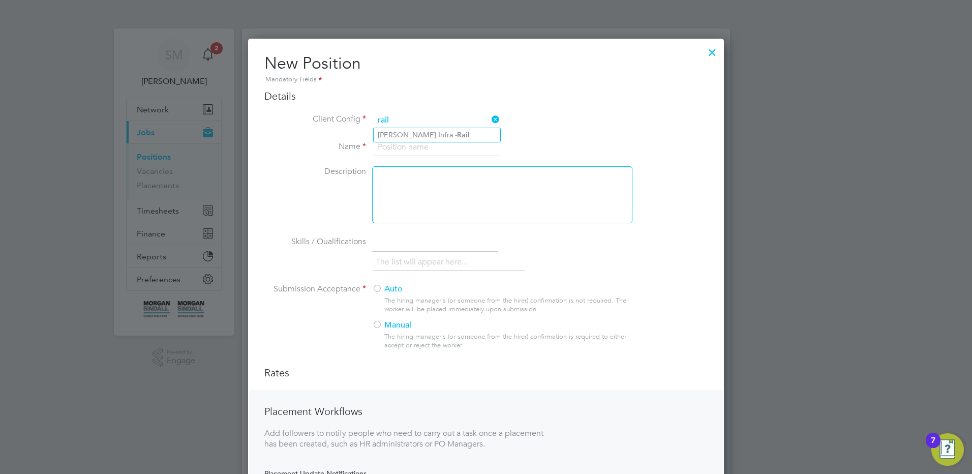
click at [451, 140] on li "[PERSON_NAME] Infra - Rail" at bounding box center [437, 135] width 127 height 14
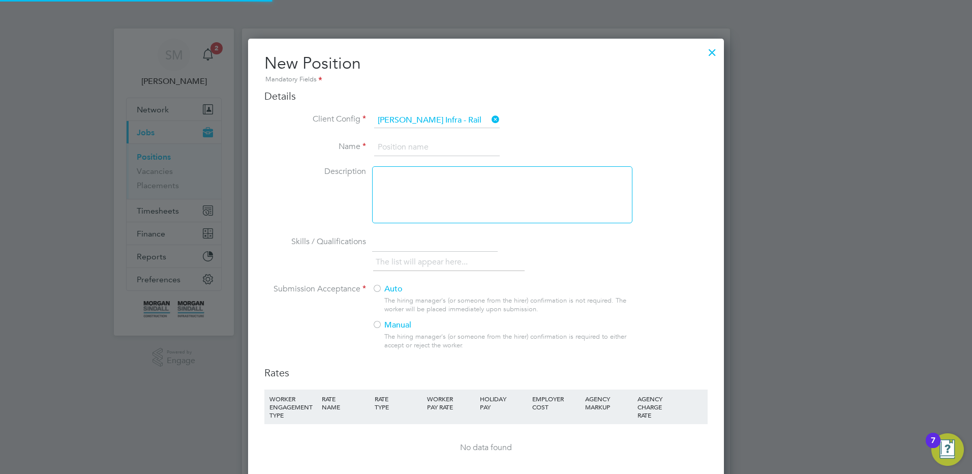
click at [430, 146] on input at bounding box center [437, 147] width 126 height 18
drag, startPoint x: 430, startPoint y: 146, endPoint x: 419, endPoint y: 147, distance: 10.7
click at [419, 147] on input "IPAF / PASMA" at bounding box center [437, 147] width 126 height 18
click at [446, 145] on input "IPAF / PASMA" at bounding box center [437, 147] width 126 height 18
click at [388, 297] on div "The hiring manager's (or someone from the hirer) confirmation is not required. …" at bounding box center [507, 304] width 247 height 17
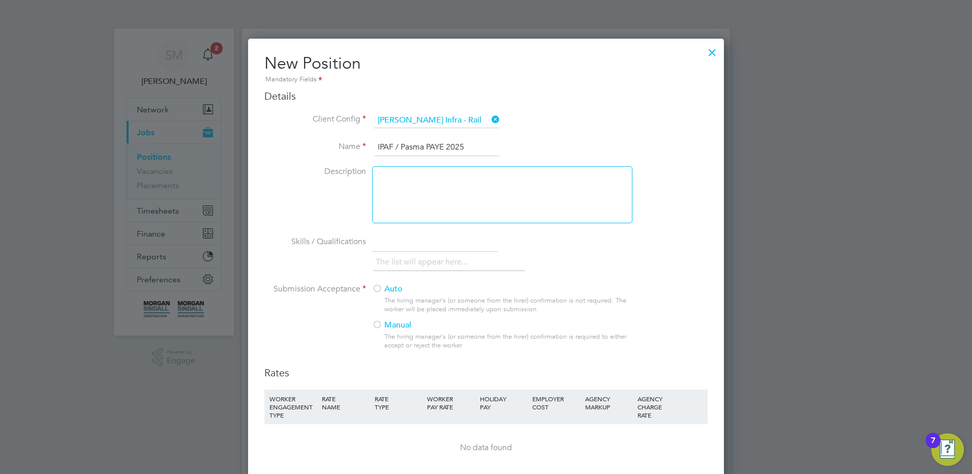
click at [391, 291] on label "Auto" at bounding box center [498, 289] width 252 height 11
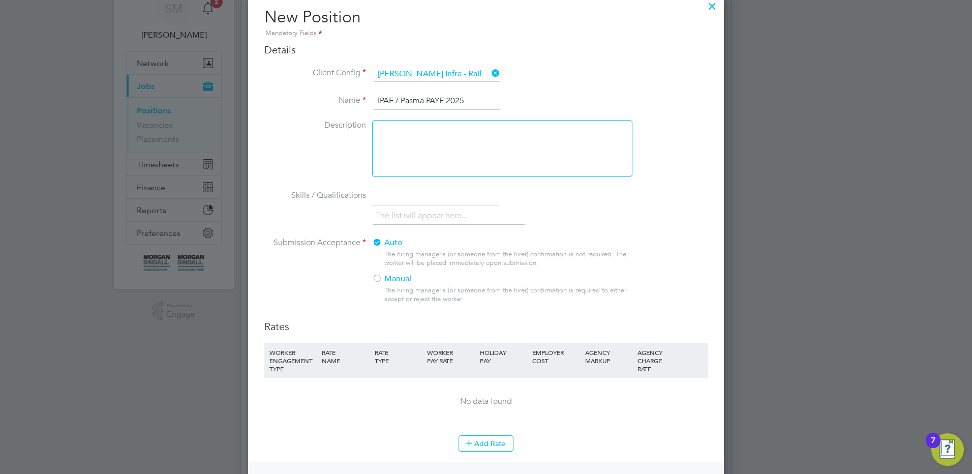
scroll to position [102, 0]
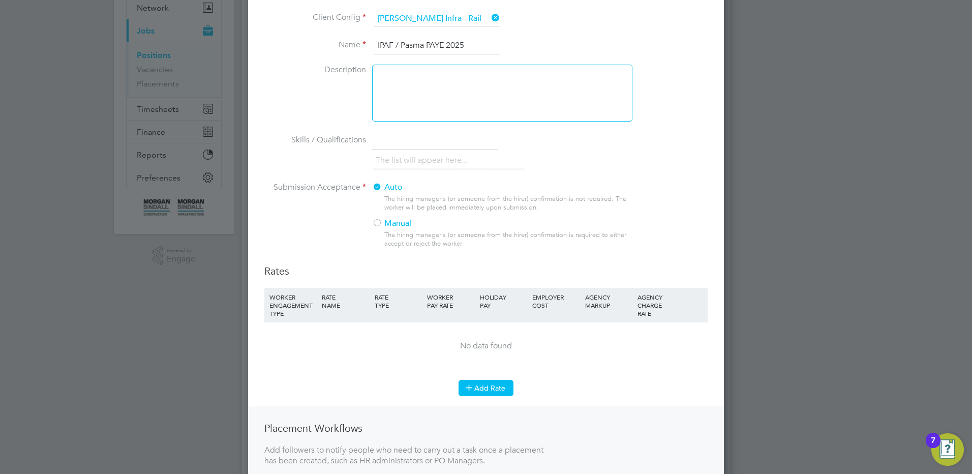
click at [492, 383] on button "Add Rate" at bounding box center [485, 388] width 55 height 16
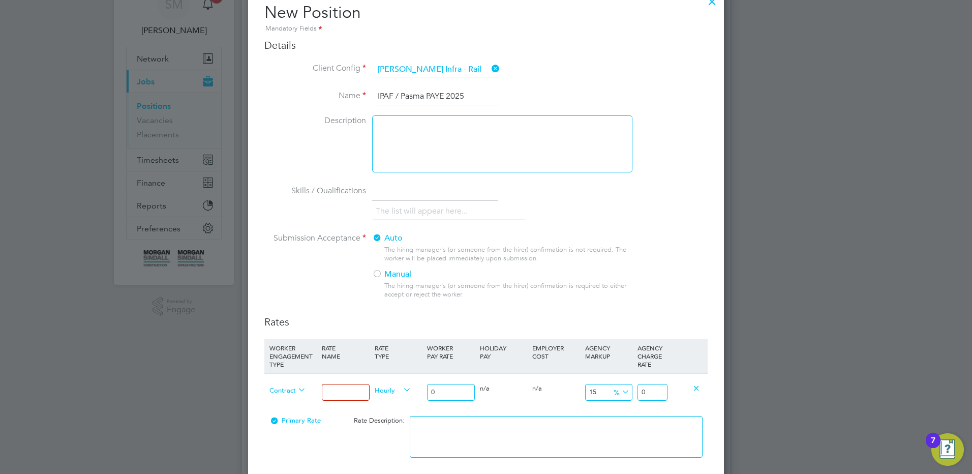
scroll to position [203, 0]
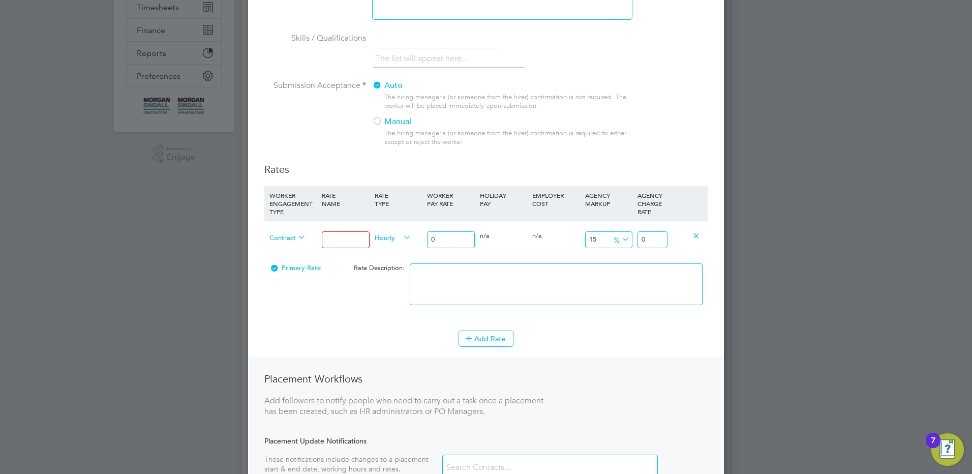
click at [338, 250] on div at bounding box center [345, 239] width 52 height 37
click at [338, 242] on input at bounding box center [345, 239] width 47 height 17
drag, startPoint x: 325, startPoint y: 240, endPoint x: 467, endPoint y: 243, distance: 141.3
click at [465, 245] on div "Contract Nirvana [PERSON_NAME] Hourly 0 0 n/a 0 n/a 15 0 % 0" at bounding box center [485, 240] width 443 height 38
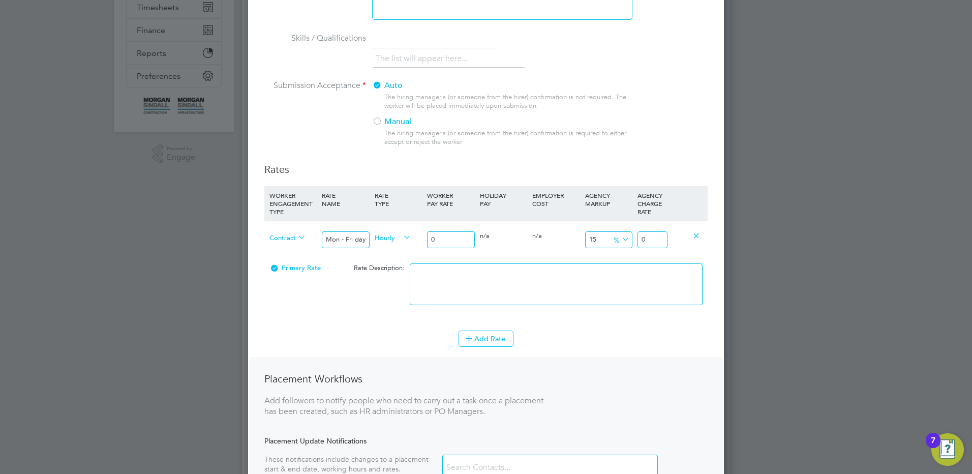
click at [391, 236] on div "Contract Mon - Fri days Hourly 0 0 n/a 0 n/a 15 0 % 0" at bounding box center [485, 240] width 443 height 38
click at [283, 238] on span "Contract" at bounding box center [287, 236] width 37 height 11
click at [281, 260] on li "PAYE" at bounding box center [287, 261] width 45 height 13
drag, startPoint x: 643, startPoint y: 236, endPoint x: 744, endPoint y: 255, distance: 102.3
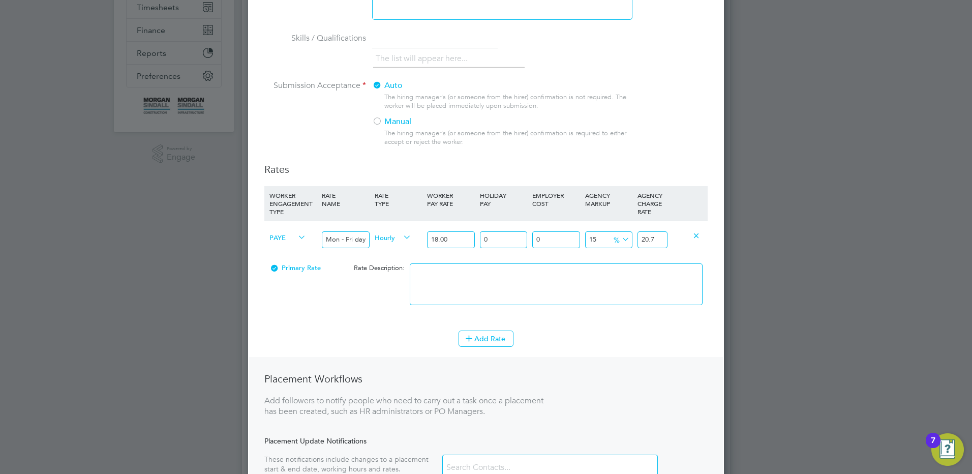
click at [730, 255] on div "Positions New Position Client Config Showing 30 of 694 Positions POSITION NAME …" at bounding box center [486, 462] width 488 height 1275
click at [655, 288] on textarea at bounding box center [556, 284] width 293 height 42
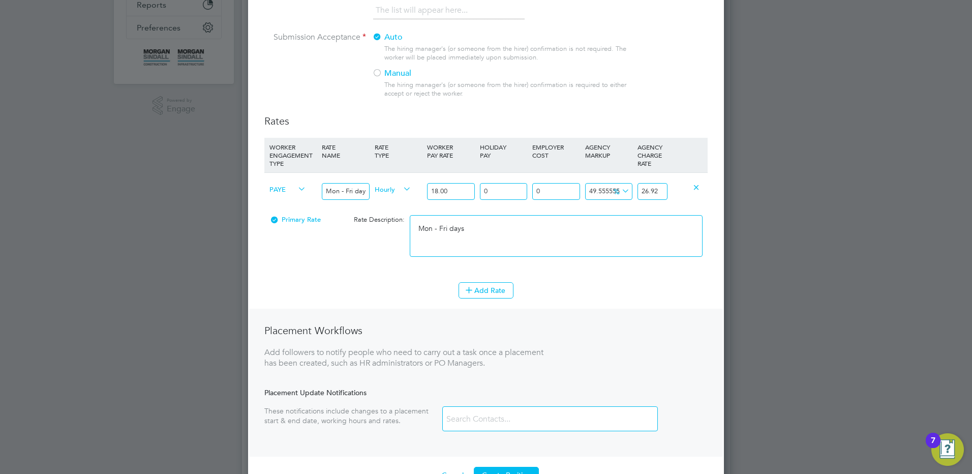
scroll to position [254, 0]
click at [485, 282] on button "Add Rate" at bounding box center [485, 288] width 55 height 16
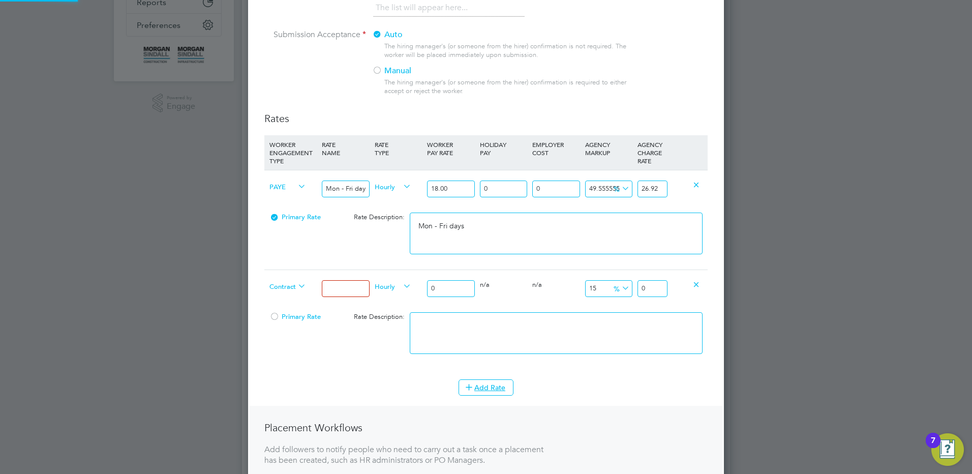
scroll to position [817, 476]
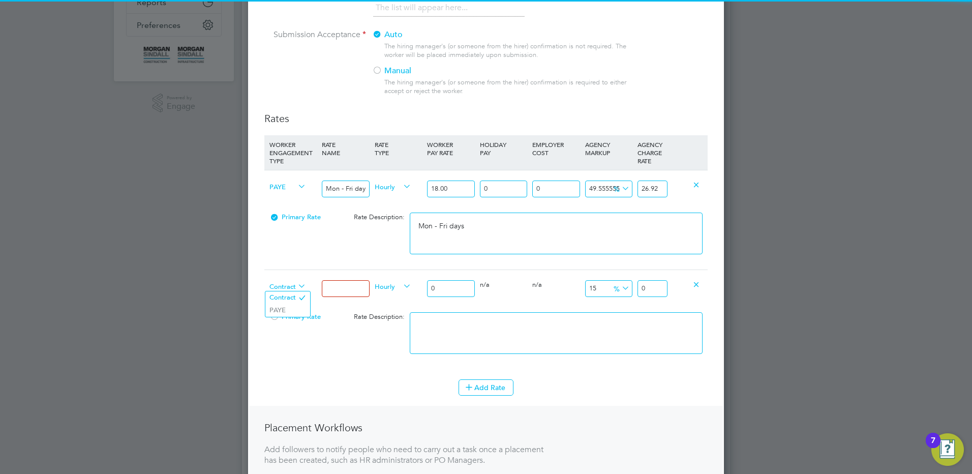
click at [277, 281] on span "Contract" at bounding box center [287, 285] width 37 height 11
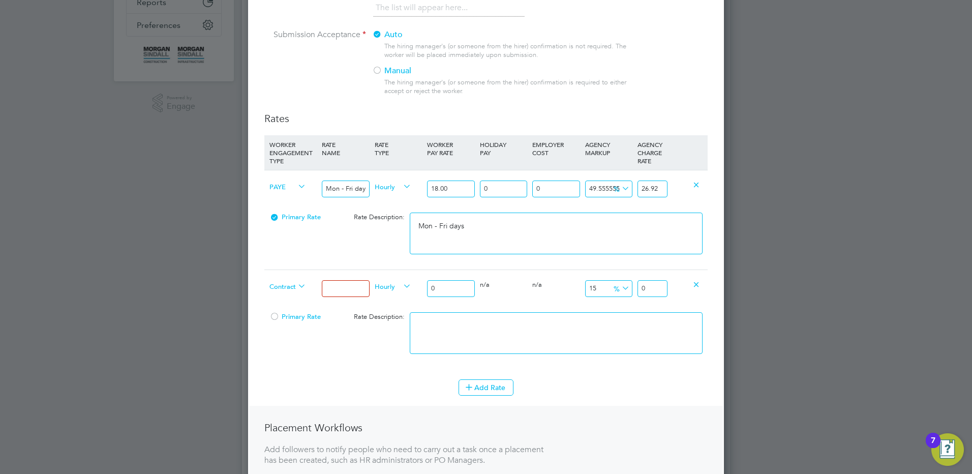
click at [281, 312] on li "PAYE" at bounding box center [287, 310] width 45 height 13
click at [337, 288] on input at bounding box center [345, 288] width 47 height 17
drag, startPoint x: 440, startPoint y: 287, endPoint x: 404, endPoint y: 285, distance: 36.2
click at [404, 285] on div "PAYE Mon - Fri nights Hourly 0 0 n/a 0 n/a 15 0 % 0" at bounding box center [485, 288] width 443 height 38
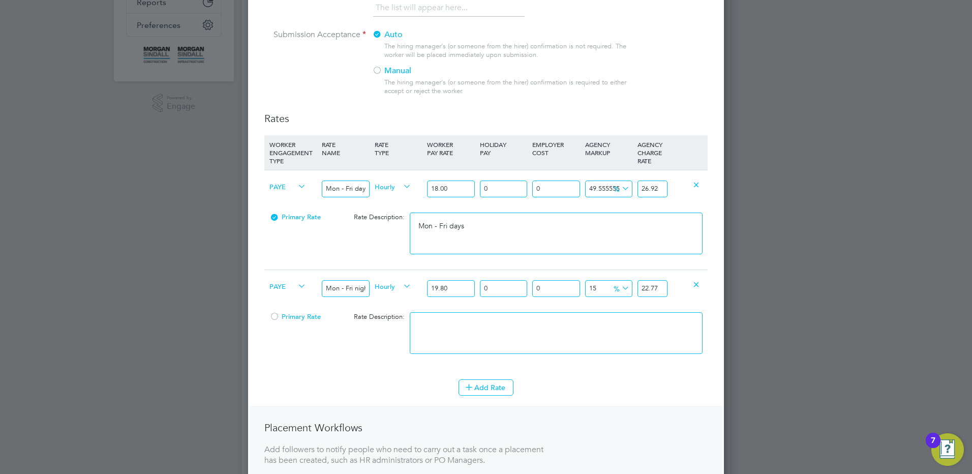
drag, startPoint x: 646, startPoint y: 289, endPoint x: 691, endPoint y: 290, distance: 44.7
click at [691, 290] on div "PAYE Mon - Fri nights Hourly 19.80 0 n/a 0 n/a 15 2.97 % 22.77" at bounding box center [485, 288] width 443 height 38
click at [596, 324] on textarea at bounding box center [556, 333] width 293 height 42
click at [498, 381] on button "Add Rate" at bounding box center [485, 387] width 55 height 16
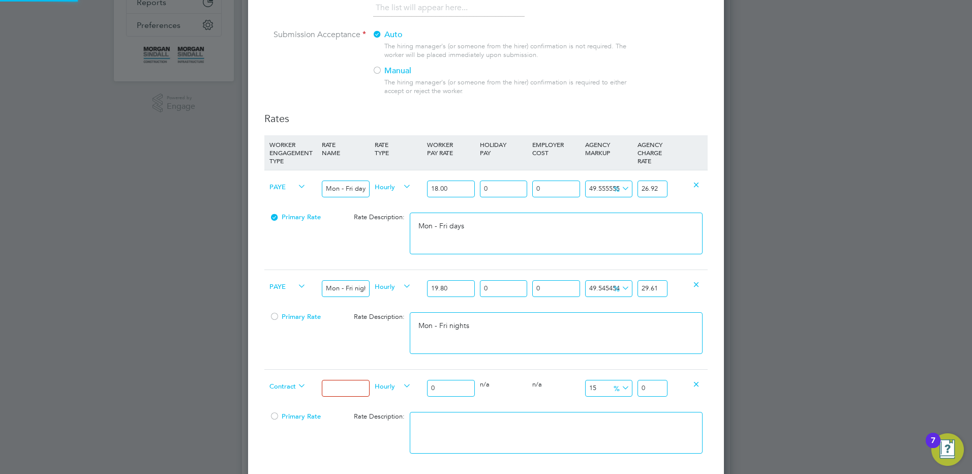
scroll to position [916, 476]
click at [497, 383] on div "0 n/a" at bounding box center [503, 383] width 52 height 29
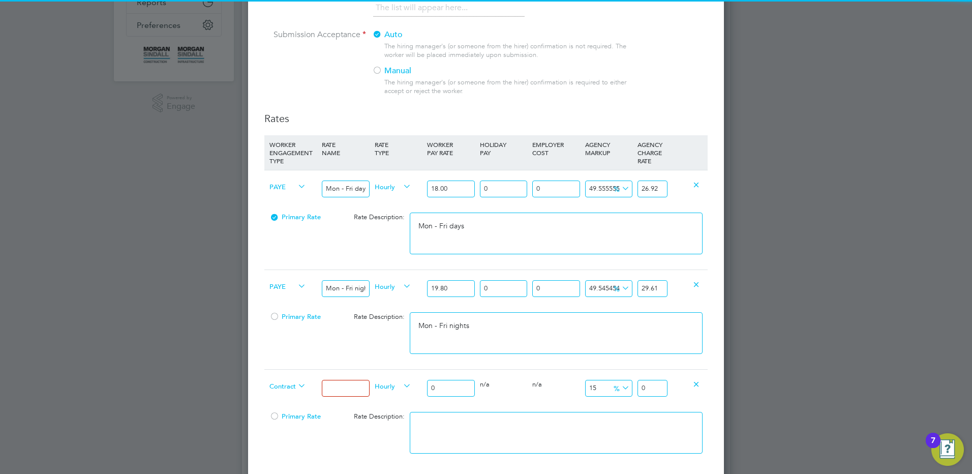
click at [281, 381] on span "Contract" at bounding box center [287, 385] width 37 height 11
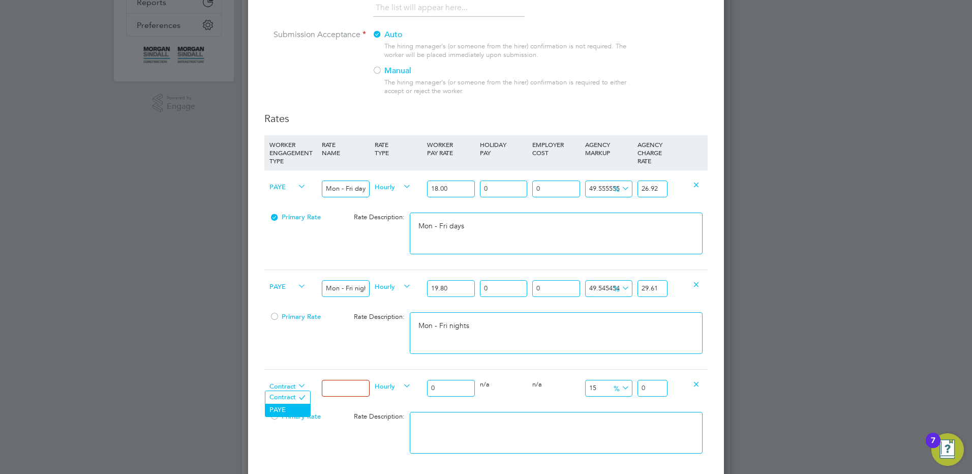
click at [287, 405] on li "PAYE" at bounding box center [287, 410] width 45 height 13
click at [332, 388] on input at bounding box center [345, 388] width 47 height 17
drag, startPoint x: 449, startPoint y: 386, endPoint x: 424, endPoint y: 384, distance: 25.0
click at [423, 384] on div "PAYE Weekends Fri 18:00pm - Mon 06:00am Hourly 0 0 n/a 0 n/a 15 0 % 0" at bounding box center [485, 388] width 443 height 38
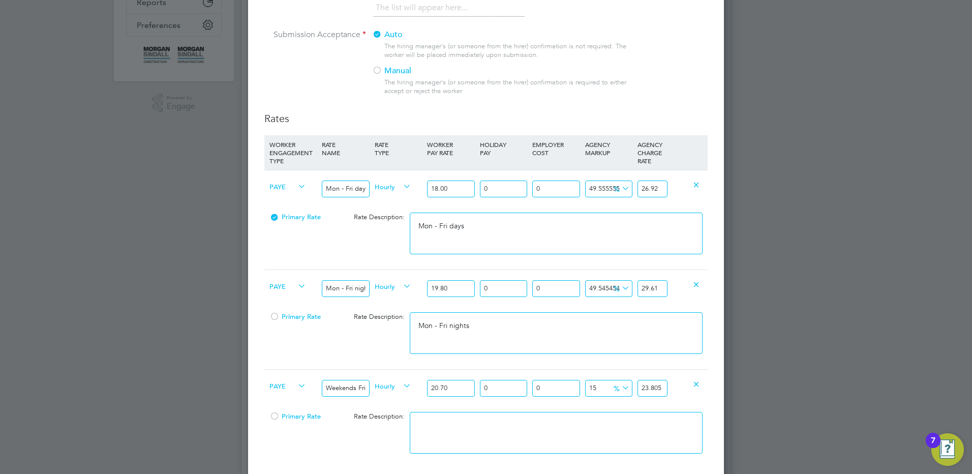
drag, startPoint x: 643, startPoint y: 390, endPoint x: 730, endPoint y: 393, distance: 86.5
click at [729, 394] on div "Positions New Position Client Config Showing 30 of 694 Positions POSITION NAME …" at bounding box center [486, 411] width 488 height 1275
click at [595, 422] on textarea at bounding box center [556, 433] width 293 height 42
paste textarea "Weekends Fri 18:00pm - Mon 06:00am"
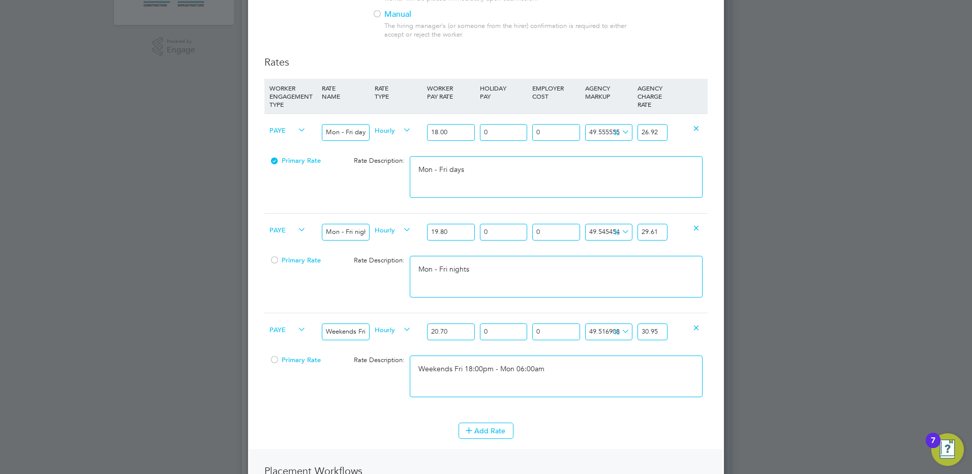
scroll to position [356, 0]
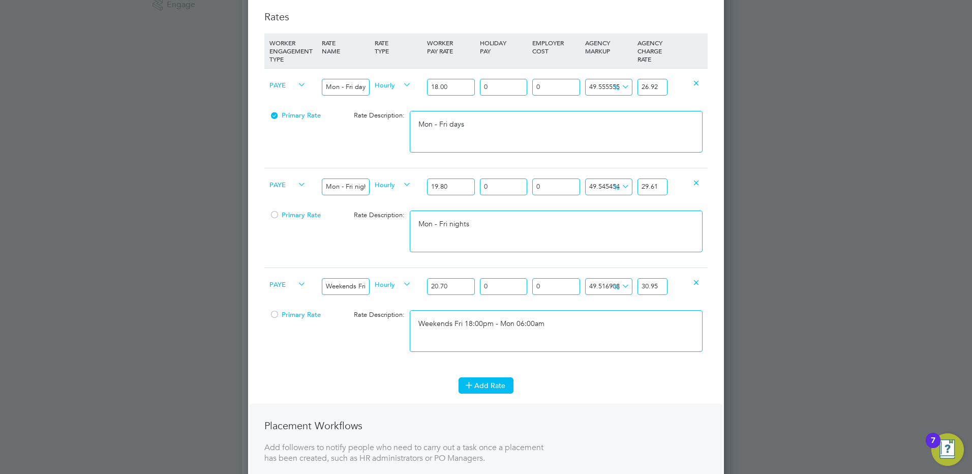
click at [506, 381] on button "Add Rate" at bounding box center [485, 385] width 55 height 16
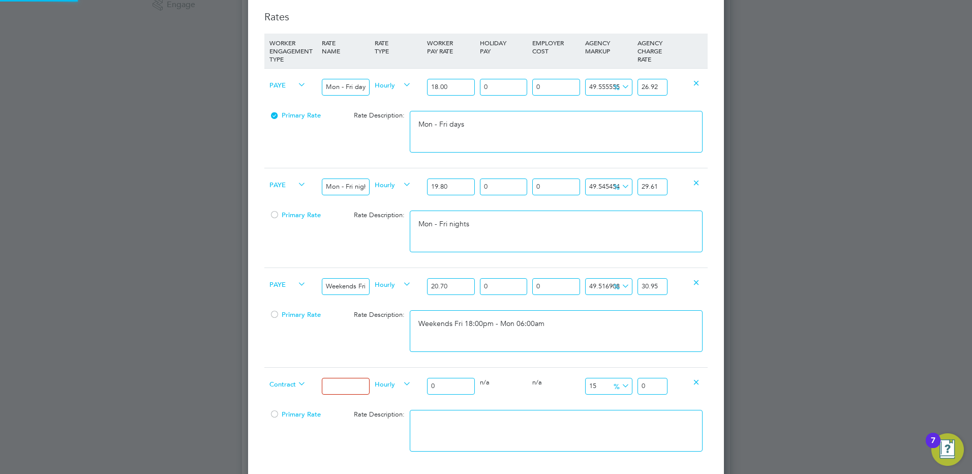
scroll to position [1015, 476]
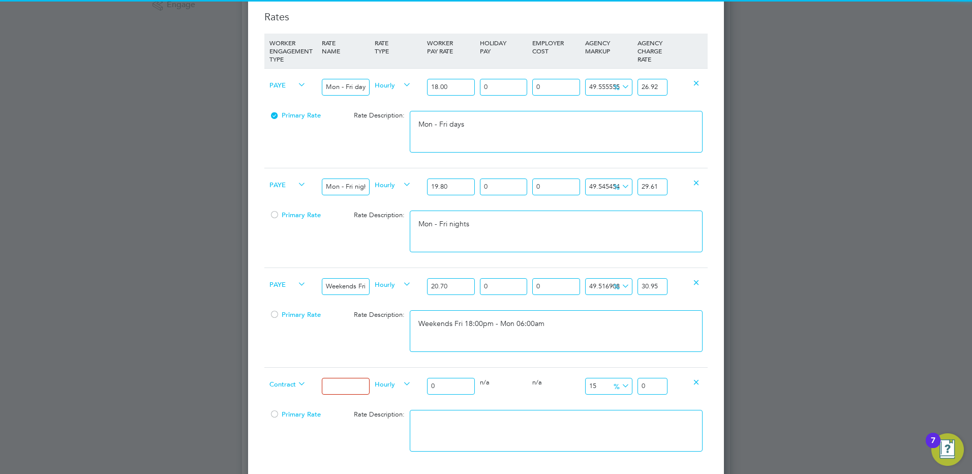
click at [295, 381] on span "Contract" at bounding box center [287, 383] width 37 height 11
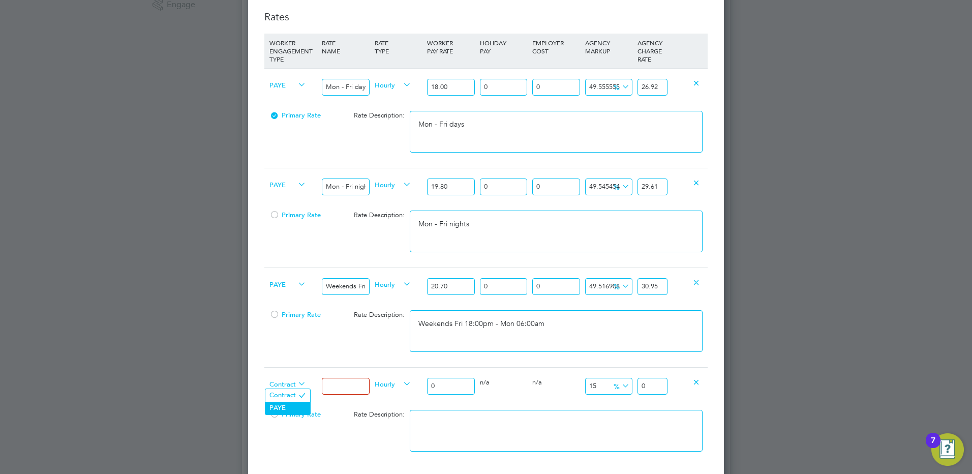
click at [282, 406] on li "PAYE" at bounding box center [287, 407] width 45 height 13
click at [348, 379] on input at bounding box center [345, 386] width 47 height 17
drag, startPoint x: 429, startPoint y: 390, endPoint x: 390, endPoint y: 392, distance: 39.2
click at [390, 392] on div "PAYE Bank hols Hourly 0 0 n/a 0 n/a 15 0 % 0" at bounding box center [485, 386] width 443 height 38
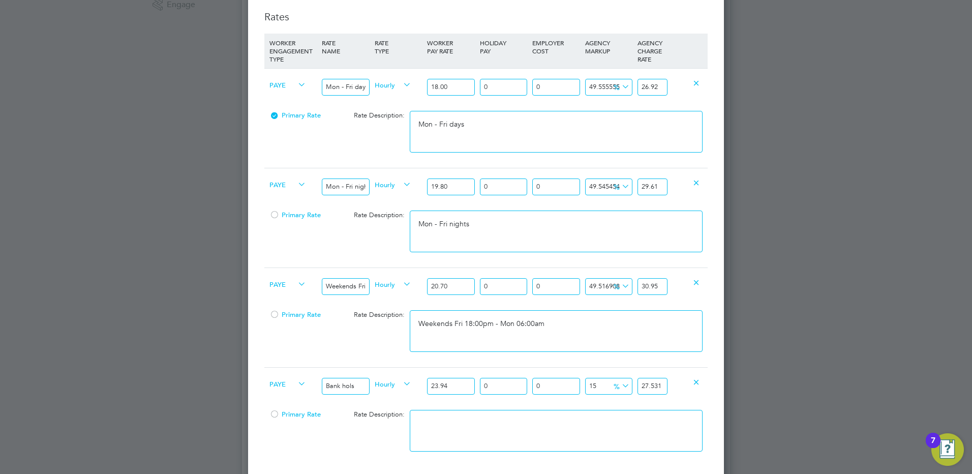
drag, startPoint x: 643, startPoint y: 382, endPoint x: 736, endPoint y: 377, distance: 93.1
click at [730, 380] on div "Positions New Position Client Config Showing 30 of 694 Positions POSITION NAME …" at bounding box center [486, 310] width 488 height 1275
click at [569, 420] on textarea at bounding box center [556, 431] width 293 height 42
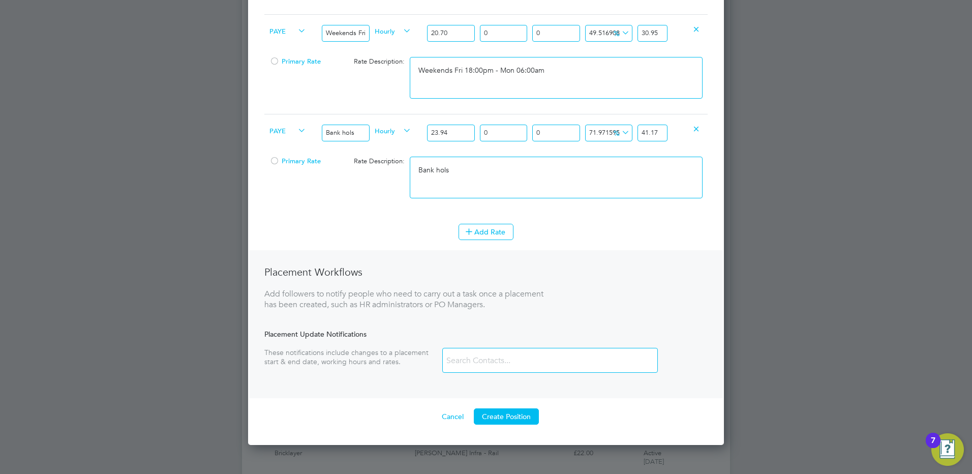
scroll to position [610, 0]
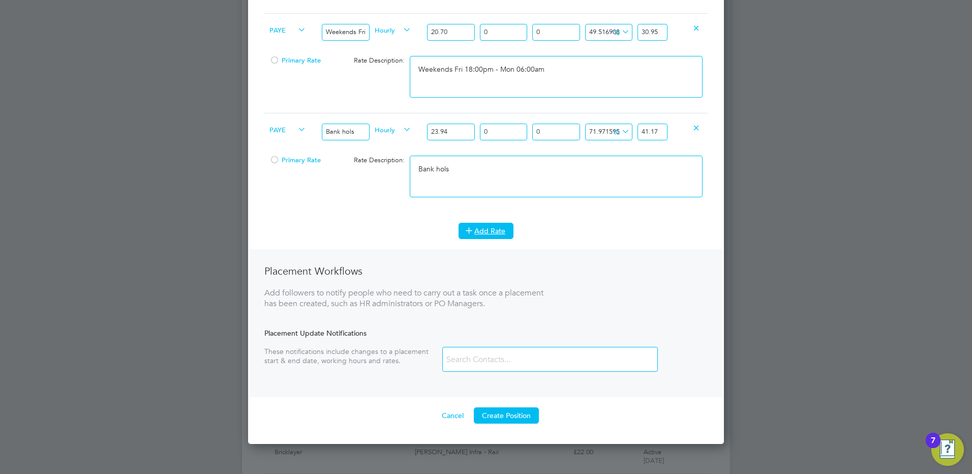
click at [487, 224] on button "Add Rate" at bounding box center [485, 231] width 55 height 16
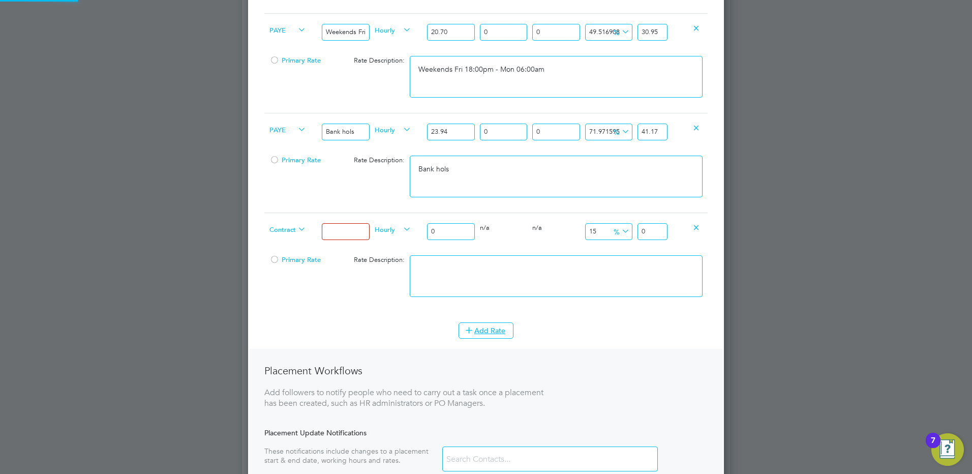
click at [274, 224] on span "Contract" at bounding box center [287, 228] width 37 height 11
click at [284, 255] on li "PAYE" at bounding box center [287, 253] width 45 height 13
click at [336, 234] on input at bounding box center [345, 231] width 47 height 17
drag, startPoint x: 444, startPoint y: 229, endPoint x: 417, endPoint y: 229, distance: 26.4
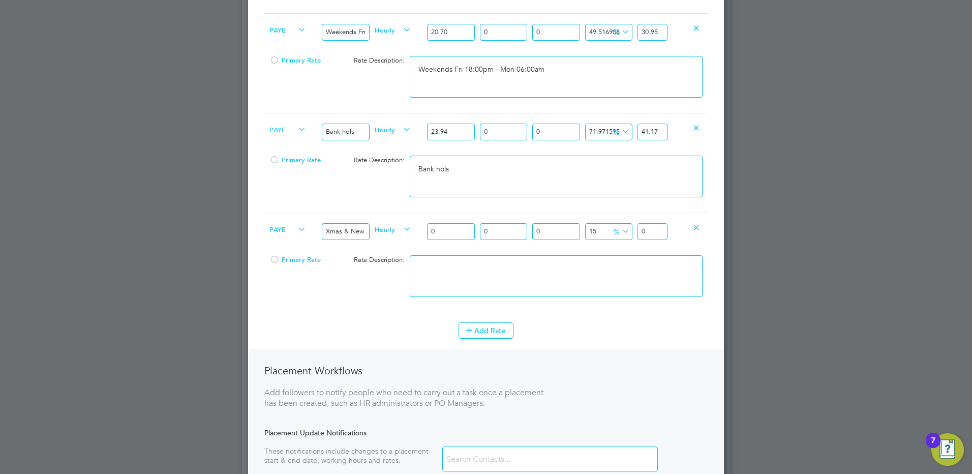
click at [417, 229] on div "PAYE Xmas & New Year Hourly 0 0 n/a 0 n/a 15 0 % 0" at bounding box center [485, 231] width 443 height 38
drag, startPoint x: 639, startPoint y: 230, endPoint x: 672, endPoint y: 231, distance: 32.5
click at [671, 231] on div "PAYE Xmas & New Year Hourly 36.00 0 n/a 0 n/a 15 5.4 % 41.4" at bounding box center [485, 231] width 443 height 38
click at [590, 265] on textarea at bounding box center [556, 276] width 293 height 42
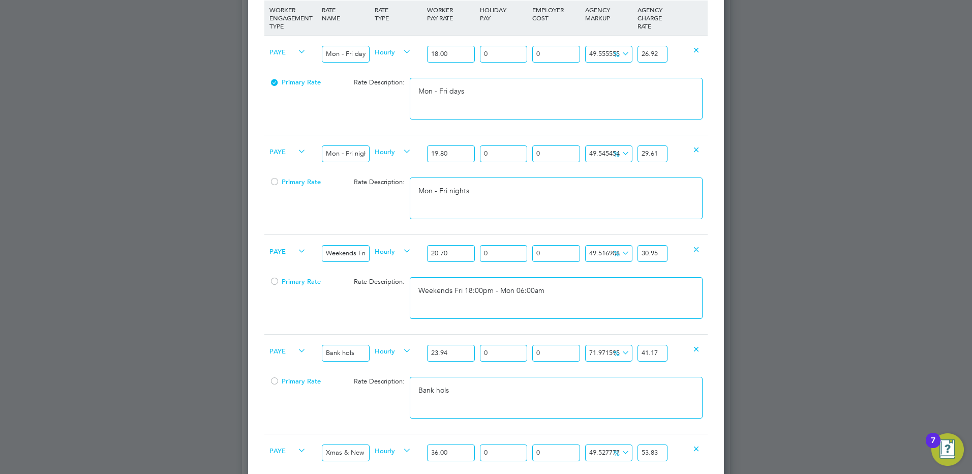
scroll to position [407, 0]
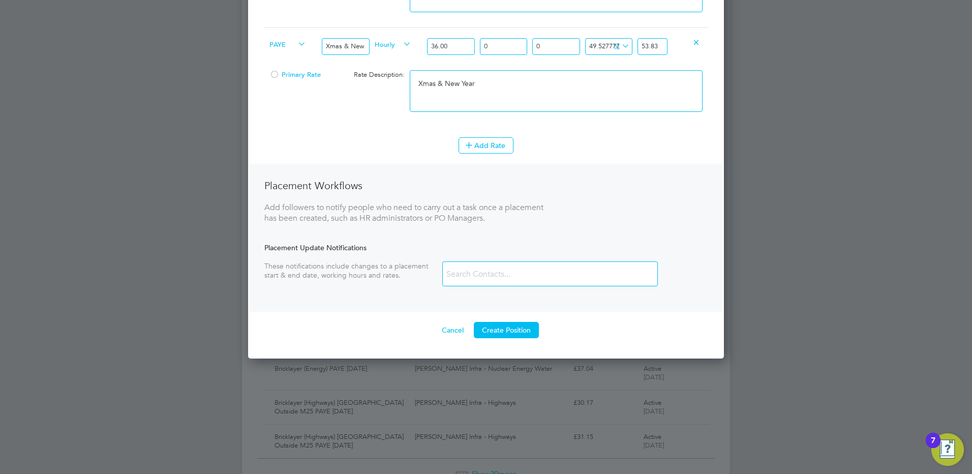
click at [485, 336] on button "Create Position" at bounding box center [506, 330] width 65 height 16
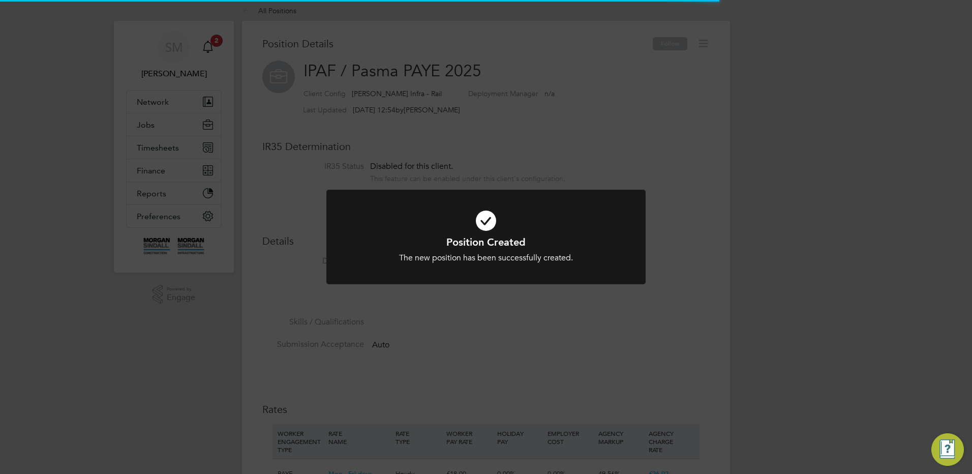
scroll to position [30, 68]
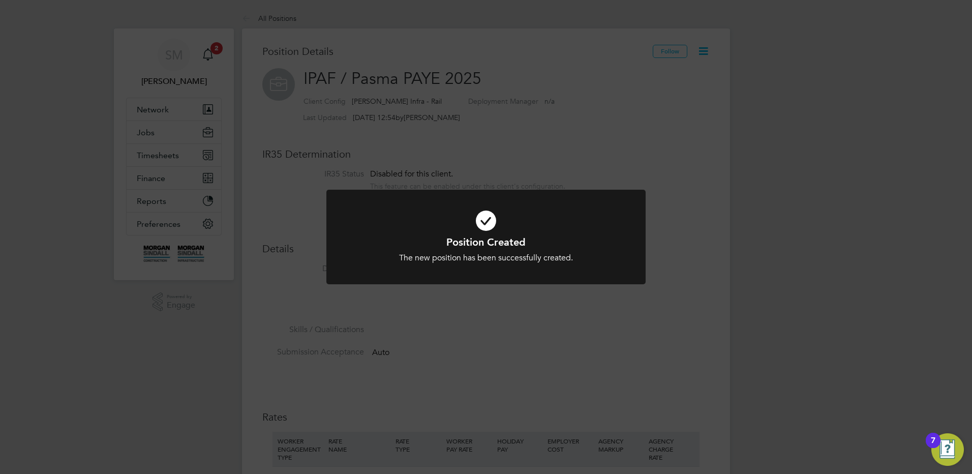
click at [684, 122] on div "Position Created The new position has been successfully created. Cancel Okay" at bounding box center [486, 237] width 972 height 474
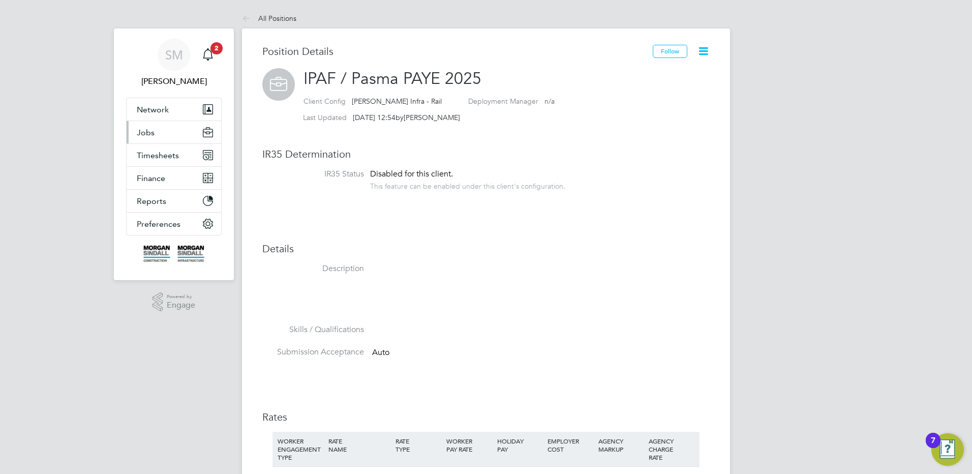
click at [184, 132] on button "Jobs" at bounding box center [174, 132] width 95 height 22
click at [159, 136] on button "Jobs" at bounding box center [174, 132] width 95 height 22
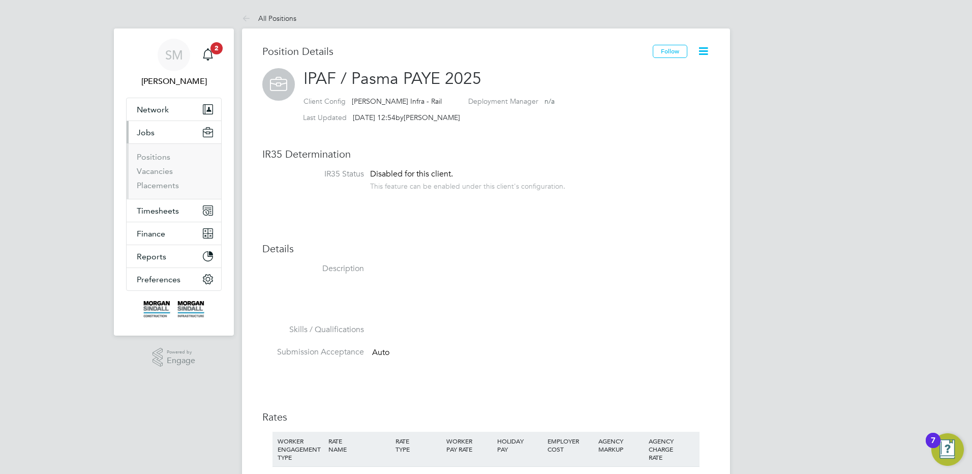
click at [141, 126] on button "Jobs" at bounding box center [174, 132] width 95 height 22
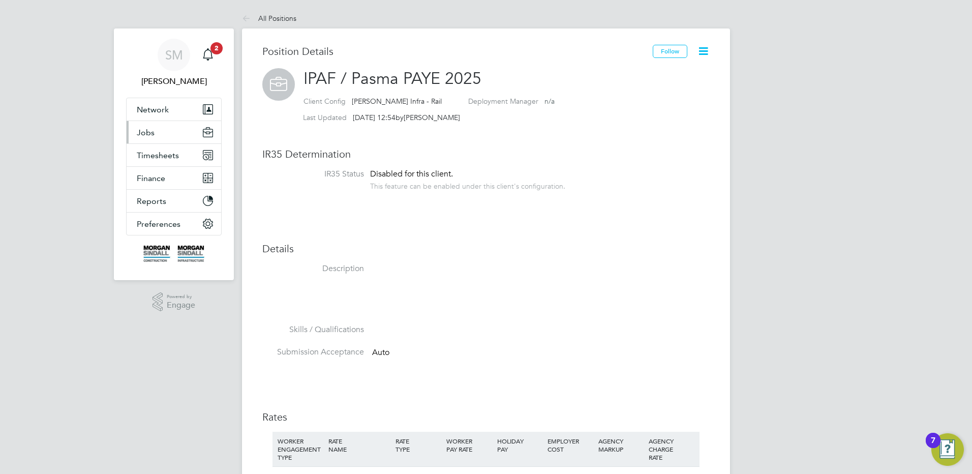
click at [144, 135] on span "Jobs" at bounding box center [146, 133] width 18 height 10
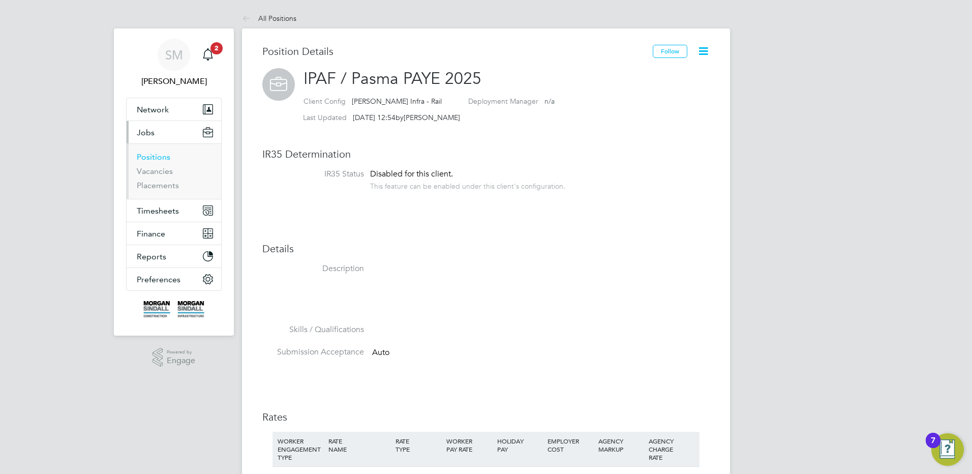
drag, startPoint x: 147, startPoint y: 154, endPoint x: 8, endPoint y: 189, distance: 143.4
click at [147, 154] on link "Positions" at bounding box center [154, 157] width 34 height 10
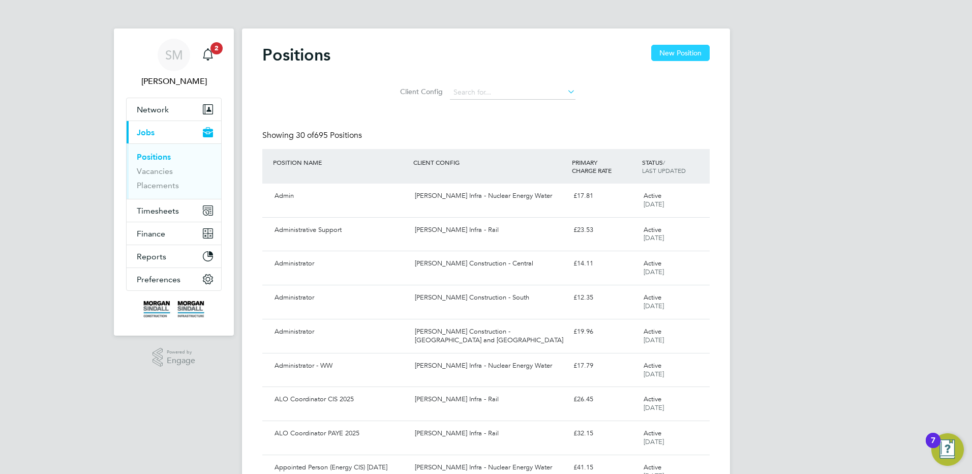
click at [677, 47] on button "New Position" at bounding box center [680, 53] width 58 height 16
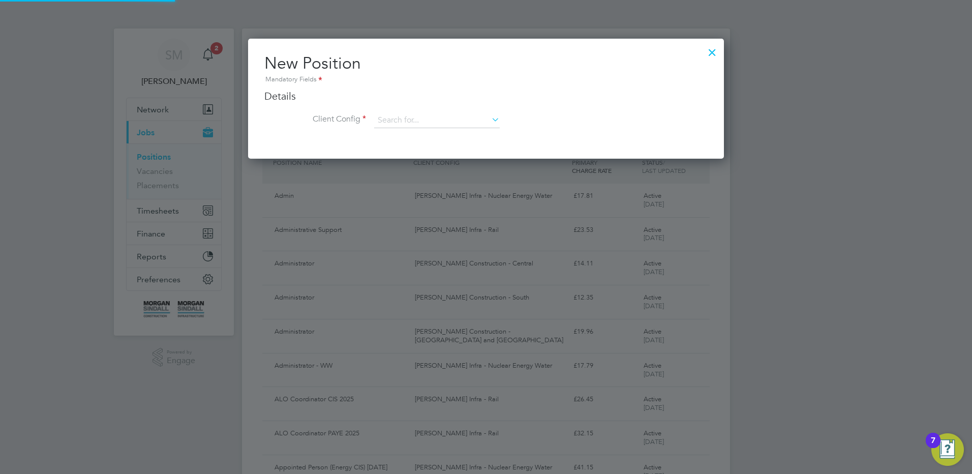
scroll to position [120, 476]
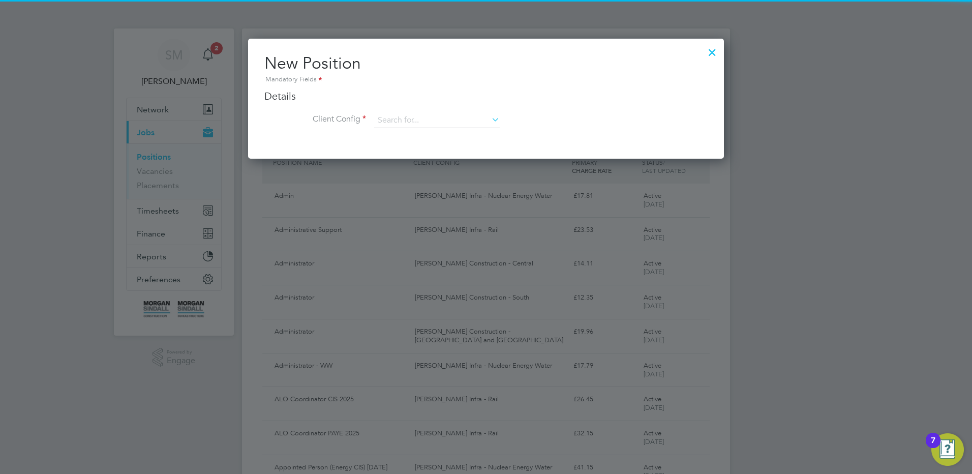
click at [368, 121] on li "Client Config" at bounding box center [485, 125] width 443 height 25
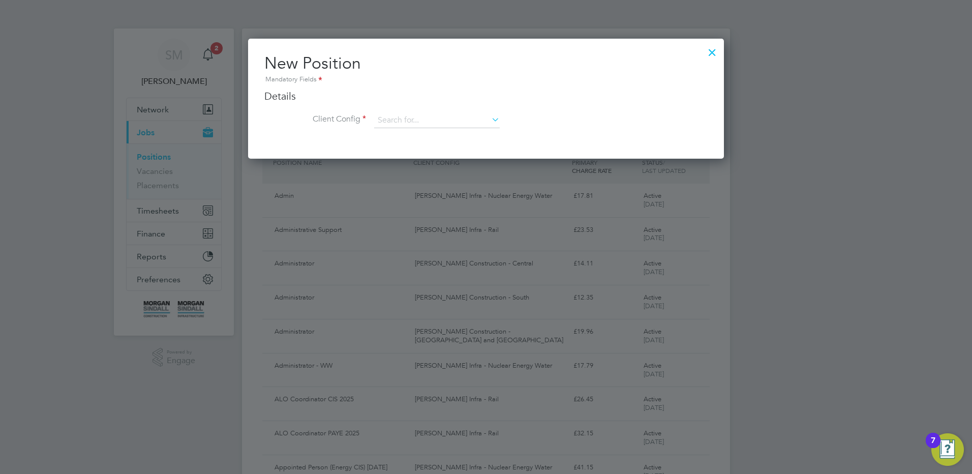
click at [390, 145] on div "New Position Mandatory Fields Details Client Config Name Description Skills / Q…" at bounding box center [486, 99] width 476 height 120
click at [401, 113] on input at bounding box center [437, 120] width 126 height 15
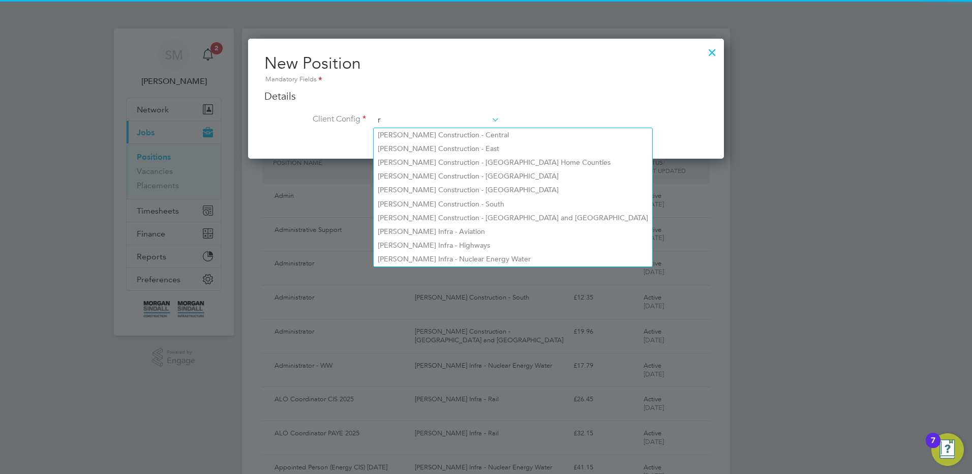
scroll to position [546, 476]
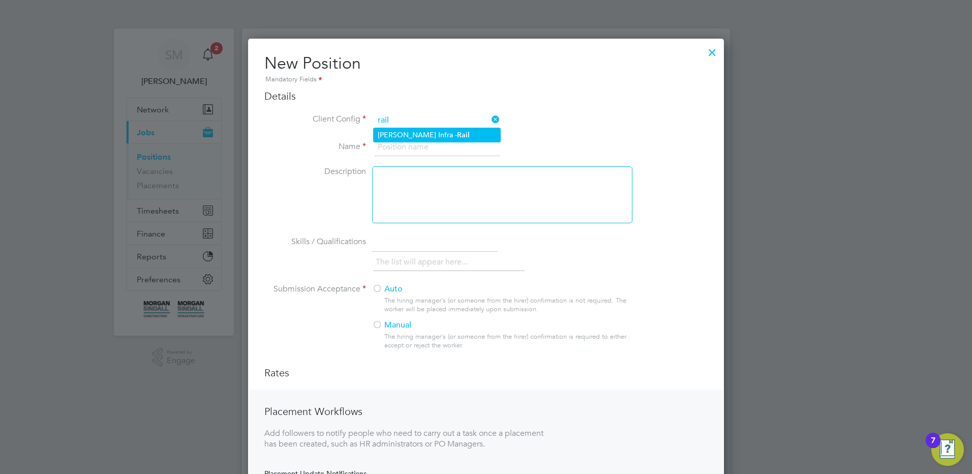
click at [403, 139] on li "[PERSON_NAME] Infra - Rail" at bounding box center [437, 135] width 127 height 14
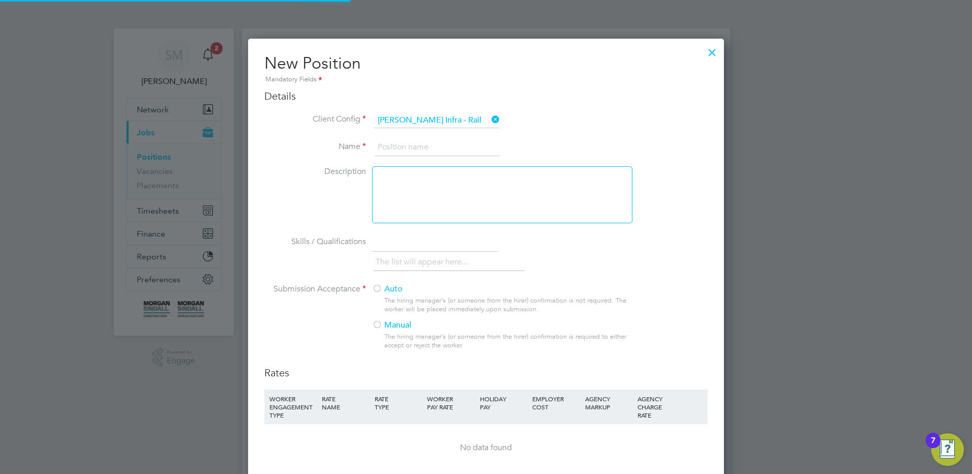
click at [401, 142] on input at bounding box center [437, 147] width 126 height 18
click at [381, 298] on div "Auto The hiring manager's (or someone from the hirer) confirmation is not requi…" at bounding box center [501, 320] width 259 height 72
click at [385, 292] on label "Auto" at bounding box center [498, 289] width 252 height 11
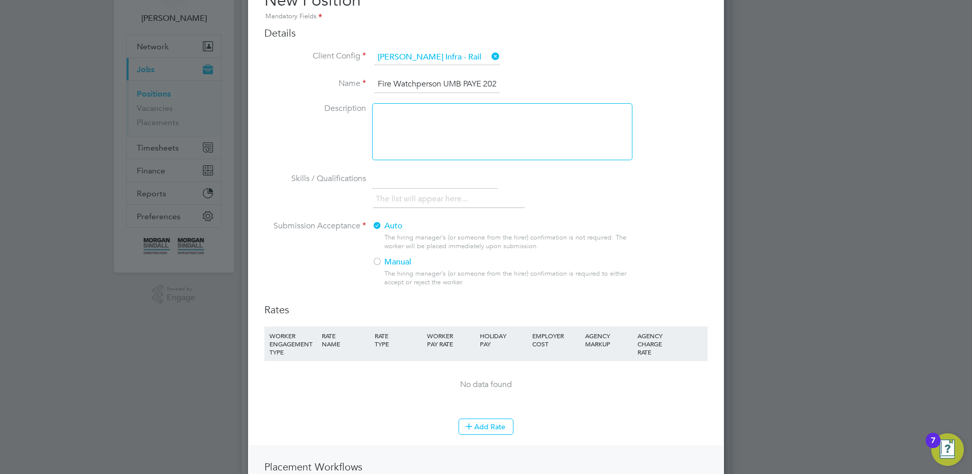
scroll to position [152, 0]
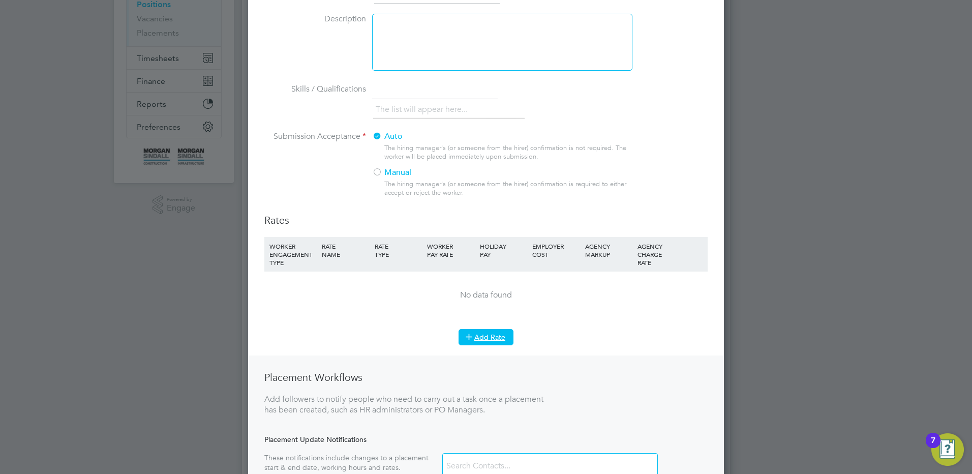
click at [496, 341] on button "Add Rate" at bounding box center [485, 337] width 55 height 16
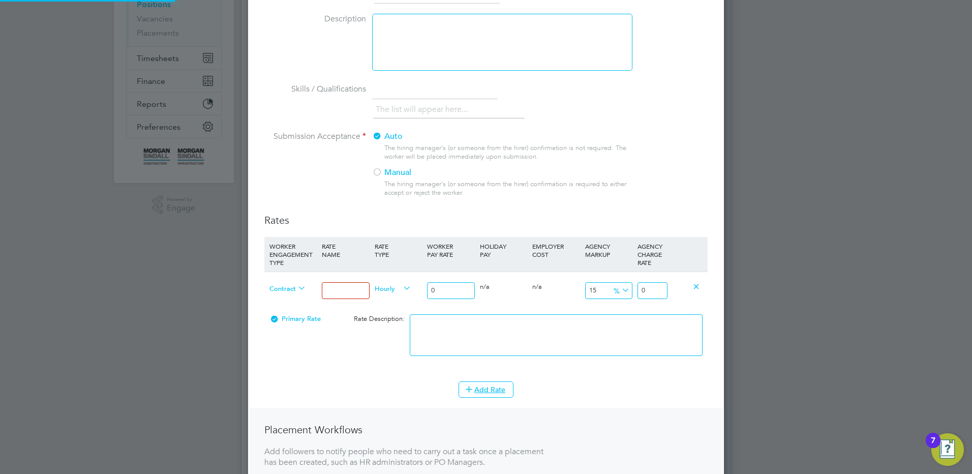
click at [289, 291] on span "Contract" at bounding box center [287, 287] width 37 height 11
click at [350, 281] on div at bounding box center [345, 290] width 52 height 37
click at [352, 291] on input at bounding box center [345, 290] width 47 height 17
drag, startPoint x: 660, startPoint y: 290, endPoint x: 712, endPoint y: 297, distance: 52.3
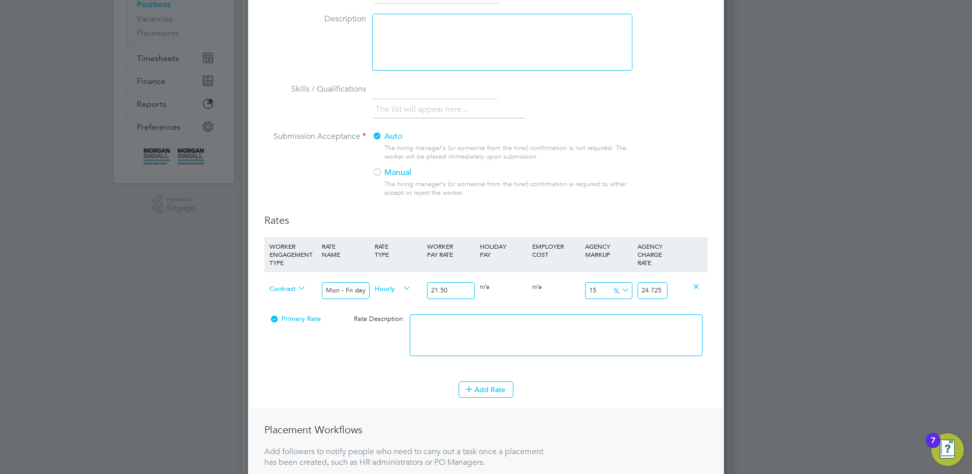
click at [694, 293] on div "Contract Mon - Fri days Hourly 21.50 0 n/a 0 n/a 15 3.225 % 24.725" at bounding box center [485, 290] width 443 height 38
click at [609, 334] on textarea at bounding box center [556, 335] width 293 height 42
click at [493, 385] on button "Add Rate" at bounding box center [485, 389] width 55 height 16
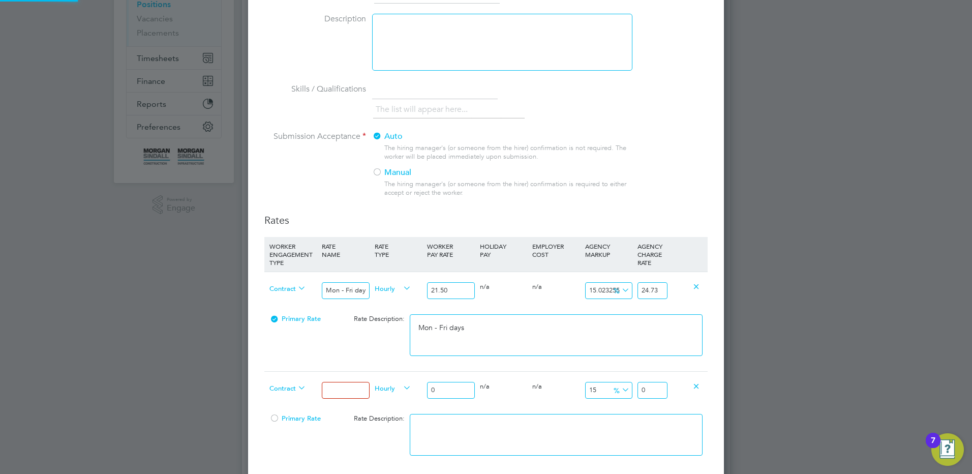
click at [296, 390] on icon at bounding box center [296, 388] width 0 height 14
drag, startPoint x: 343, startPoint y: 387, endPoint x: 349, endPoint y: 387, distance: 6.1
click at [343, 387] on input at bounding box center [345, 390] width 47 height 17
drag, startPoint x: 440, startPoint y: 390, endPoint x: 334, endPoint y: 363, distance: 109.6
click at [392, 382] on div "Contract Mon - Fri nights Hourly 0 0 n/a 0 n/a 15 0 % 0" at bounding box center [485, 390] width 443 height 38
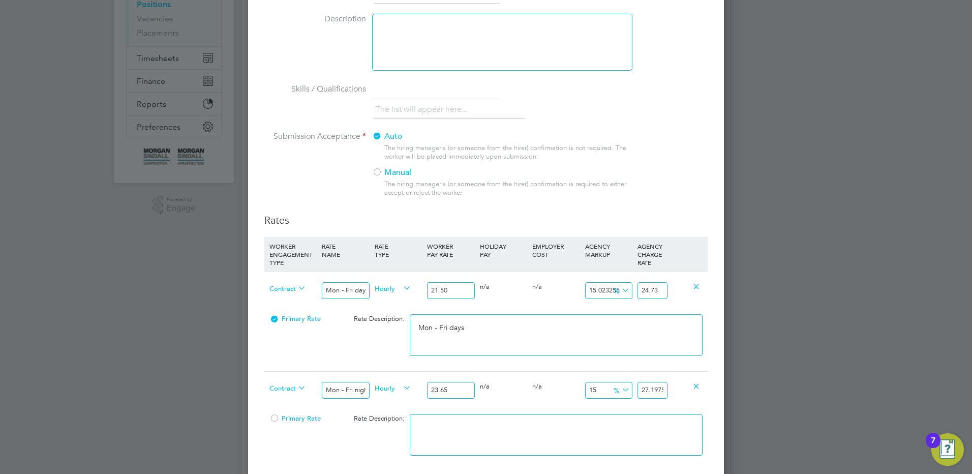
scroll to position [0, 2]
drag, startPoint x: 653, startPoint y: 390, endPoint x: 751, endPoint y: 394, distance: 98.2
click at [669, 426] on textarea at bounding box center [556, 435] width 293 height 42
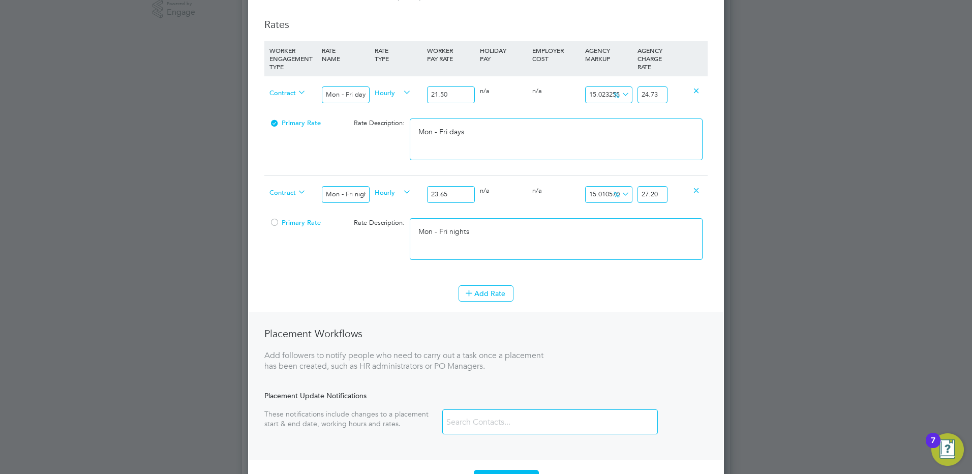
scroll to position [356, 0]
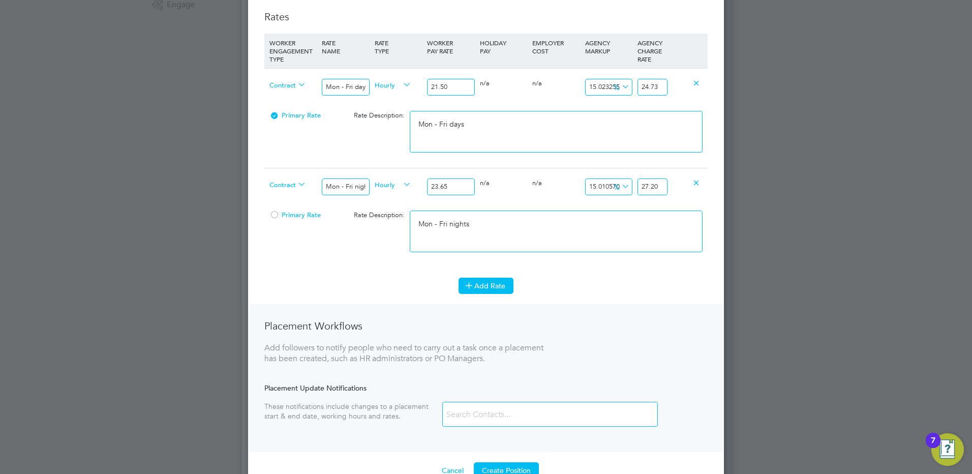
click at [504, 288] on button "Add Rate" at bounding box center [485, 285] width 55 height 16
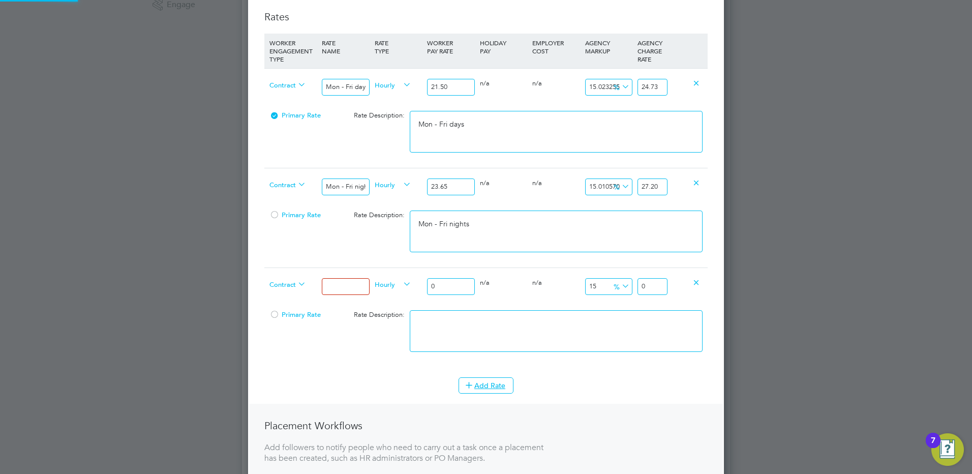
scroll to position [916, 476]
click at [362, 281] on input at bounding box center [345, 286] width 47 height 17
click at [339, 283] on input at bounding box center [345, 286] width 47 height 17
paste input "Weekends Fri 18:00pm - Mon 06:00am"
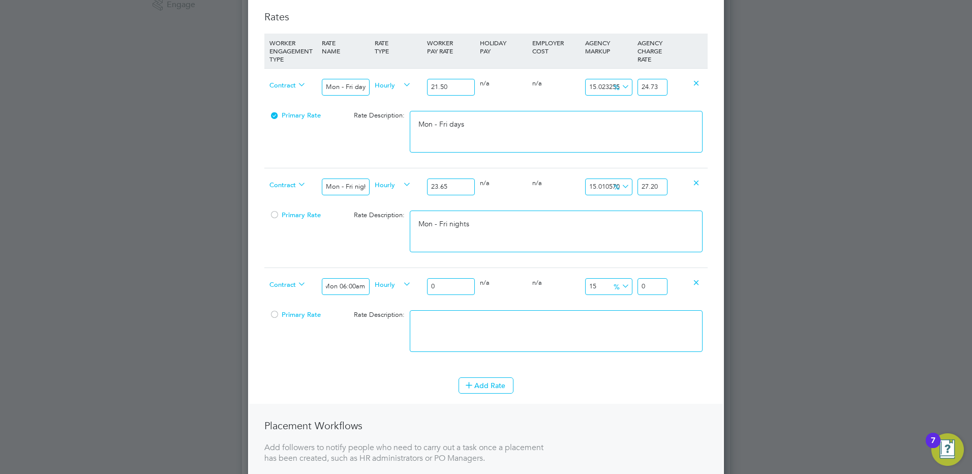
click at [459, 287] on input "0" at bounding box center [450, 286] width 47 height 17
drag, startPoint x: 459, startPoint y: 287, endPoint x: 393, endPoint y: 282, distance: 65.8
click at [393, 283] on div "Contract Weekends Fri 18:00pm - Mon 06:00am Hourly 0 0 n/a 0 n/a 15 0 % 0" at bounding box center [485, 286] width 443 height 38
click at [449, 287] on input "0" at bounding box center [450, 286] width 47 height 17
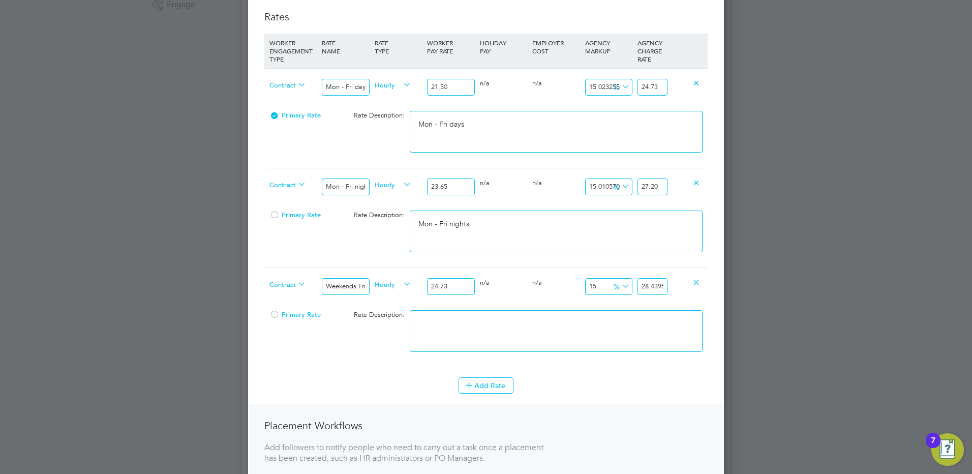
click at [651, 284] on input "28.4395" at bounding box center [652, 286] width 30 height 17
click at [660, 288] on input "28.4395" at bounding box center [652, 286] width 30 height 17
drag, startPoint x: 657, startPoint y: 285, endPoint x: 711, endPoint y: 281, distance: 54.0
click at [709, 283] on div "New Position Mandatory Fields Details Client Config [PERSON_NAME] Infra - Rail …" at bounding box center [486, 140] width 476 height 915
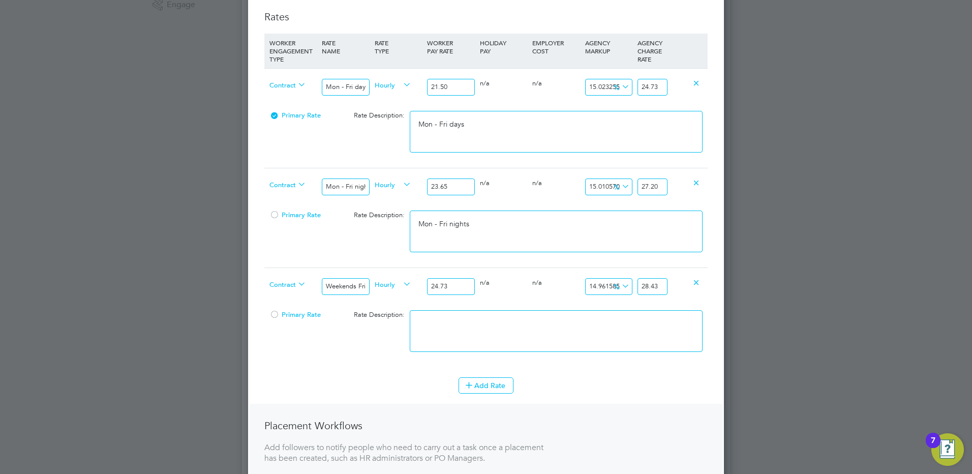
scroll to position [0, 0]
click at [512, 358] on li at bounding box center [556, 336] width 293 height 52
click at [509, 334] on textarea at bounding box center [556, 331] width 293 height 42
paste textarea "Weekends Fri 18:00pm - Mon 06:00am"
click at [484, 382] on button "Add Rate" at bounding box center [485, 385] width 55 height 16
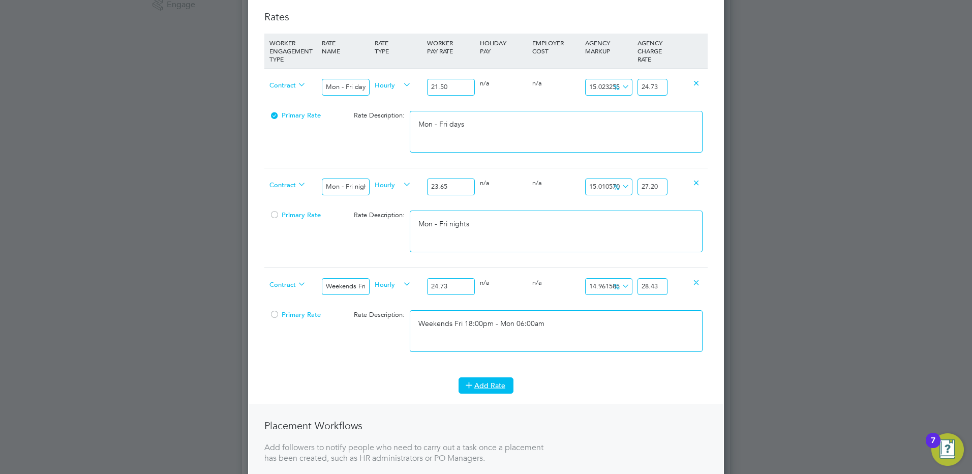
scroll to position [1015, 476]
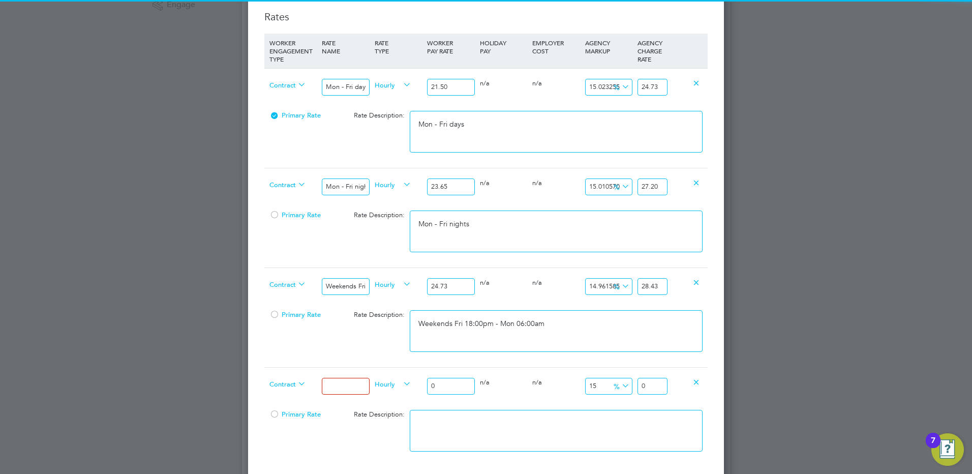
click at [296, 388] on icon at bounding box center [296, 384] width 0 height 14
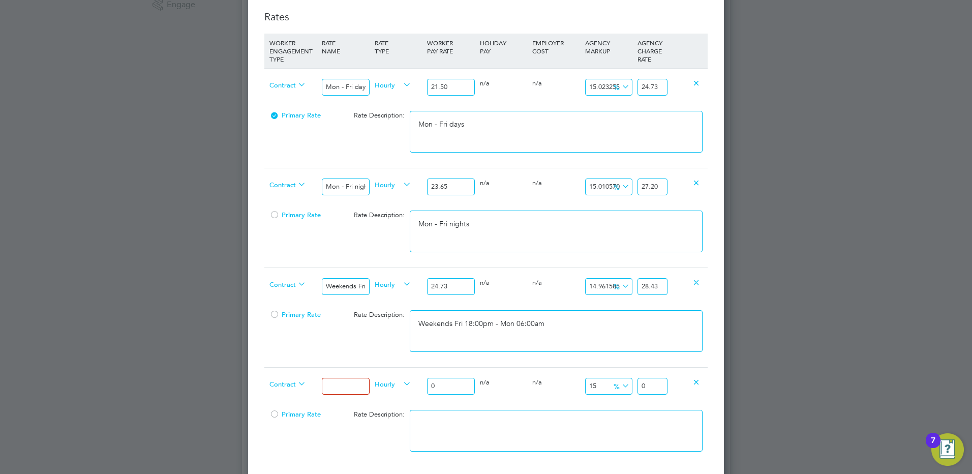
click at [350, 391] on input at bounding box center [345, 386] width 47 height 17
click at [460, 385] on input "0" at bounding box center [450, 386] width 47 height 17
click at [355, 385] on input at bounding box center [345, 386] width 47 height 17
click at [459, 388] on input "0" at bounding box center [450, 386] width 47 height 17
drag, startPoint x: 656, startPoint y: 383, endPoint x: 674, endPoint y: 378, distance: 18.9
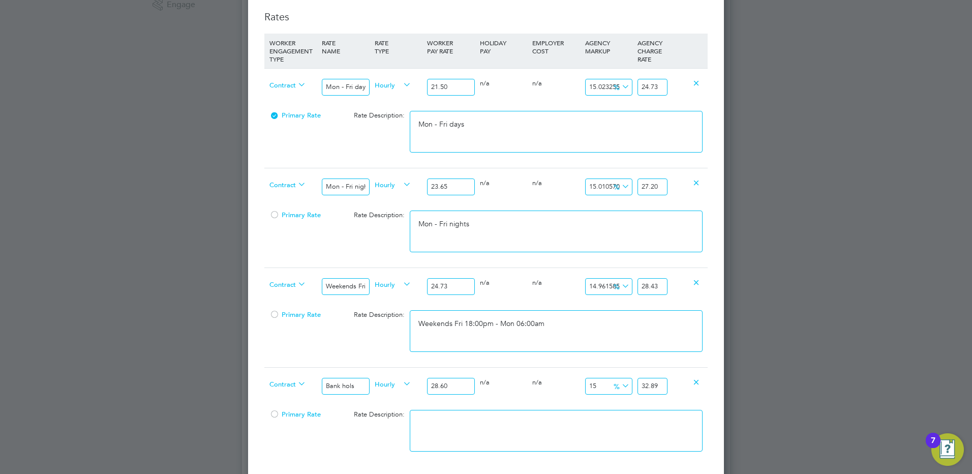
click at [675, 381] on div "Contract Bank hols Hourly 28.60 0 n/a 0 n/a 15 4.29 % 32.89" at bounding box center [485, 386] width 443 height 38
click at [489, 423] on textarea at bounding box center [556, 431] width 293 height 42
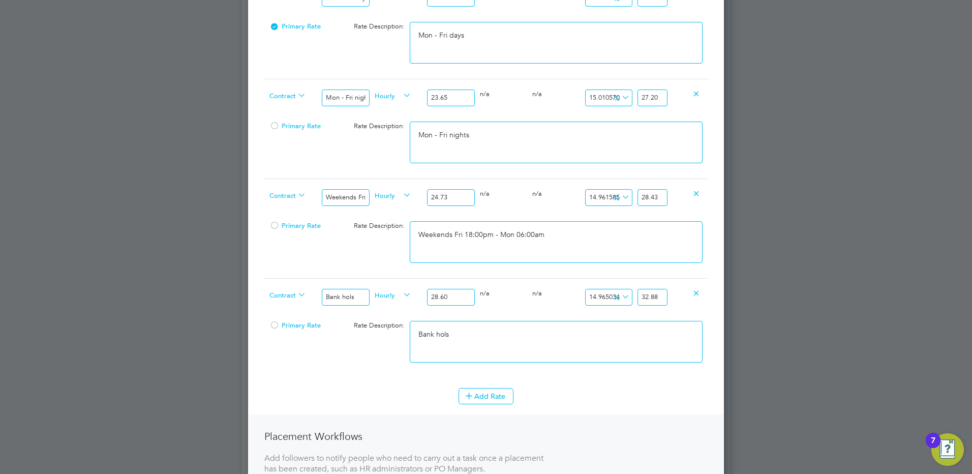
scroll to position [559, 0]
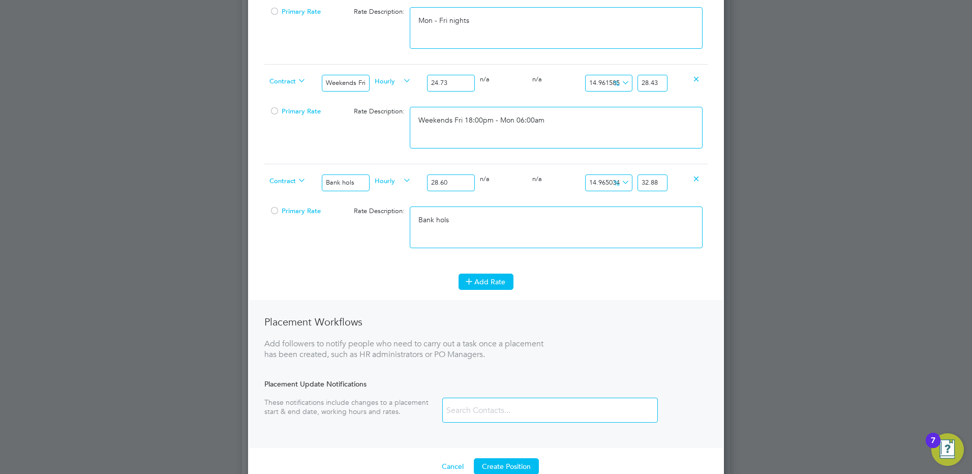
drag, startPoint x: 523, startPoint y: 281, endPoint x: 510, endPoint y: 281, distance: 13.2
click at [522, 281] on div "Add Rate" at bounding box center [485, 281] width 443 height 16
click at [508, 281] on button "Add Rate" at bounding box center [485, 281] width 55 height 16
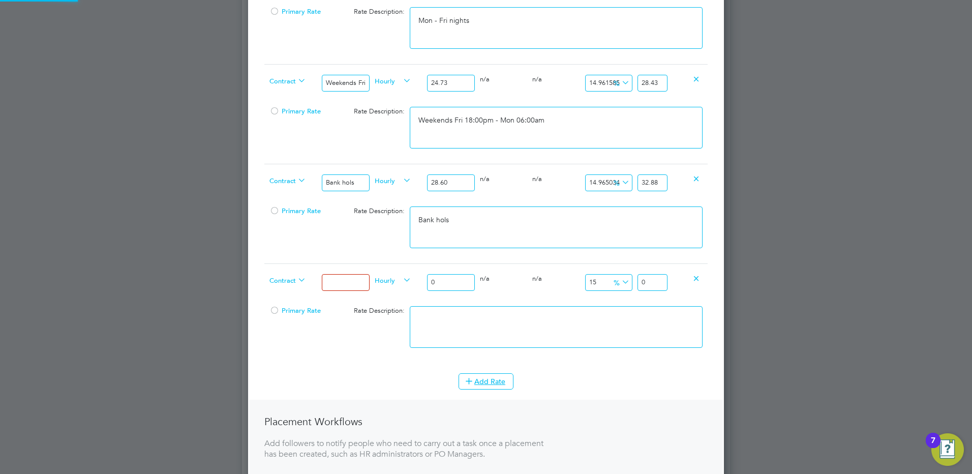
scroll to position [1115, 476]
click at [348, 286] on input at bounding box center [345, 282] width 47 height 17
drag, startPoint x: 357, startPoint y: 281, endPoint x: 250, endPoint y: 271, distance: 108.1
click at [253, 271] on div "New Position Mandatory Fields Details Client Config [PERSON_NAME] Infra - Rail …" at bounding box center [486, 37] width 476 height 1115
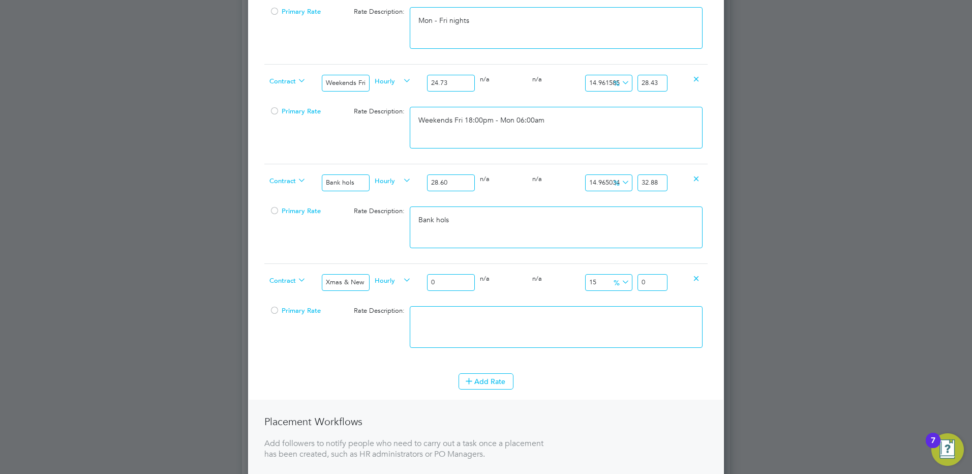
drag, startPoint x: 440, startPoint y: 282, endPoint x: 425, endPoint y: 281, distance: 15.3
click at [427, 281] on input "0" at bounding box center [450, 282] width 47 height 17
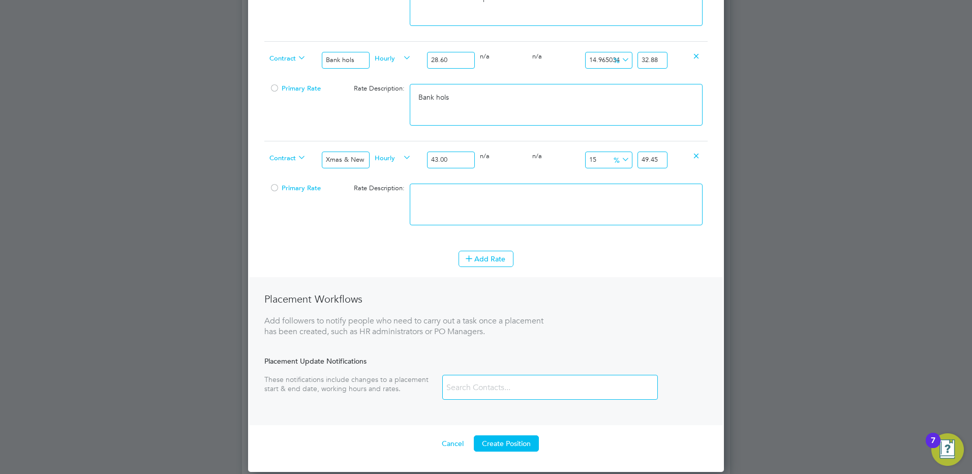
scroll to position [795, 0]
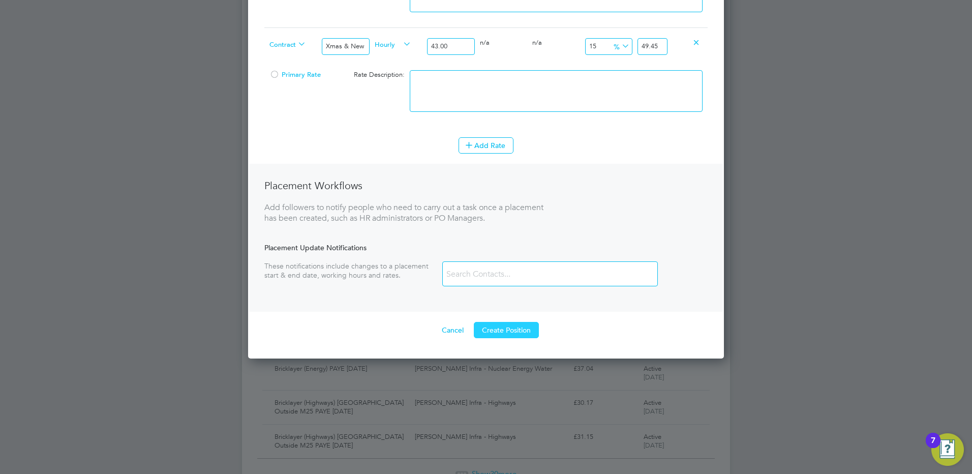
click at [504, 327] on button "Create Position" at bounding box center [506, 330] width 65 height 16
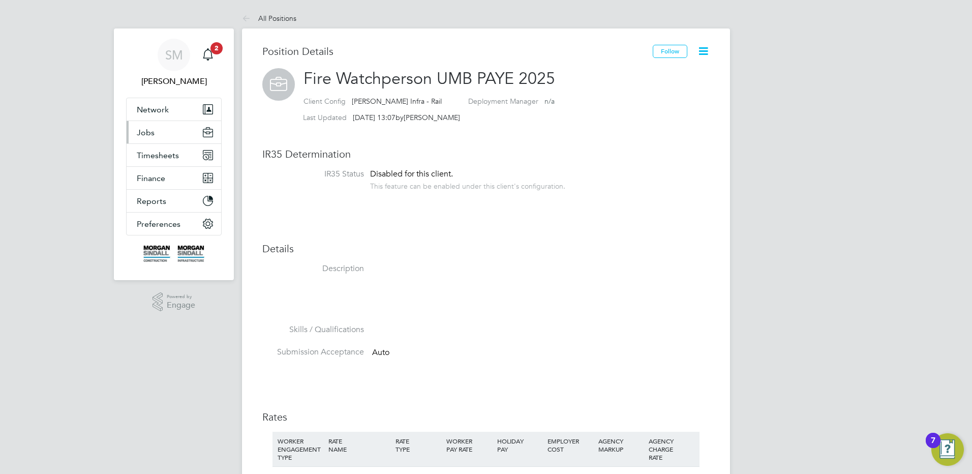
click at [168, 133] on button "Jobs" at bounding box center [174, 132] width 95 height 22
click at [174, 149] on button "Timesheets" at bounding box center [174, 155] width 95 height 22
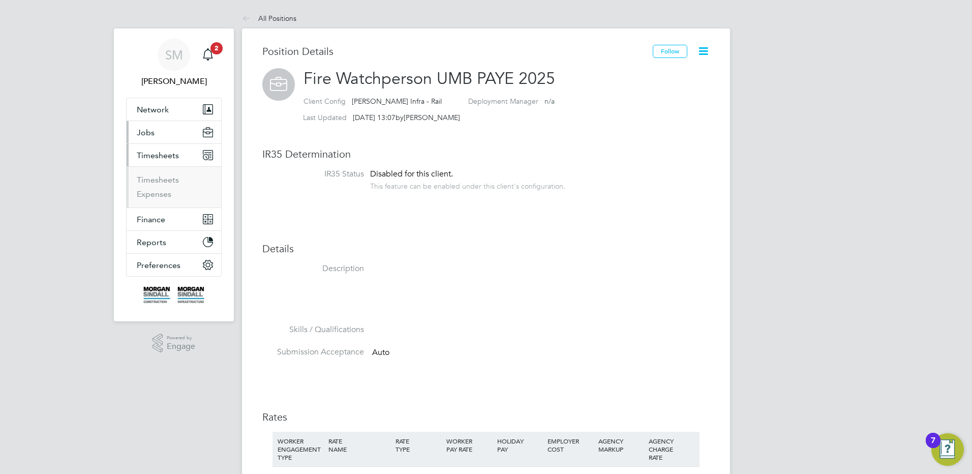
click at [166, 134] on button "Jobs" at bounding box center [174, 132] width 95 height 22
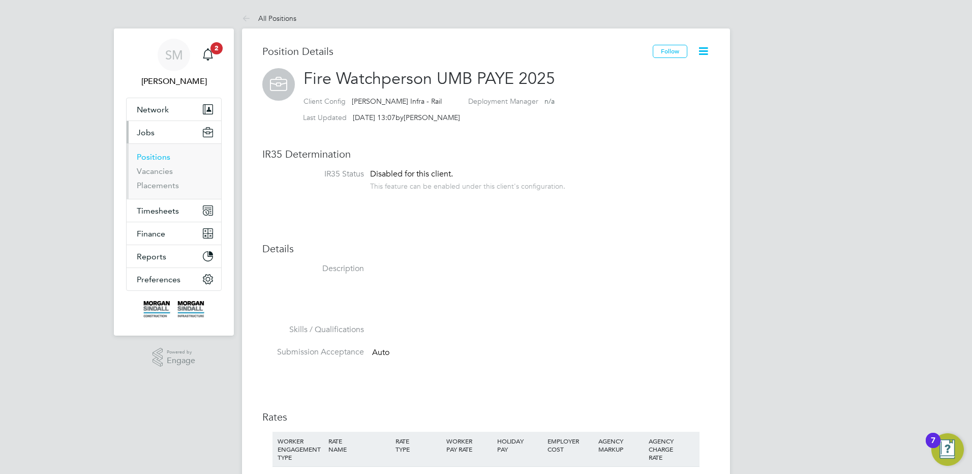
click at [156, 156] on link "Positions" at bounding box center [154, 157] width 34 height 10
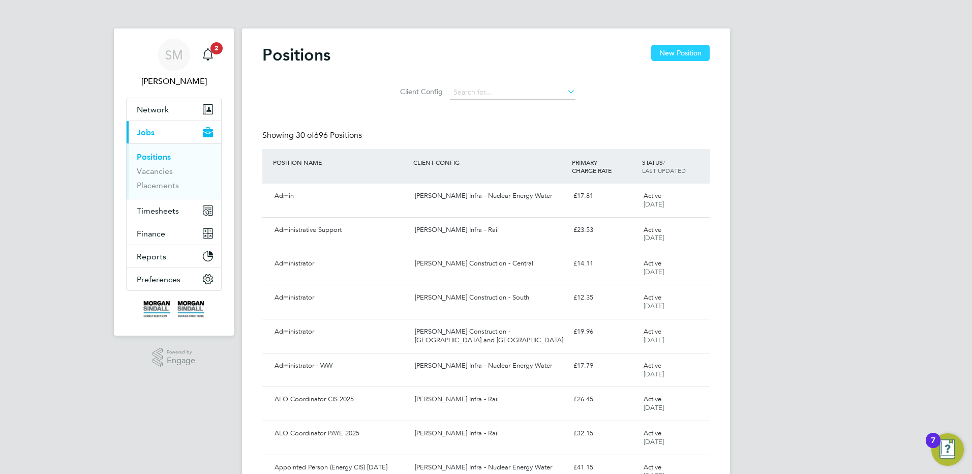
click at [680, 51] on button "New Position" at bounding box center [680, 53] width 58 height 16
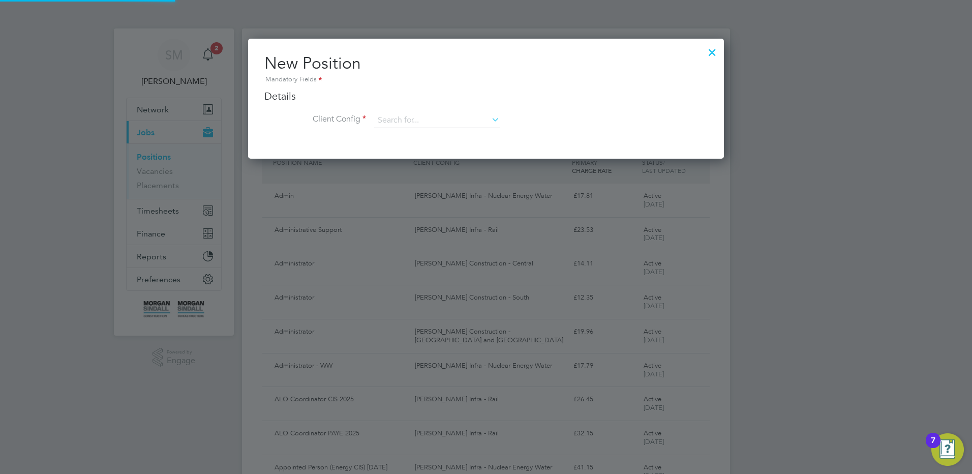
scroll to position [120, 476]
click at [379, 110] on ng-form "Details Client Config Name Description Skills / Qualifications The list will ap…" at bounding box center [485, 113] width 443 height 49
click at [407, 122] on input at bounding box center [437, 120] width 126 height 15
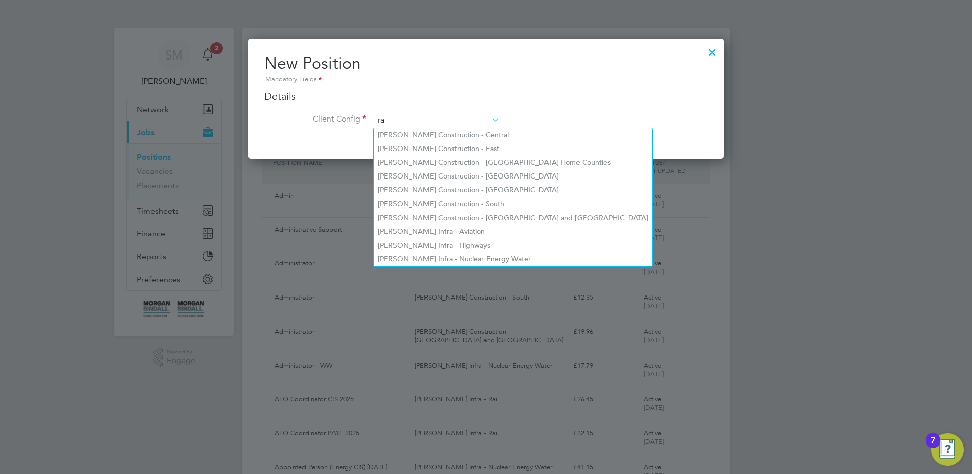
scroll to position [546, 476]
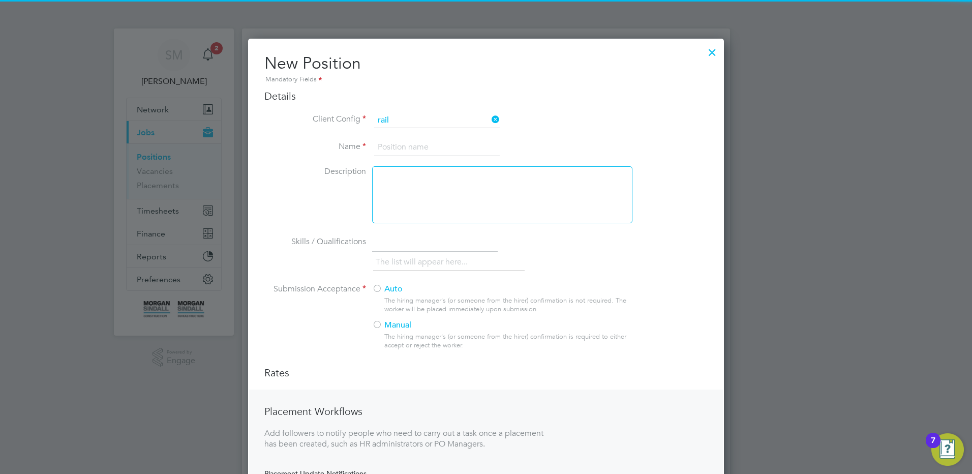
click at [412, 134] on li "[PERSON_NAME] Infra - Rail" at bounding box center [437, 135] width 127 height 14
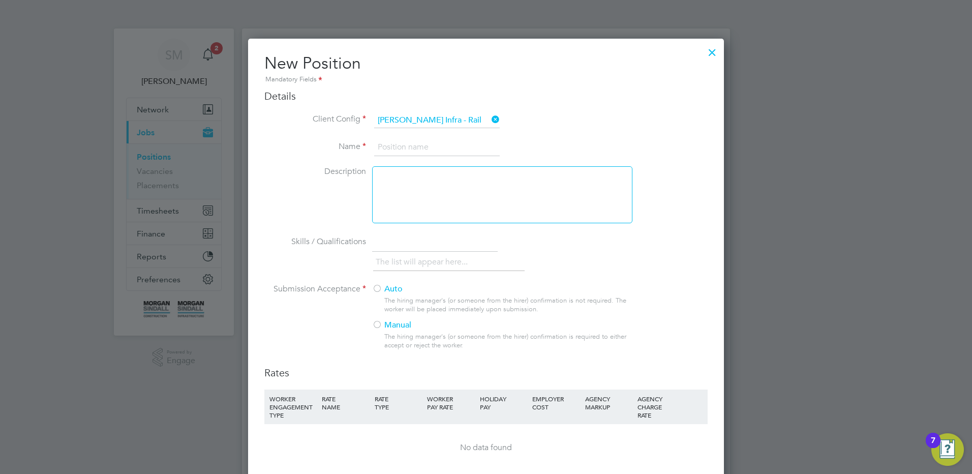
click at [396, 145] on input at bounding box center [437, 147] width 126 height 18
click at [381, 284] on div at bounding box center [377, 289] width 10 height 10
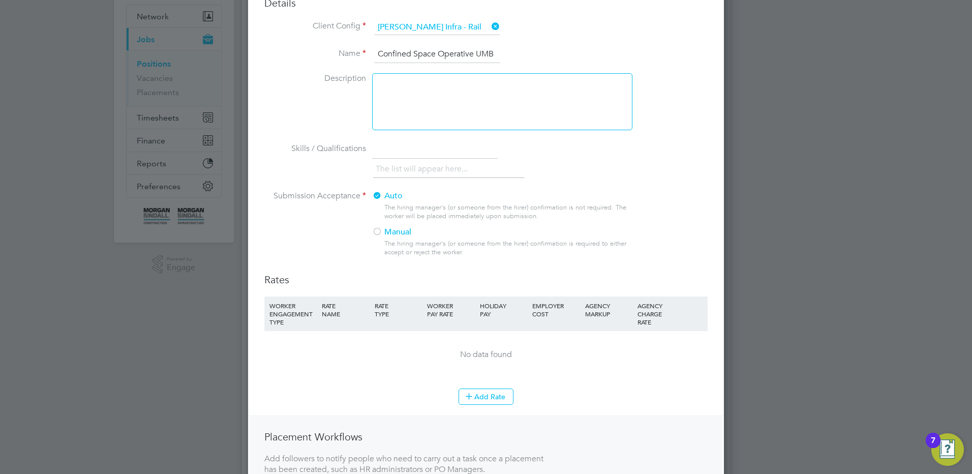
scroll to position [203, 0]
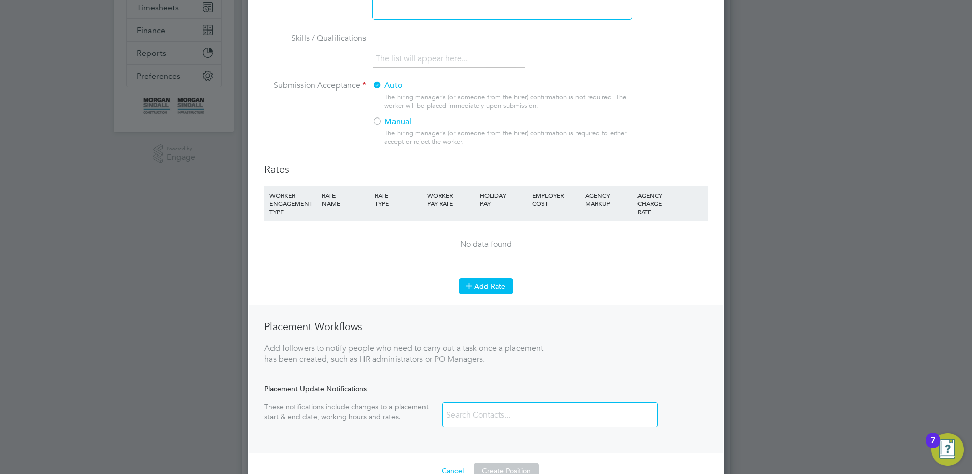
drag, startPoint x: 502, startPoint y: 277, endPoint x: 501, endPoint y: 282, distance: 5.1
click at [501, 282] on ul "WORKER ENGAGEMENT TYPE RATE NAME RATE TYPE WORKER PAY RATE HOLIDAY PAY EMPLOYER…" at bounding box center [485, 245] width 443 height 118
click at [500, 285] on button "Add Rate" at bounding box center [485, 286] width 55 height 16
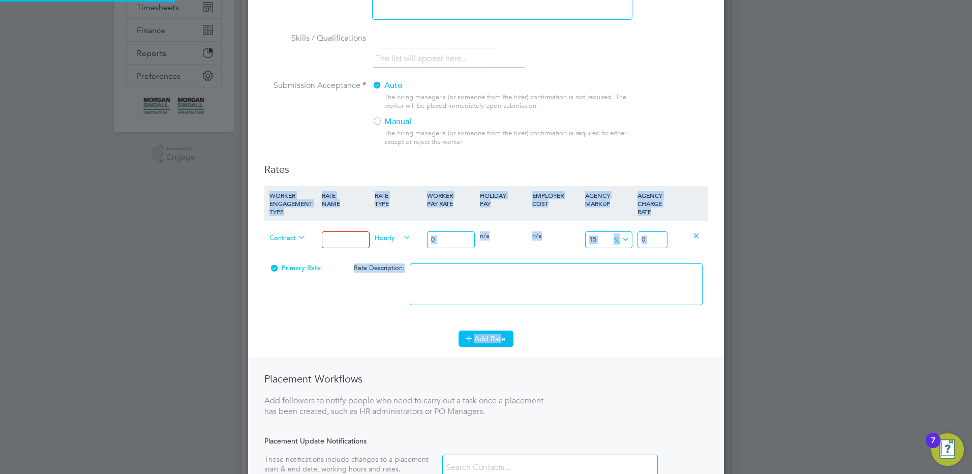
scroll to position [717, 476]
click at [351, 246] on input at bounding box center [345, 239] width 47 height 17
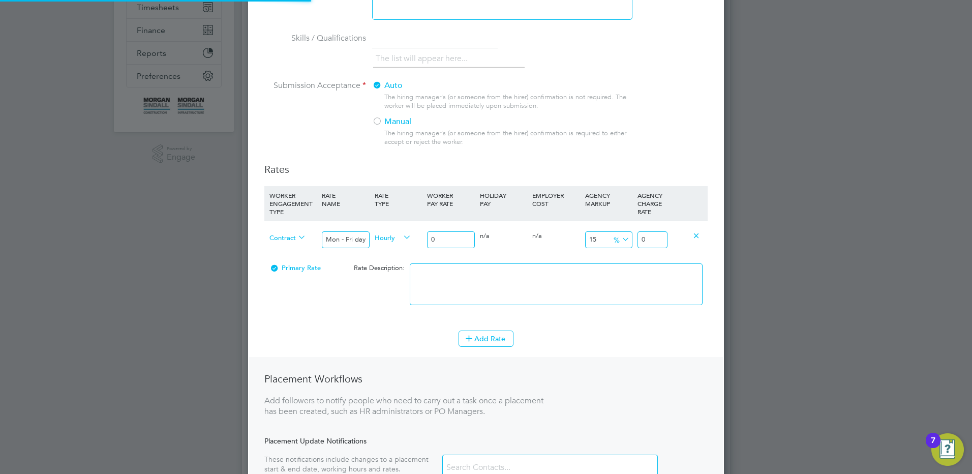
click at [430, 239] on input "0" at bounding box center [450, 239] width 47 height 17
drag, startPoint x: 444, startPoint y: 235, endPoint x: 380, endPoint y: 230, distance: 64.2
click at [390, 229] on div "Contract Mon - Fri days Hourly 0 0 n/a 0 n/a 15 0 % 0" at bounding box center [485, 240] width 443 height 38
drag, startPoint x: 654, startPoint y: 240, endPoint x: 697, endPoint y: 234, distance: 43.6
click at [696, 234] on div "Contract Mon - Fri days Hourly 23.50 0 n/a 0 n/a 15 3.525 % 27.025" at bounding box center [485, 240] width 443 height 38
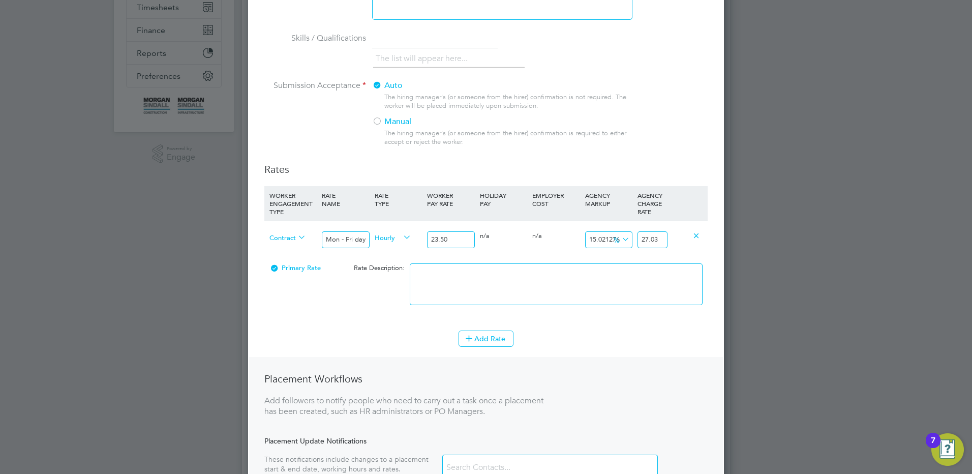
click at [588, 299] on textarea at bounding box center [556, 284] width 293 height 42
click at [485, 335] on button "Add Rate" at bounding box center [485, 338] width 55 height 16
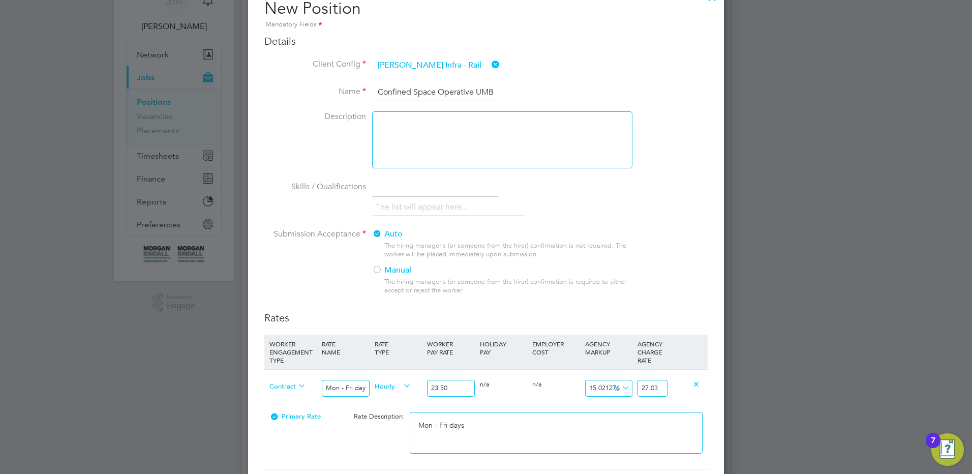
scroll to position [152, 0]
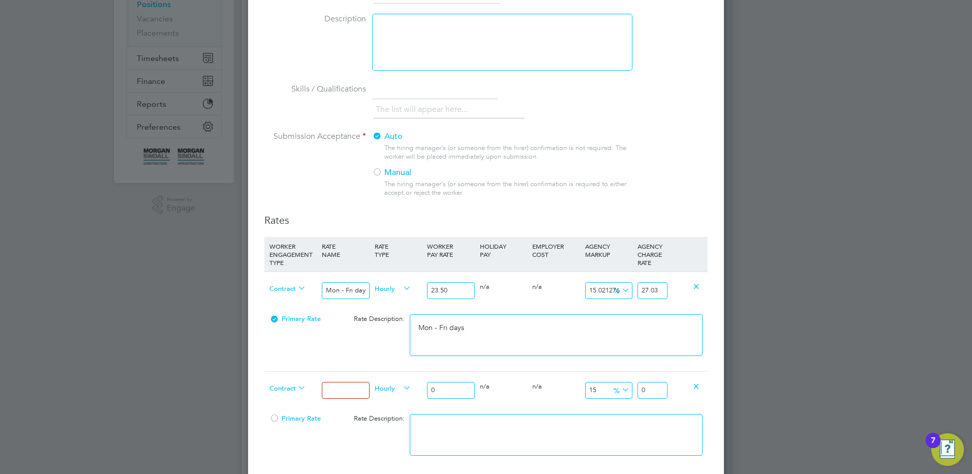
click at [356, 393] on input at bounding box center [345, 390] width 47 height 17
drag, startPoint x: 450, startPoint y: 387, endPoint x: 404, endPoint y: 392, distance: 46.5
click at [401, 394] on div "Contract Mon - Fri nights Hourly 0 0 n/a 0 n/a 15 0 % 0" at bounding box center [485, 390] width 443 height 38
drag, startPoint x: 654, startPoint y: 392, endPoint x: 710, endPoint y: 389, distance: 57.0
click at [685, 391] on div "Contract Mon - Fri nights Hourly 25.85 0 n/a 0 n/a 15 3.8775 % 29.7275" at bounding box center [485, 390] width 443 height 38
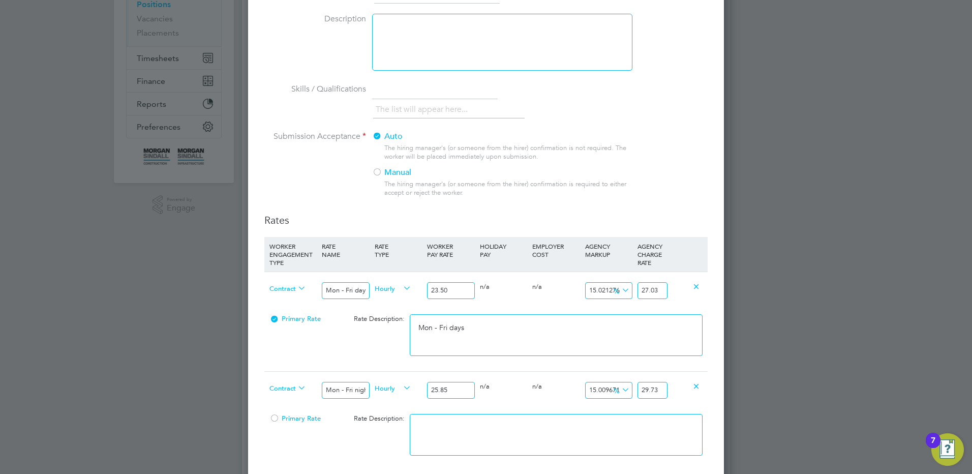
scroll to position [0, 0]
click at [576, 444] on textarea at bounding box center [556, 435] width 293 height 42
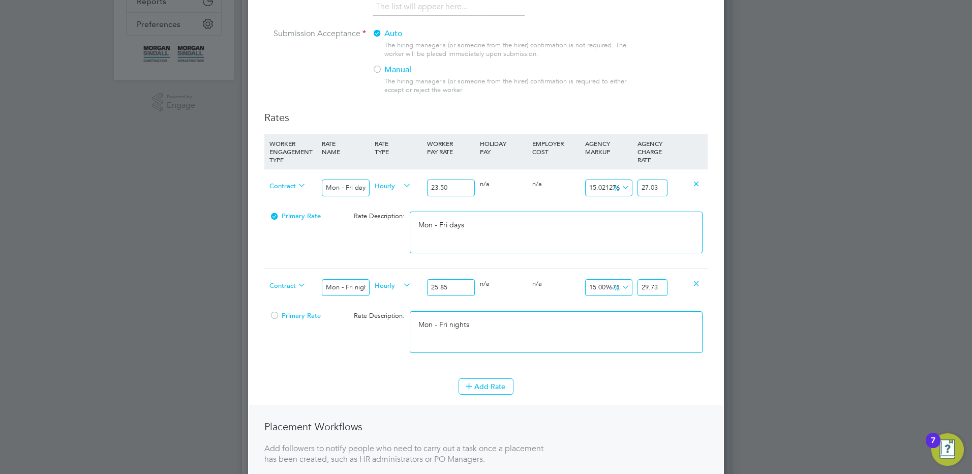
scroll to position [356, 0]
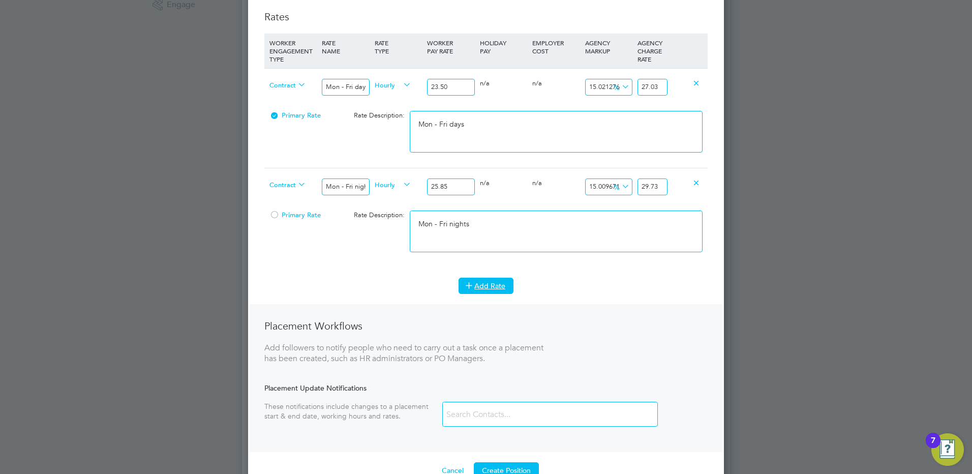
click at [487, 282] on button "Add Rate" at bounding box center [485, 285] width 55 height 16
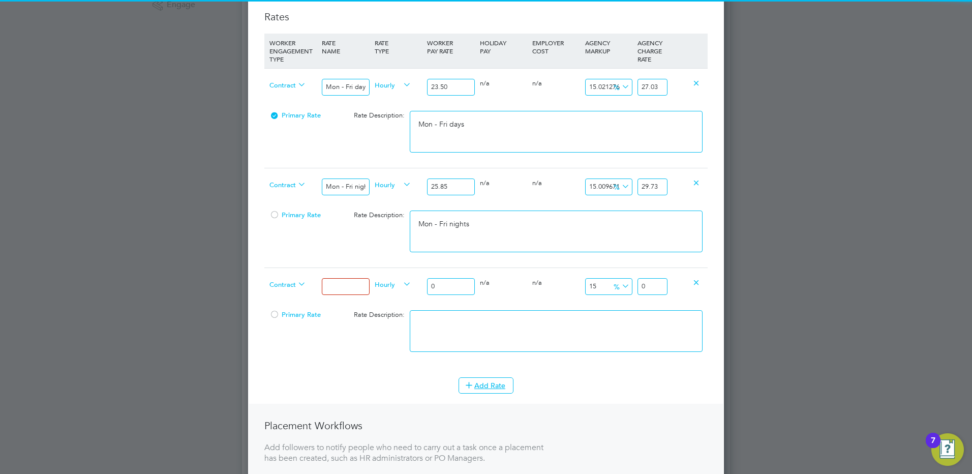
click at [352, 293] on input at bounding box center [345, 286] width 47 height 17
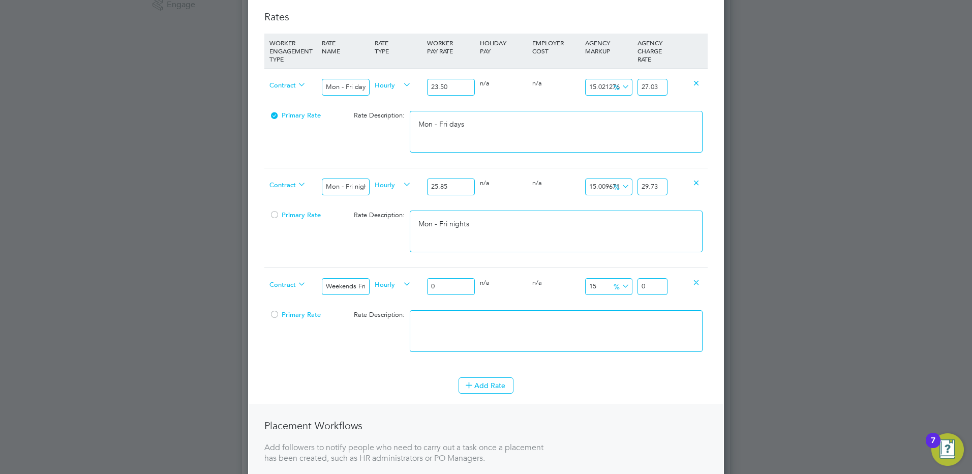
drag, startPoint x: 442, startPoint y: 282, endPoint x: 391, endPoint y: 272, distance: 51.7
click at [391, 272] on div "Contract Weekends Fri 18:00pm - Mon 06:00am Hourly 0 0 n/a 0 n/a 15 0 % 0" at bounding box center [485, 286] width 443 height 38
drag, startPoint x: 658, startPoint y: 287, endPoint x: 815, endPoint y: 290, distance: 157.6
click at [730, 289] on div "Positions New Position Client Config Showing 30 of 696 Positions POSITION NAME …" at bounding box center [486, 310] width 488 height 1275
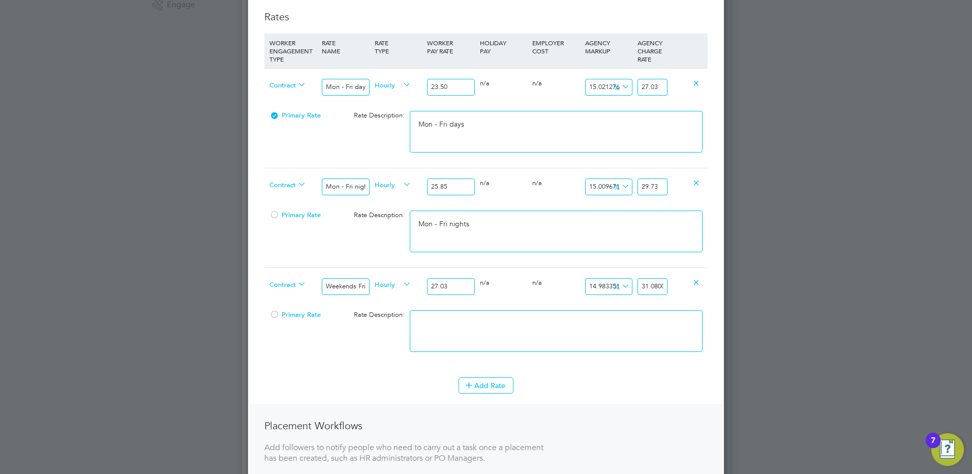
click at [663, 312] on textarea at bounding box center [556, 331] width 293 height 42
paste textarea "Weekends Fri 18:00pm - Mon 06:00am"
click at [489, 388] on button "Add Rate" at bounding box center [485, 385] width 55 height 16
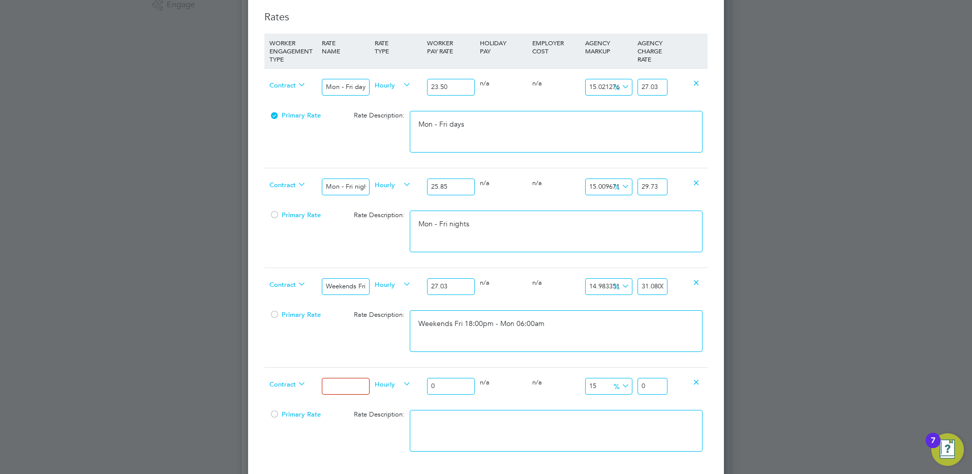
click at [372, 394] on div "Hourly" at bounding box center [398, 384] width 52 height 35
click at [331, 381] on input at bounding box center [345, 386] width 47 height 17
drag, startPoint x: 440, startPoint y: 387, endPoint x: 390, endPoint y: 381, distance: 50.2
click at [394, 381] on div "Contract Bank hols Hourly 0 0 n/a 0 n/a 15 0 % 0" at bounding box center [485, 386] width 443 height 38
drag, startPoint x: 658, startPoint y: 386, endPoint x: 668, endPoint y: 387, distance: 9.7
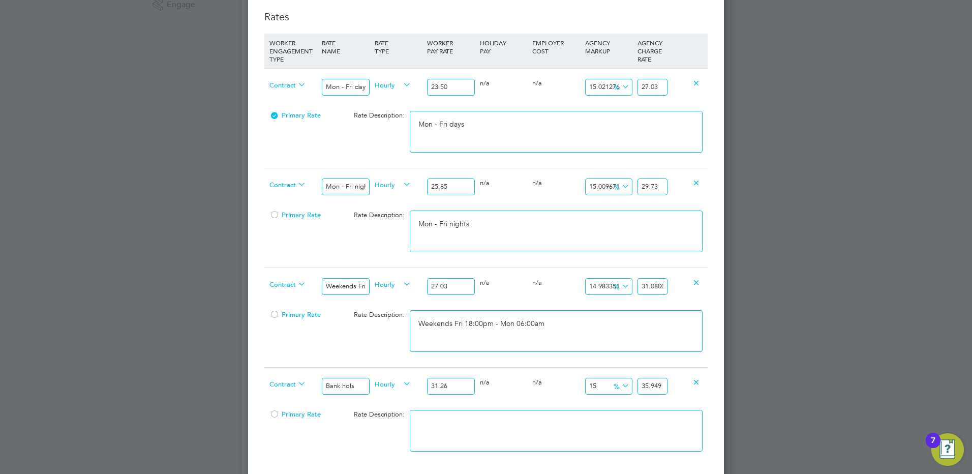
click at [668, 387] on div "35.949" at bounding box center [652, 385] width 35 height 37
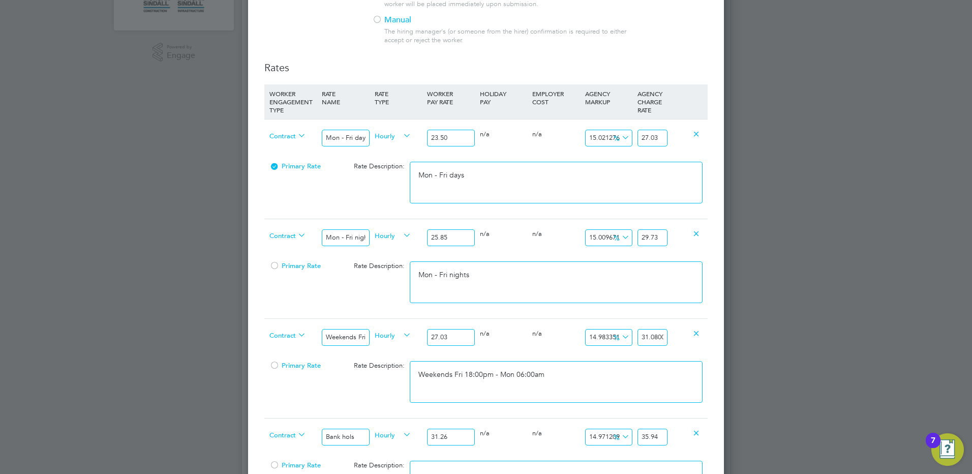
drag, startPoint x: 561, startPoint y: 432, endPoint x: 555, endPoint y: 435, distance: 5.9
click at [555, 435] on div "0 n/a" at bounding box center [556, 432] width 52 height 29
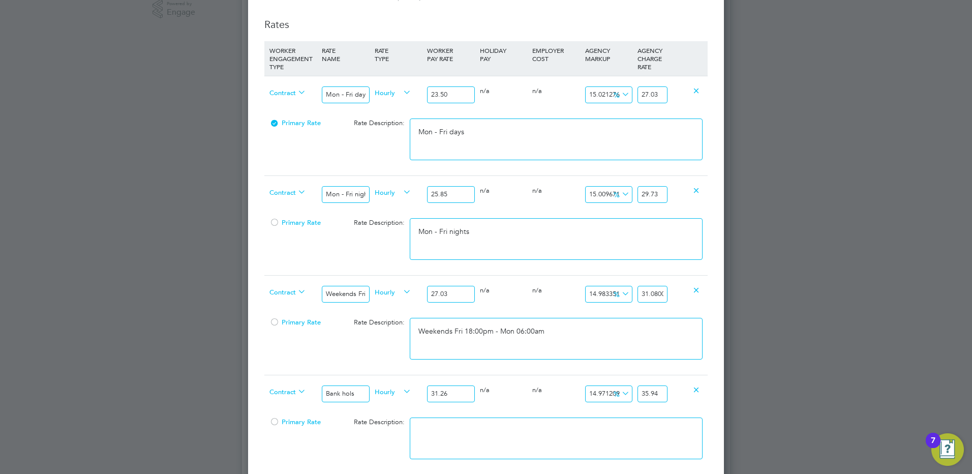
scroll to position [407, 0]
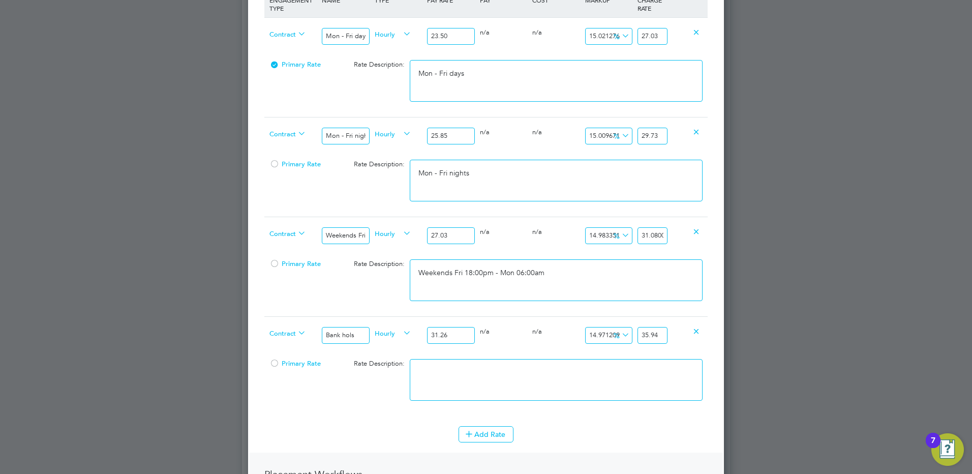
click at [420, 368] on textarea at bounding box center [556, 380] width 293 height 42
click at [473, 443] on li "Add Rate" at bounding box center [485, 439] width 443 height 26
click at [473, 433] on icon at bounding box center [469, 433] width 8 height 8
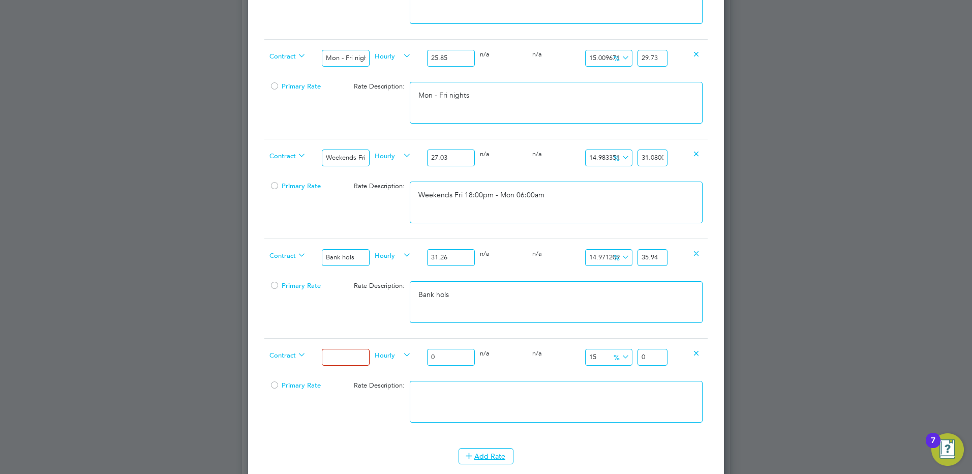
scroll to position [559, 0]
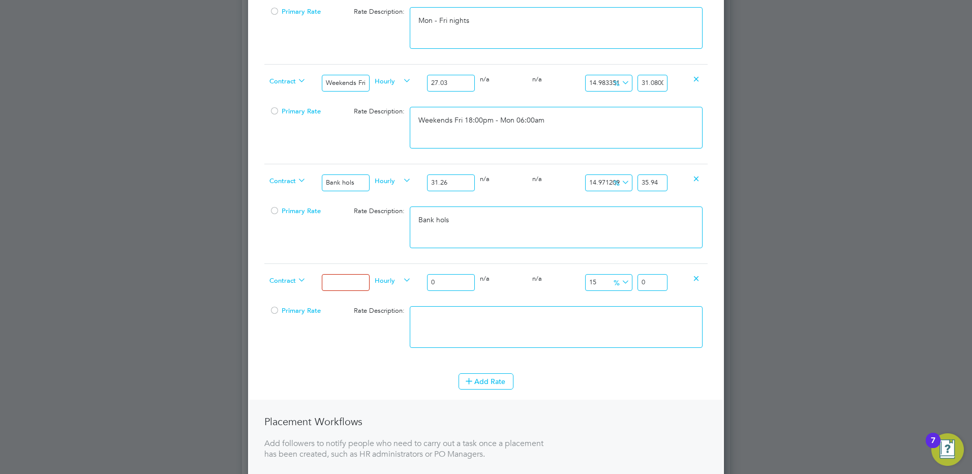
click at [336, 287] on input at bounding box center [345, 282] width 47 height 17
click at [457, 286] on input "0" at bounding box center [450, 282] width 47 height 17
click at [643, 346] on textarea at bounding box center [556, 327] width 293 height 42
click at [436, 281] on input "43.00" at bounding box center [450, 282] width 47 height 17
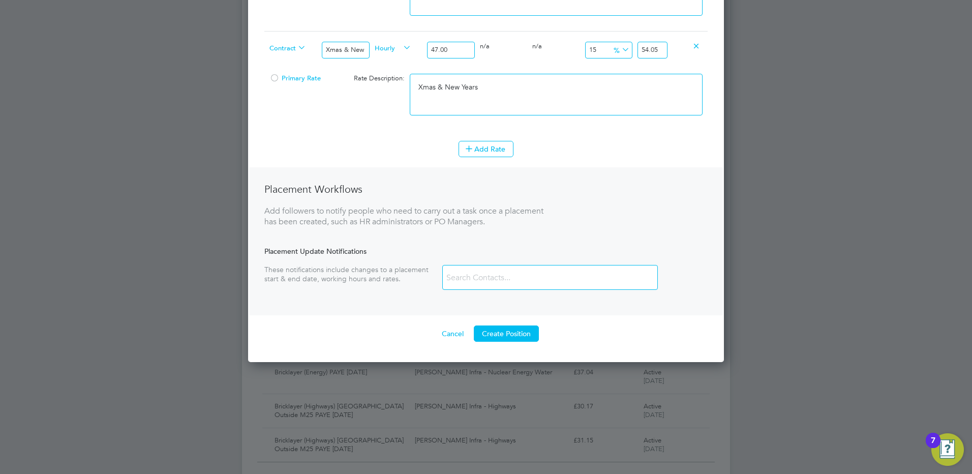
scroll to position [795, 0]
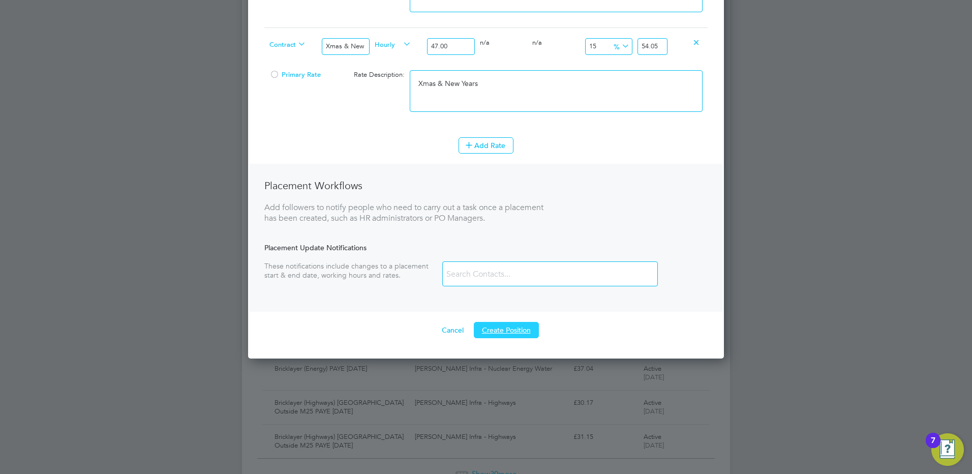
click at [522, 332] on button "Create Position" at bounding box center [506, 330] width 65 height 16
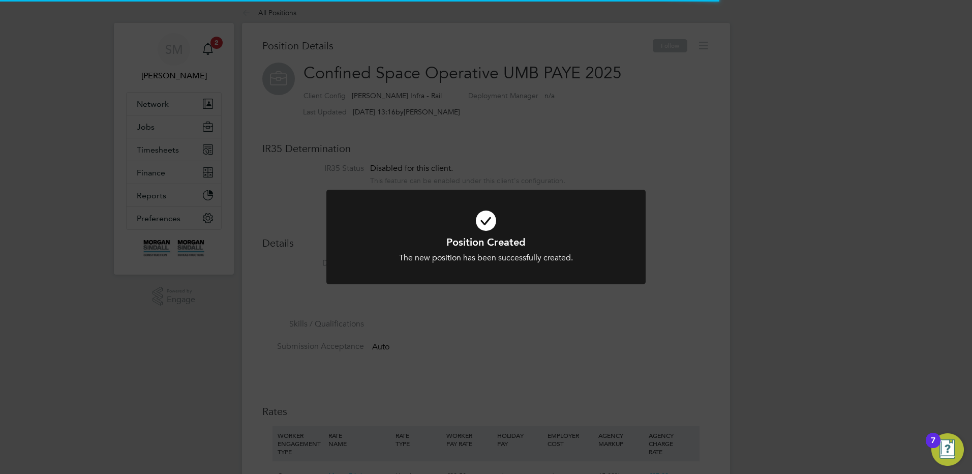
scroll to position [5, 5]
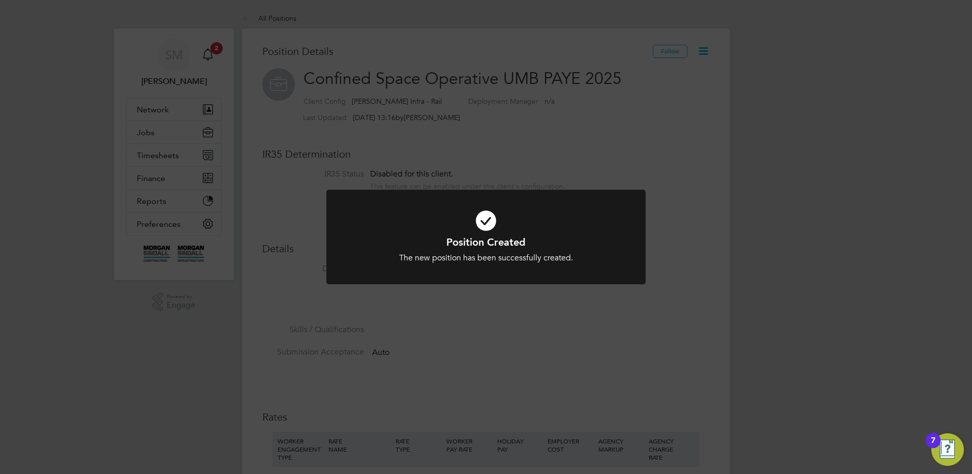
click at [790, 264] on div "Position Created The new position has been successfully created. Cancel Okay" at bounding box center [486, 237] width 972 height 474
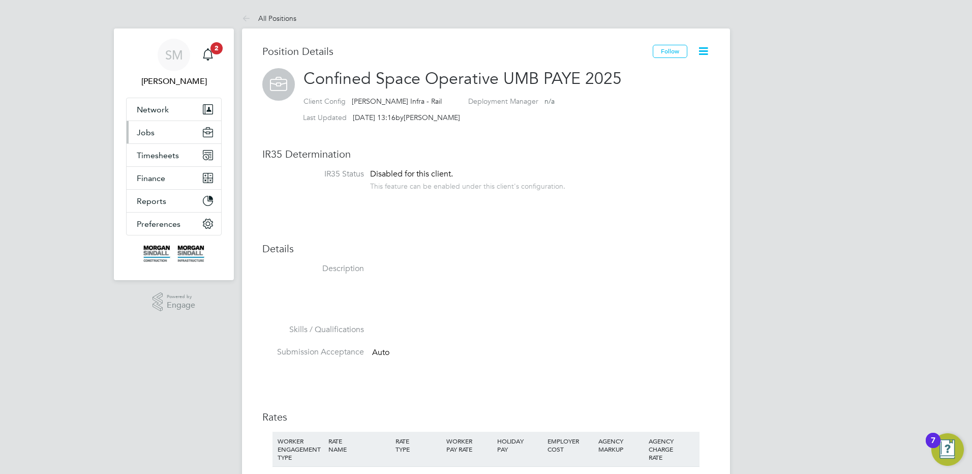
click at [191, 134] on button "Jobs" at bounding box center [174, 132] width 95 height 22
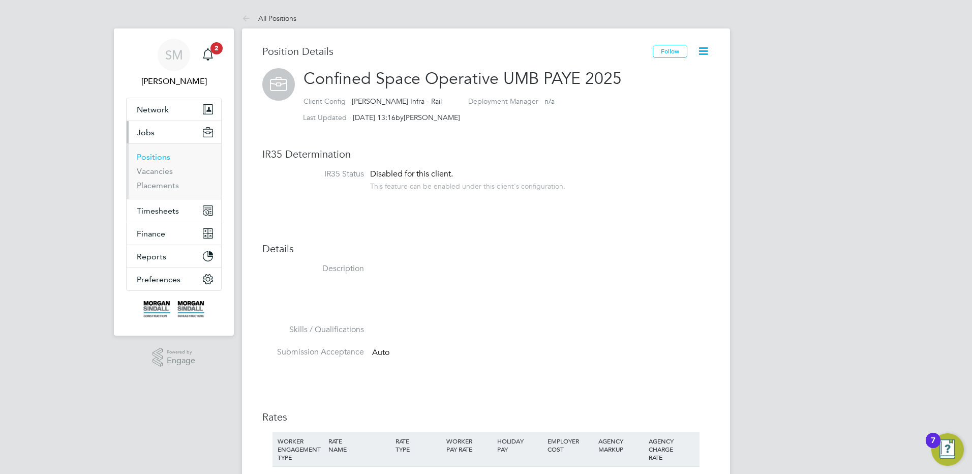
click at [161, 160] on link "Positions" at bounding box center [154, 157] width 34 height 10
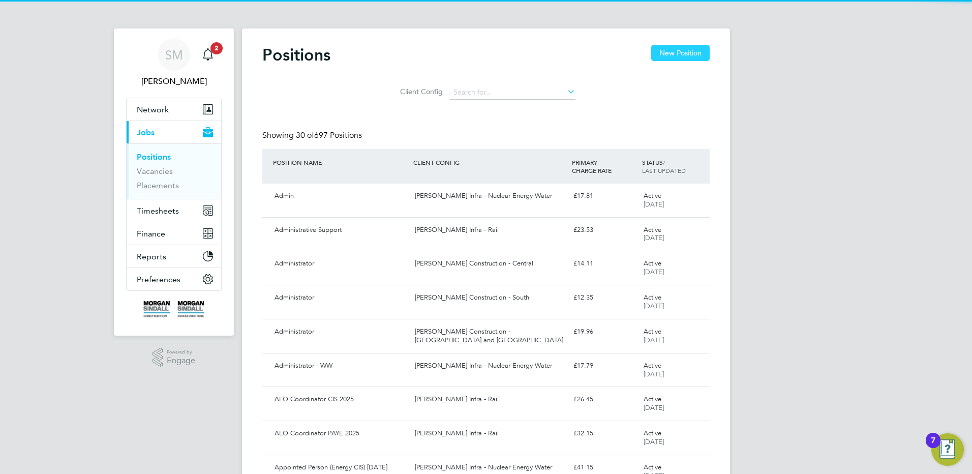
click at [664, 58] on button "New Position" at bounding box center [680, 53] width 58 height 16
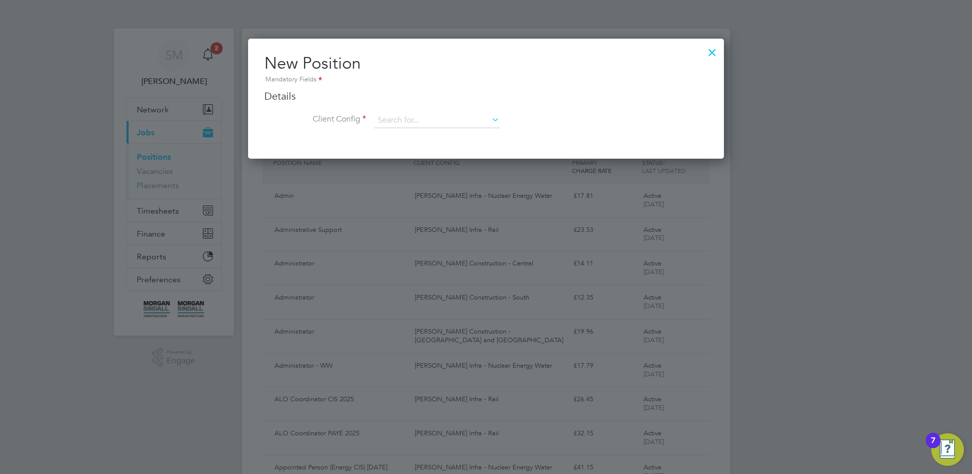
scroll to position [120, 476]
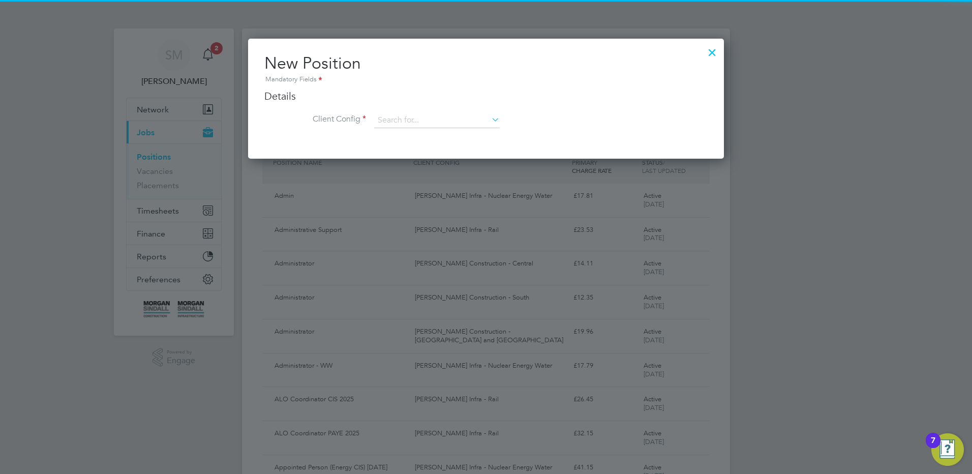
click at [416, 133] on li "Client Config" at bounding box center [485, 125] width 443 height 25
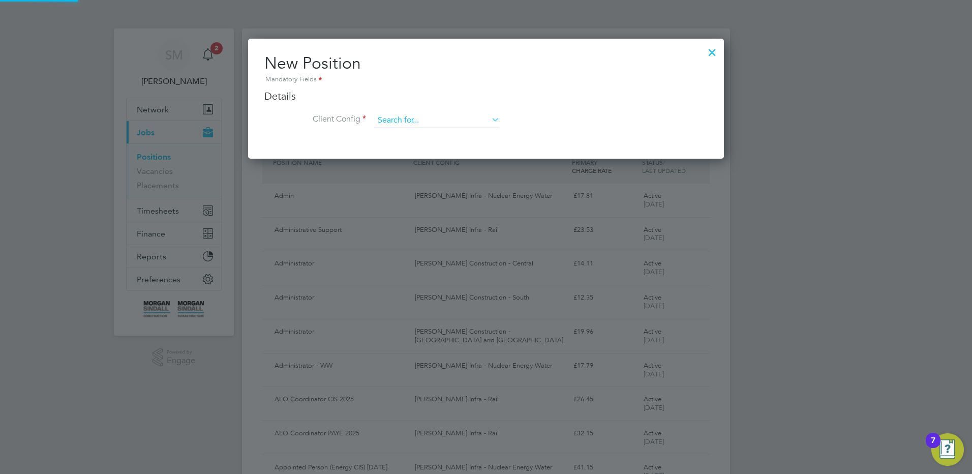
click at [419, 123] on input at bounding box center [437, 120] width 126 height 15
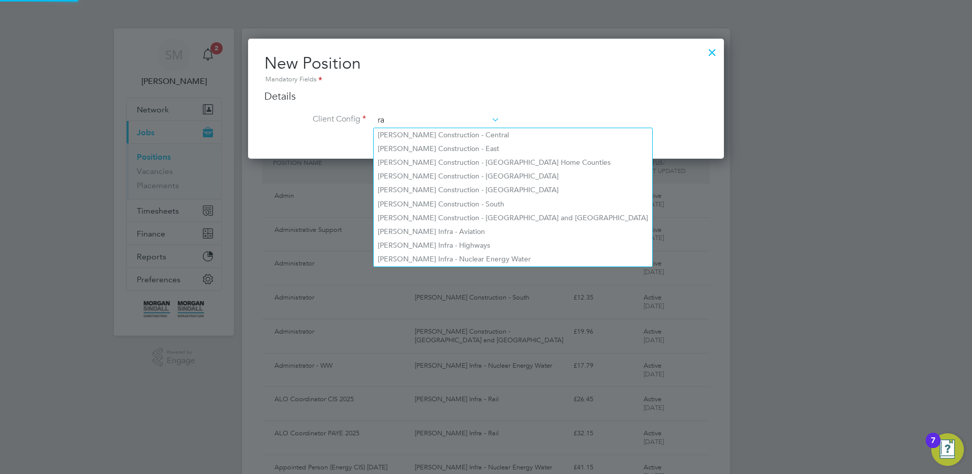
scroll to position [546, 476]
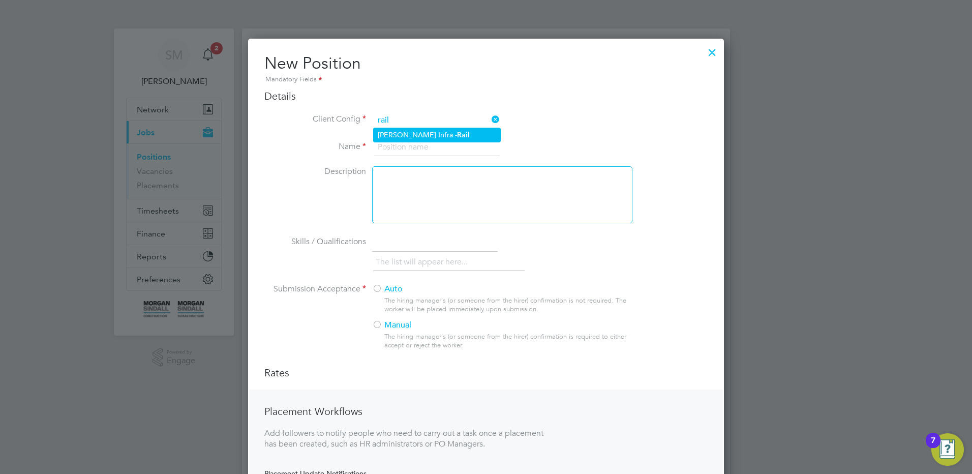
click at [443, 132] on li "[PERSON_NAME] Infra - Rail" at bounding box center [437, 135] width 127 height 14
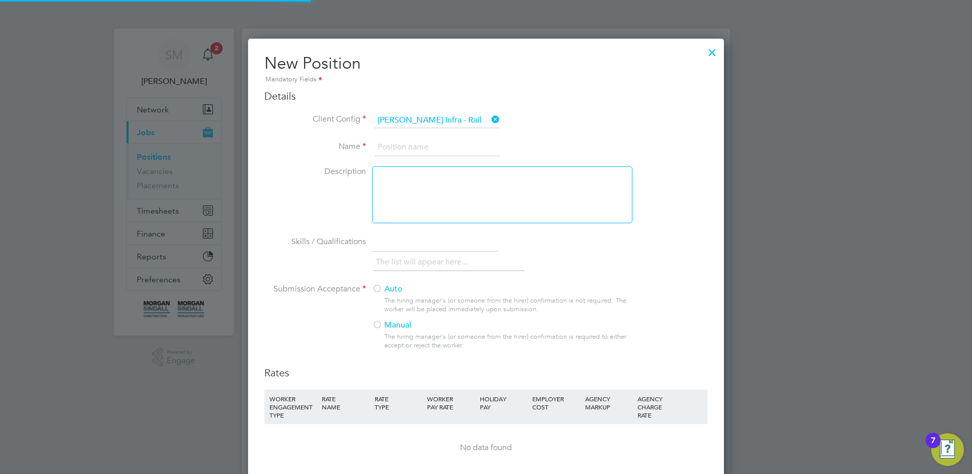
click at [430, 160] on li "Name" at bounding box center [485, 152] width 443 height 28
click at [434, 148] on input at bounding box center [437, 147] width 126 height 18
click at [413, 140] on input at bounding box center [437, 147] width 126 height 18
click at [377, 289] on div at bounding box center [377, 289] width 10 height 10
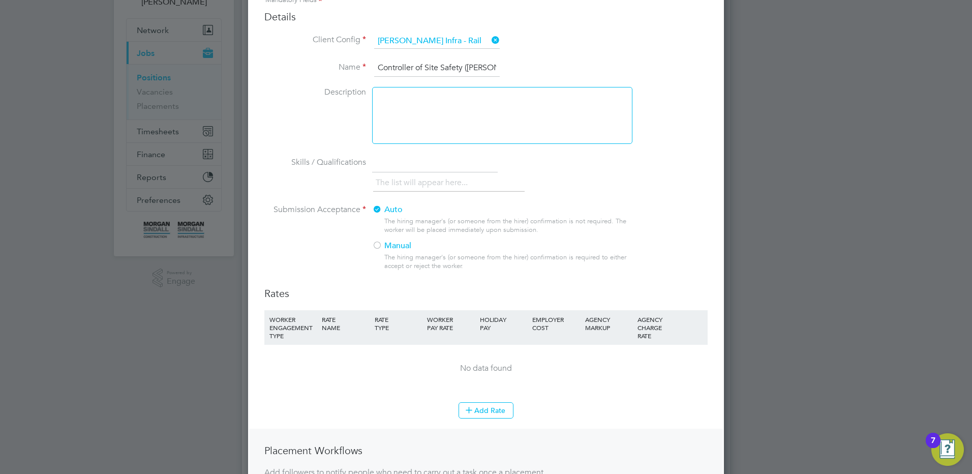
scroll to position [152, 0]
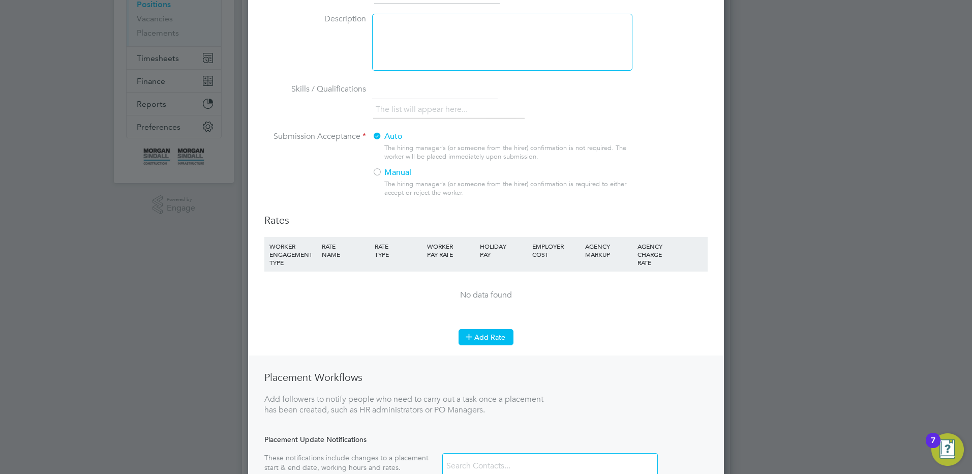
drag, startPoint x: 477, startPoint y: 326, endPoint x: 478, endPoint y: 335, distance: 9.2
click at [478, 326] on li "WORKER ENGAGEMENT TYPE RATE NAME RATE TYPE WORKER PAY RATE HOLIDAY PAY EMPLOYER…" at bounding box center [485, 283] width 443 height 92
click at [478, 336] on button "Add Rate" at bounding box center [485, 337] width 55 height 16
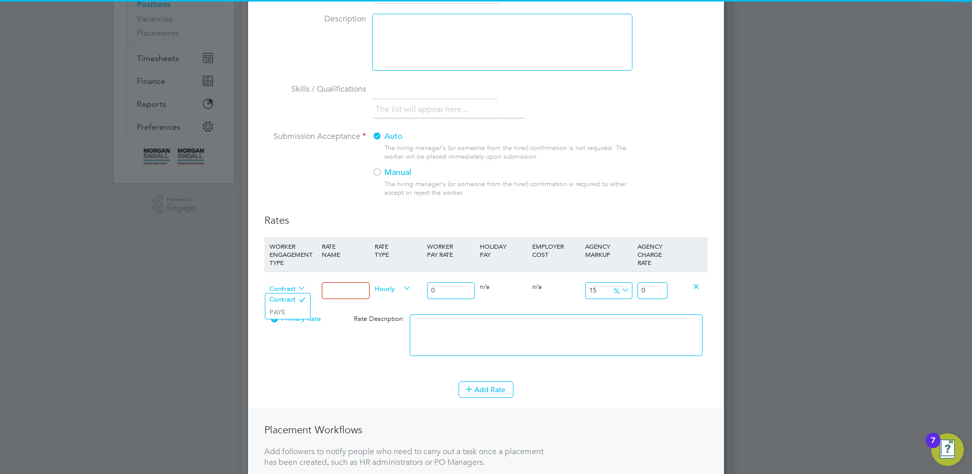
click at [284, 286] on span "Contract" at bounding box center [287, 287] width 37 height 11
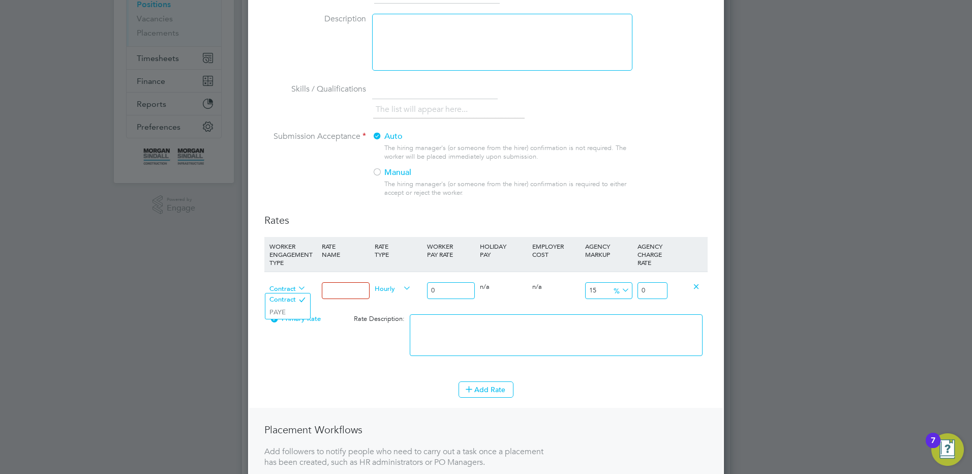
click at [287, 286] on span "Contract" at bounding box center [287, 287] width 37 height 11
click at [332, 287] on input at bounding box center [345, 290] width 47 height 17
drag, startPoint x: 442, startPoint y: 281, endPoint x: 428, endPoint y: 285, distance: 14.3
click at [428, 285] on div "0" at bounding box center [450, 290] width 52 height 37
click at [432, 288] on input "0" at bounding box center [450, 290] width 47 height 17
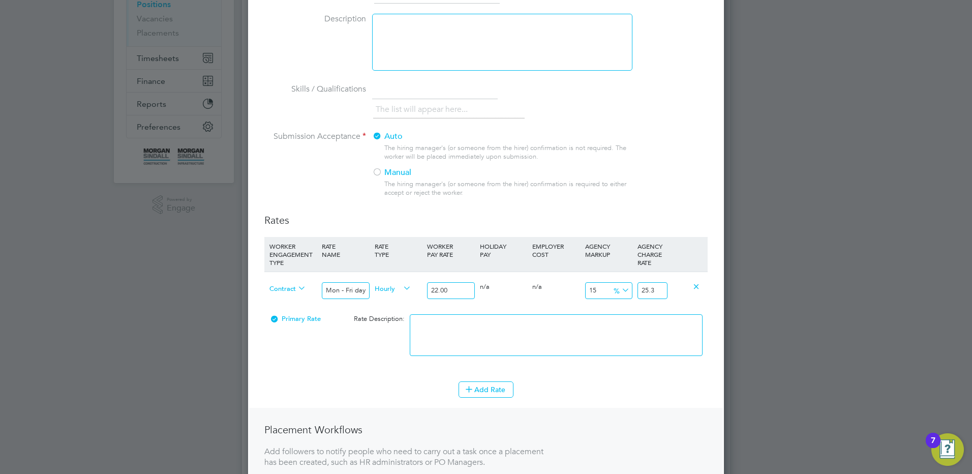
click at [510, 336] on textarea at bounding box center [556, 335] width 293 height 42
click at [499, 390] on button "Add Rate" at bounding box center [485, 389] width 55 height 16
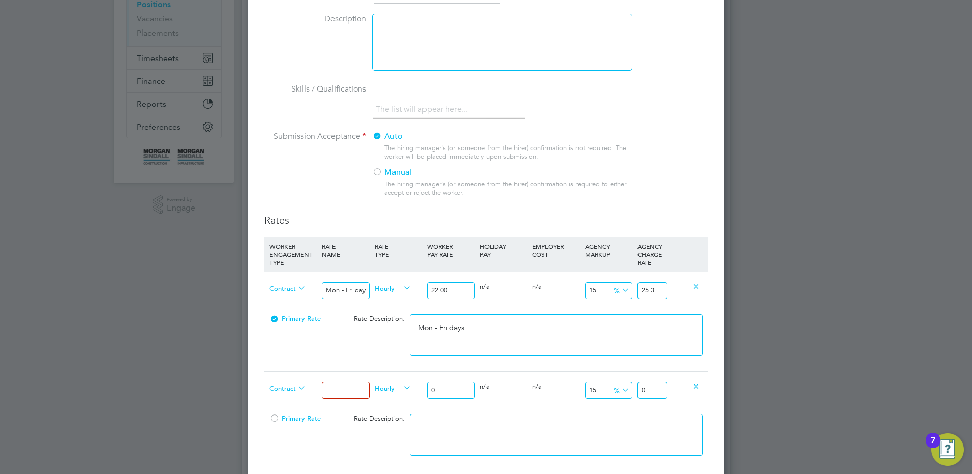
click at [329, 392] on input at bounding box center [345, 390] width 47 height 17
drag, startPoint x: 417, startPoint y: 383, endPoint x: 419, endPoint y: 370, distance: 13.3
click at [398, 377] on div "Contract Mon - Fri nights Hourly 0 0 n/a 0 n/a 15 0 % 0" at bounding box center [485, 390] width 443 height 38
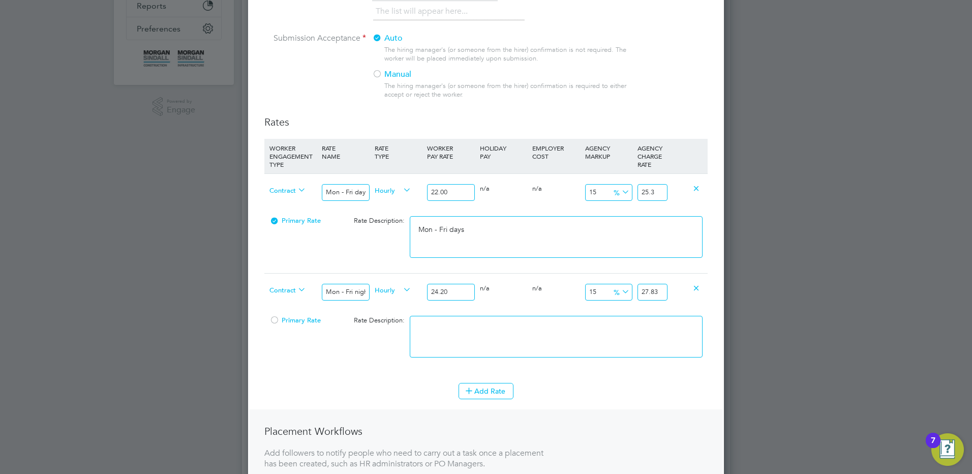
scroll to position [254, 0]
drag, startPoint x: 446, startPoint y: 333, endPoint x: 452, endPoint y: 333, distance: 5.6
click at [451, 333] on textarea at bounding box center [556, 333] width 293 height 42
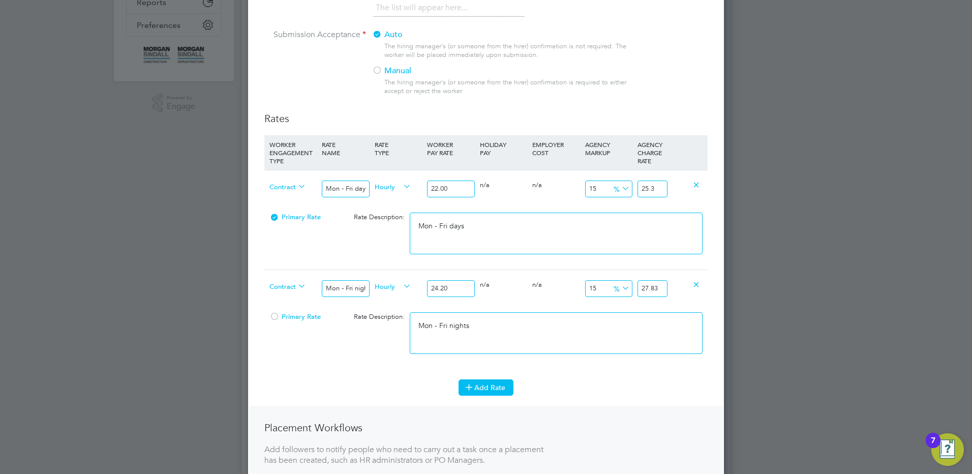
click at [493, 384] on button "Add Rate" at bounding box center [485, 387] width 55 height 16
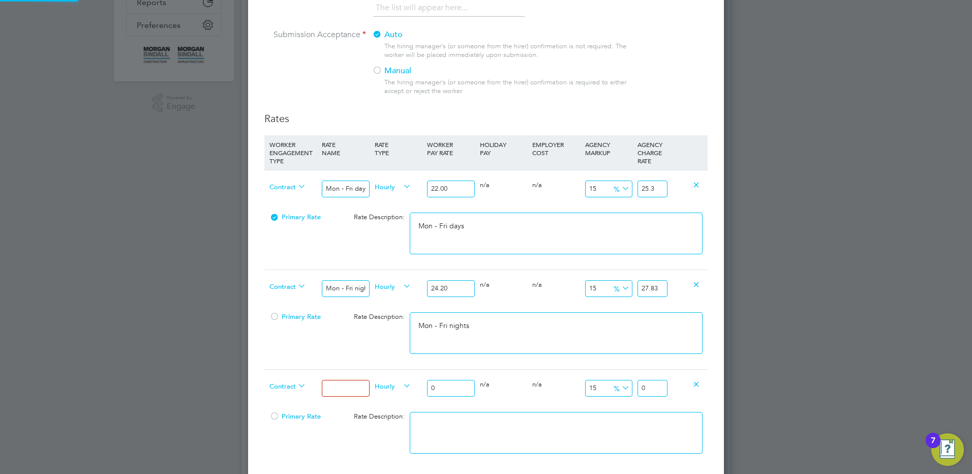
scroll to position [916, 476]
click at [347, 397] on div at bounding box center [345, 387] width 52 height 37
click at [348, 390] on input at bounding box center [345, 388] width 47 height 17
click at [461, 389] on input "0" at bounding box center [450, 388] width 47 height 17
click at [434, 384] on input "number" at bounding box center [450, 388] width 47 height 17
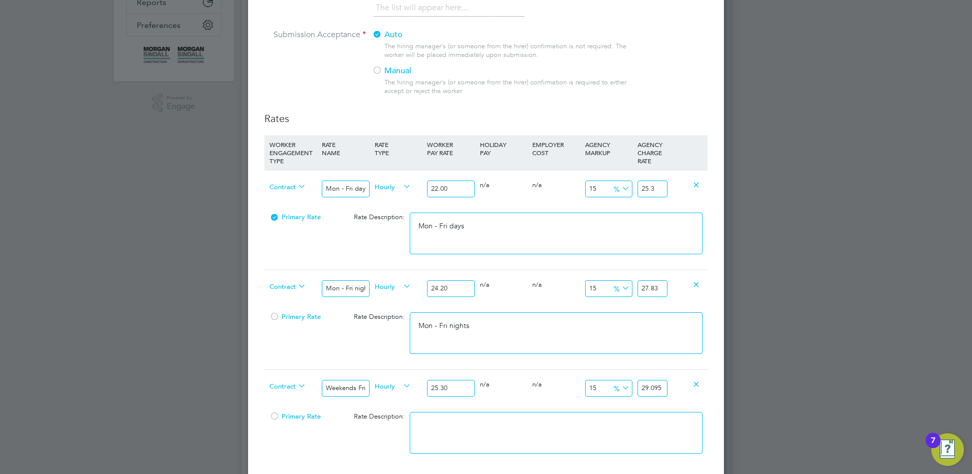
drag, startPoint x: 653, startPoint y: 388, endPoint x: 768, endPoint y: 383, distance: 116.0
click at [730, 384] on div "Positions New Position Client Config Showing 30 of 697 Positions POSITION NAME …" at bounding box center [486, 411] width 488 height 1275
click at [594, 422] on textarea at bounding box center [556, 433] width 293 height 42
click at [499, 420] on textarea at bounding box center [556, 433] width 293 height 42
paste textarea "Weekends Fri 18:00pm - Mon 06:00am"
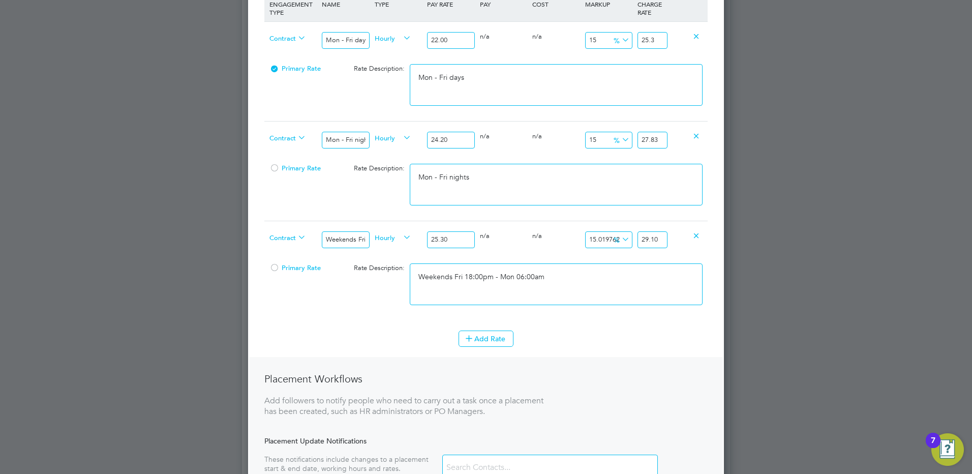
scroll to position [457, 0]
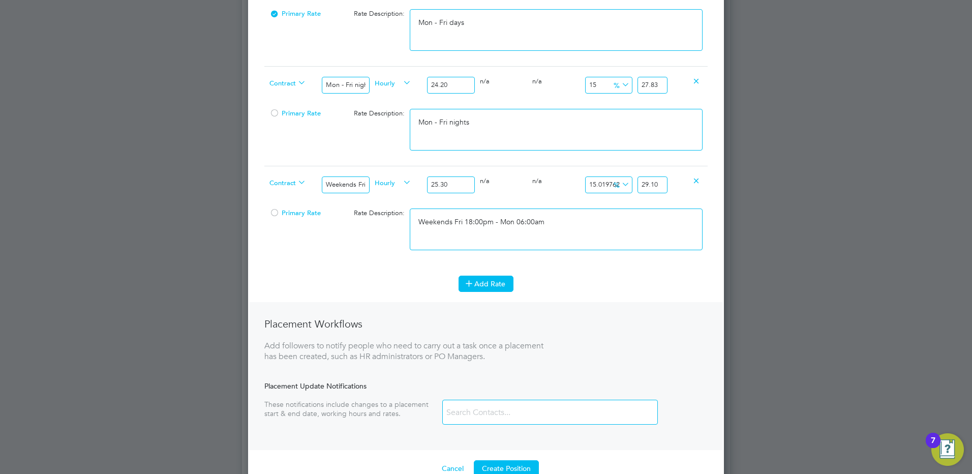
click at [483, 282] on button "Add Rate" at bounding box center [485, 283] width 55 height 16
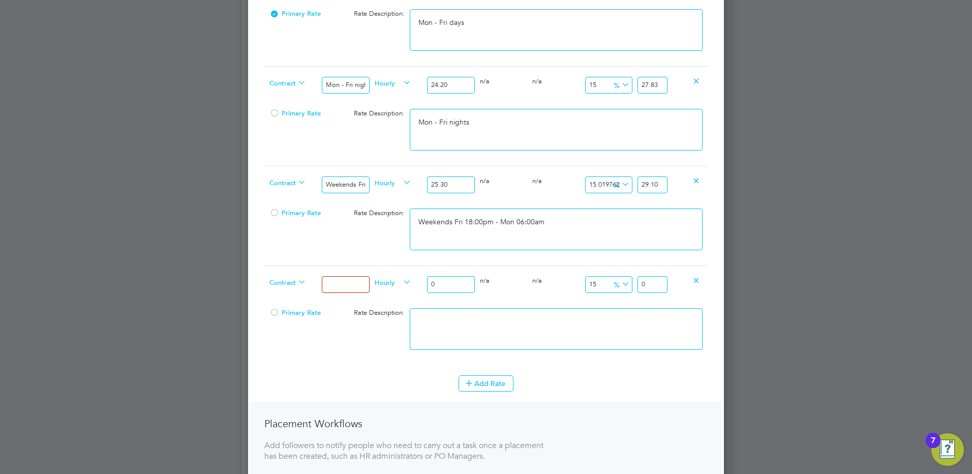
click at [381, 291] on div "Hourly" at bounding box center [398, 283] width 52 height 35
click at [338, 286] on input at bounding box center [345, 284] width 47 height 17
click at [463, 295] on div "0" at bounding box center [450, 284] width 52 height 37
click at [461, 286] on input "0" at bounding box center [450, 284] width 47 height 17
drag, startPoint x: 393, startPoint y: 269, endPoint x: 358, endPoint y: 261, distance: 36.5
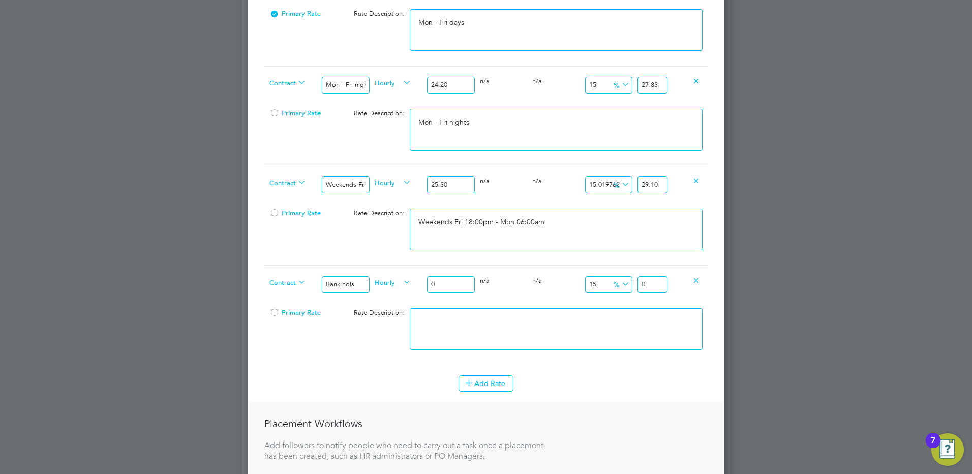
click at [363, 261] on div "WORKER ENGAGEMENT TYPE RATE NAME RATE TYPE WORKER PAY RATE HOLIDAY PAY EMPLOYER…" at bounding box center [485, 148] width 443 height 433
drag, startPoint x: 660, startPoint y: 283, endPoint x: 766, endPoint y: 282, distance: 106.2
click at [730, 285] on div "Positions New Position Client Config Showing 30 of 697 Positions POSITION NAME …" at bounding box center [486, 208] width 488 height 1275
click at [607, 316] on textarea at bounding box center [556, 329] width 293 height 42
drag, startPoint x: 496, startPoint y: 374, endPoint x: 470, endPoint y: 393, distance: 32.3
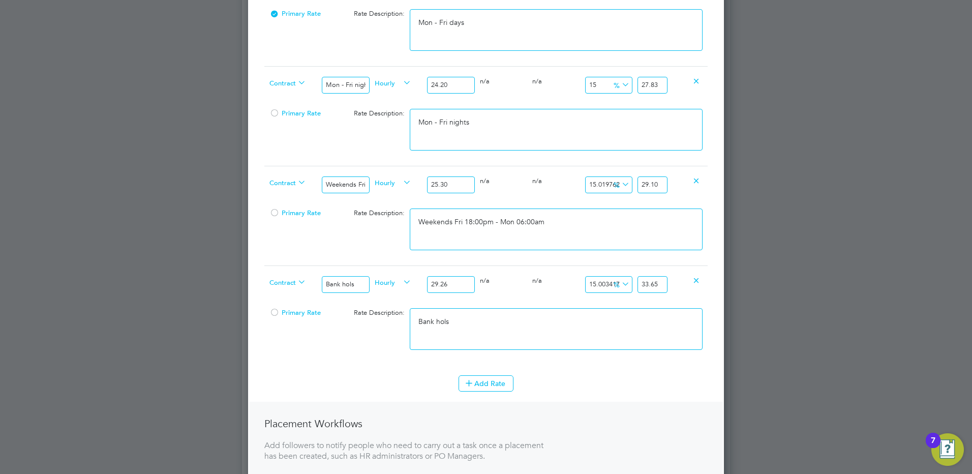
click at [493, 374] on li "WORKER ENGAGEMENT TYPE RATE NAME RATE TYPE WORKER PAY RATE HOLIDAY PAY EMPLOYER…" at bounding box center [485, 153] width 443 height 443
click at [470, 392] on li "Add Rate" at bounding box center [485, 388] width 443 height 26
click at [480, 382] on button "Add Rate" at bounding box center [485, 383] width 55 height 16
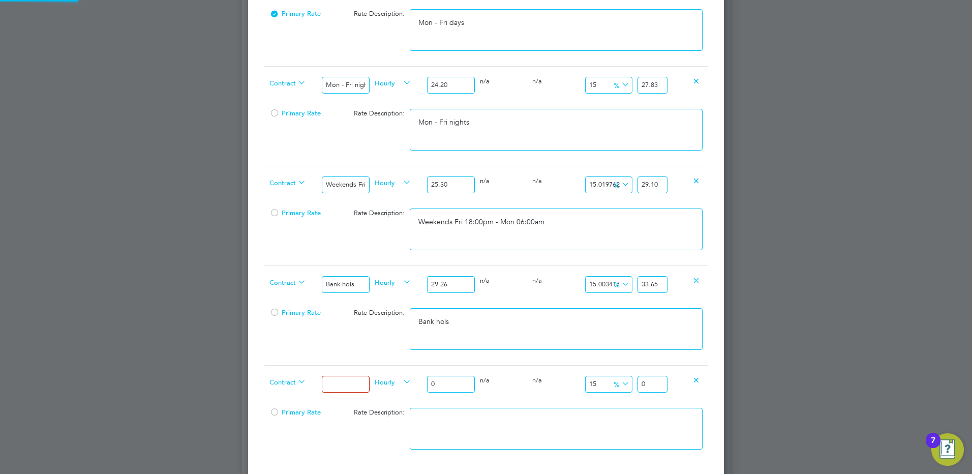
click at [294, 384] on span "Contract" at bounding box center [287, 381] width 37 height 11
click at [334, 387] on input at bounding box center [345, 384] width 47 height 17
click at [470, 387] on input "0" at bounding box center [450, 384] width 47 height 17
drag, startPoint x: 445, startPoint y: 378, endPoint x: 400, endPoint y: 379, distance: 44.2
click at [400, 379] on div "Contract Xmas & New Year Hourly 0 0 n/a 0 n/a 15 0 % 0" at bounding box center [485, 384] width 443 height 38
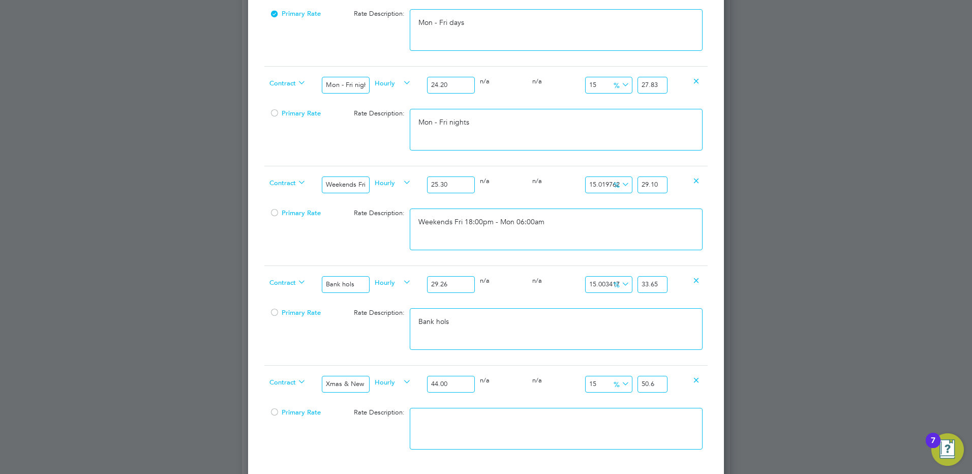
click at [565, 408] on textarea at bounding box center [556, 429] width 293 height 42
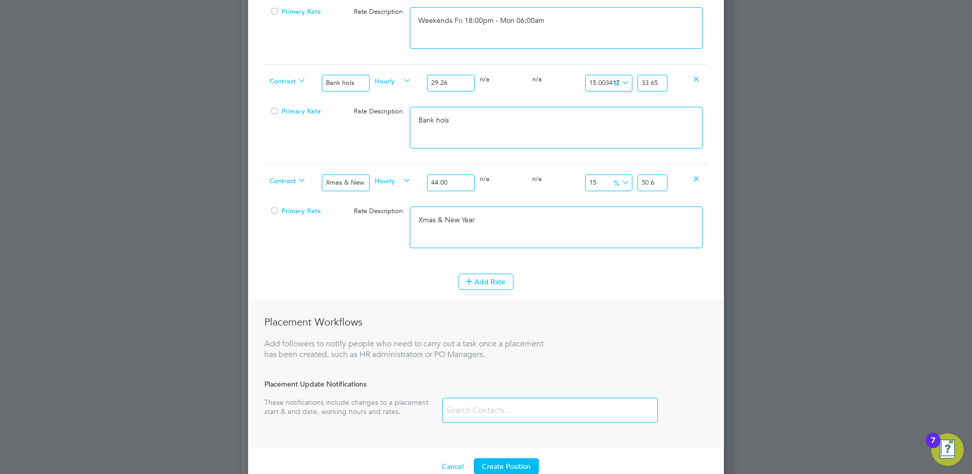
scroll to position [762, 0]
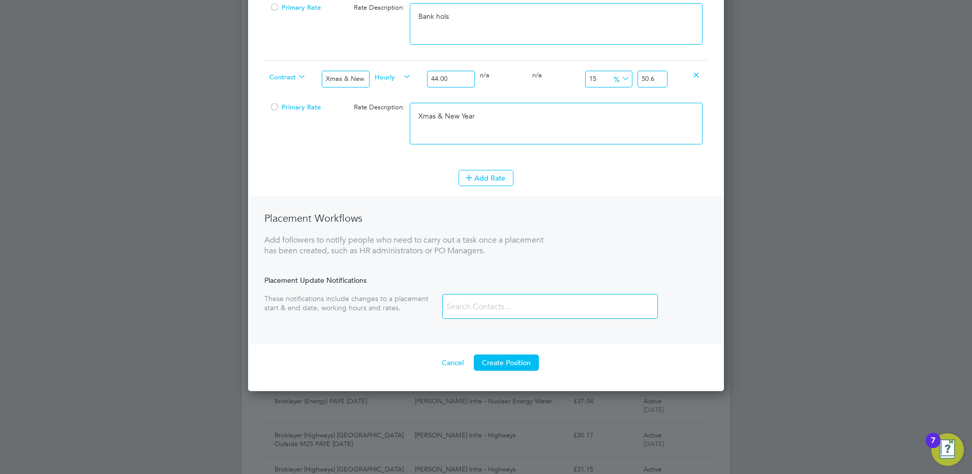
click at [488, 363] on button "Create Position" at bounding box center [506, 362] width 65 height 16
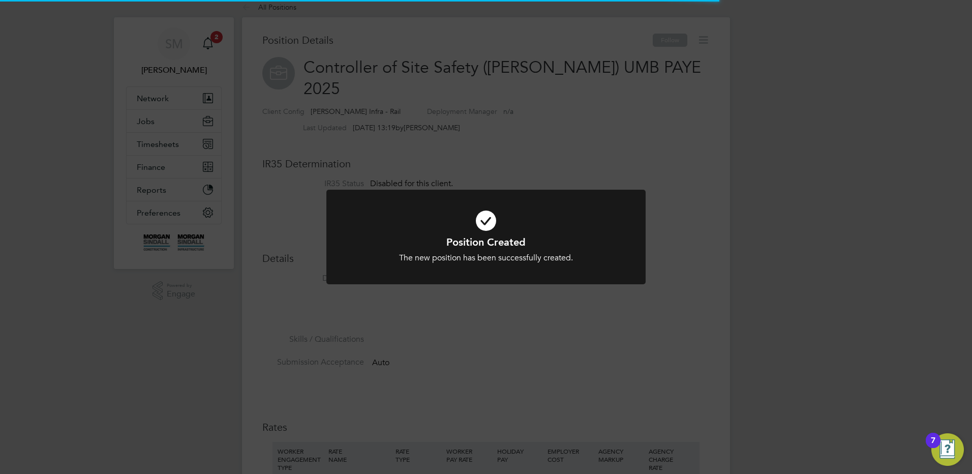
scroll to position [5, 5]
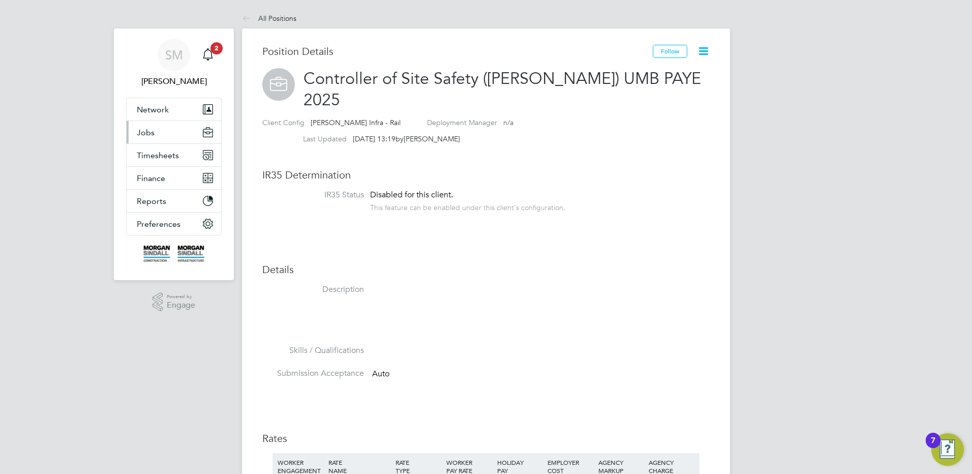
click at [178, 133] on button "Jobs" at bounding box center [174, 132] width 95 height 22
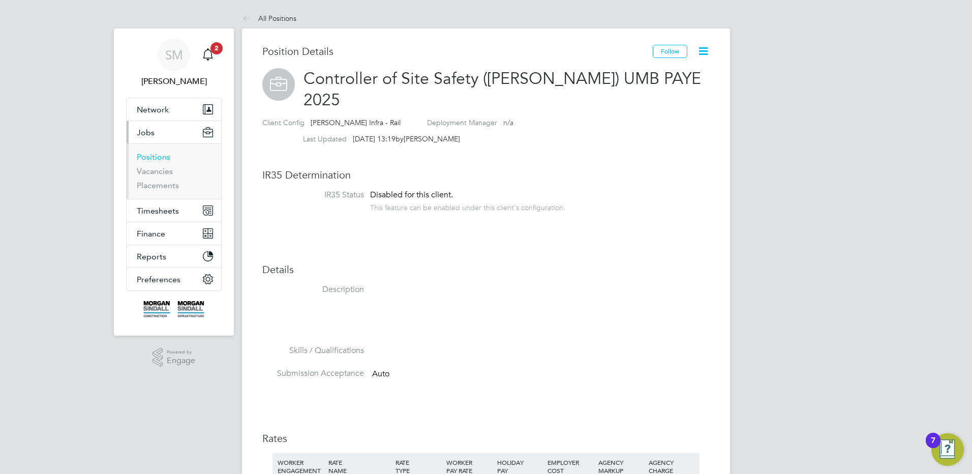
click at [156, 159] on link "Positions" at bounding box center [154, 157] width 34 height 10
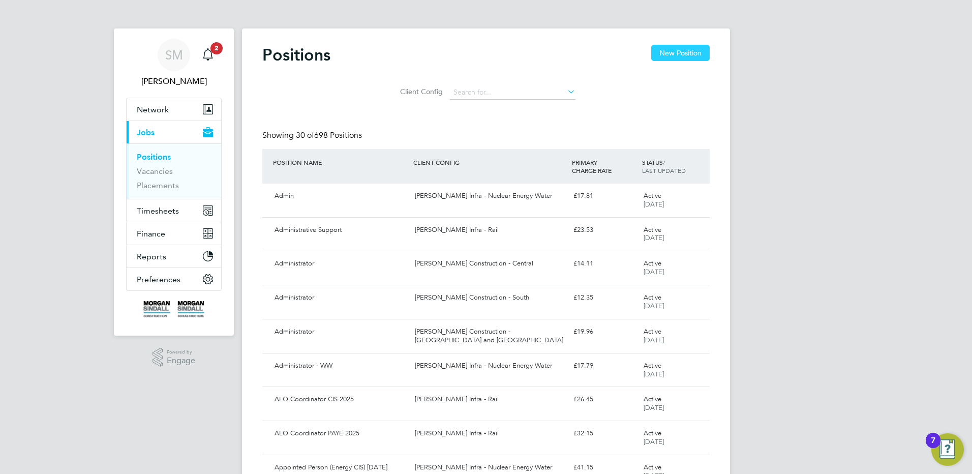
click at [698, 54] on button "New Position" at bounding box center [680, 53] width 58 height 16
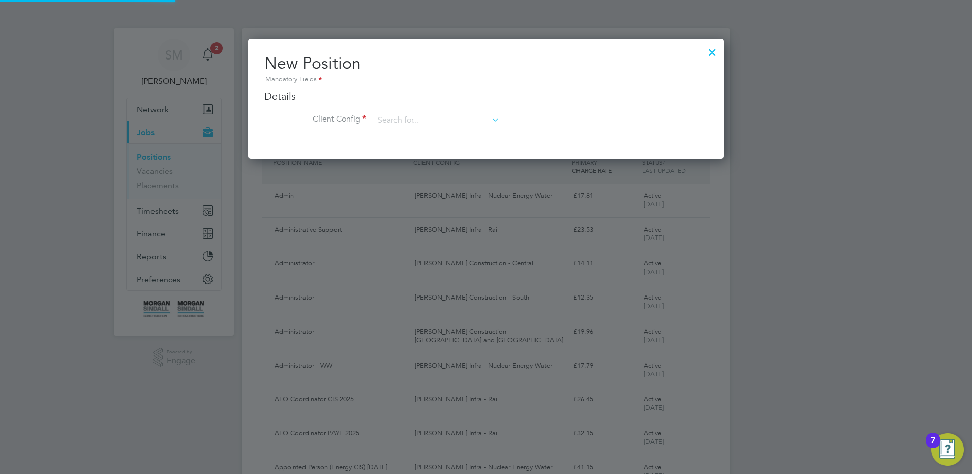
scroll to position [120, 476]
click at [460, 113] on input at bounding box center [437, 120] width 126 height 15
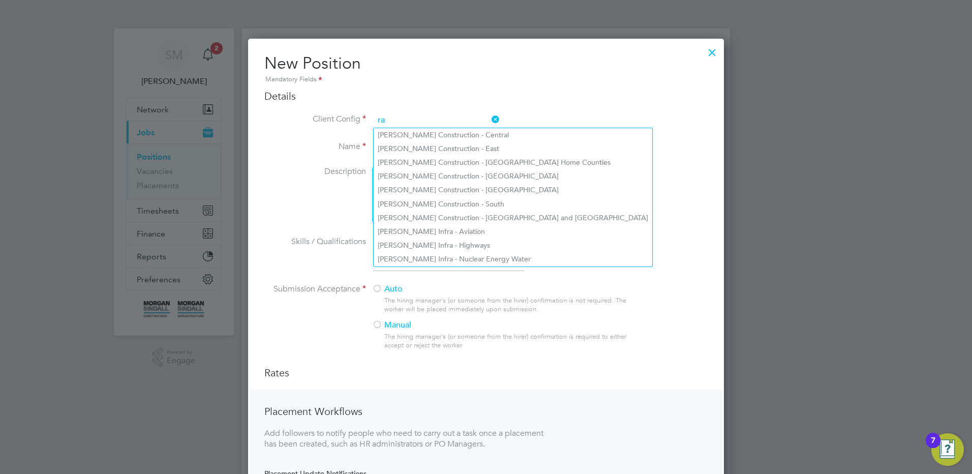
scroll to position [546, 476]
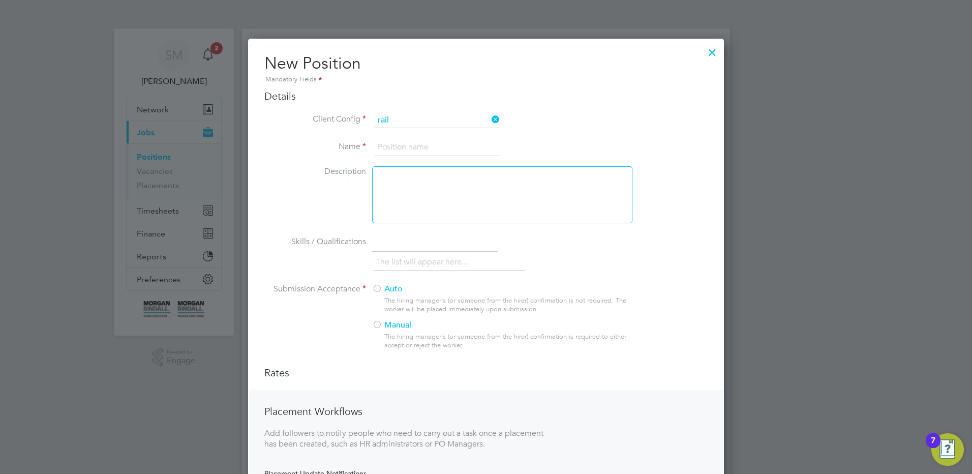
click at [462, 132] on li "[PERSON_NAME] Infra - Rail" at bounding box center [437, 135] width 127 height 14
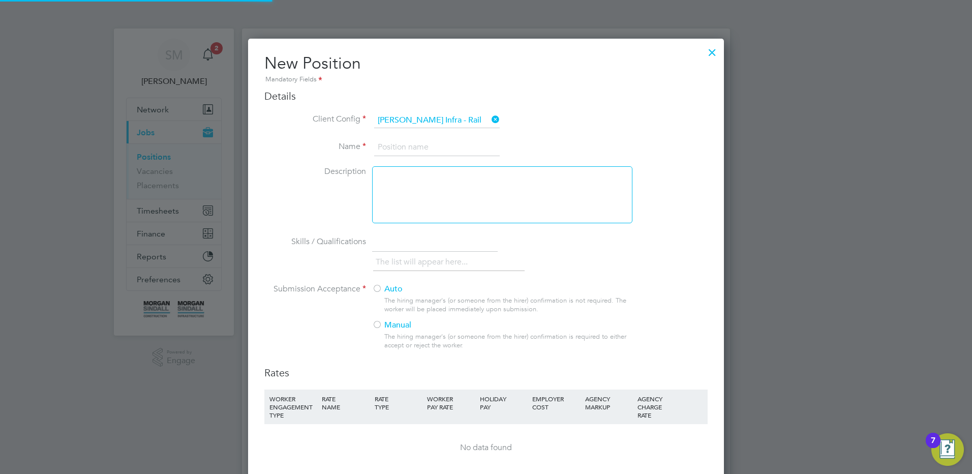
click at [447, 145] on input at bounding box center [437, 147] width 126 height 18
click at [386, 147] on input at bounding box center [437, 147] width 126 height 18
click at [404, 297] on div "The hiring manager's (or someone from the hirer) confirmation is not required. …" at bounding box center [507, 304] width 247 height 17
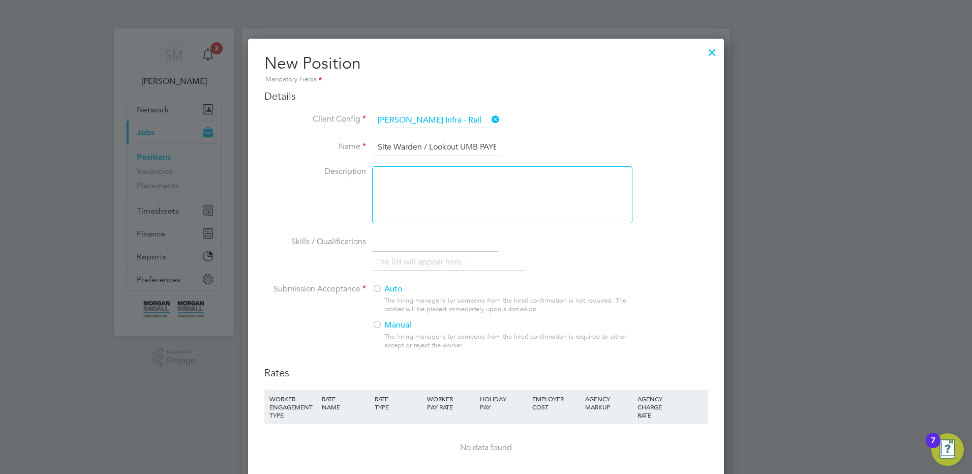
click at [373, 289] on div at bounding box center [377, 289] width 10 height 10
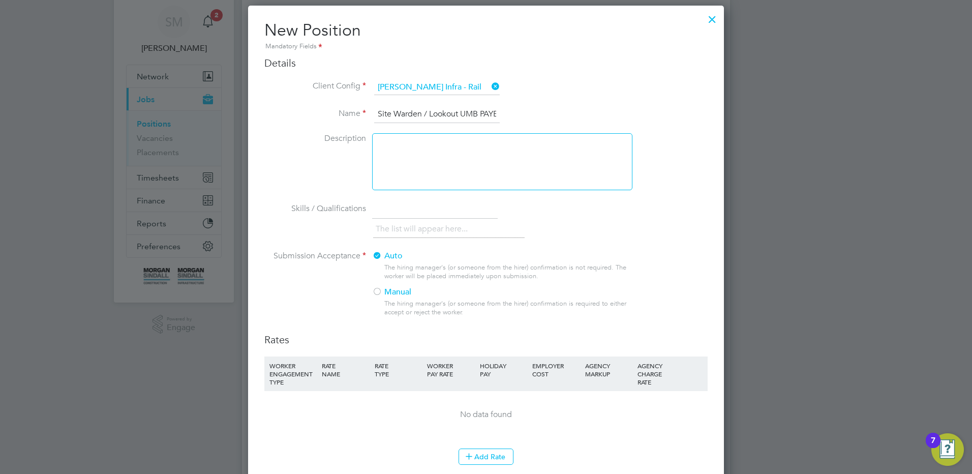
scroll to position [51, 0]
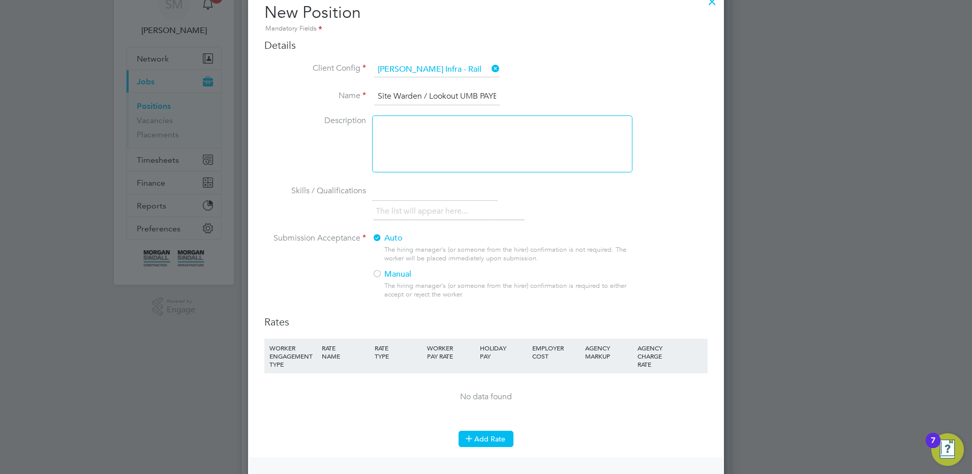
click at [478, 441] on button "Add Rate" at bounding box center [485, 438] width 55 height 16
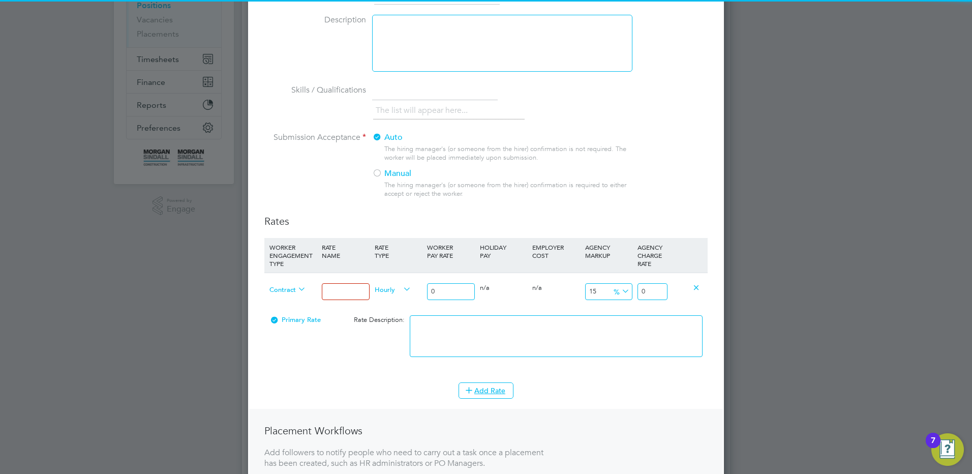
scroll to position [152, 0]
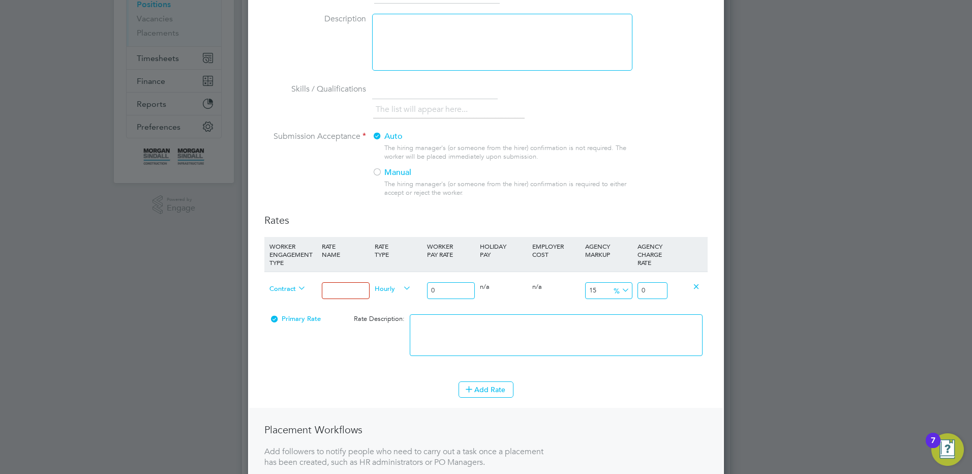
click at [351, 292] on input at bounding box center [345, 290] width 47 height 17
click at [427, 289] on input "0" at bounding box center [450, 290] width 47 height 17
drag, startPoint x: 659, startPoint y: 289, endPoint x: 702, endPoint y: 294, distance: 44.0
click at [702, 294] on div "Contract Mon - Fri days Hourly 18.75 0 n/a 0 n/a 15 2.8125 % 21.5625" at bounding box center [485, 290] width 443 height 38
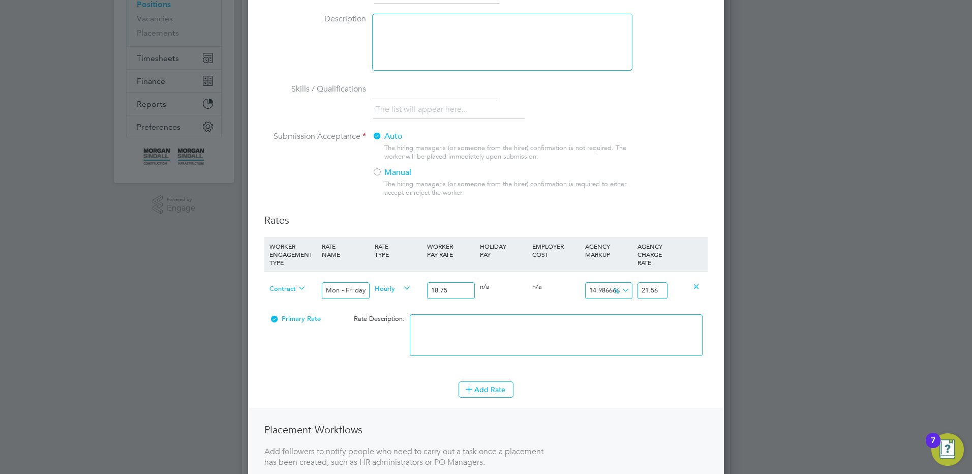
scroll to position [0, 0]
click at [653, 317] on textarea at bounding box center [556, 335] width 293 height 42
click at [483, 386] on button "Add Rate" at bounding box center [485, 389] width 55 height 16
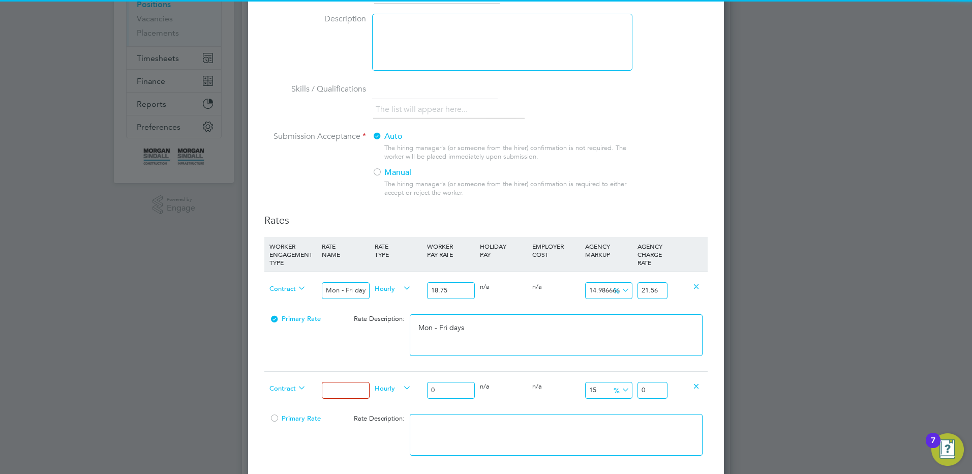
click at [321, 387] on div at bounding box center [345, 390] width 52 height 37
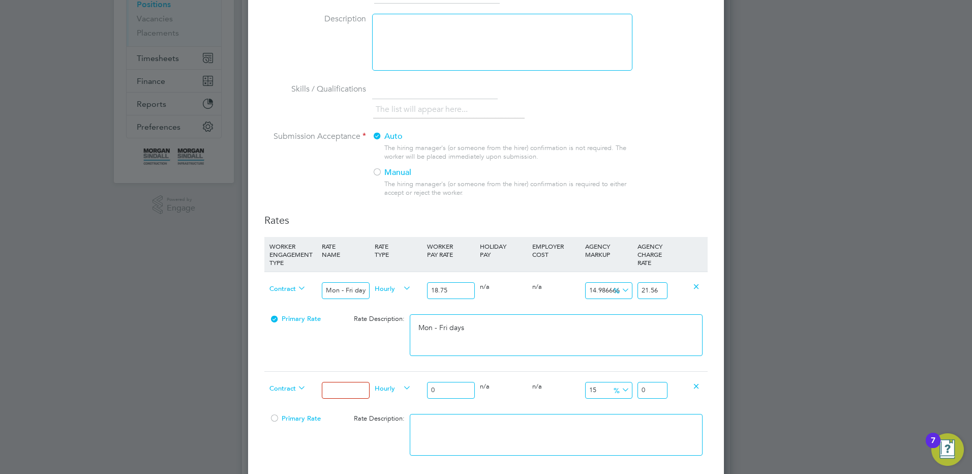
click at [375, 386] on span "Hourly" at bounding box center [393, 387] width 37 height 11
click at [352, 387] on input at bounding box center [345, 390] width 47 height 17
click at [457, 396] on input "0" at bounding box center [450, 390] width 47 height 17
drag, startPoint x: 445, startPoint y: 389, endPoint x: 403, endPoint y: 388, distance: 41.7
click at [406, 387] on div "Contract Mon - Fri nights Hourly 0 0 n/a 0 n/a 15 0 % 0" at bounding box center [485, 390] width 443 height 38
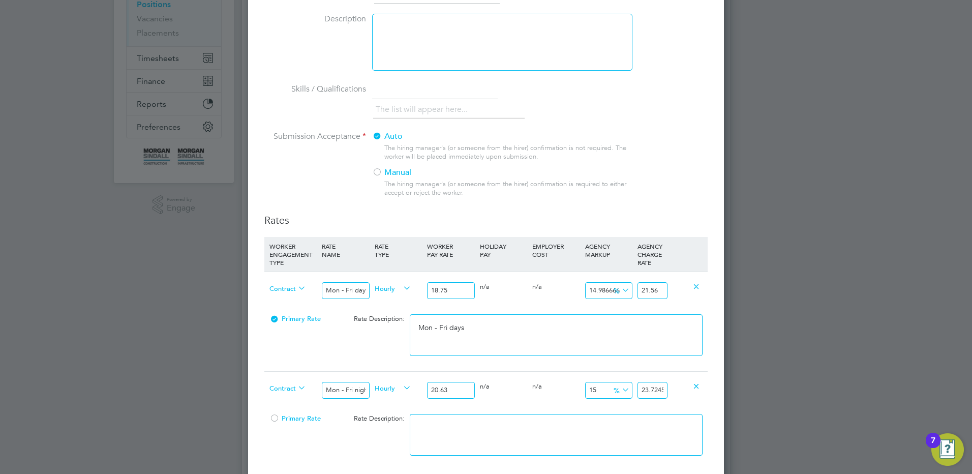
scroll to position [0, 2]
drag, startPoint x: 657, startPoint y: 390, endPoint x: 681, endPoint y: 387, distance: 24.1
click at [678, 390] on div "Contract Mon - Fri nights Hourly 20.63 0 n/a 0 n/a 15 3.0945 % 23.7245" at bounding box center [485, 390] width 443 height 38
click at [504, 432] on textarea at bounding box center [556, 435] width 293 height 42
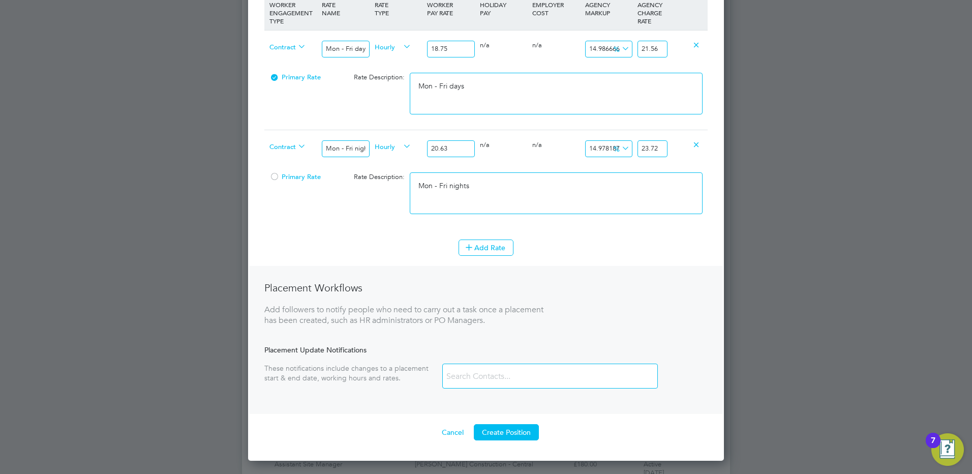
scroll to position [407, 0]
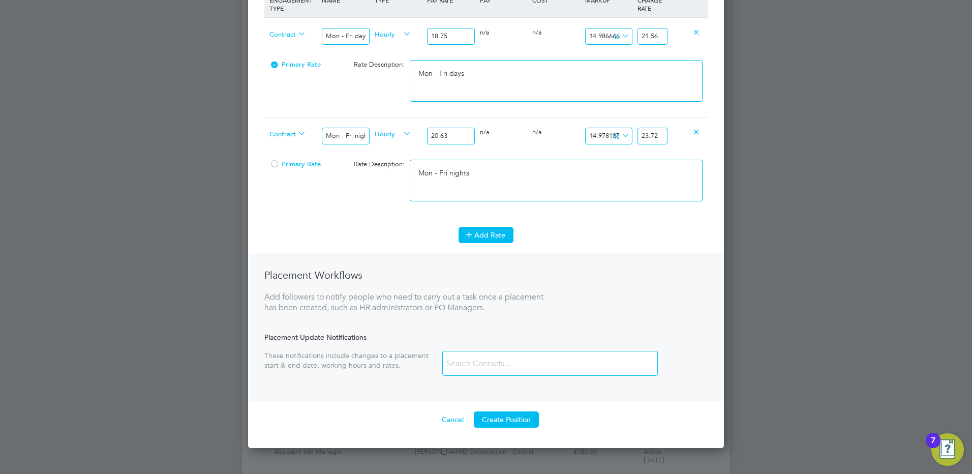
click at [484, 233] on button "Add Rate" at bounding box center [485, 235] width 55 height 16
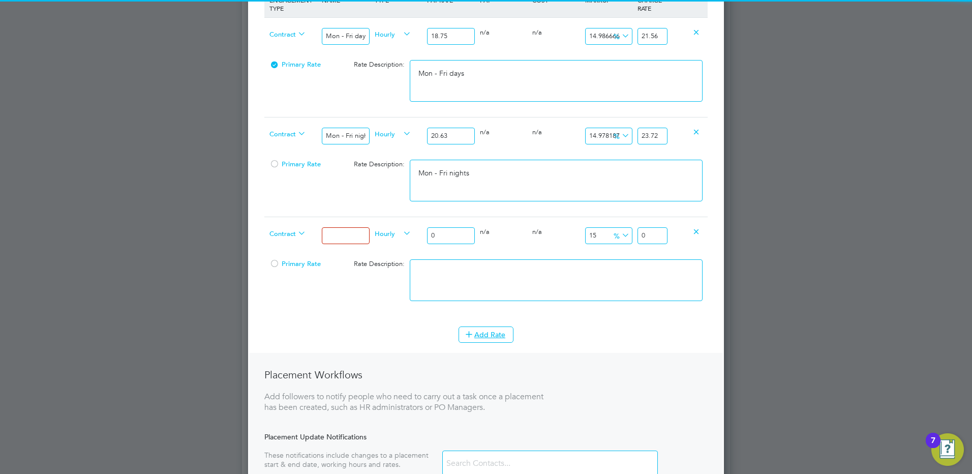
click at [332, 238] on input at bounding box center [345, 235] width 47 height 17
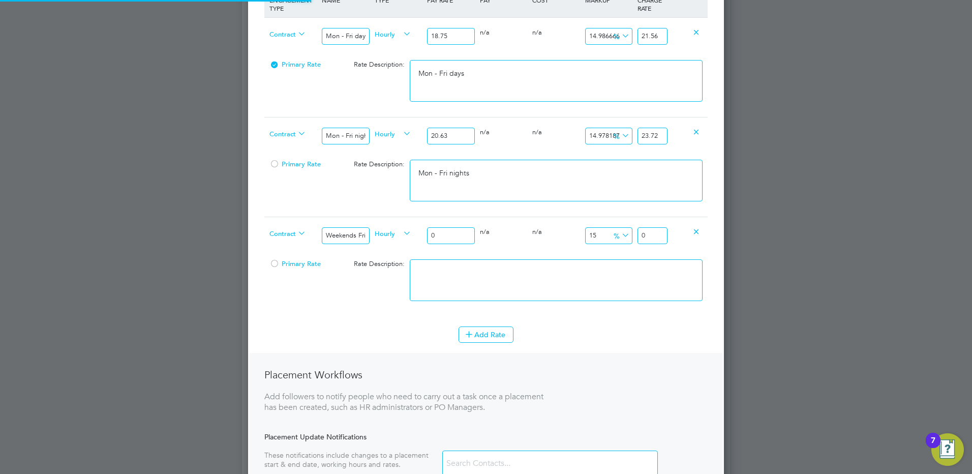
click at [441, 235] on input "0" at bounding box center [450, 235] width 47 height 17
drag, startPoint x: 452, startPoint y: 230, endPoint x: 411, endPoint y: 231, distance: 41.2
click at [412, 230] on div "Contract Weekends Fri 18:00pm - Mon 06:00am Hourly 0 0 n/a 0 n/a 15 0 % 0" at bounding box center [485, 236] width 443 height 38
drag, startPoint x: 650, startPoint y: 234, endPoint x: 694, endPoint y: 232, distance: 44.3
click at [694, 233] on div "Contract Weekends Fri 18:00pm - Mon 06:00am Hourly 21.56 0 n/a 0 n/a 15 3.234 %…" at bounding box center [485, 236] width 443 height 38
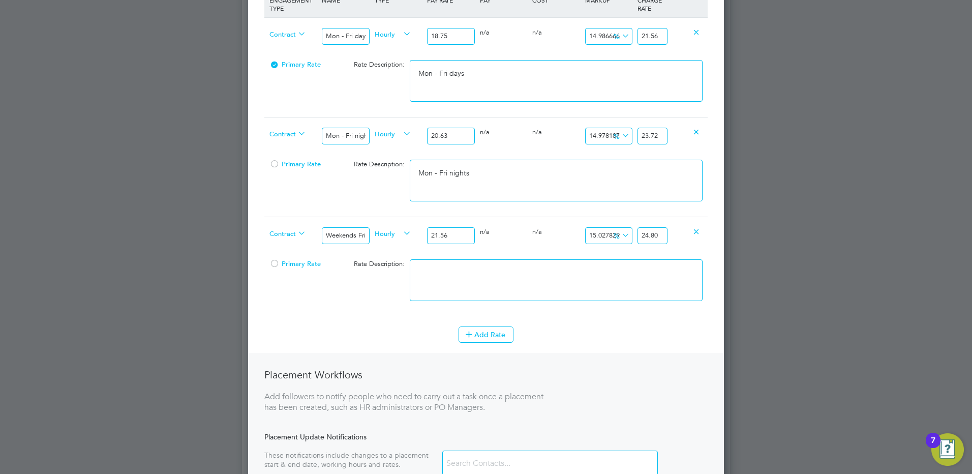
click at [608, 285] on textarea at bounding box center [556, 280] width 293 height 42
paste textarea "Weekends Fri 18:00pm - Mon 06:00am"
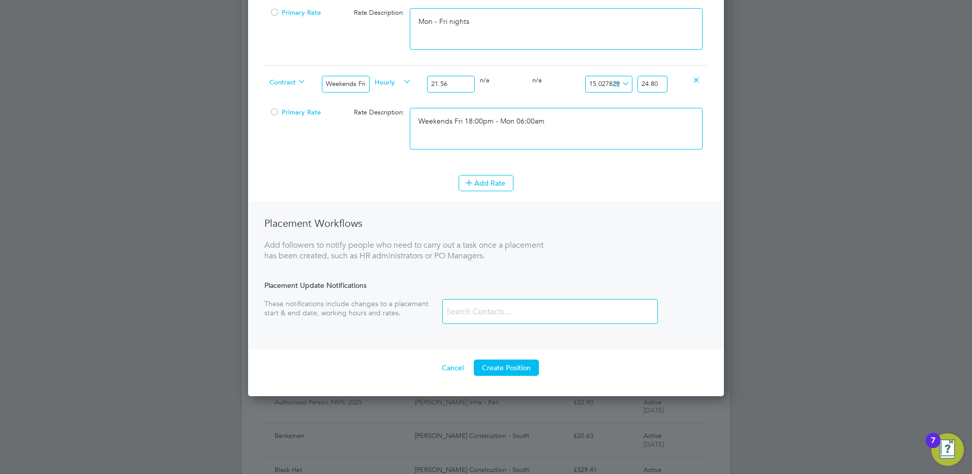
scroll to position [559, 0]
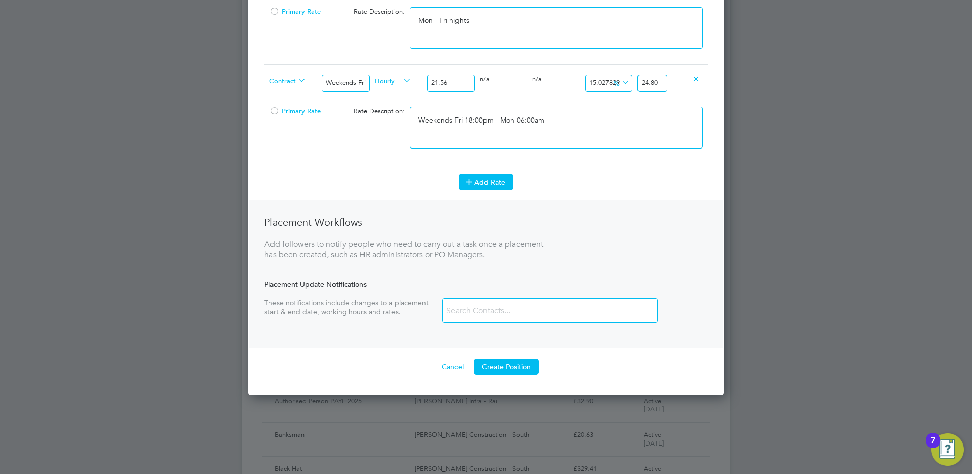
click at [491, 186] on button "Add Rate" at bounding box center [485, 182] width 55 height 16
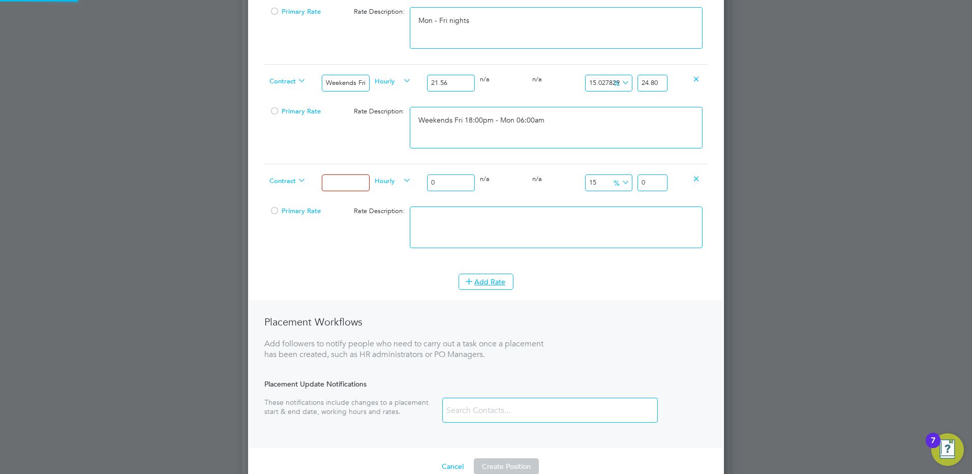
scroll to position [1015, 476]
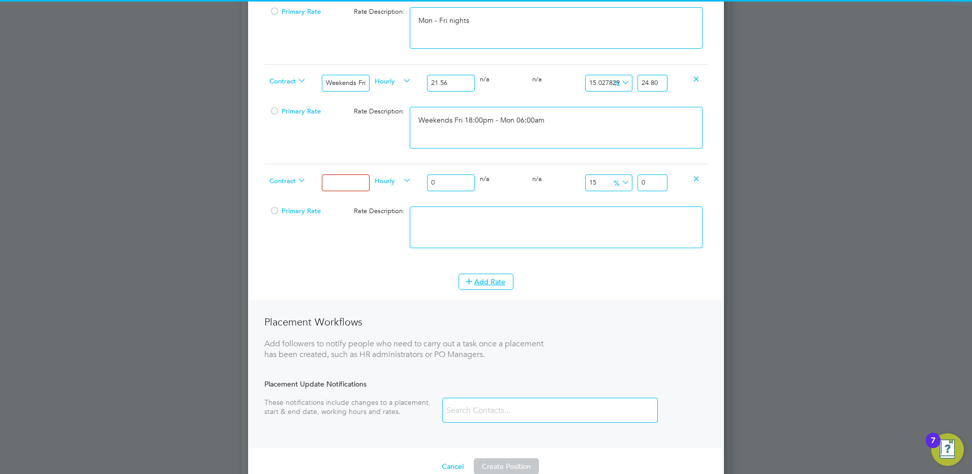
click at [355, 179] on input at bounding box center [345, 182] width 47 height 17
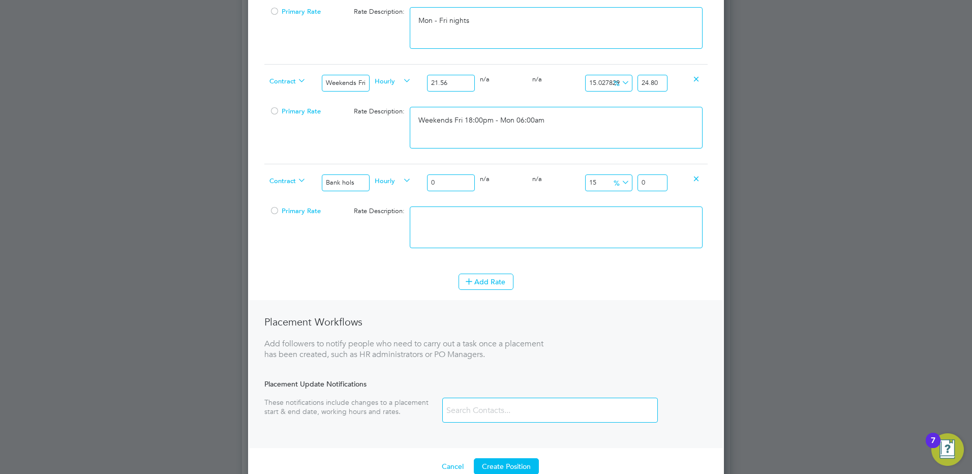
drag, startPoint x: 462, startPoint y: 180, endPoint x: 368, endPoint y: 179, distance: 94.5
click at [446, 179] on input "0" at bounding box center [450, 182] width 47 height 17
click at [661, 182] on input "28.681" at bounding box center [652, 182] width 30 height 17
click at [592, 212] on textarea at bounding box center [556, 227] width 293 height 42
click at [482, 278] on button "Add Rate" at bounding box center [485, 281] width 55 height 16
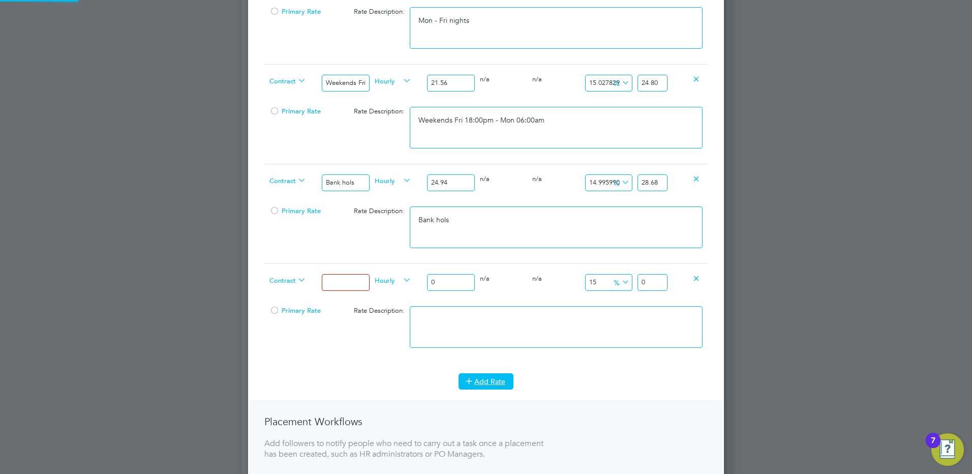
scroll to position [1115, 476]
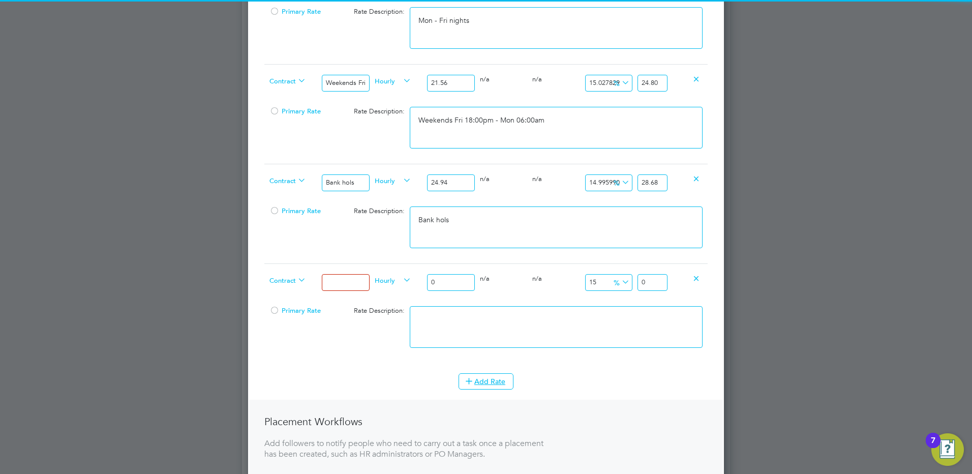
click at [347, 282] on input at bounding box center [345, 282] width 47 height 17
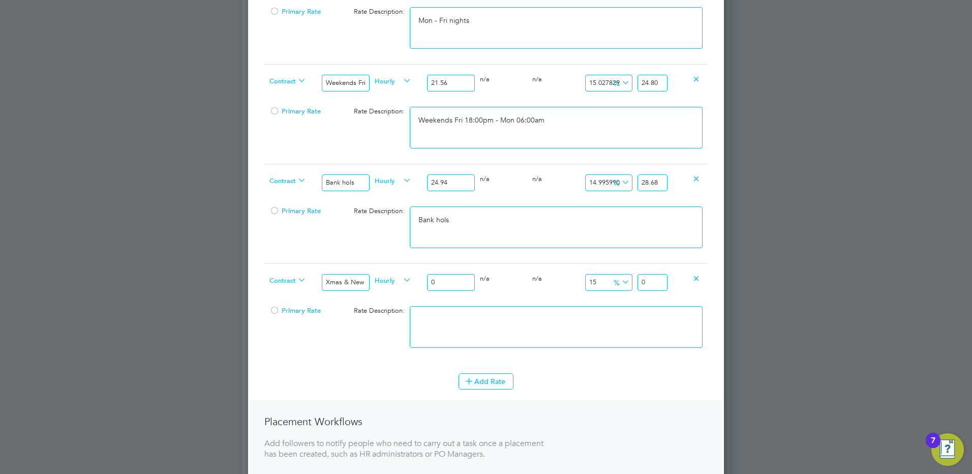
drag, startPoint x: 420, startPoint y: 272, endPoint x: 413, endPoint y: 272, distance: 7.1
click at [413, 272] on div "Contract Xmas & New Year Hourly 0 0 n/a 0 n/a 15 0 % 0" at bounding box center [485, 282] width 443 height 38
drag, startPoint x: 654, startPoint y: 280, endPoint x: 786, endPoint y: 275, distance: 132.2
click at [730, 275] on div "Positions New Position Client Config Showing 30 of 698 Positions POSITION NAME …" at bounding box center [486, 106] width 488 height 1275
click at [544, 319] on textarea at bounding box center [556, 327] width 293 height 42
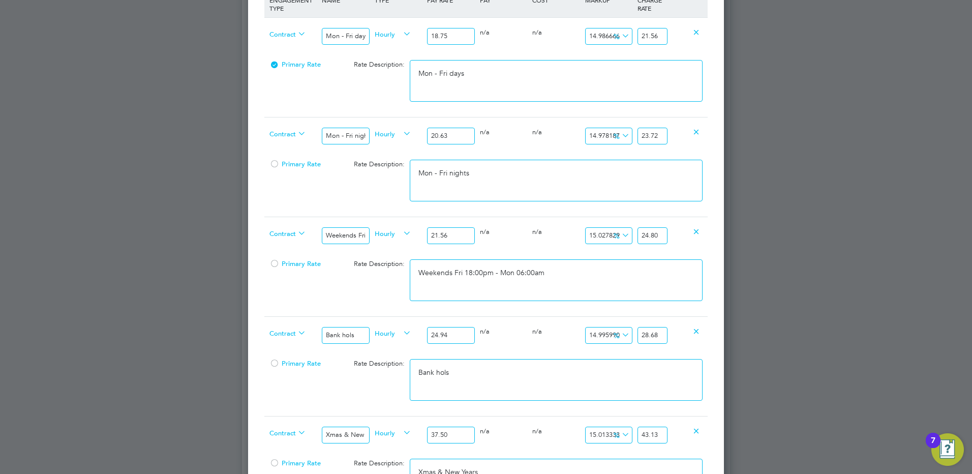
scroll to position [559, 0]
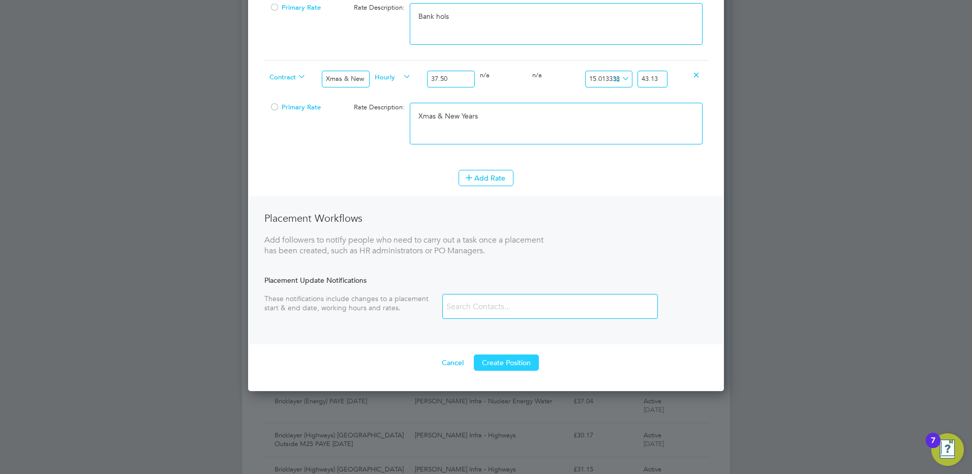
click at [485, 358] on button "Create Position" at bounding box center [506, 362] width 65 height 16
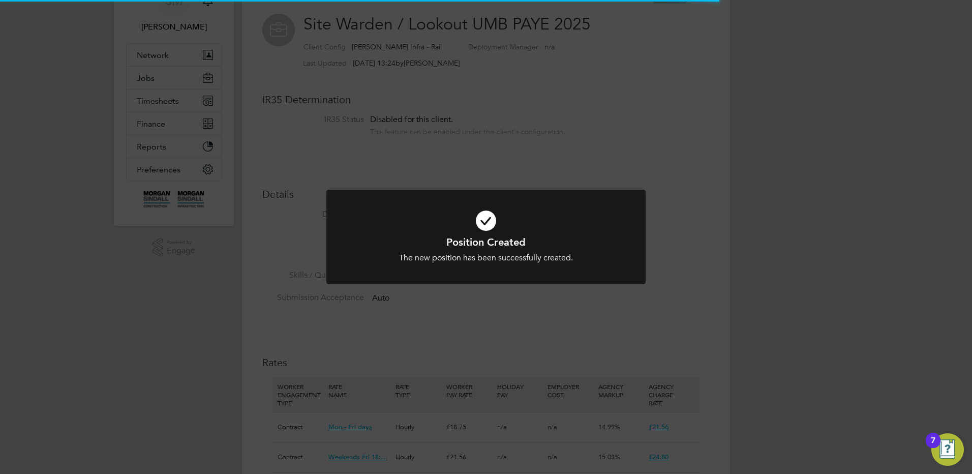
scroll to position [5, 5]
